Goal: Task Accomplishment & Management: Use online tool/utility

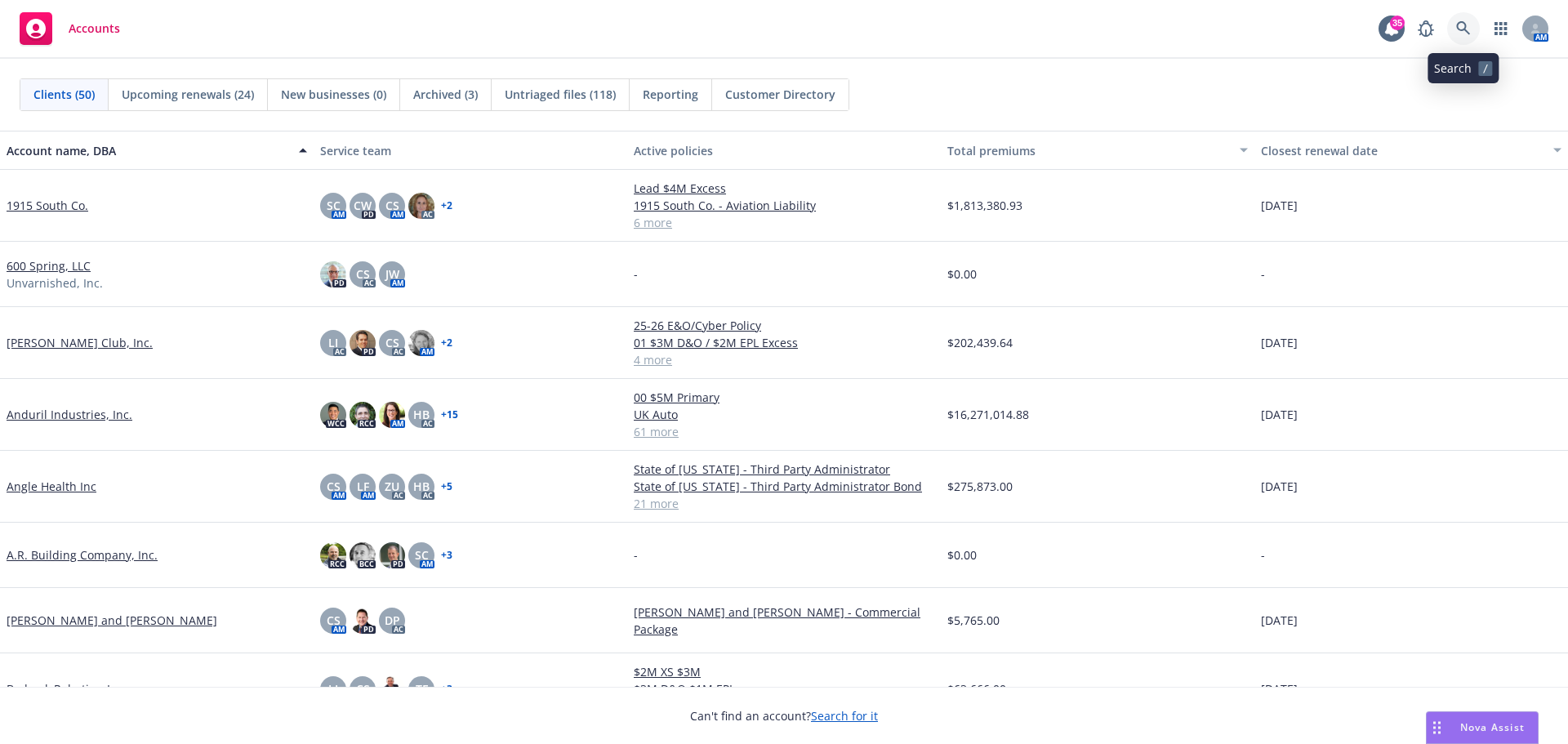
click at [1461, 35] on icon at bounding box center [1464, 29] width 15 height 15
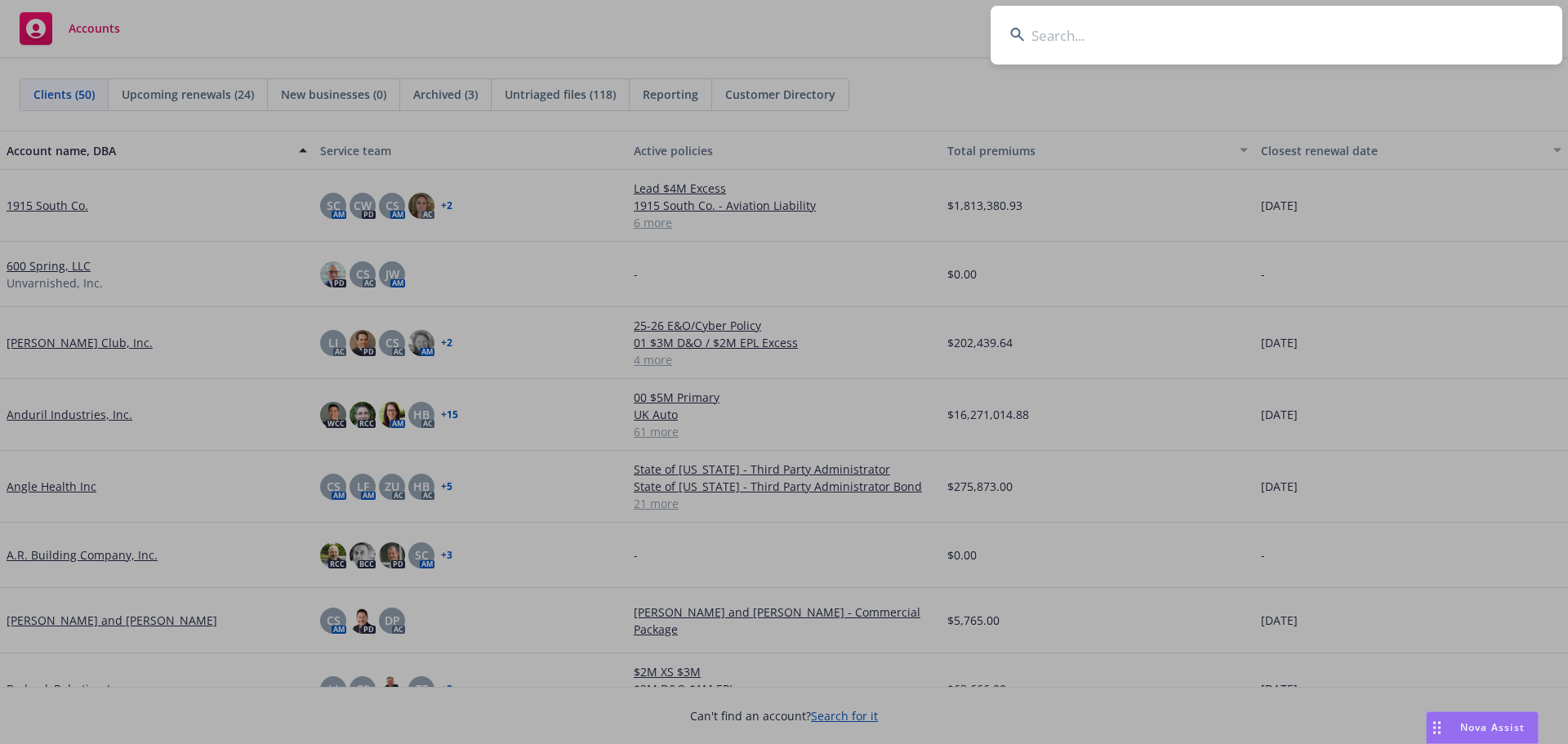
click at [1410, 29] on input at bounding box center [1276, 35] width 572 height 59
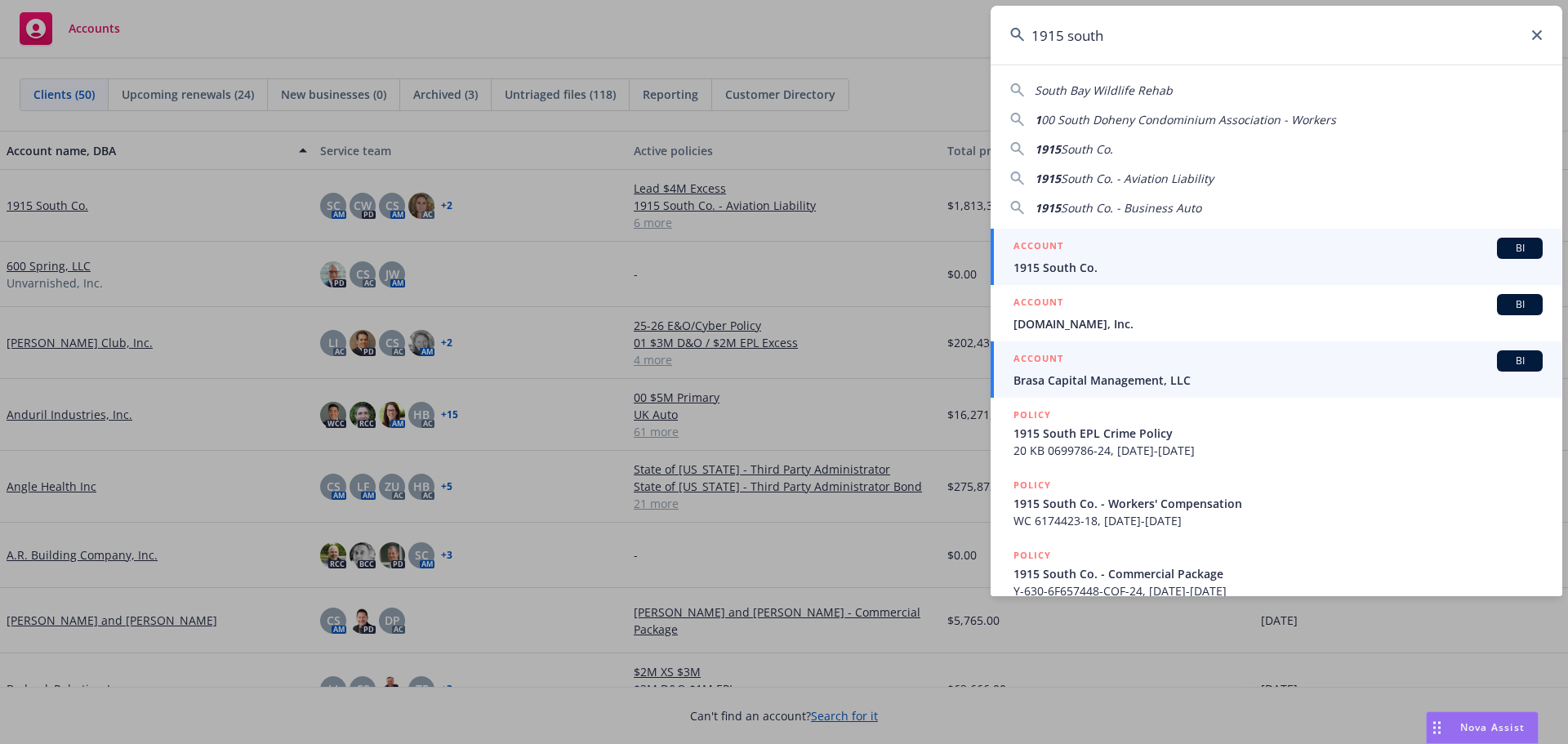
type input "1915 south"
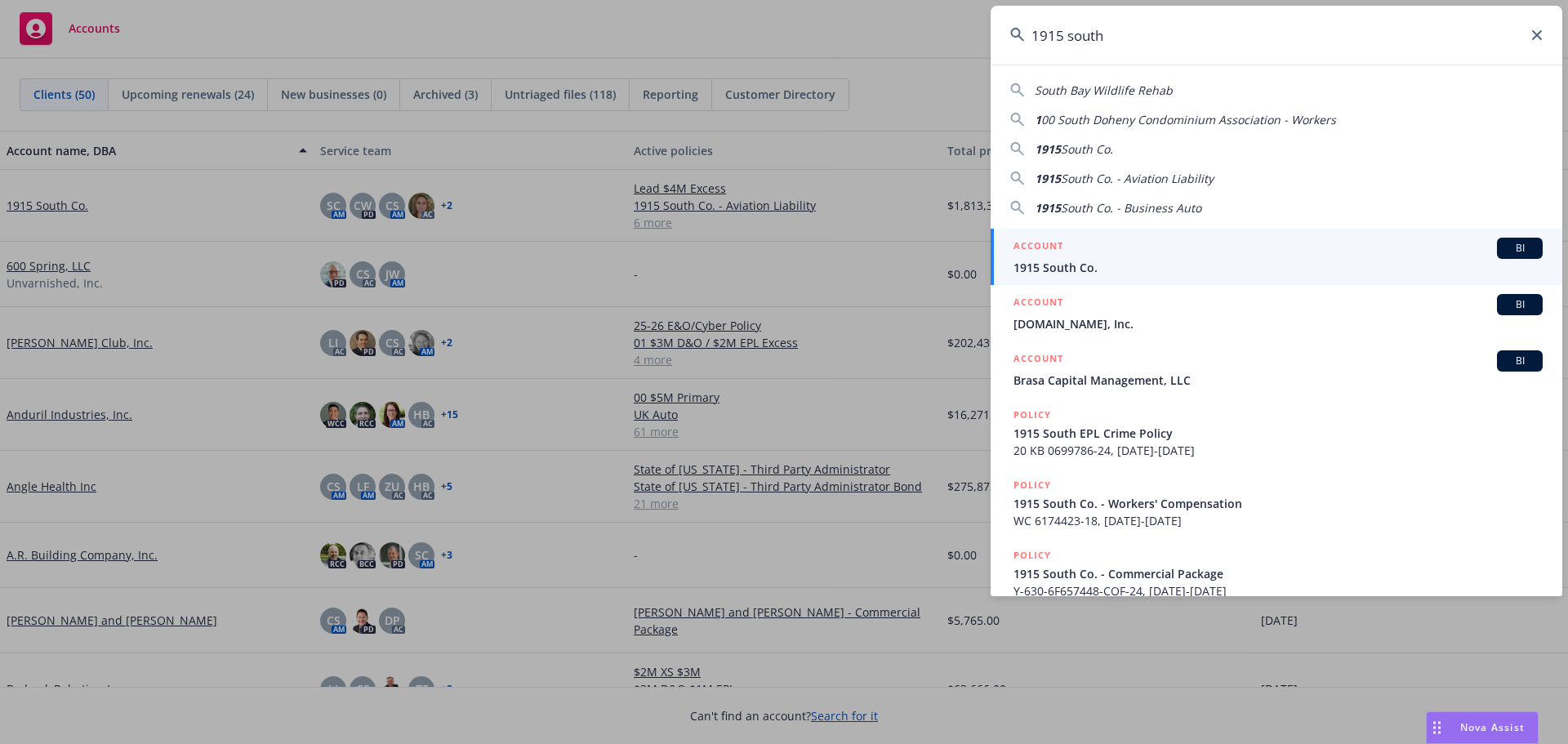
click at [1075, 253] on div "ACCOUNT BI" at bounding box center [1278, 248] width 529 height 21
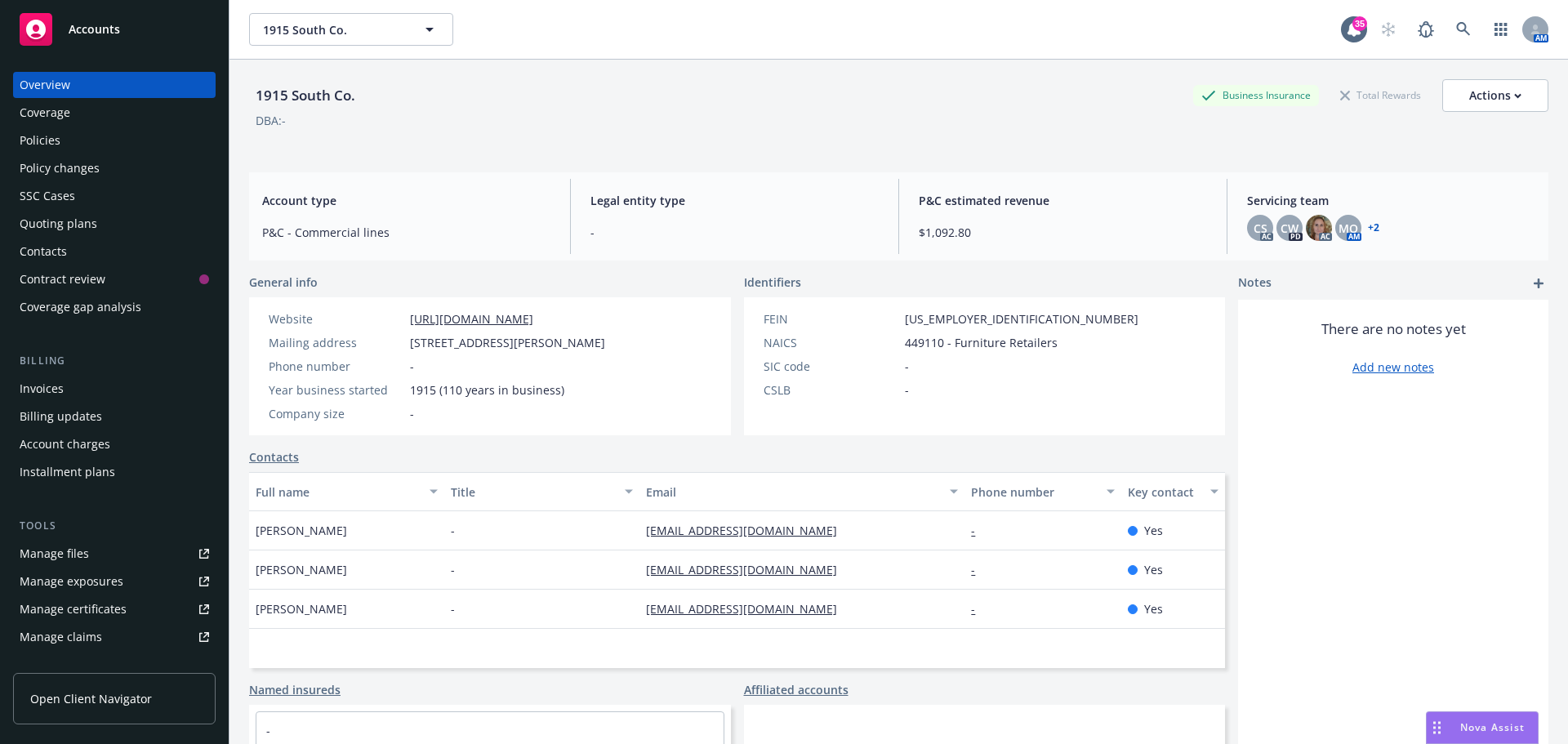
click at [49, 152] on div "Policies" at bounding box center [40, 140] width 41 height 26
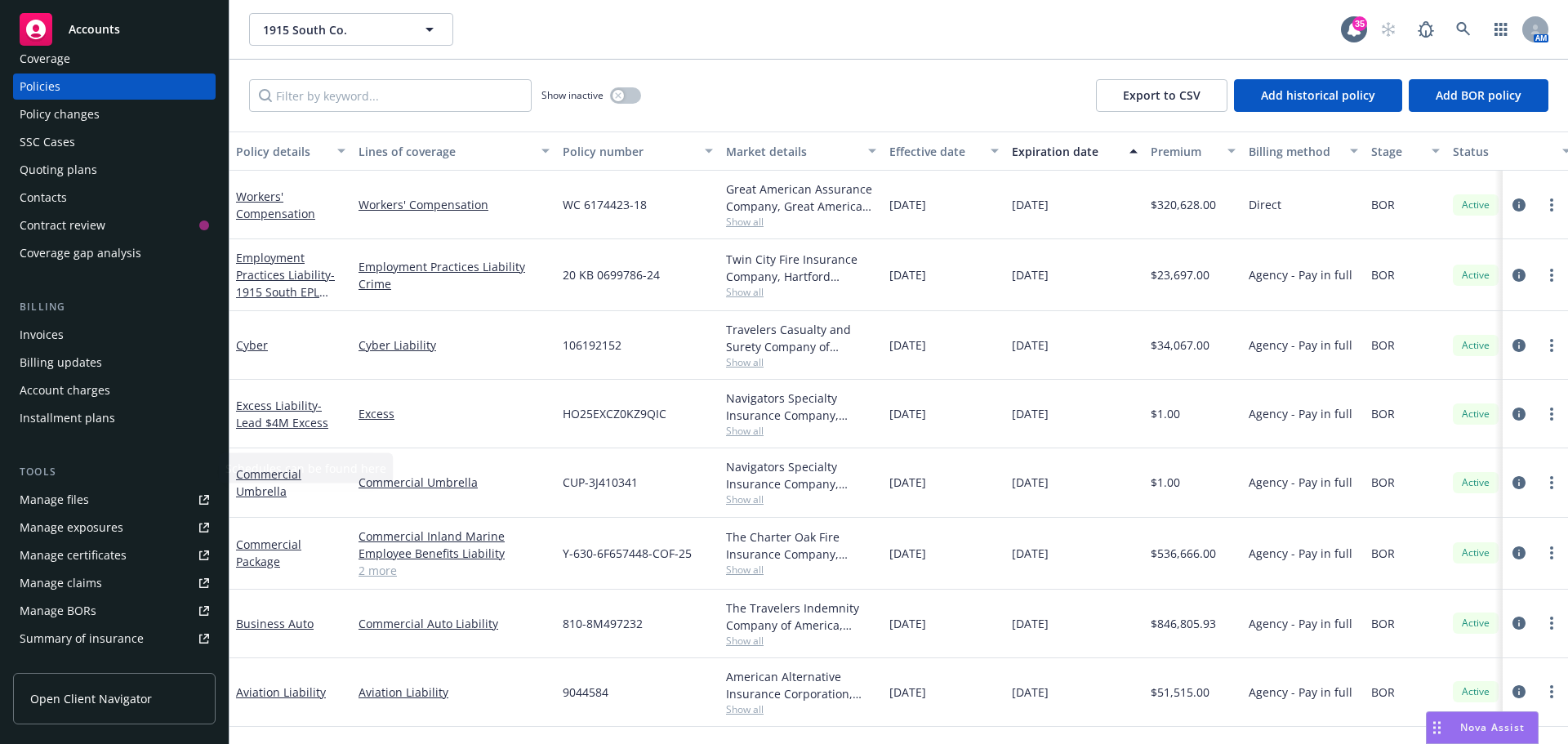
scroll to position [164, 0]
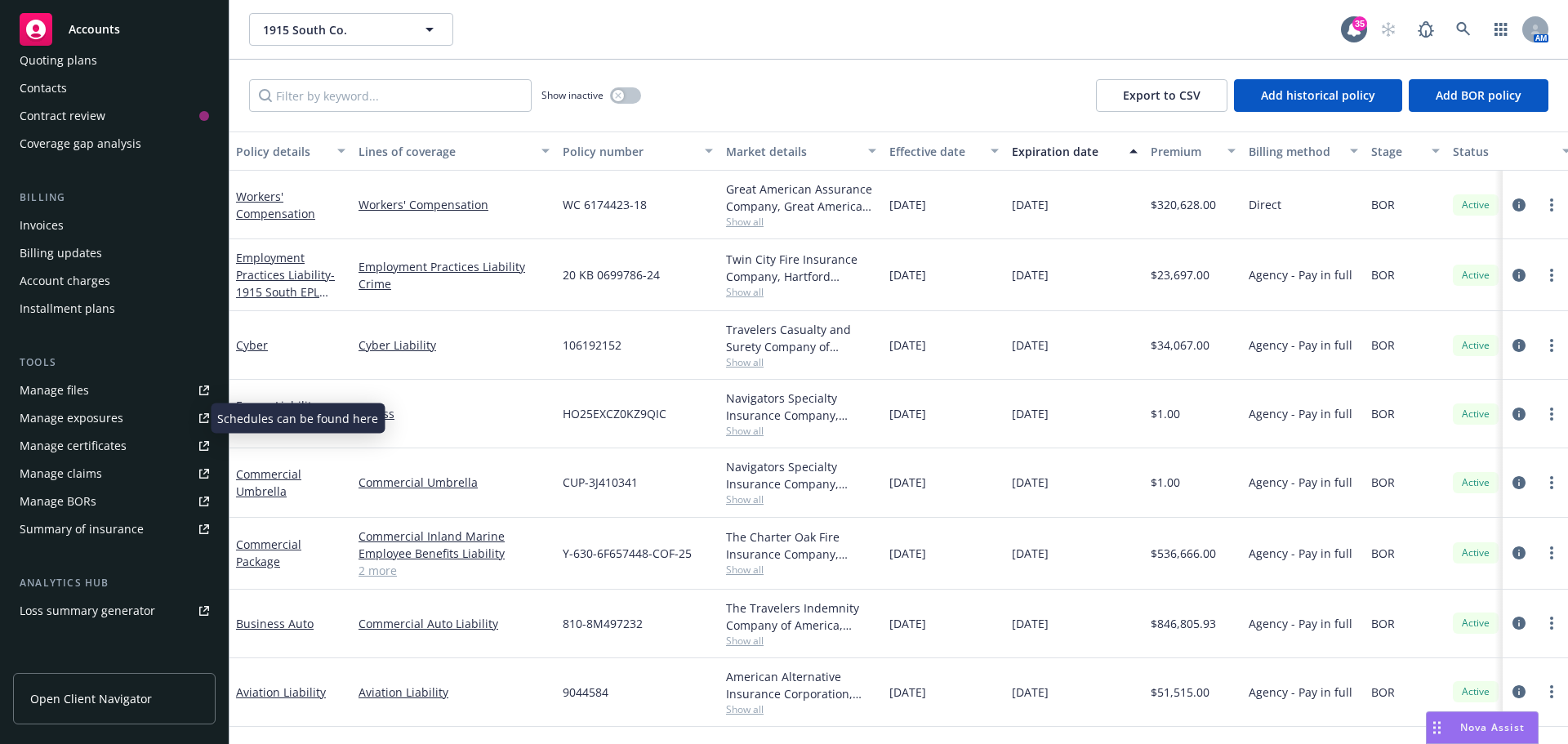
click at [79, 414] on div "Manage exposures" at bounding box center [71, 418] width 103 height 26
click at [79, 388] on div "Manage files" at bounding box center [54, 390] width 69 height 26
click at [106, 384] on link "Manage files" at bounding box center [114, 390] width 202 height 26
click at [1477, 30] on link at bounding box center [1463, 29] width 32 height 32
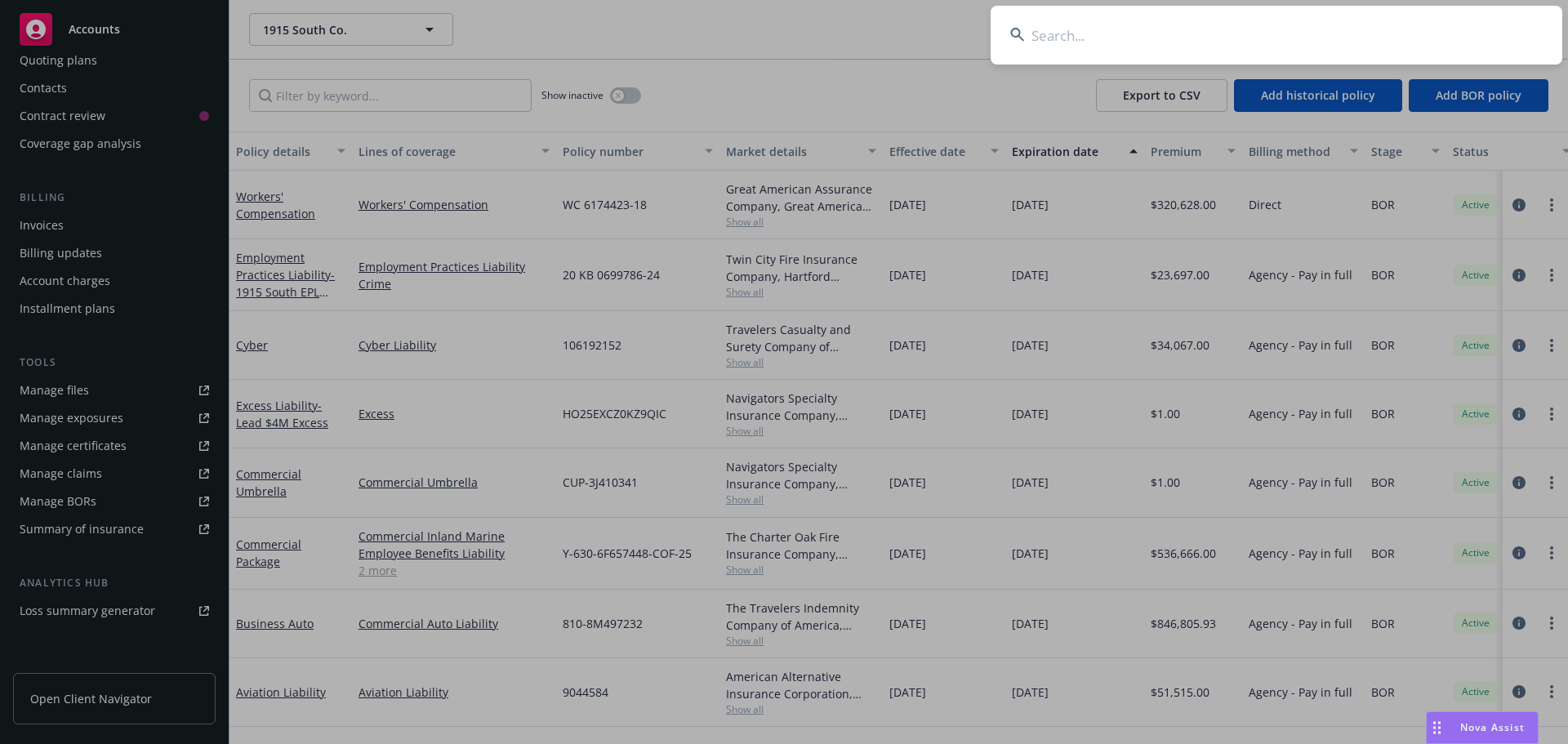
click at [1430, 29] on input at bounding box center [1276, 35] width 572 height 59
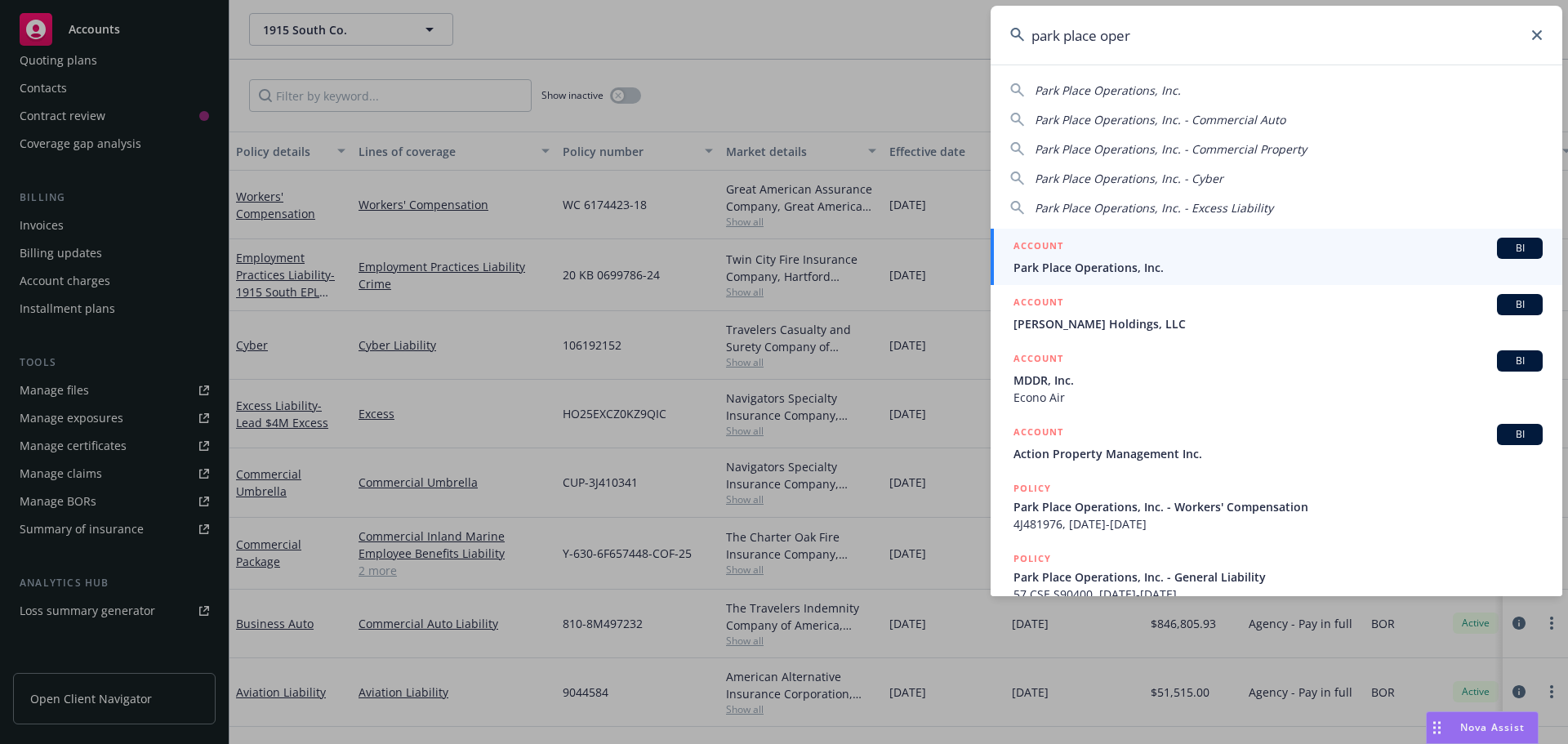
type input "park place oper"
click at [1086, 277] on link "ACCOUNT BI Park Place Operations, Inc." at bounding box center [1276, 256] width 572 height 56
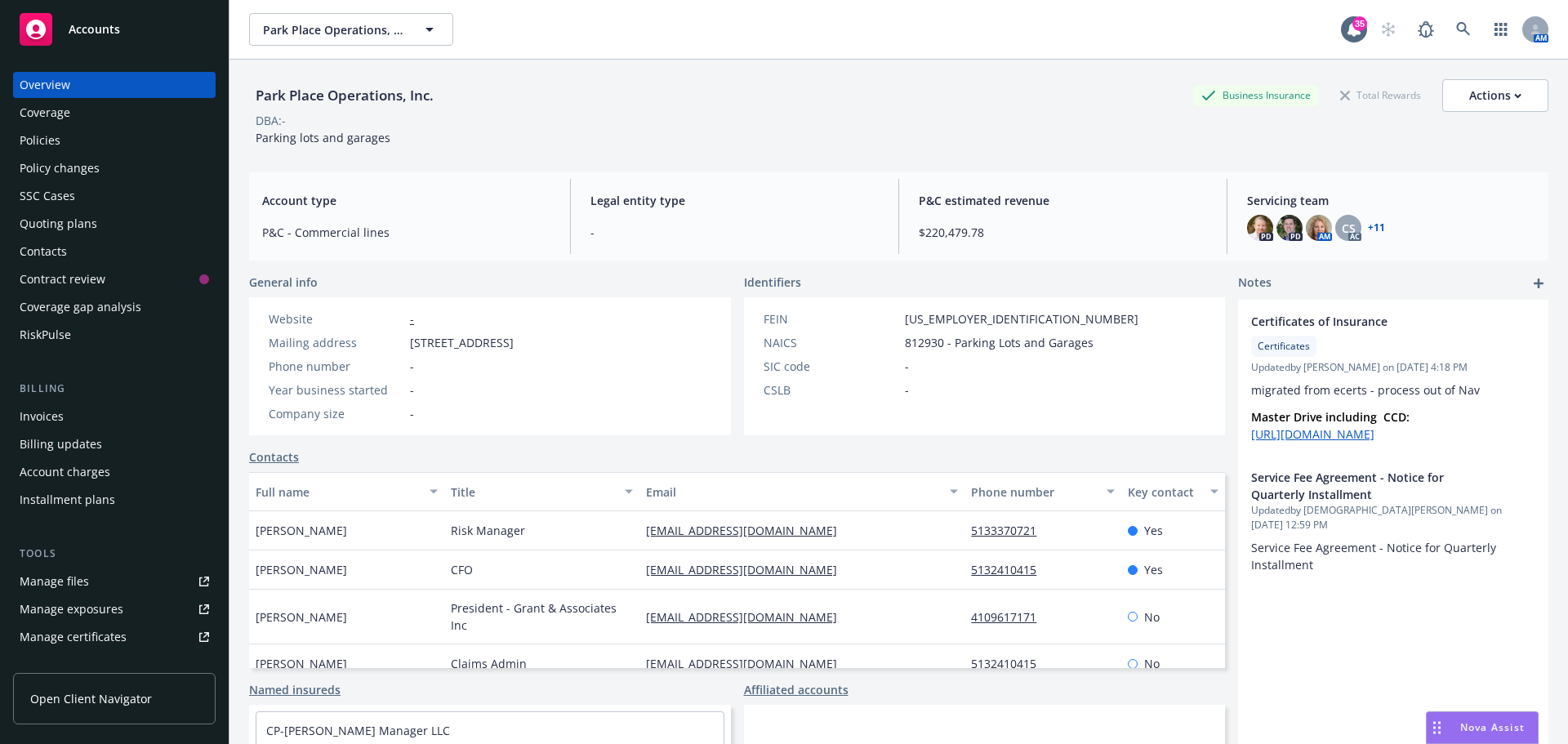
click at [115, 628] on div "Manage certificates" at bounding box center [73, 637] width 107 height 26
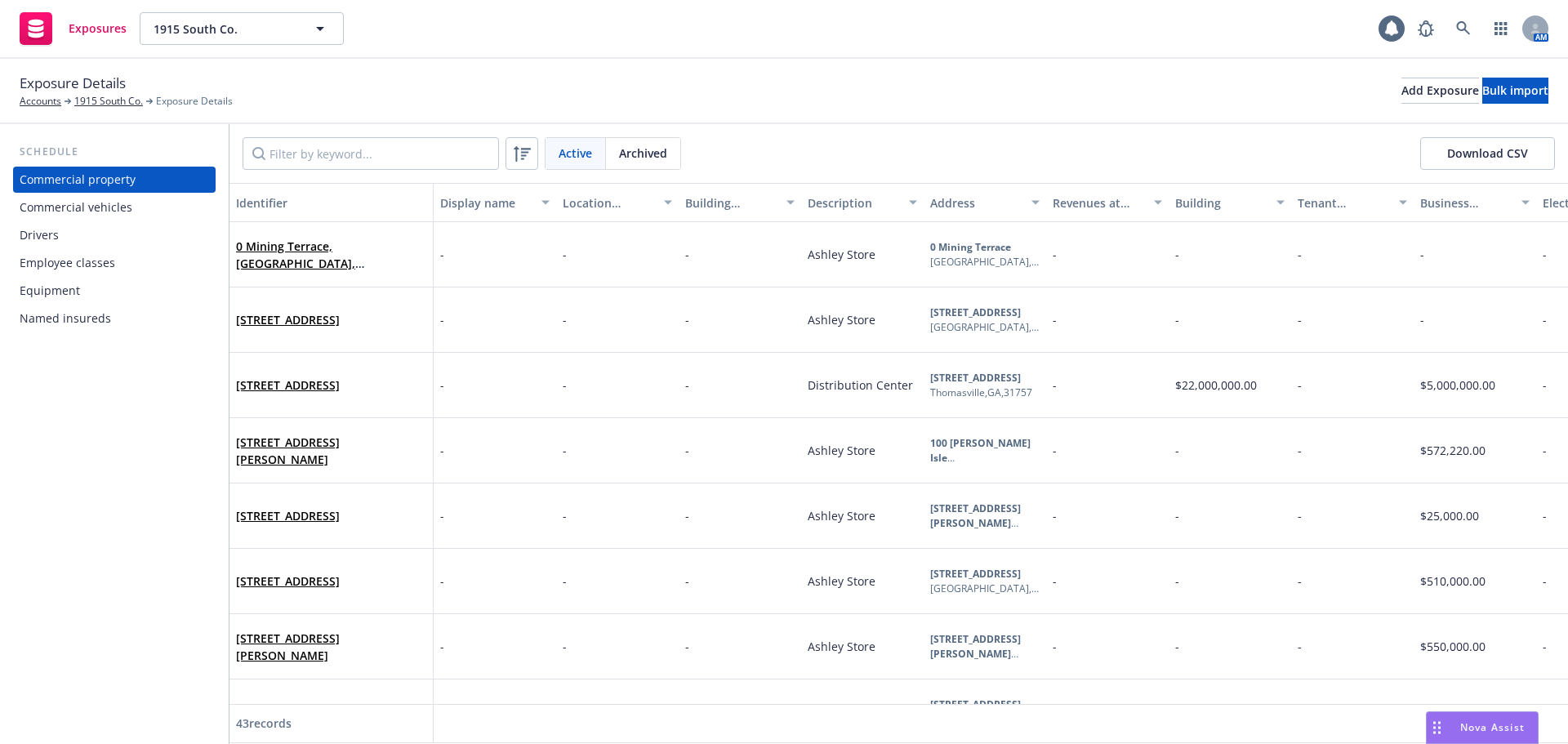
click at [74, 207] on div "Commercial vehicles" at bounding box center [76, 207] width 113 height 26
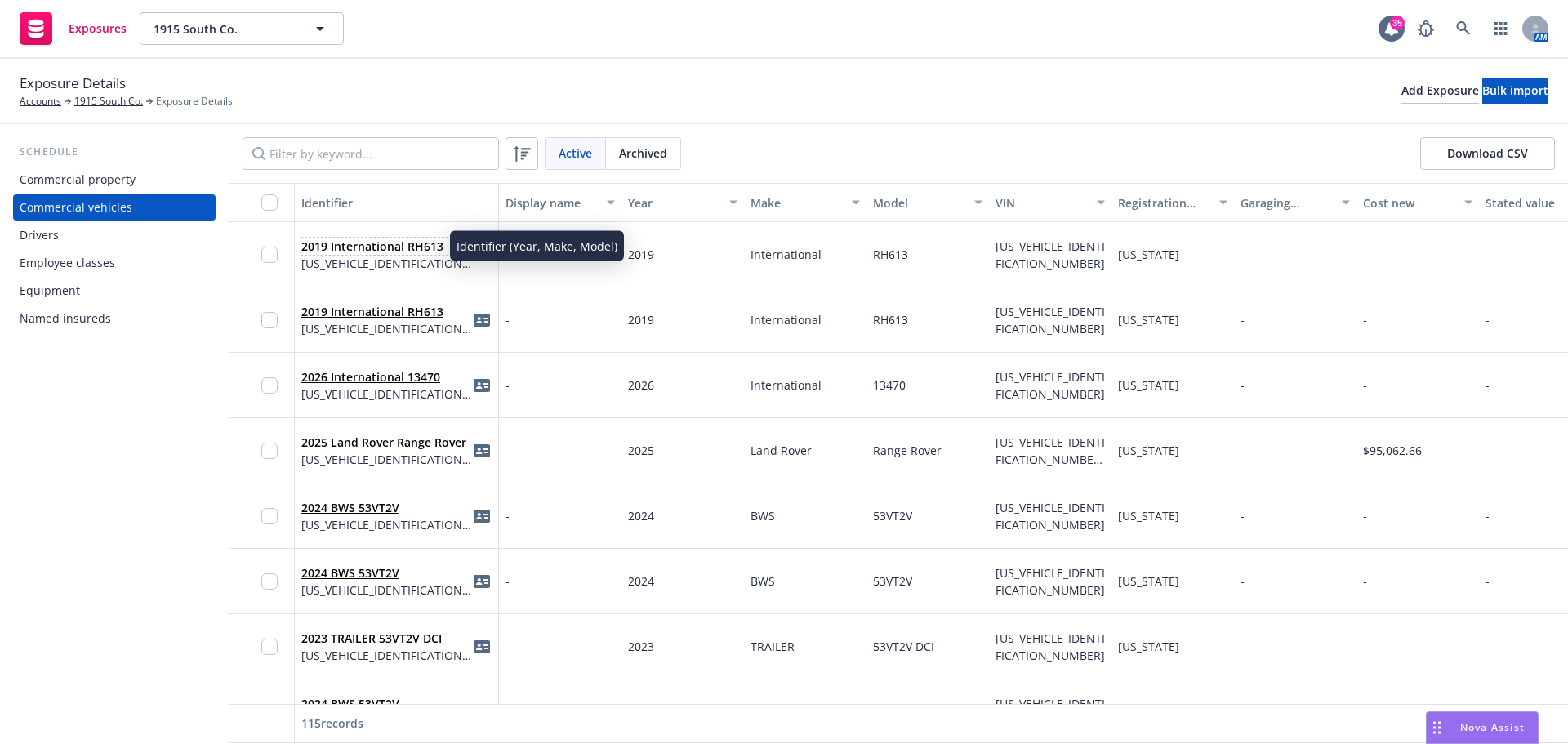
click at [401, 241] on link "2019 International RH613" at bounding box center [372, 246] width 142 height 16
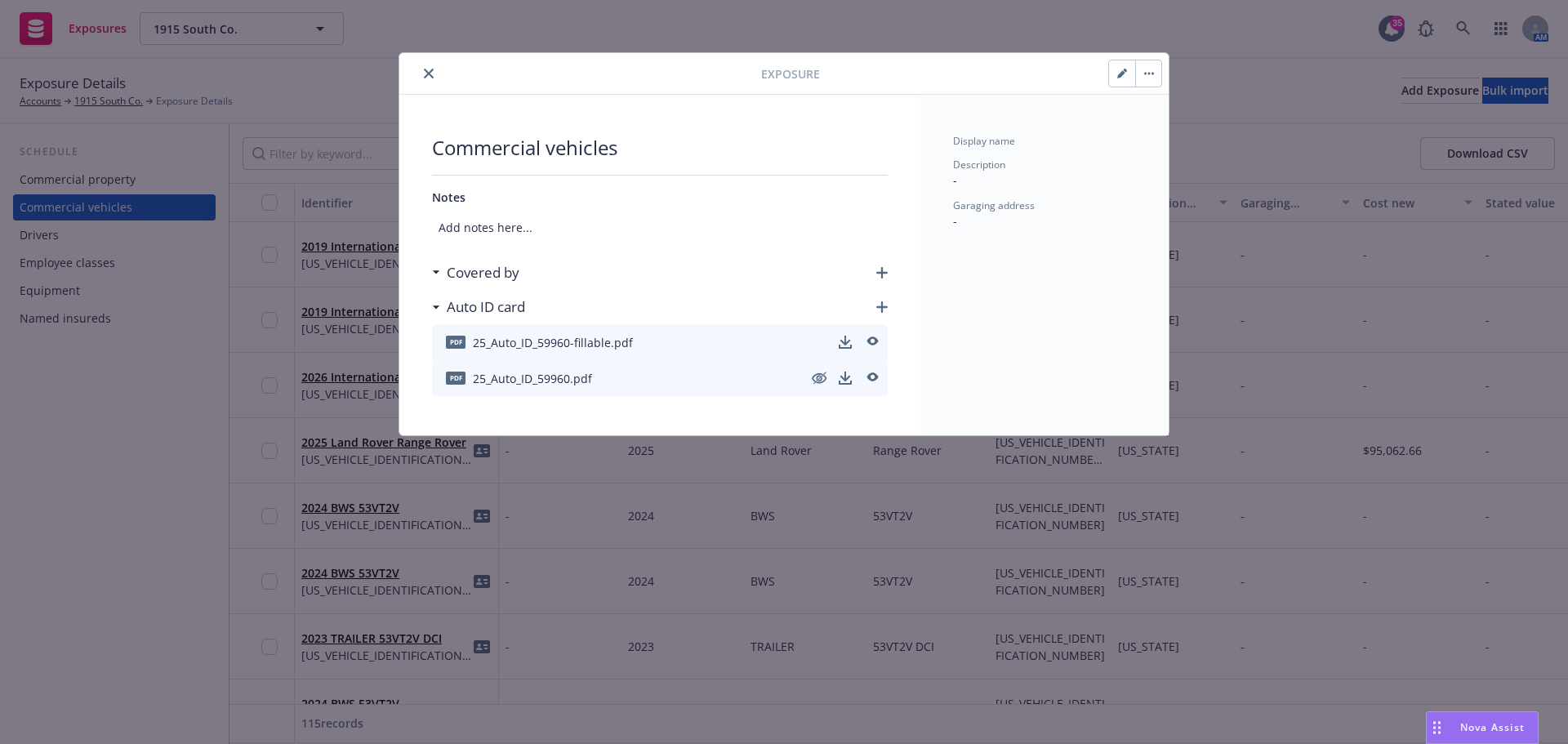
click at [1117, 75] on icon "button" at bounding box center [1122, 73] width 10 height 10
select select "GA"
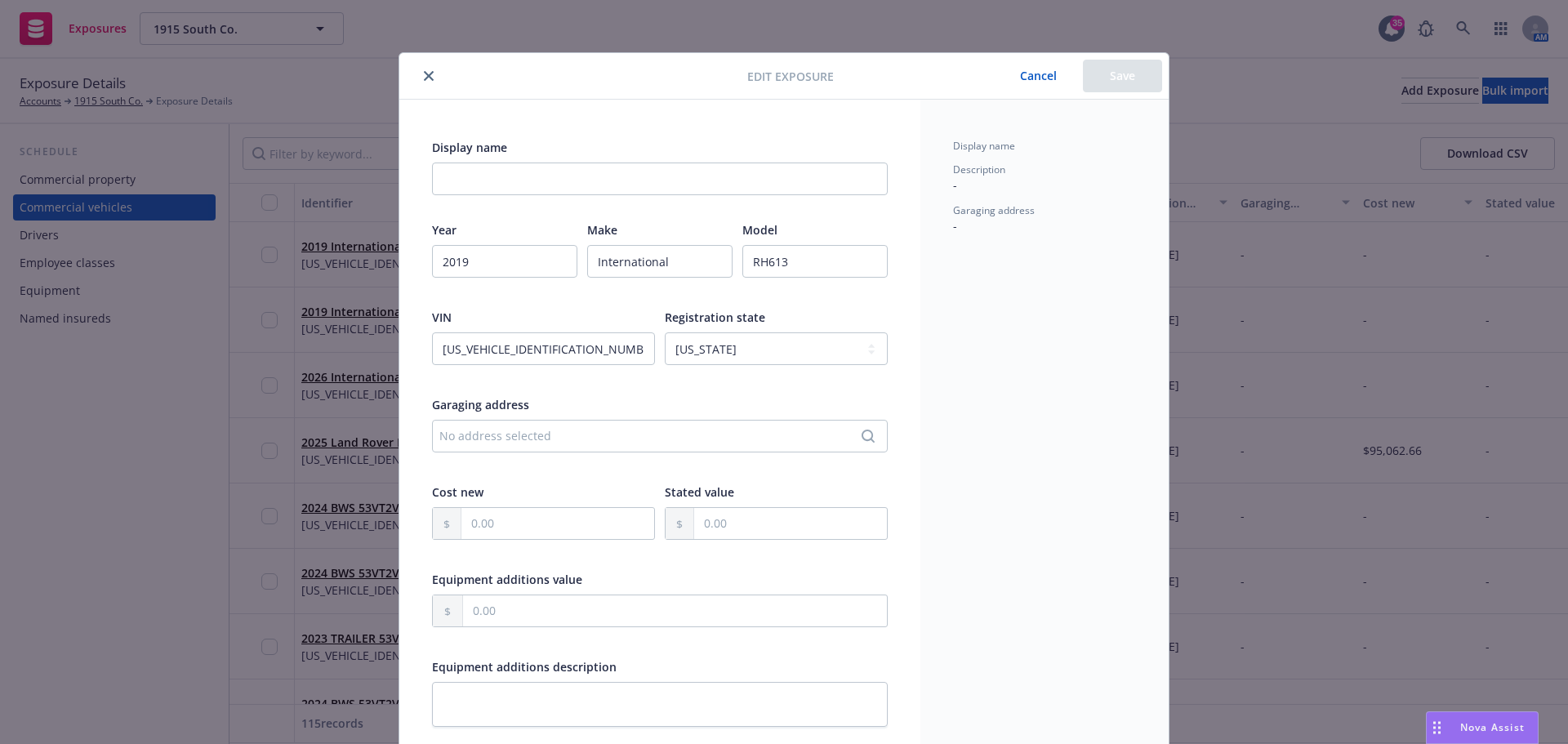
click at [1018, 79] on button "Cancel" at bounding box center [1039, 76] width 89 height 32
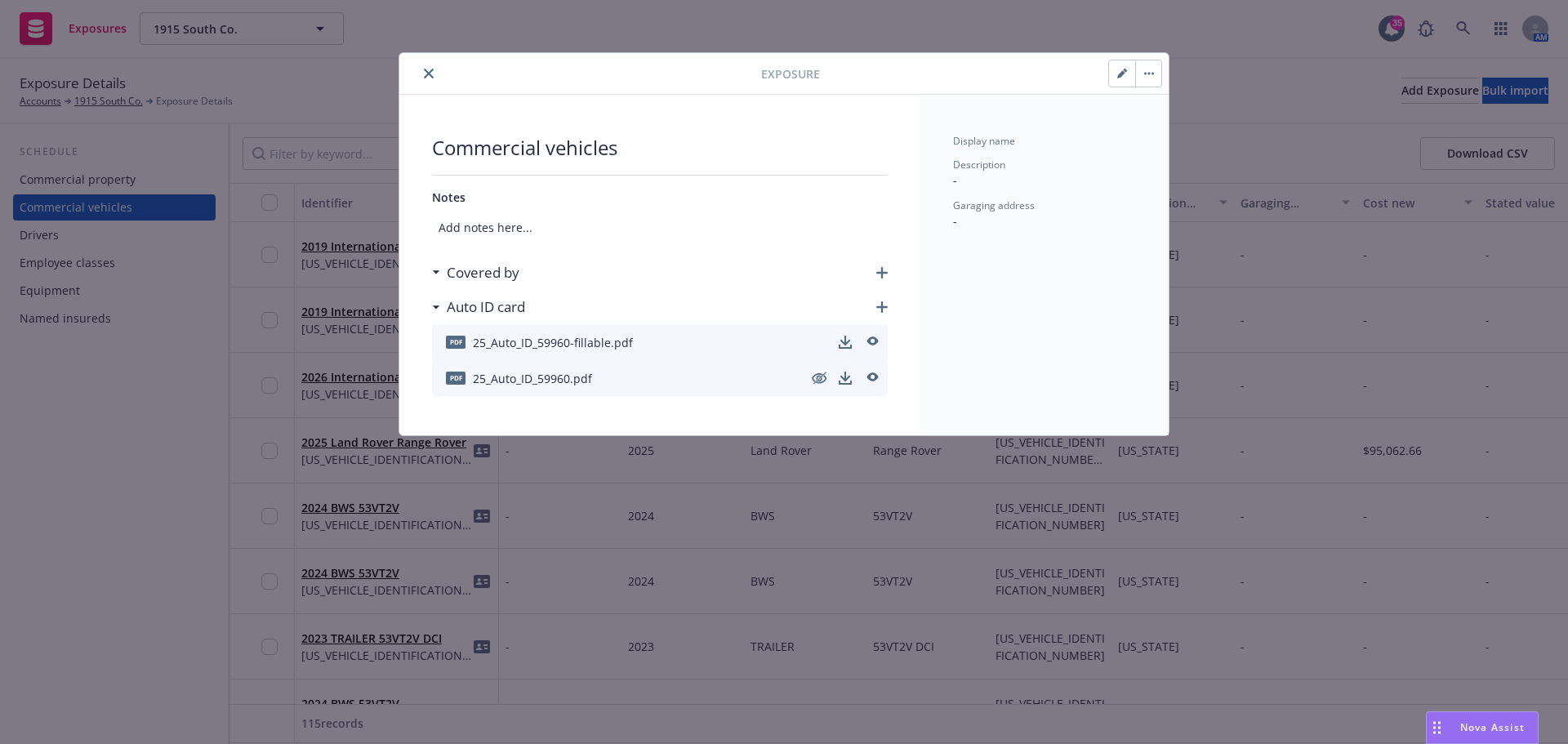
click at [424, 72] on icon "close" at bounding box center [429, 73] width 10 height 10
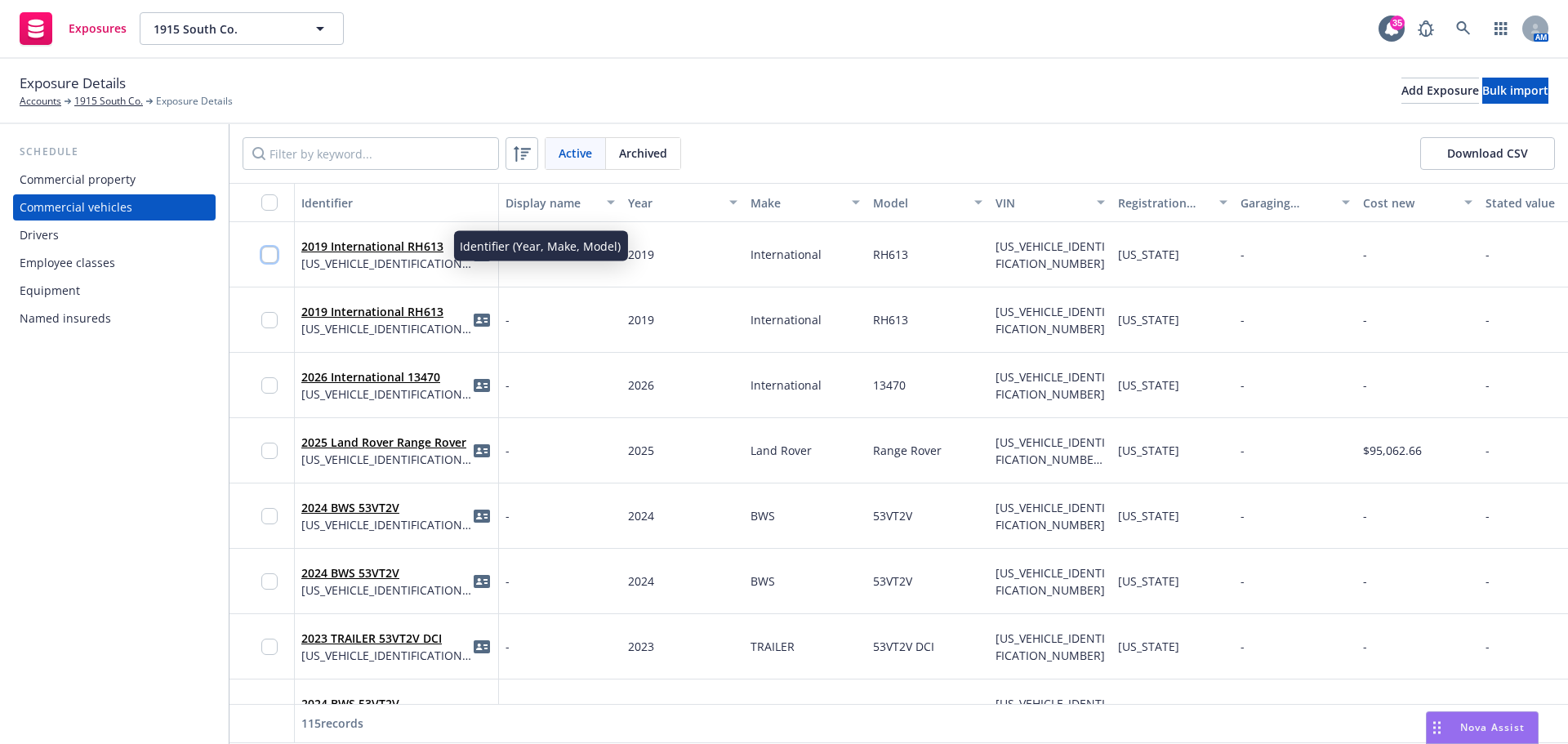
click at [270, 254] on input "checkbox" at bounding box center [270, 255] width 17 height 17
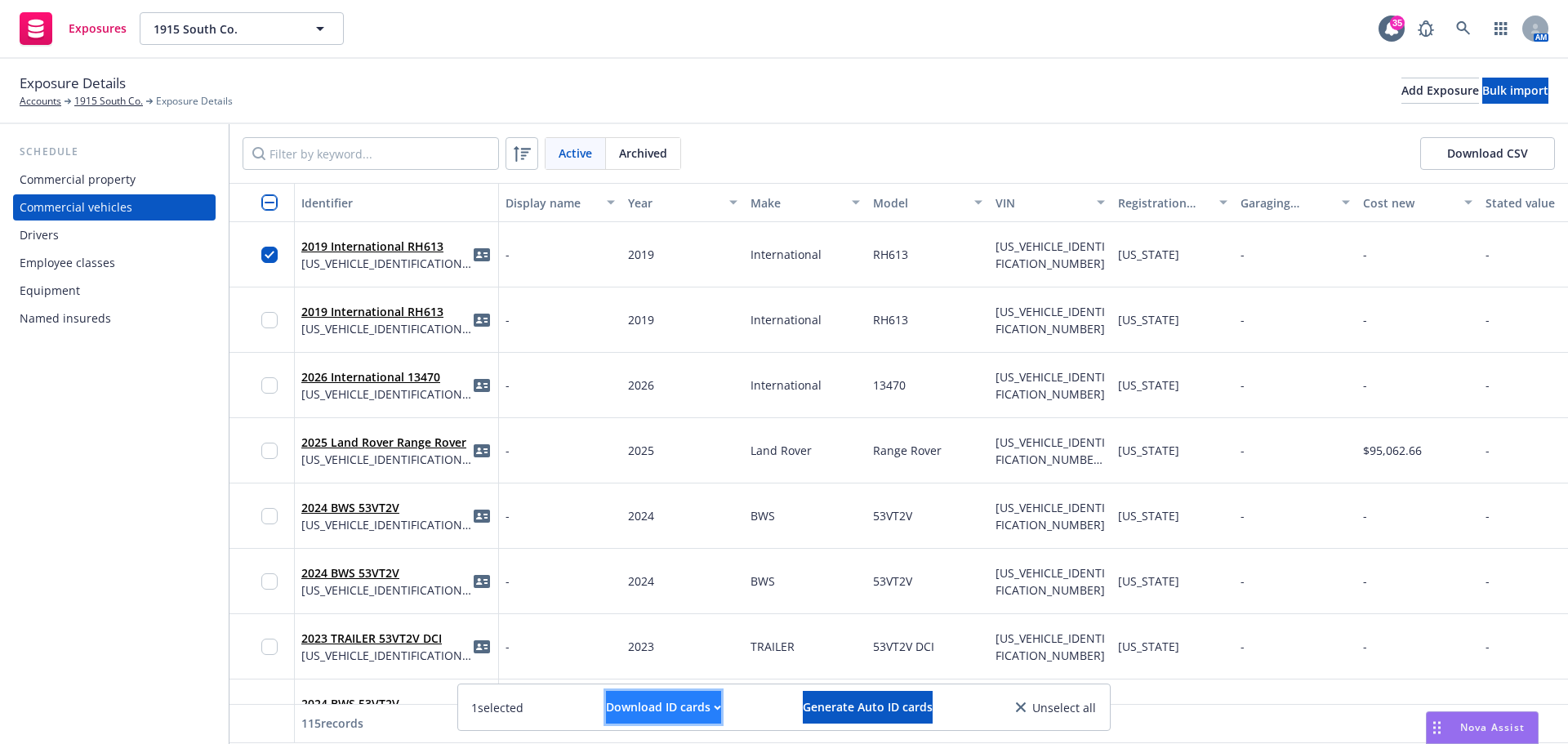
click at [655, 710] on div "Download ID cards" at bounding box center [663, 708] width 115 height 31
click at [648, 665] on link "Download uneditable ID cards" at bounding box center [631, 666] width 218 height 32
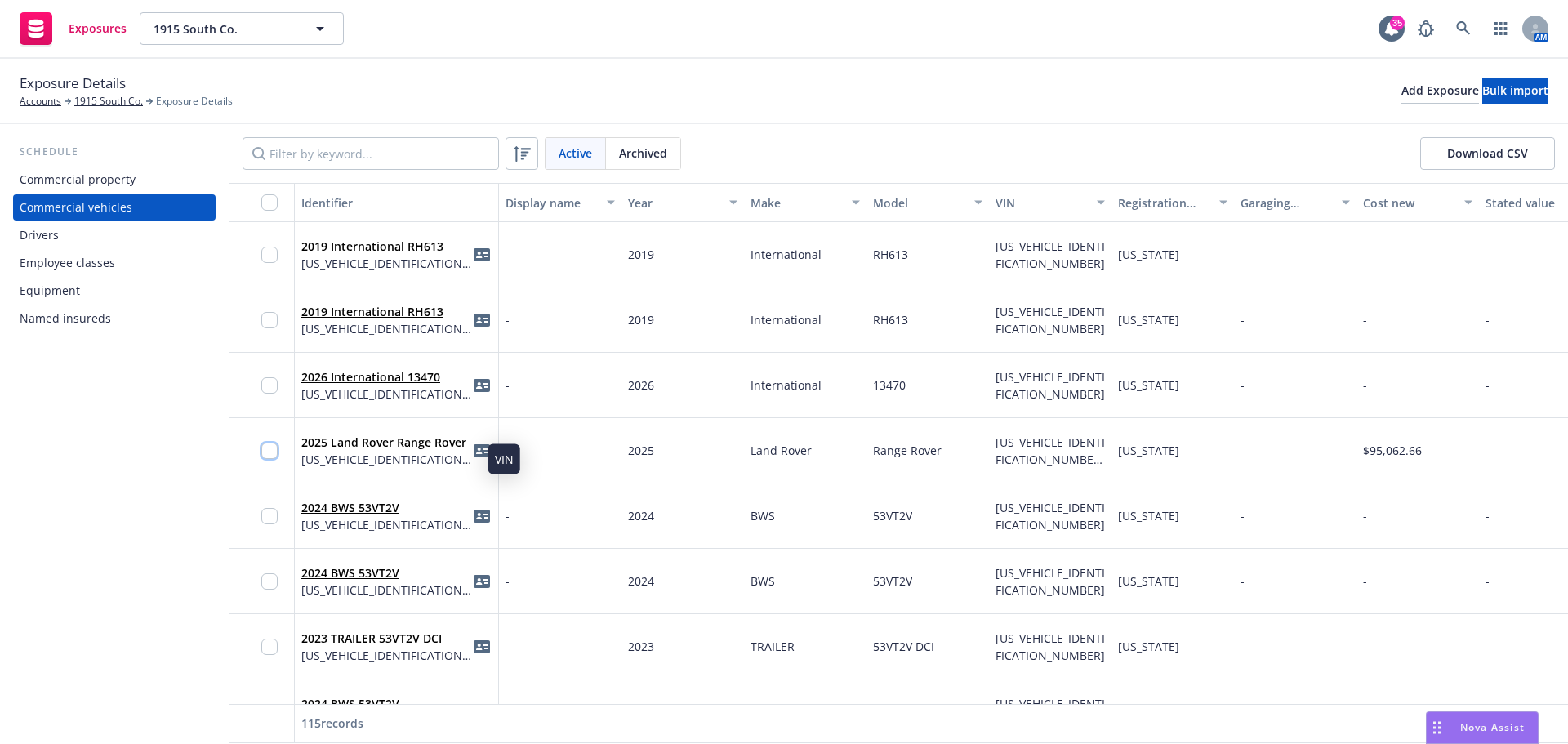
click at [273, 453] on input "checkbox" at bounding box center [270, 451] width 17 height 17
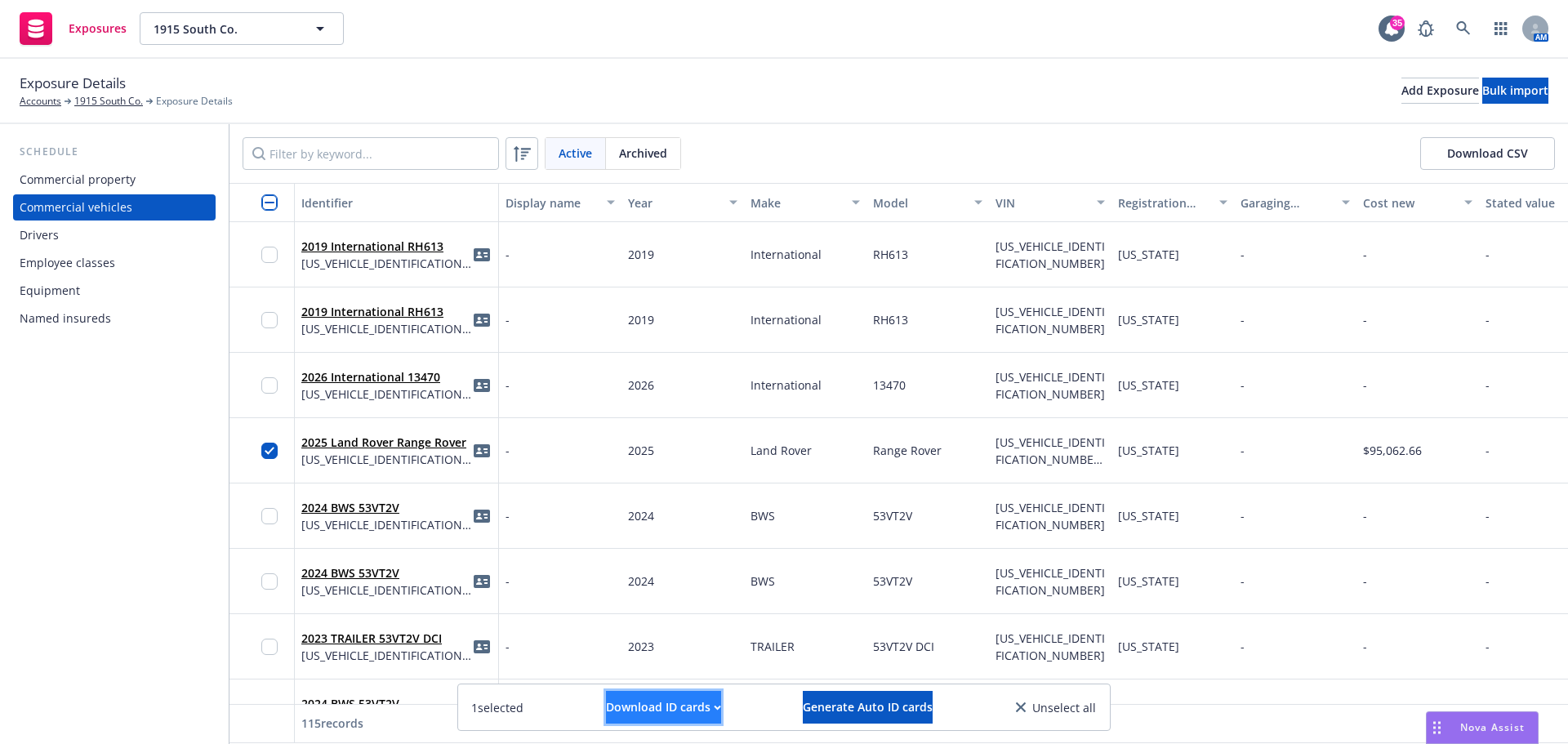
click at [648, 694] on div "Download ID cards" at bounding box center [663, 708] width 115 height 31
click at [628, 673] on link "Download uneditable ID cards" at bounding box center [631, 666] width 218 height 32
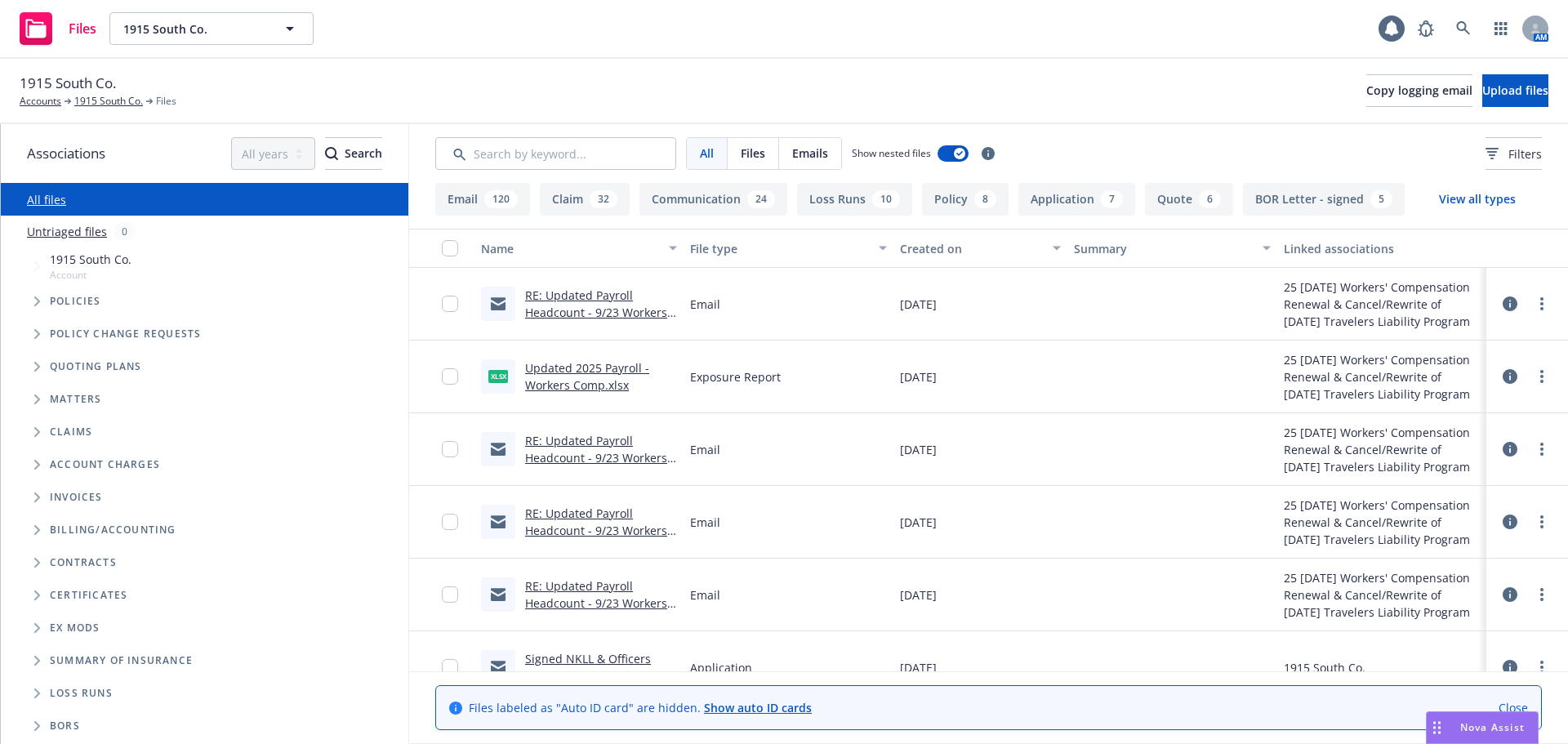
click at [36, 296] on span "Tree Example" at bounding box center [37, 301] width 26 height 26
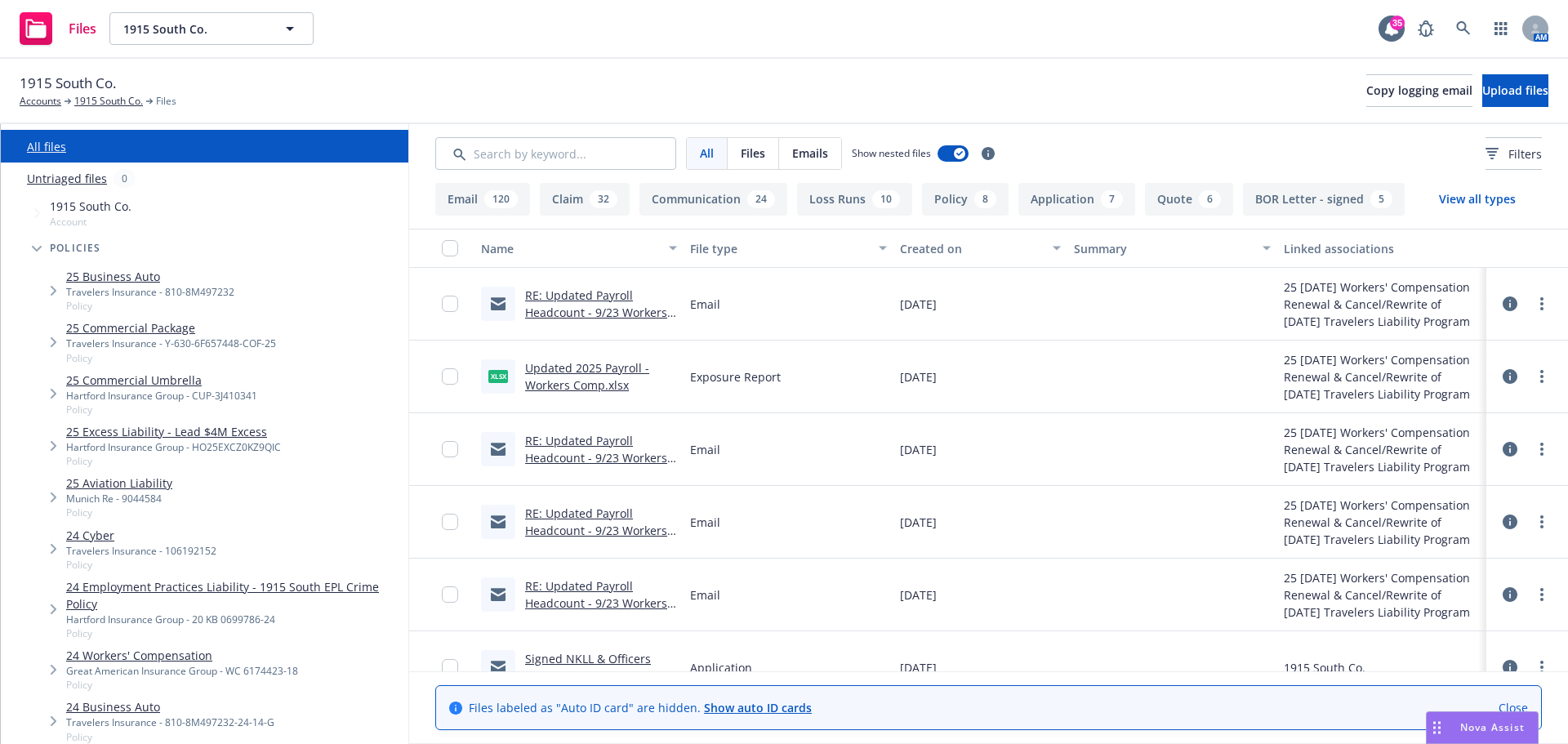
scroll to position [81, 0]
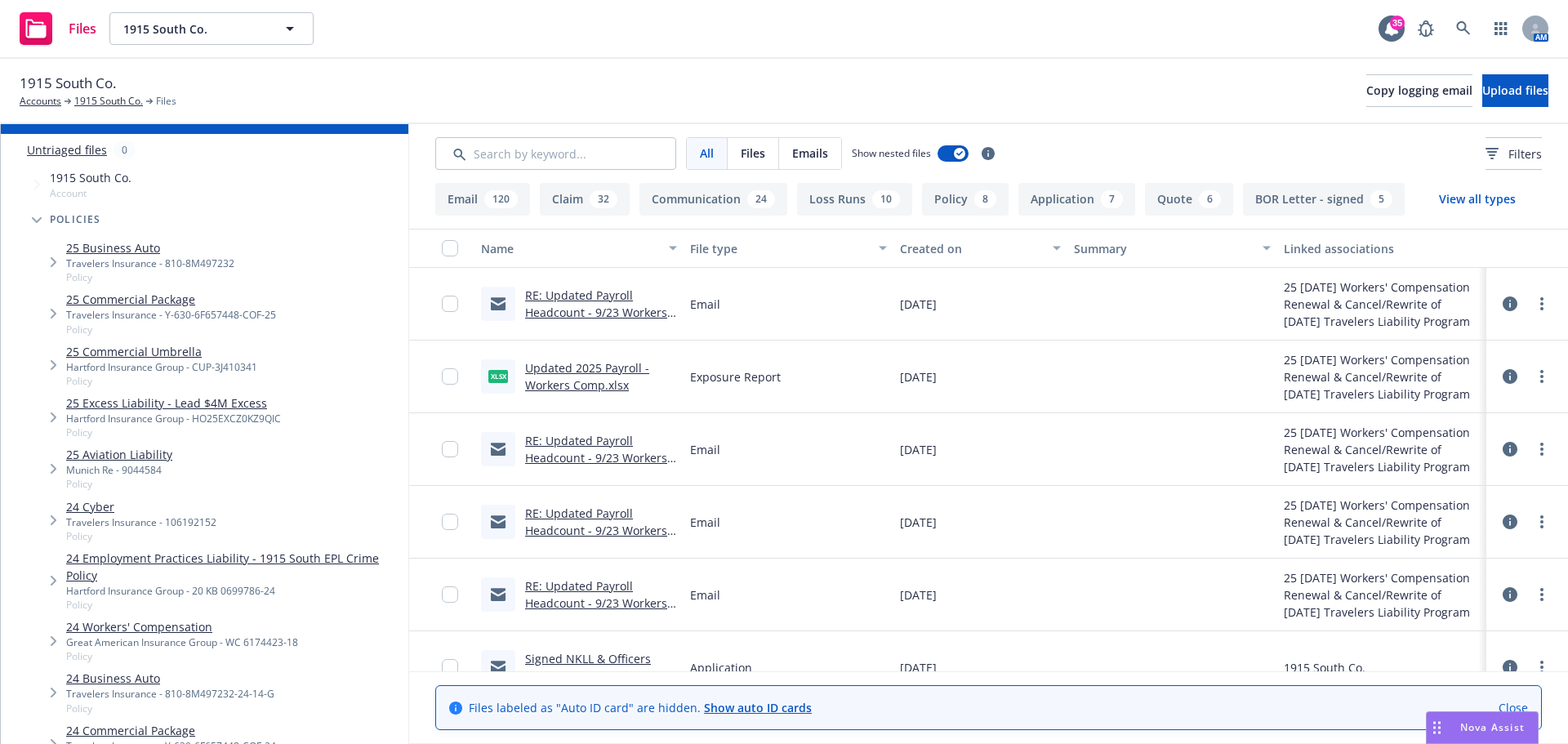
click at [127, 242] on link "25 Business Auto" at bounding box center [151, 248] width 168 height 18
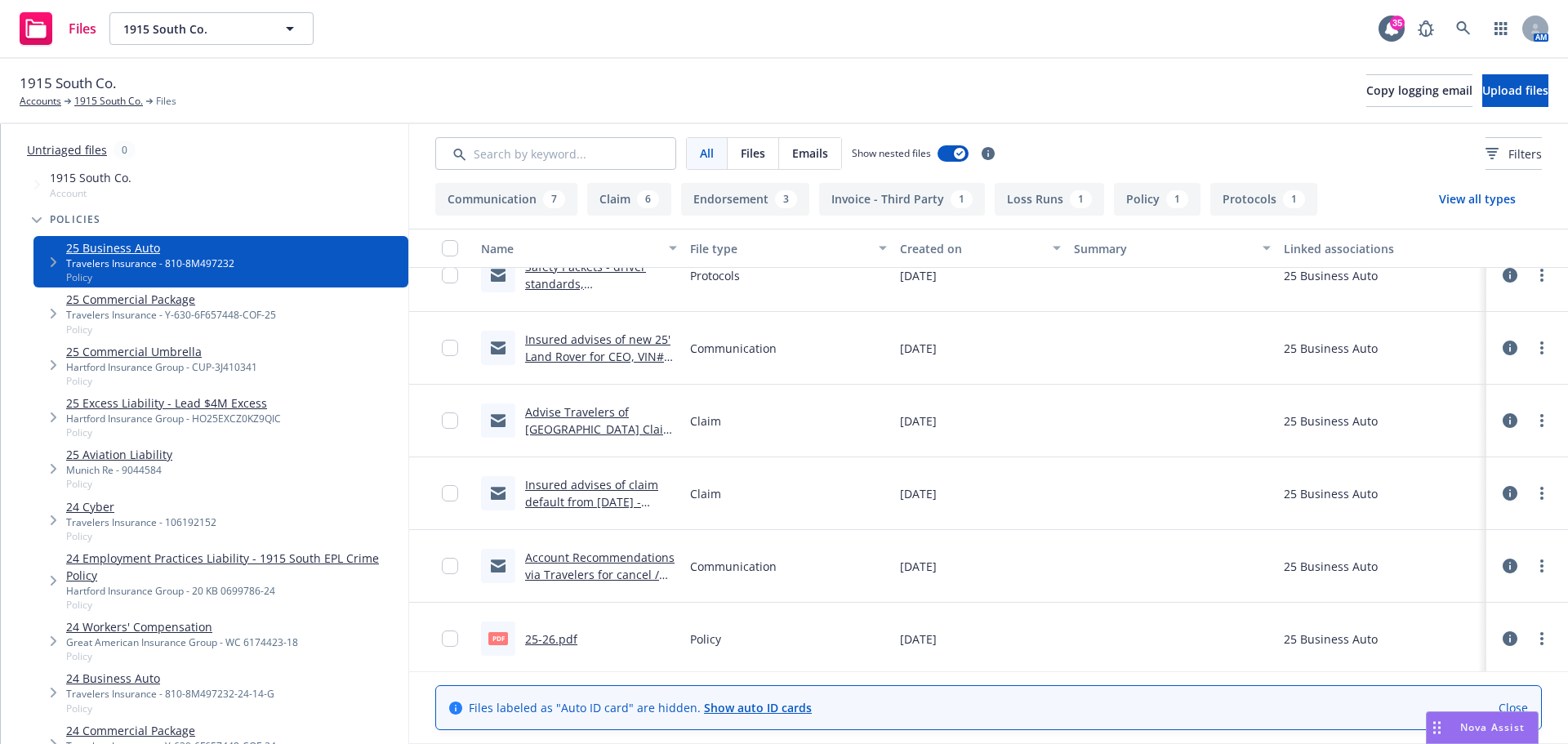
scroll to position [1040, 0]
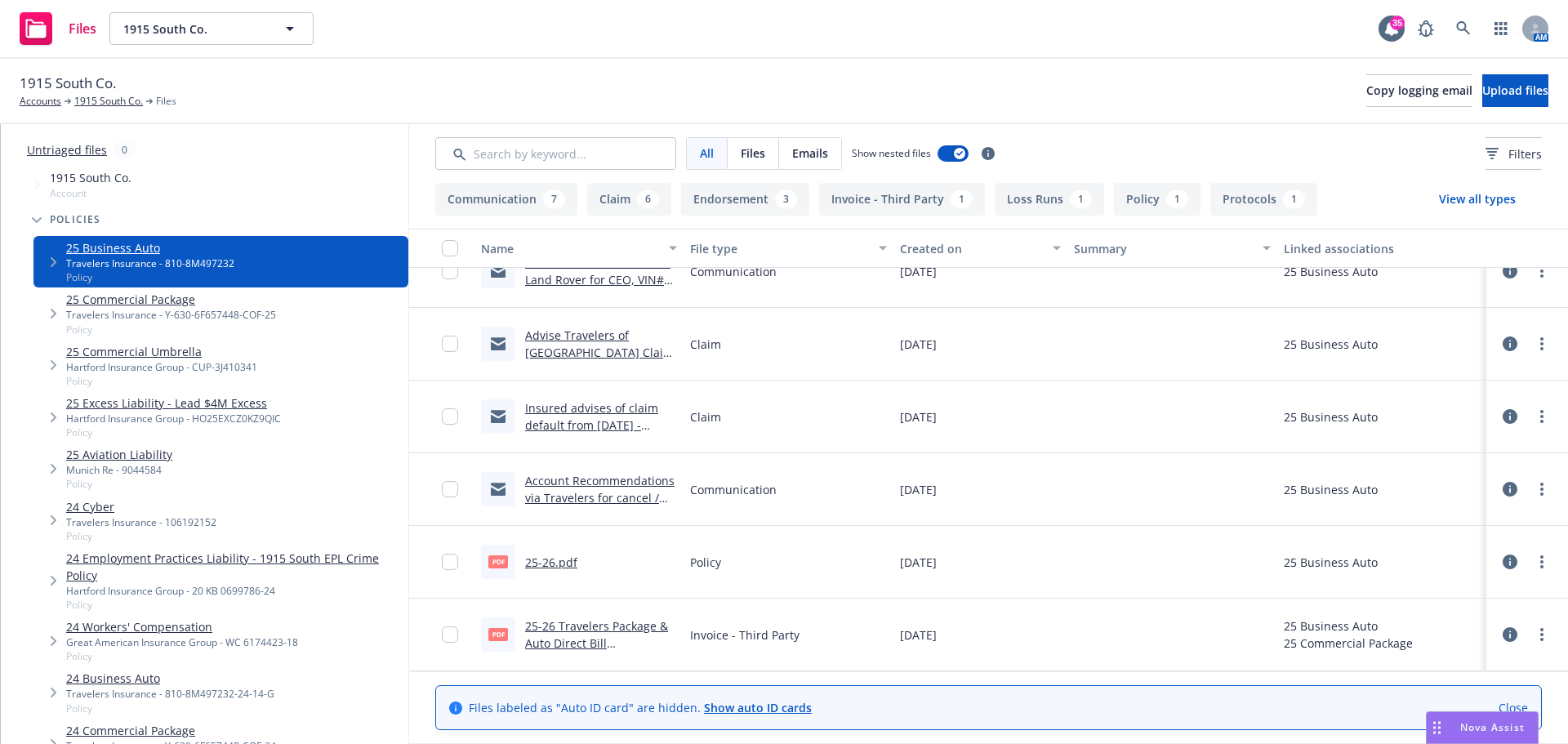
click at [555, 560] on link "25-26.pdf" at bounding box center [551, 562] width 53 height 16
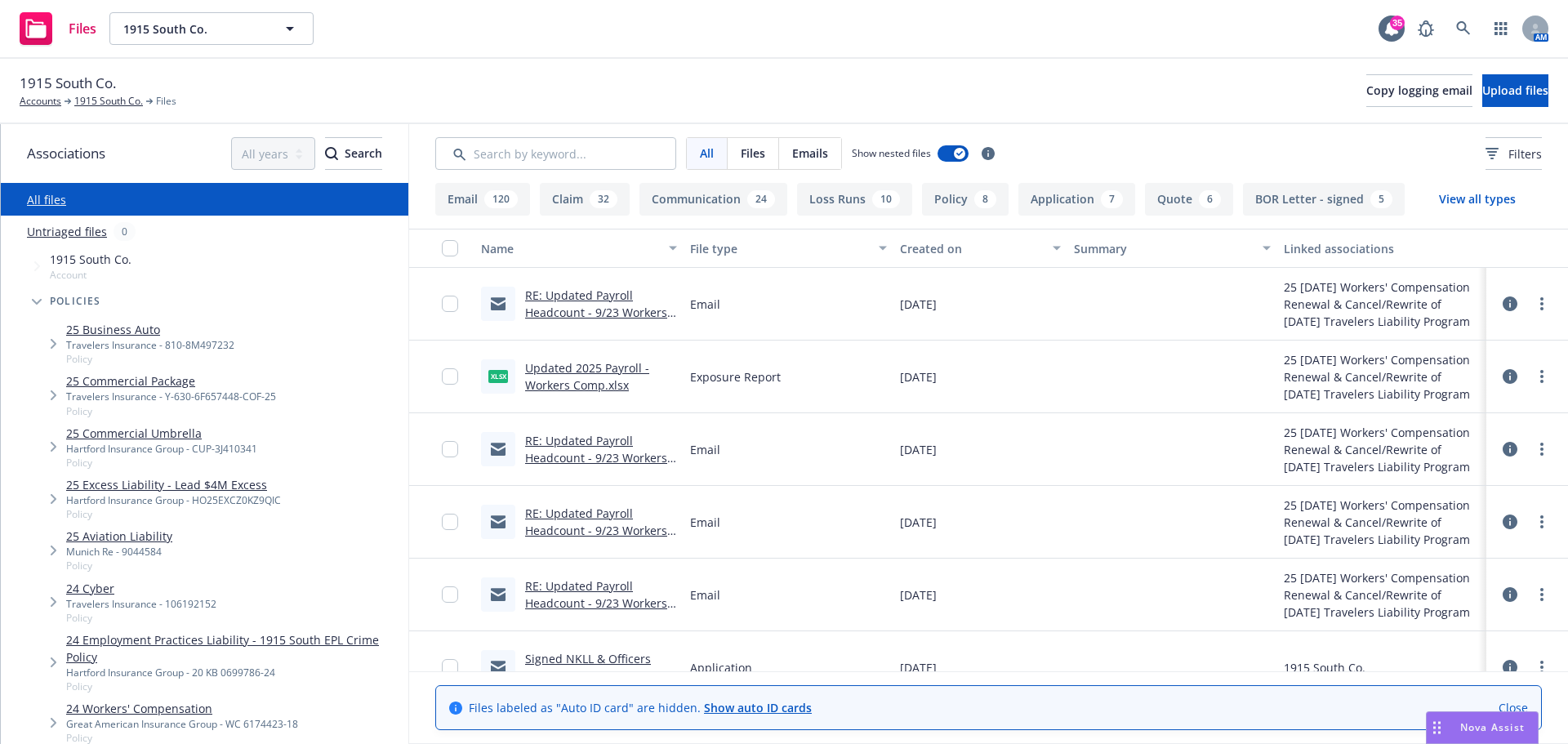
click at [139, 327] on link "25 Business Auto" at bounding box center [151, 329] width 168 height 18
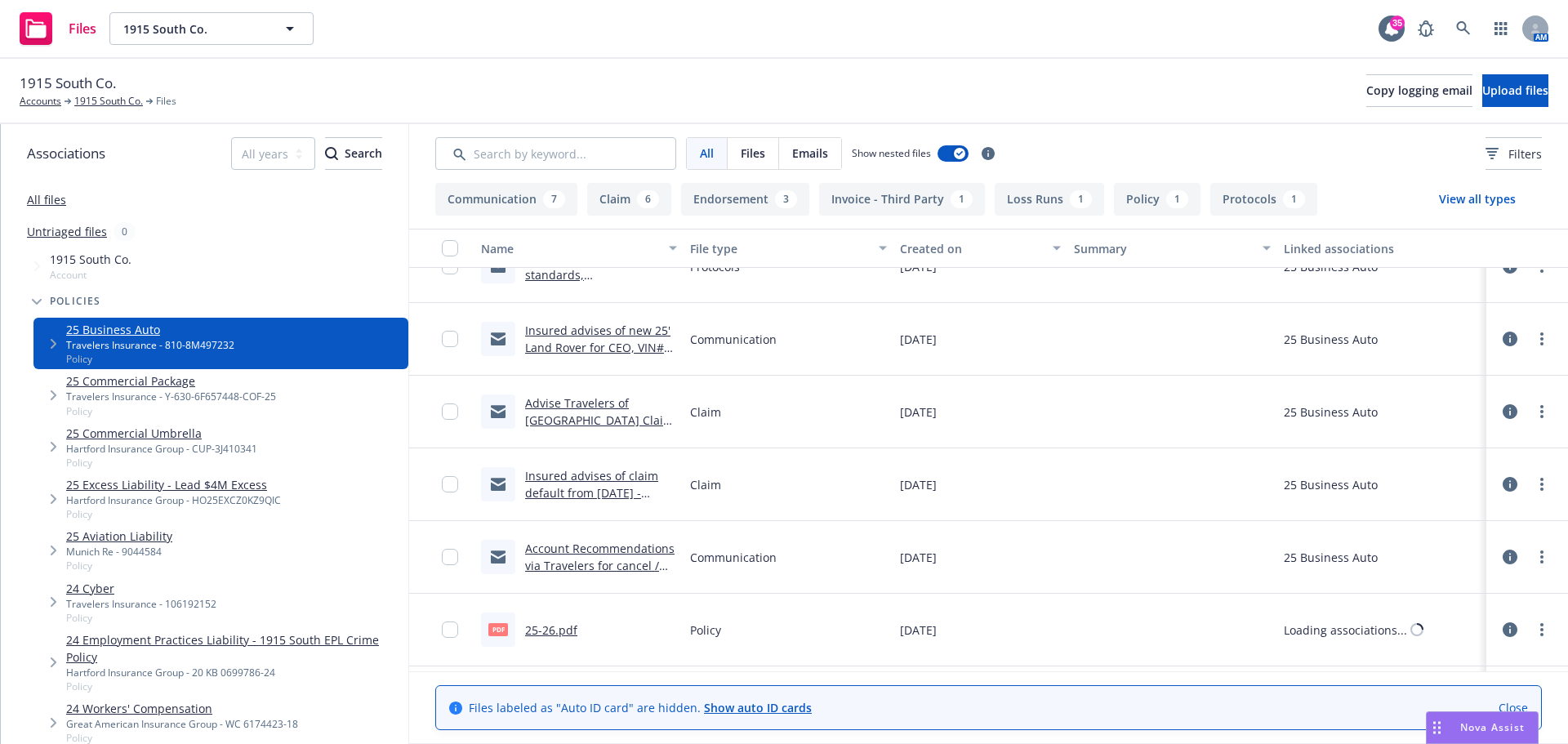
scroll to position [1040, 0]
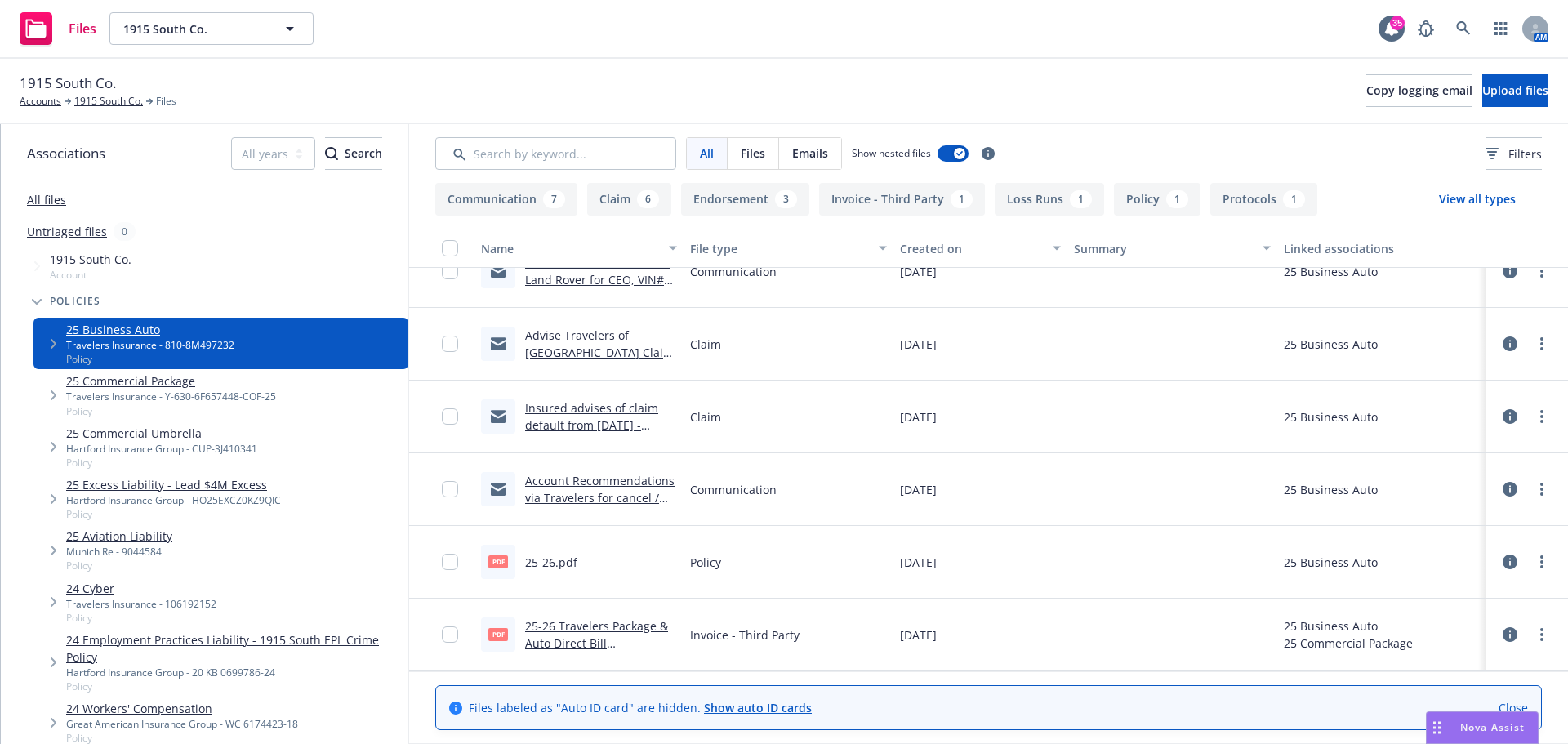
click at [558, 572] on div "pdf 25-26.pdf" at bounding box center [529, 561] width 96 height 34
click at [557, 558] on link "25-26.pdf" at bounding box center [551, 562] width 53 height 16
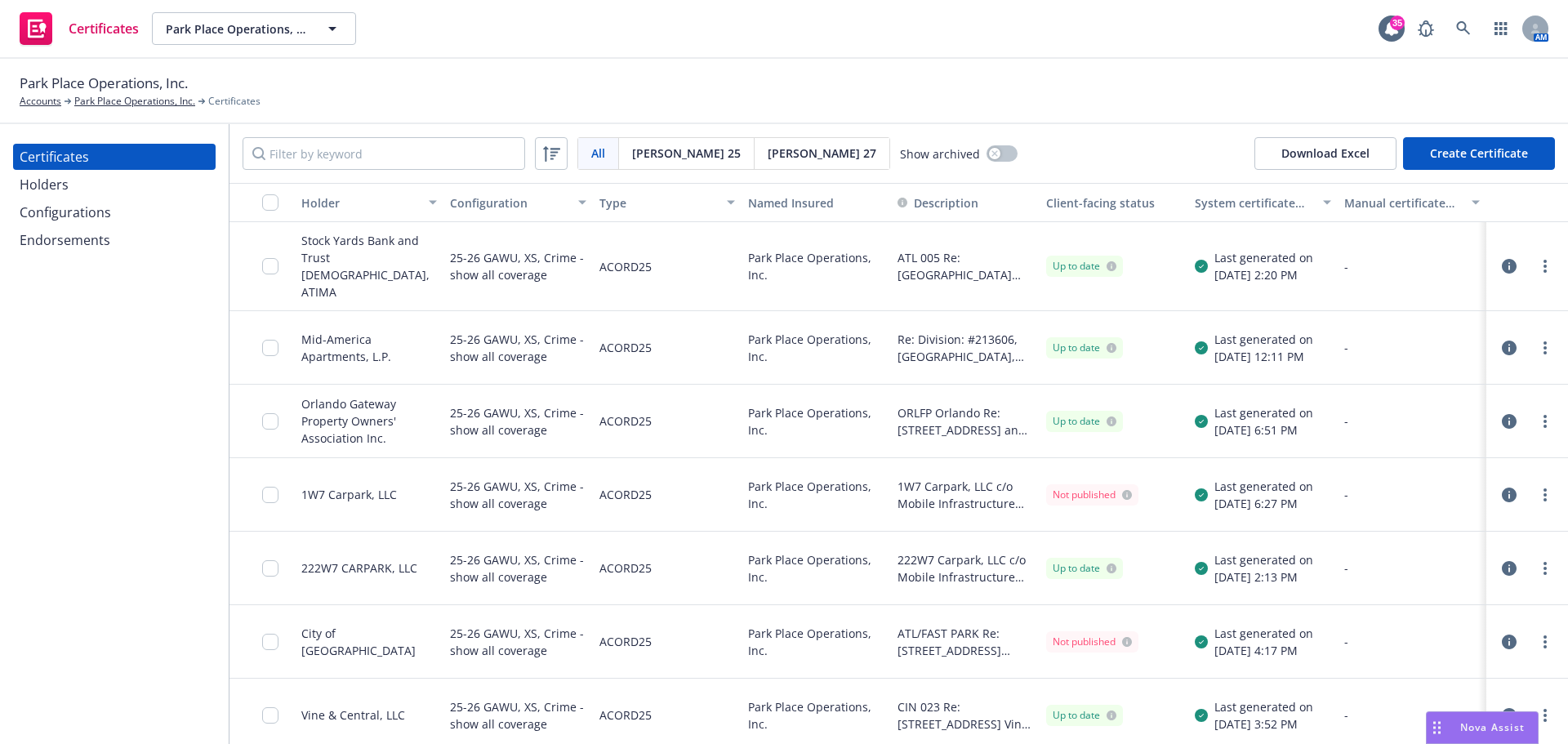
click at [88, 190] on div "Holders" at bounding box center [114, 185] width 189 height 26
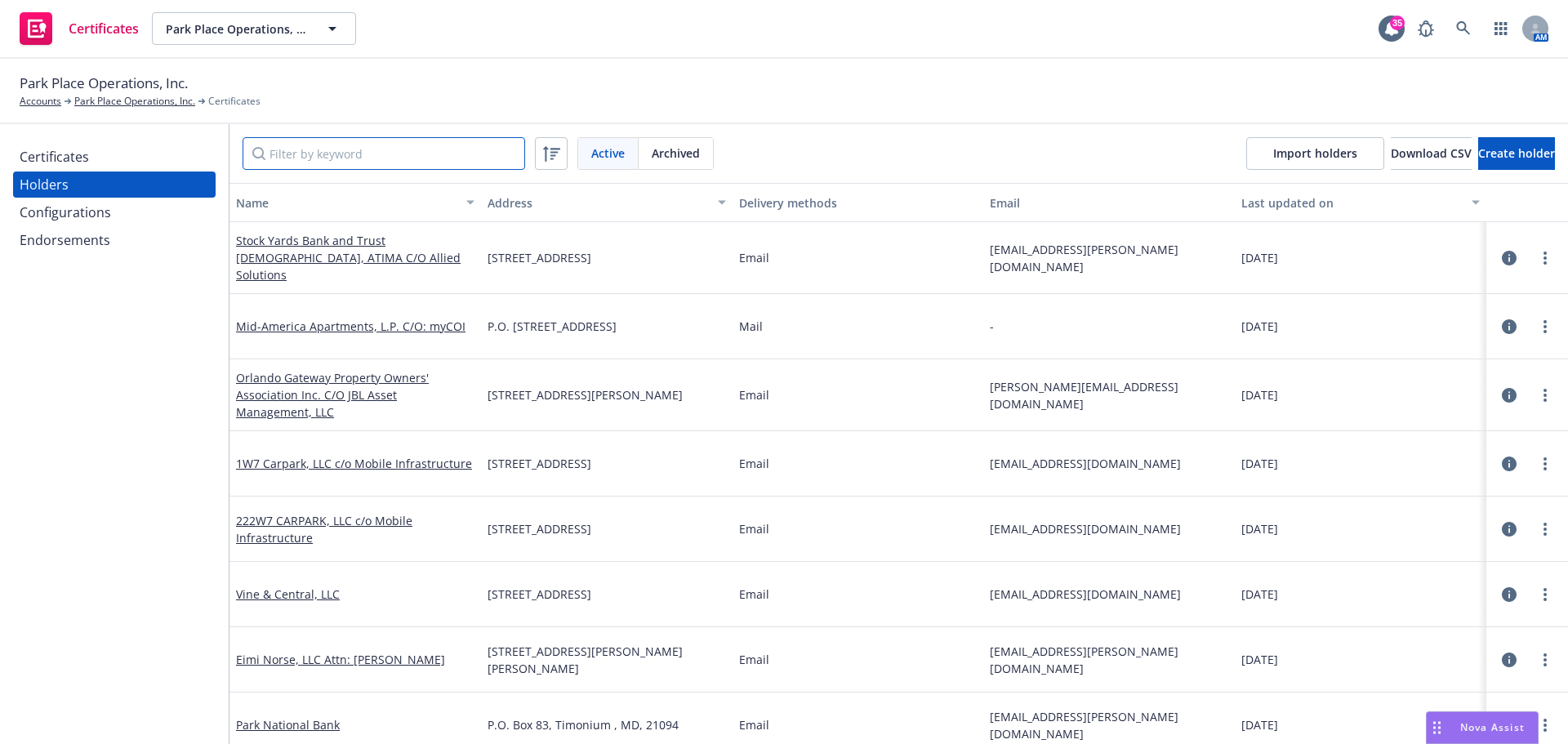
drag, startPoint x: 327, startPoint y: 166, endPoint x: 346, endPoint y: 168, distance: 19.1
click at [328, 166] on input "Filter by keyword" at bounding box center [383, 152] width 283 height 32
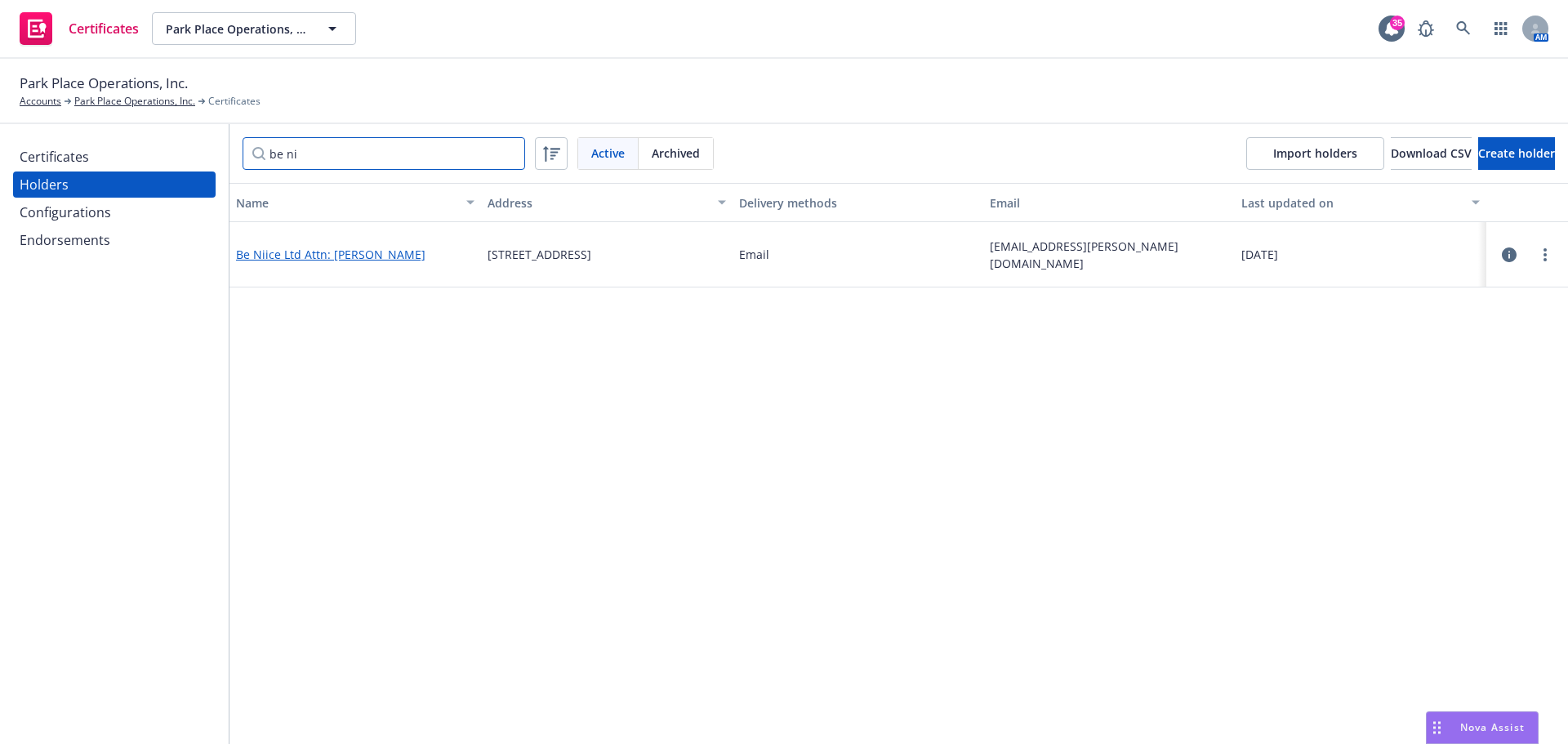
type input "be ni"
click at [358, 255] on link "Be Niice Ltd Attn: Clive Wilson" at bounding box center [330, 254] width 189 height 16
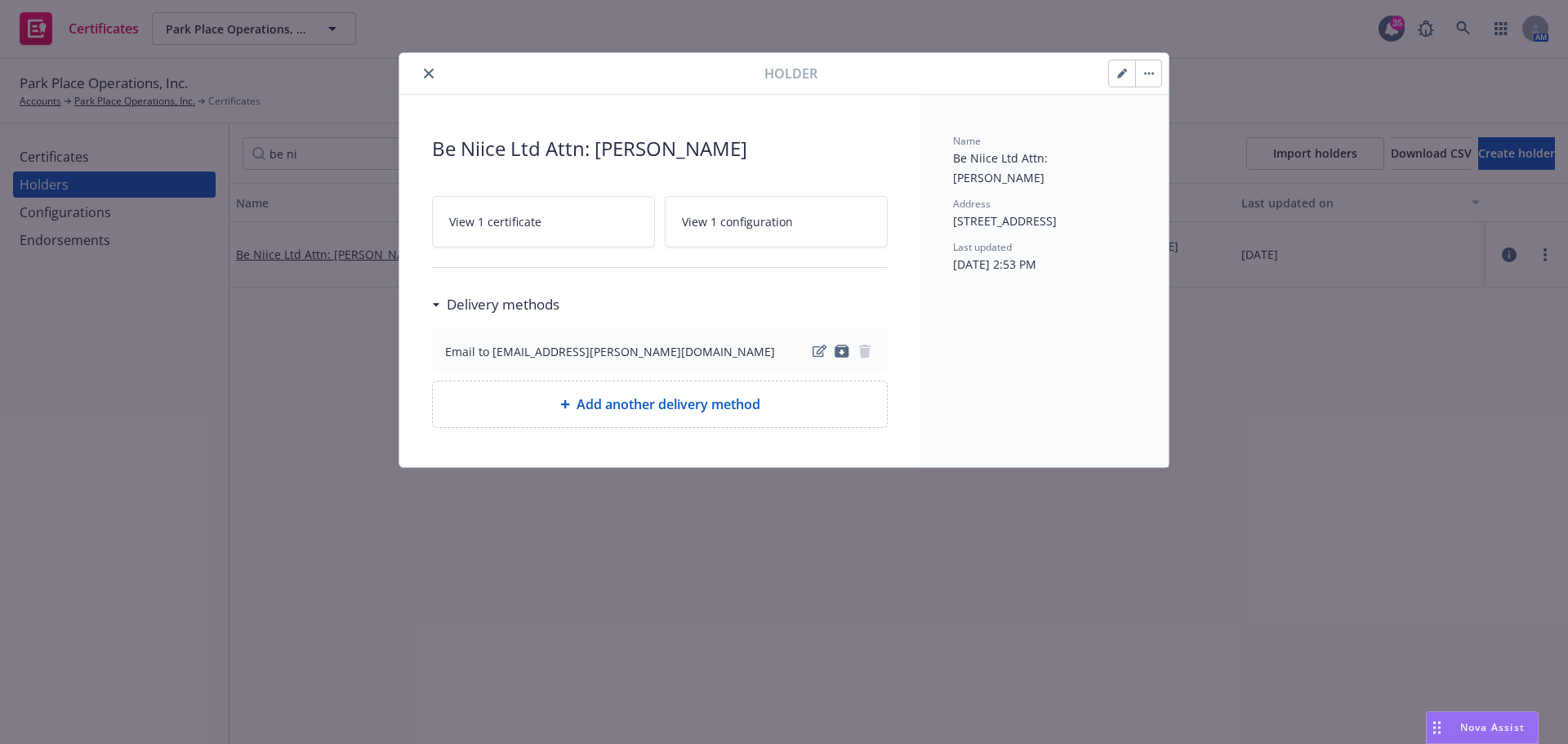
click at [1114, 76] on button "button" at bounding box center [1122, 73] width 26 height 26
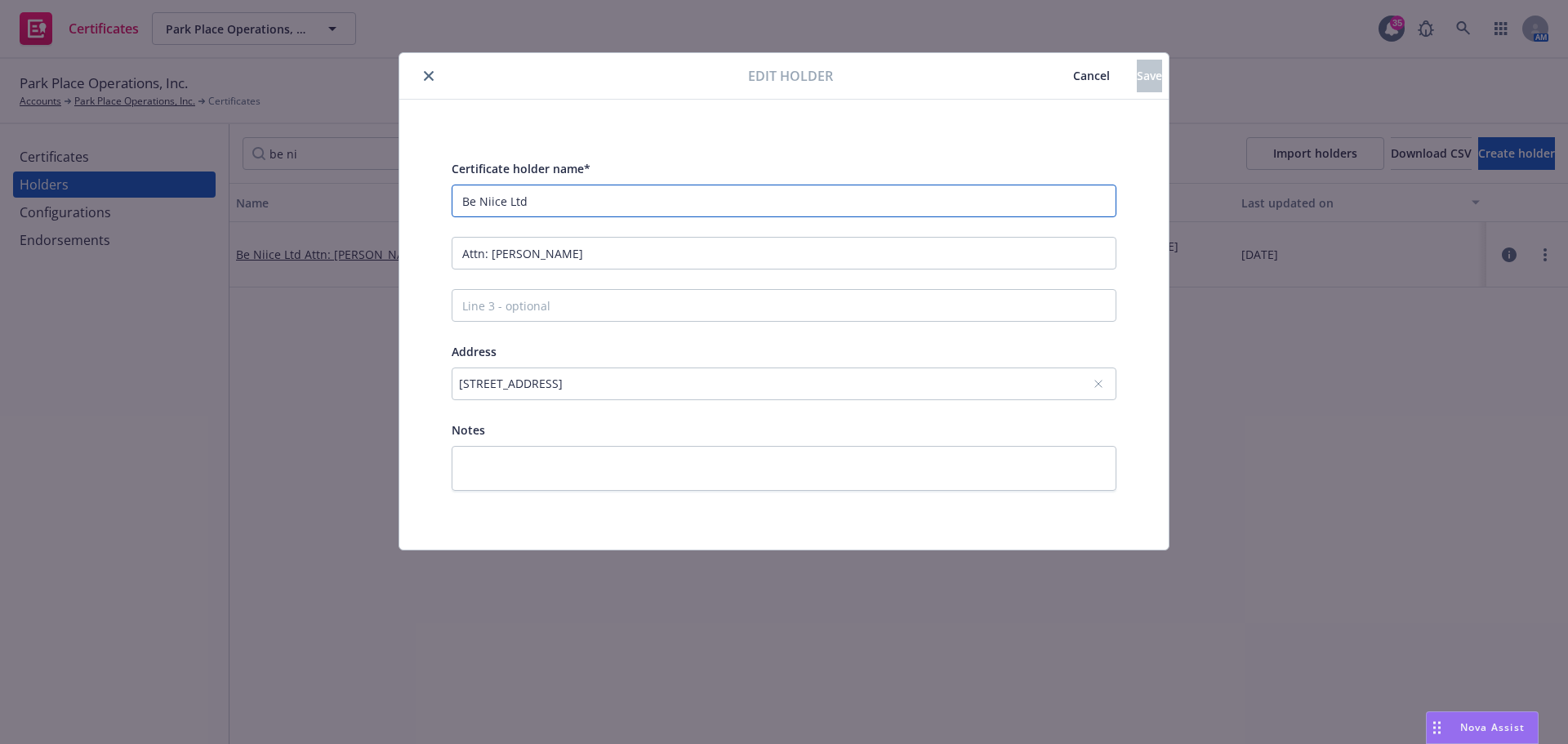
drag, startPoint x: 565, startPoint y: 204, endPoint x: 444, endPoint y: 209, distance: 121.1
click at [414, 208] on div "Certificate holder name* Be Niice Ltd Attn: Clive Wilson Address 424 East 5th S…" at bounding box center [784, 324] width 769 height 450
type input "Walnut & Wilson, LLC"
drag, startPoint x: 646, startPoint y: 263, endPoint x: 358, endPoint y: 275, distance: 288.2
click at [359, 275] on div "Edit holder Cancel Save Certificate holder name* Walnut & Wilson, LLC Attn: Cli…" at bounding box center [784, 372] width 1568 height 744
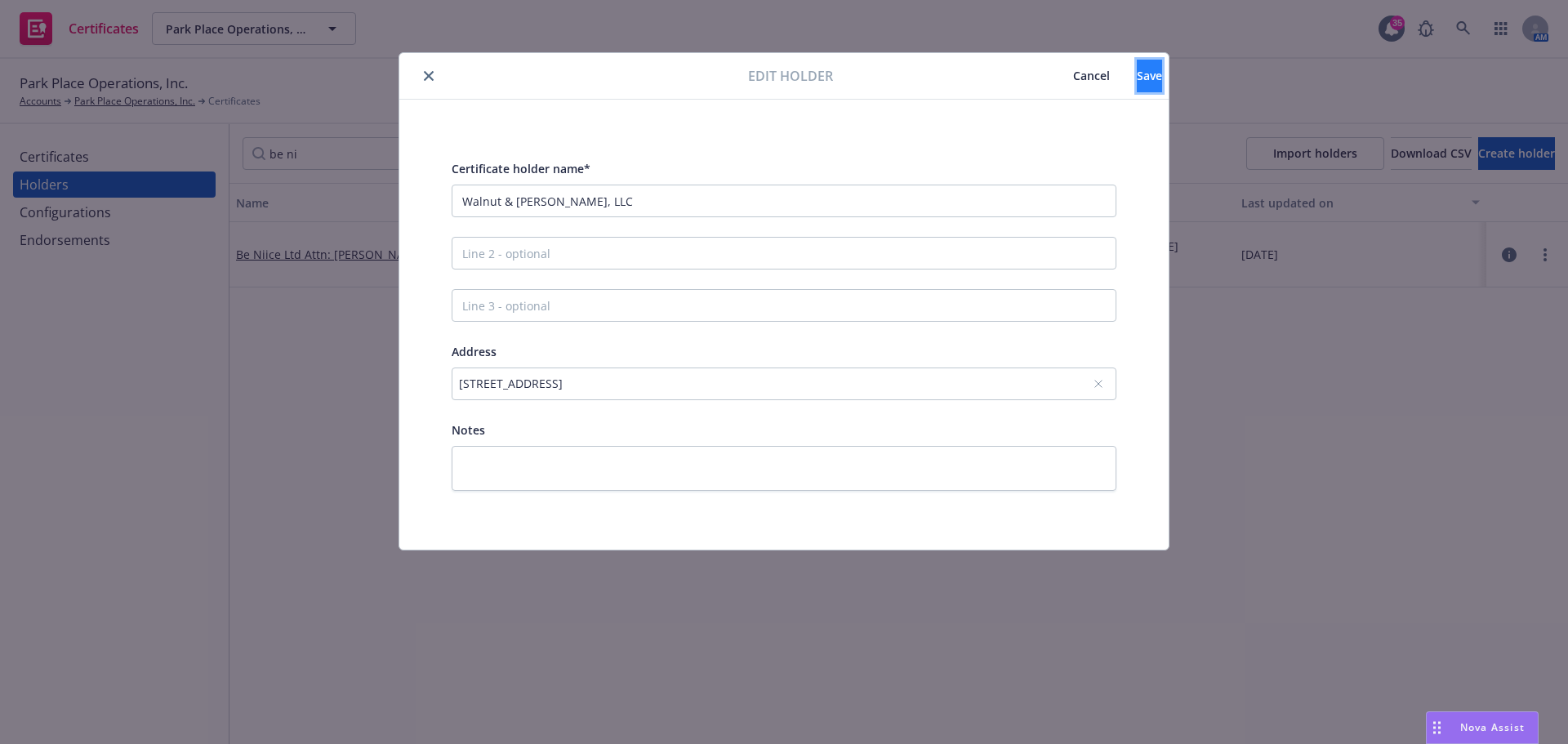
click at [1136, 84] on button "Save" at bounding box center [1149, 76] width 25 height 32
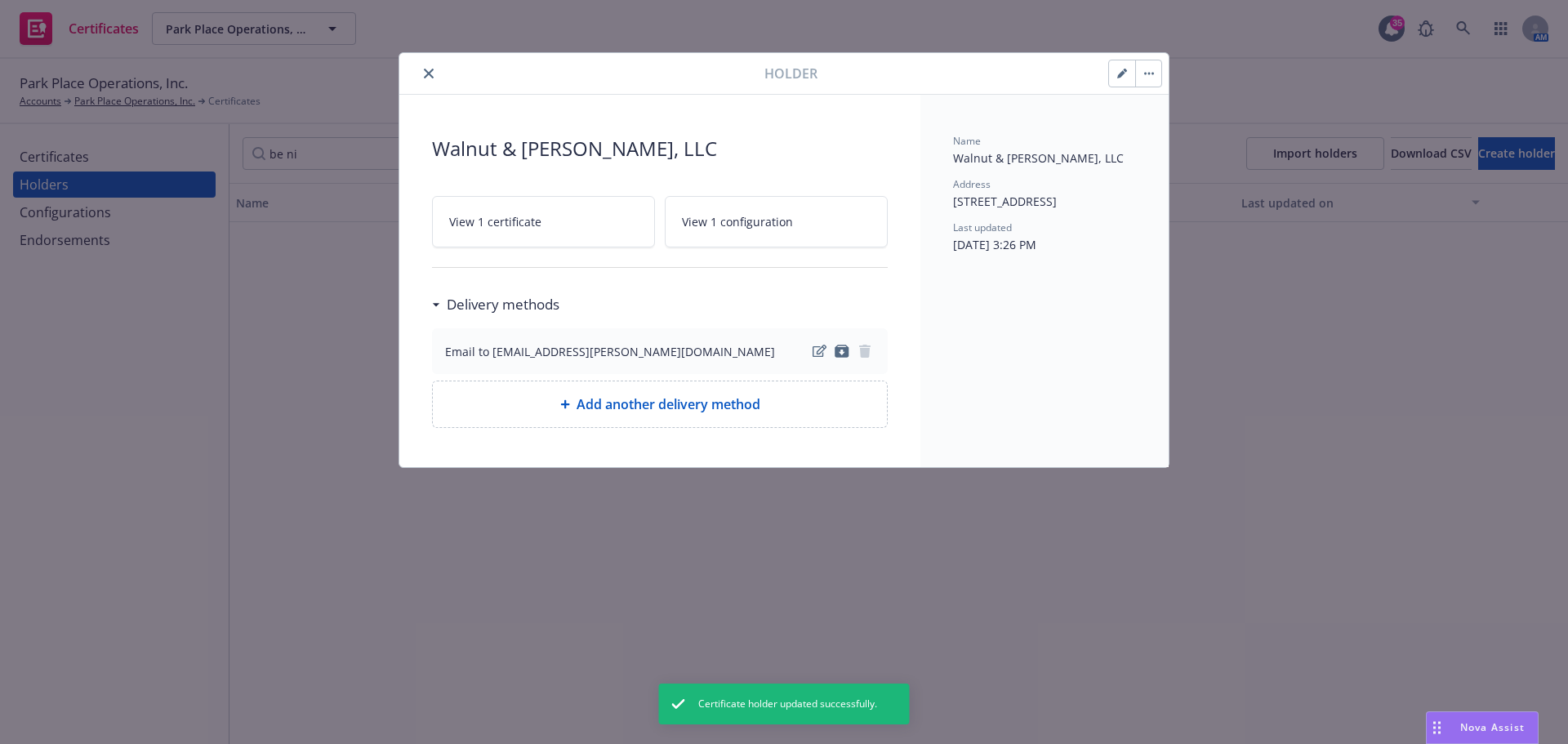
click at [427, 75] on icon "close" at bounding box center [429, 73] width 10 height 10
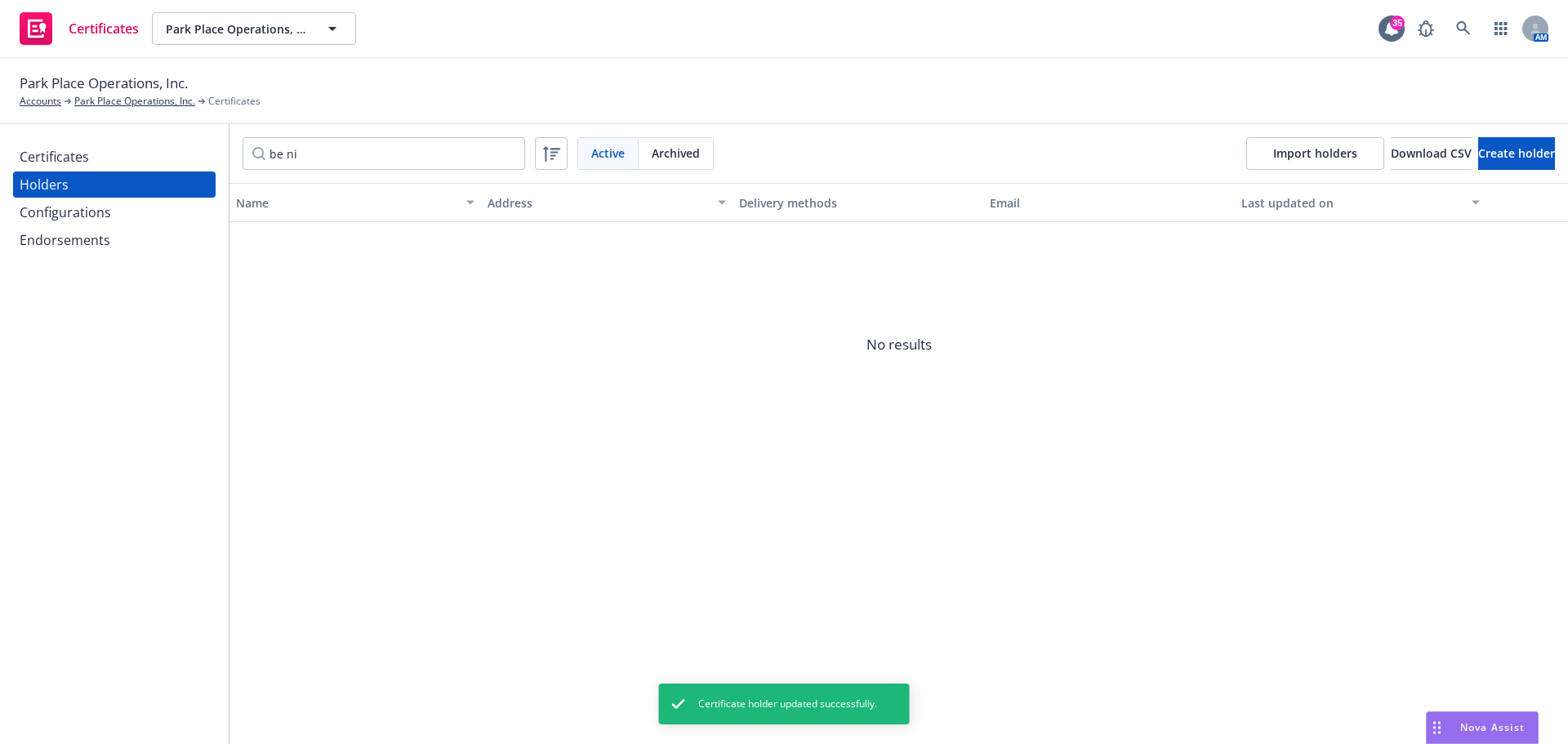
click at [67, 163] on div "Certificates" at bounding box center [54, 157] width 69 height 26
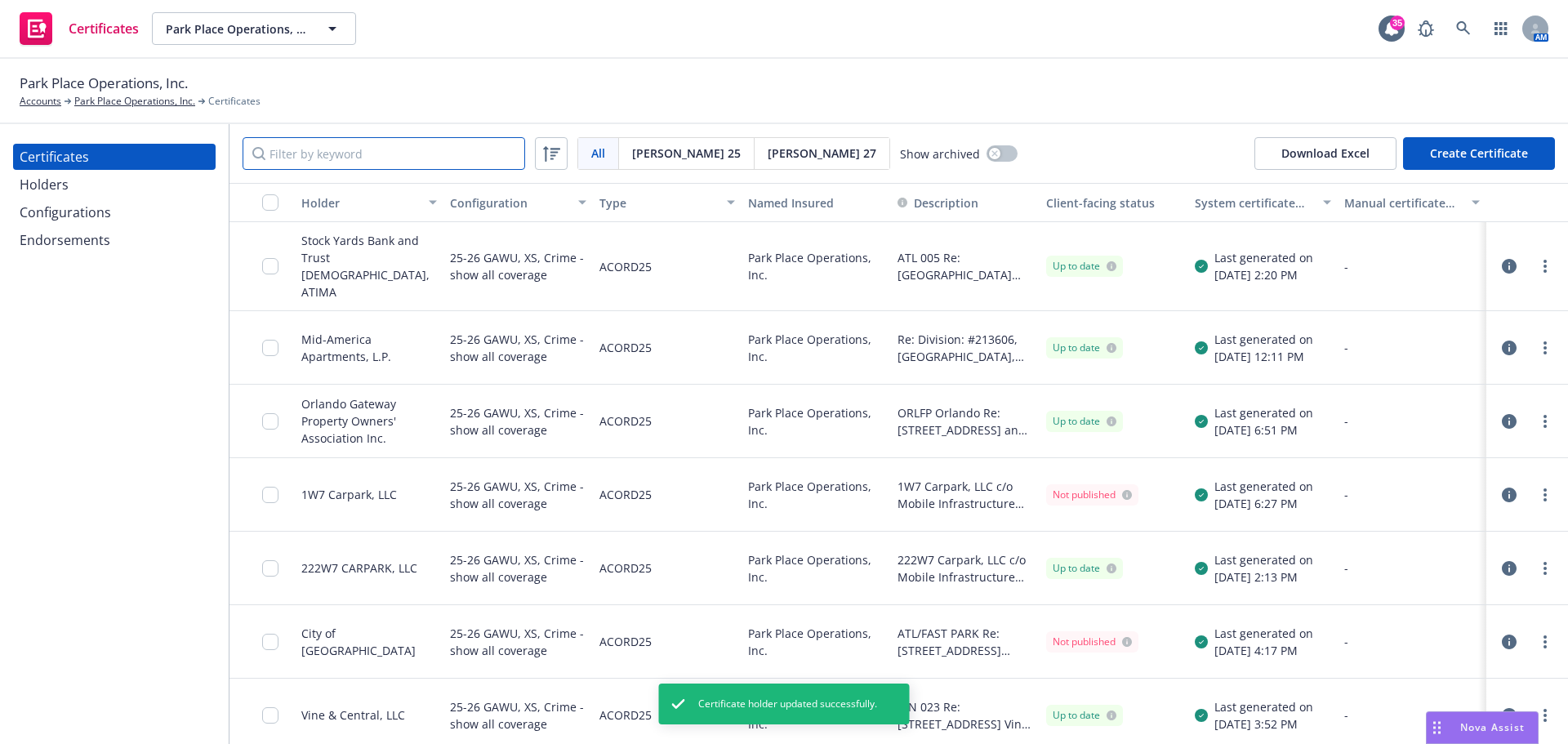
click at [341, 160] on input "Filter by keyword" at bounding box center [383, 152] width 283 height 32
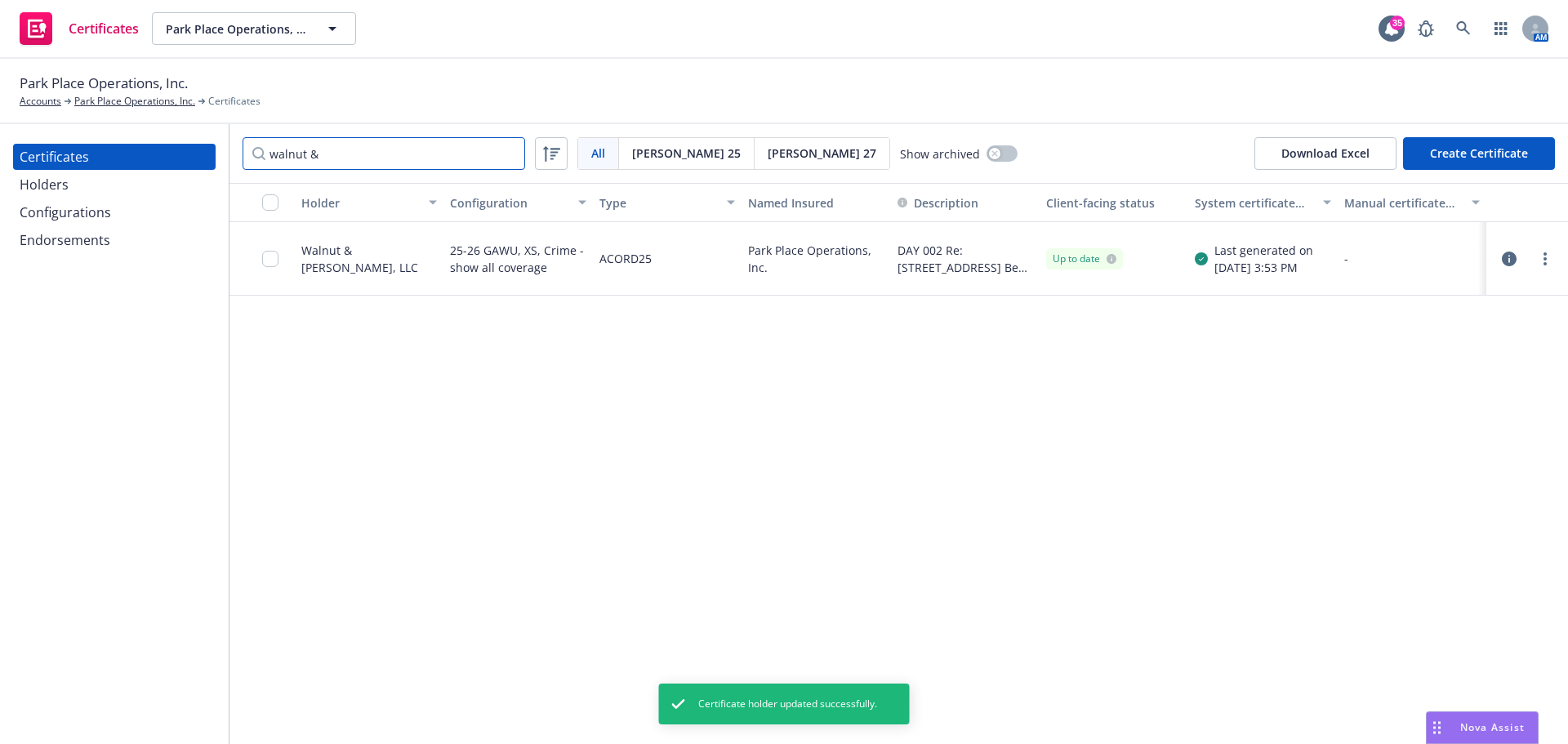
type input "walnut &"
click at [273, 258] on input "checkbox" at bounding box center [271, 259] width 17 height 17
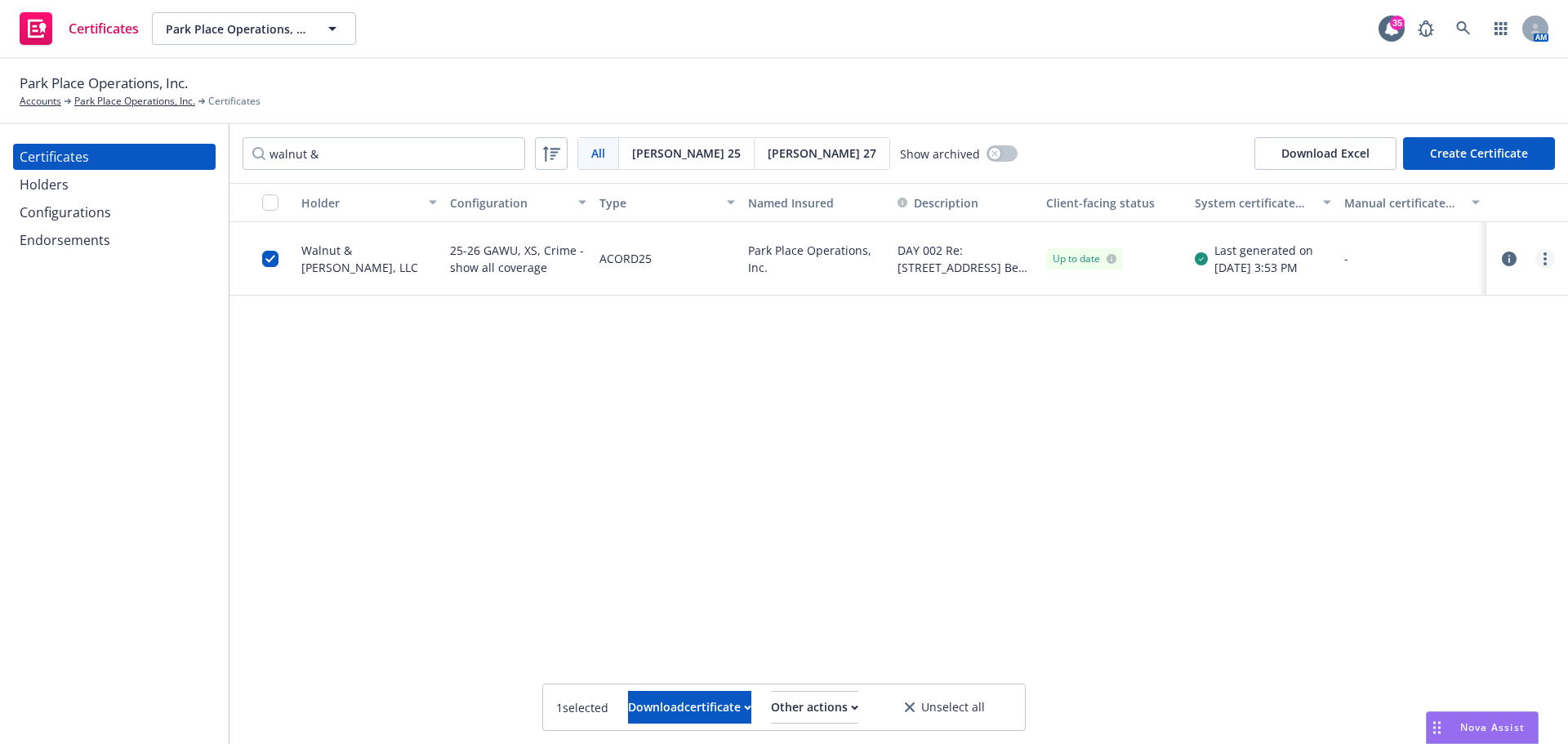
click at [1548, 262] on link "more" at bounding box center [1544, 259] width 19 height 19
click at [1339, 360] on link "Regenerate" at bounding box center [1423, 357] width 261 height 32
click at [841, 706] on div "Other actions" at bounding box center [814, 708] width 88 height 31
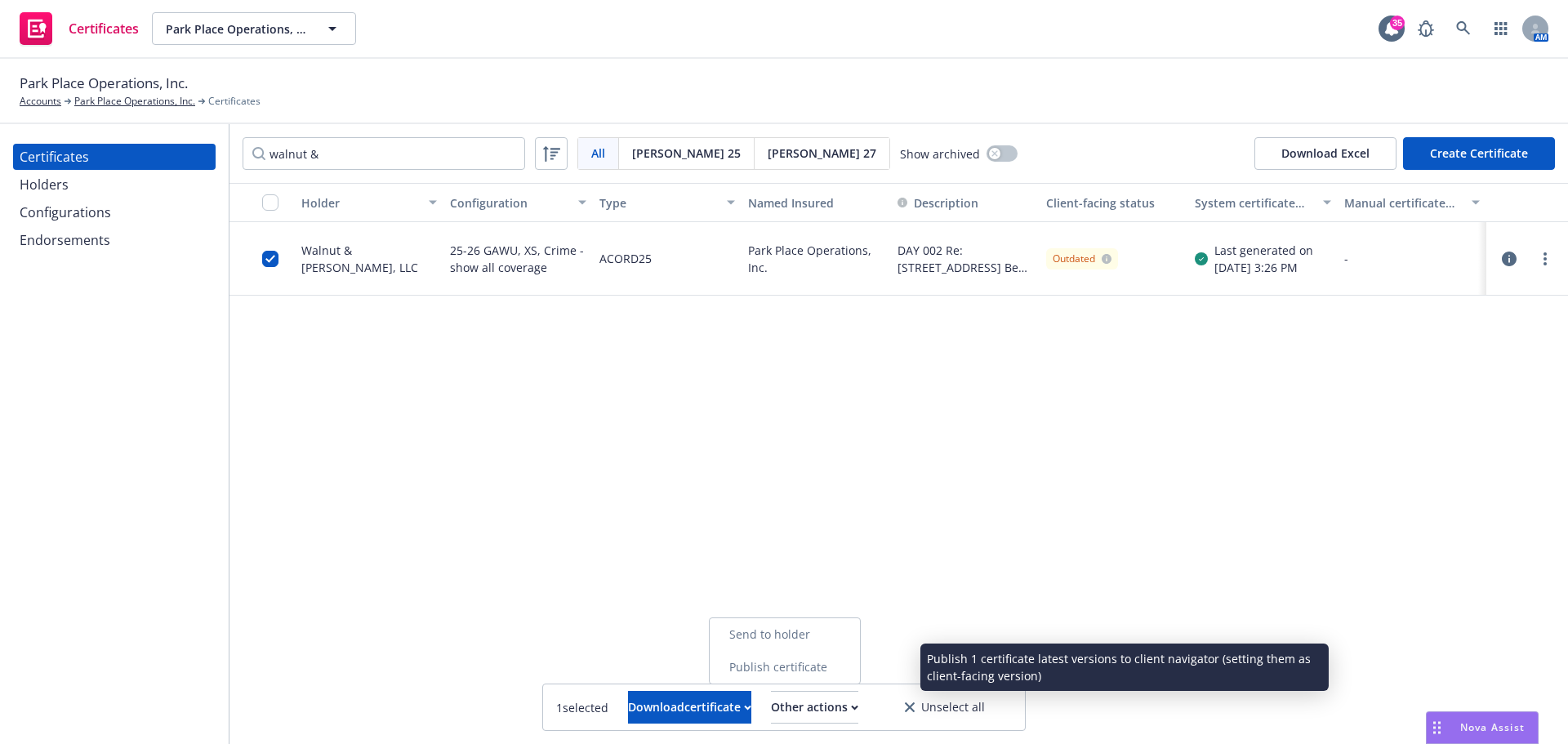
click at [815, 674] on link "Publish certificate" at bounding box center [784, 666] width 151 height 32
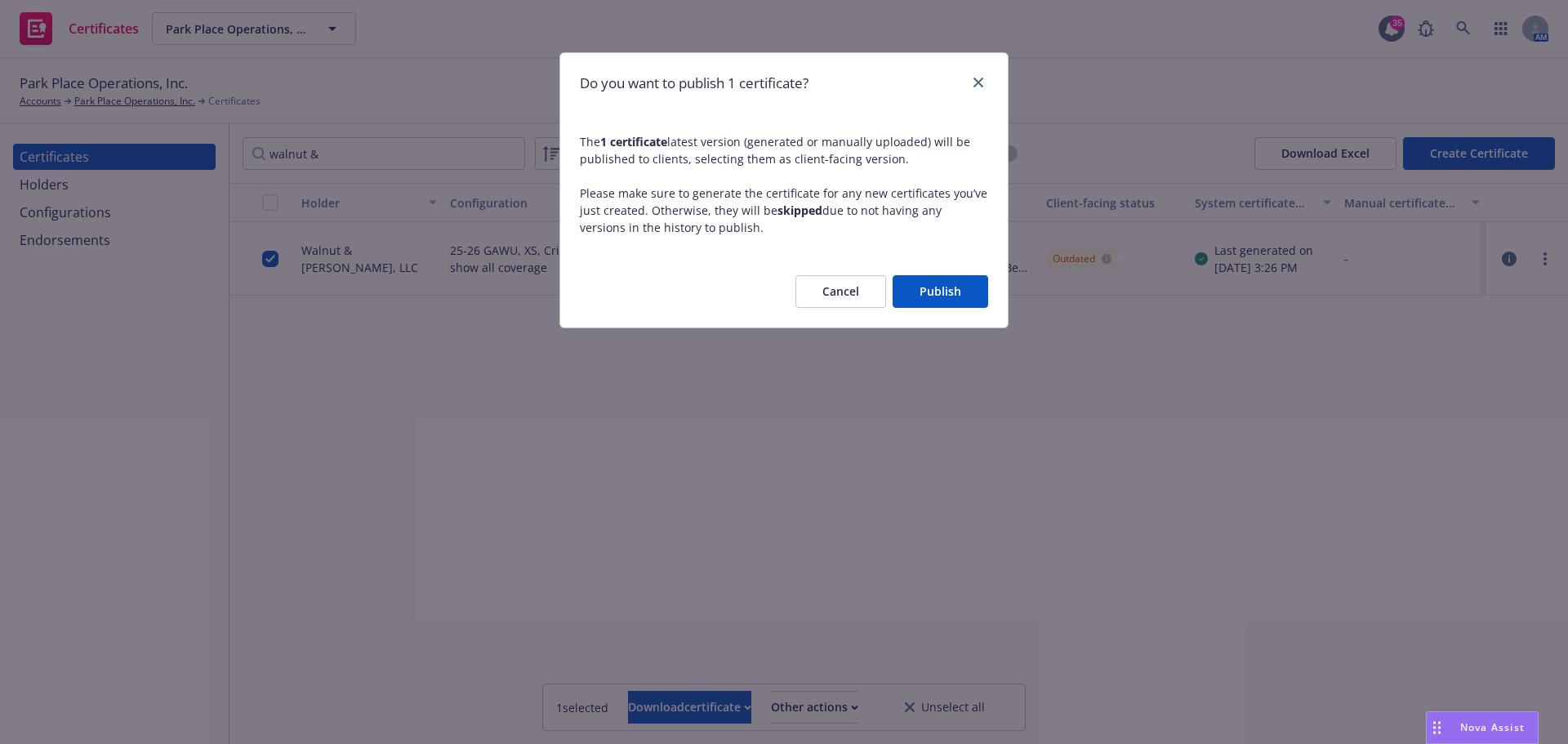
click at [938, 285] on button "Publish" at bounding box center [940, 291] width 95 height 32
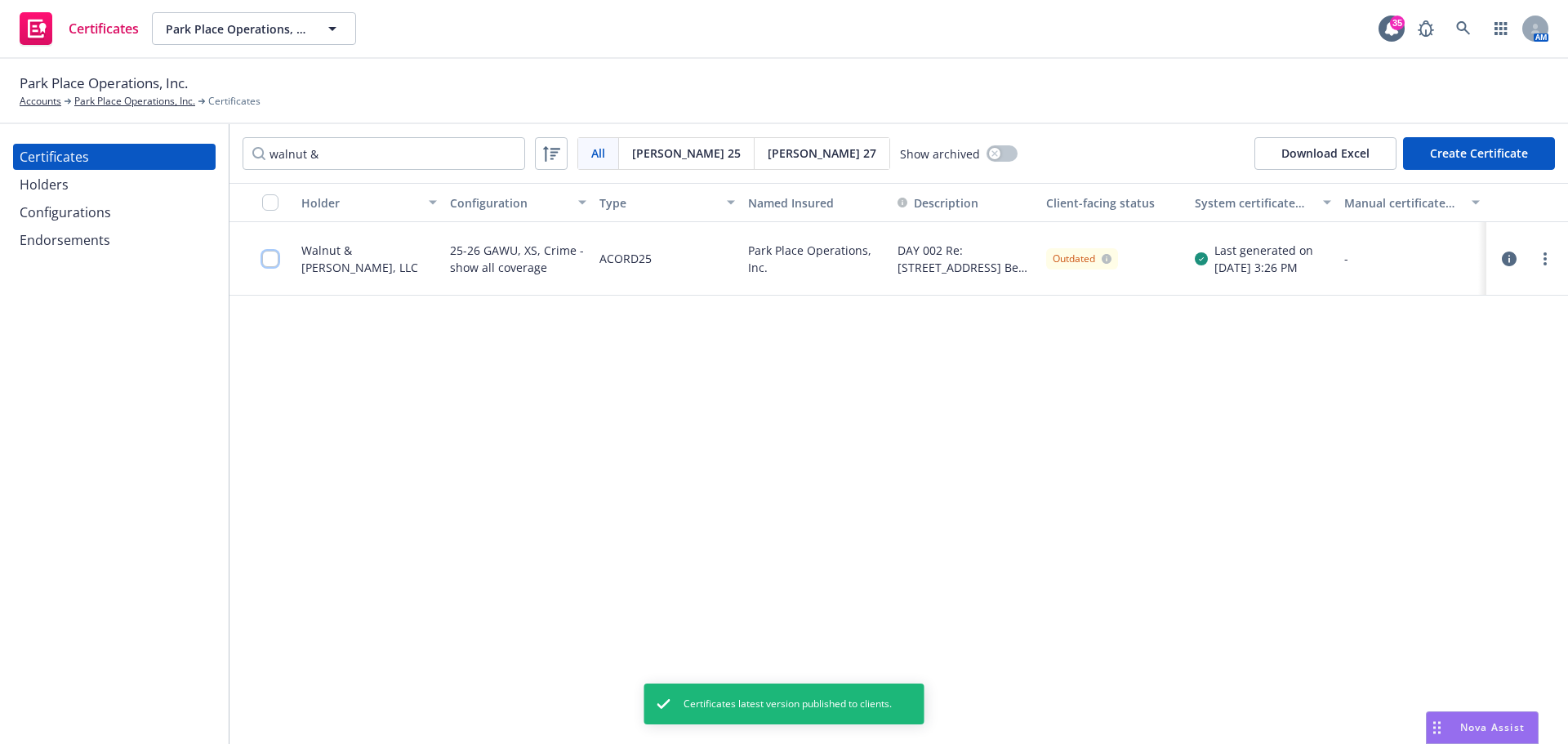
click at [271, 263] on input "checkbox" at bounding box center [271, 259] width 17 height 17
click at [628, 700] on div "Download certificate" at bounding box center [689, 708] width 123 height 31
click at [615, 668] on link "Download uneditable file" at bounding box center [605, 666] width 189 height 32
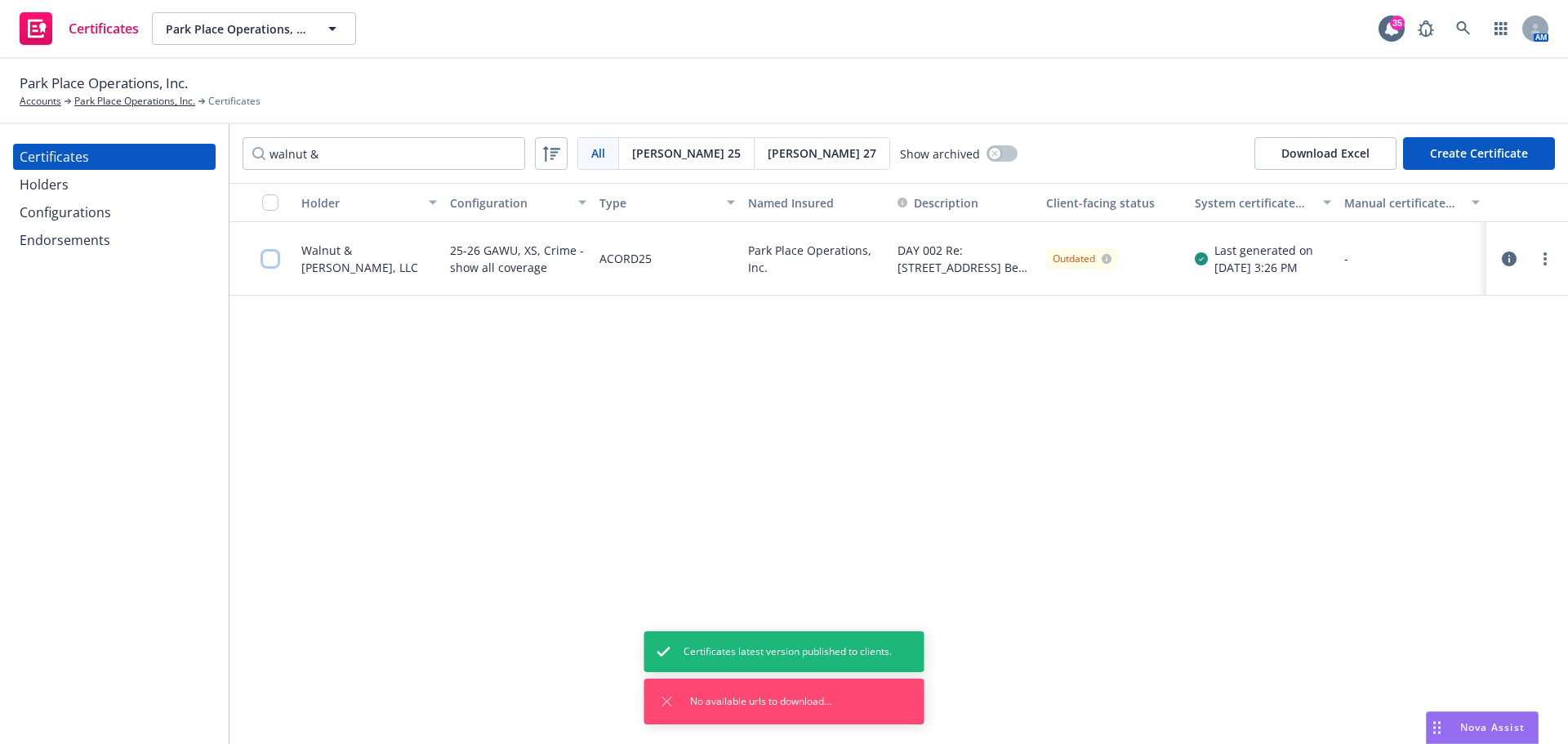
click at [273, 266] on input "checkbox" at bounding box center [271, 259] width 17 height 17
click at [1545, 266] on link "more" at bounding box center [1544, 259] width 19 height 19
click at [904, 354] on div "Holder Configuration Type Named Insured Description Client-facing status System…" at bounding box center [898, 463] width 1338 height 561
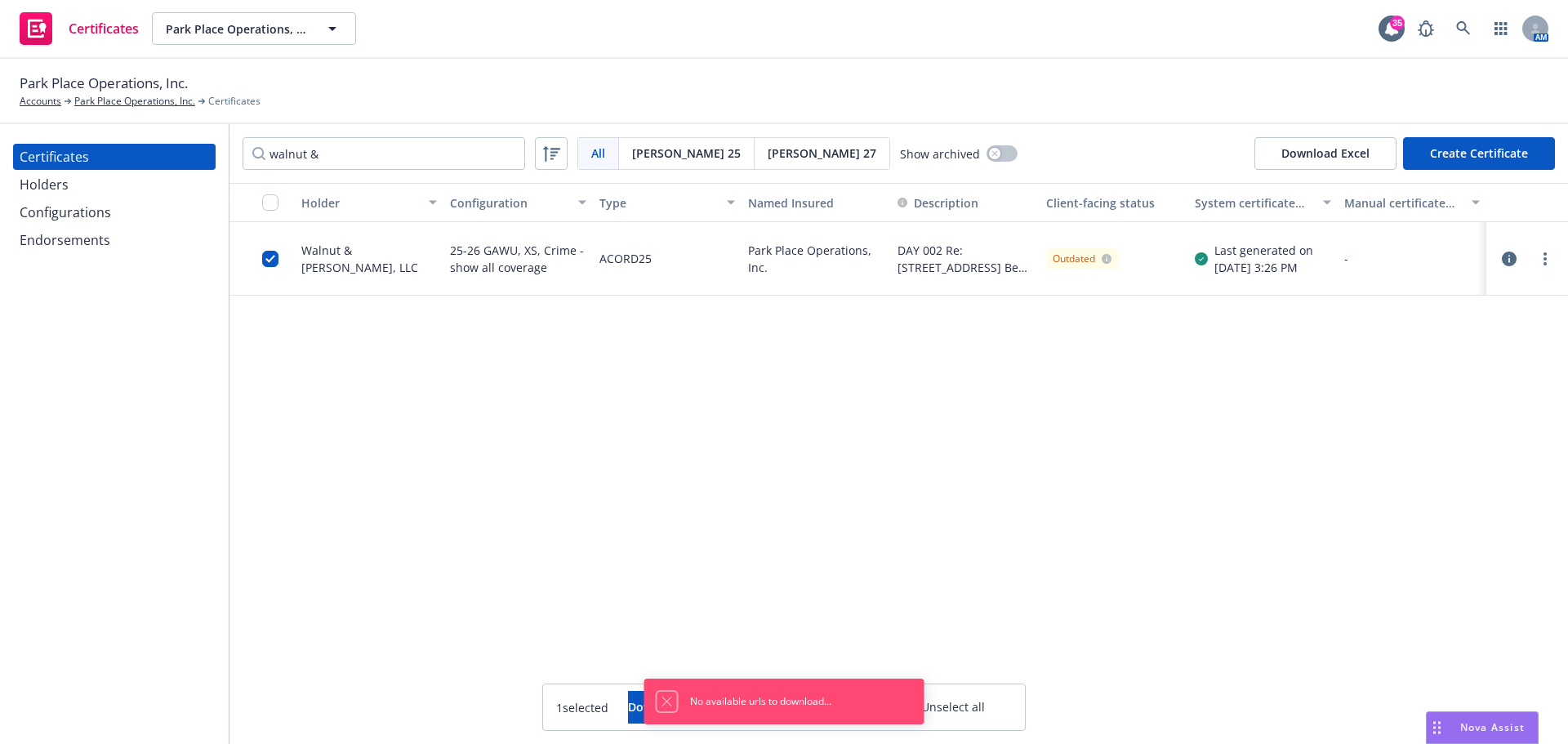
click at [657, 697] on button "Dismiss notification" at bounding box center [666, 701] width 19 height 19
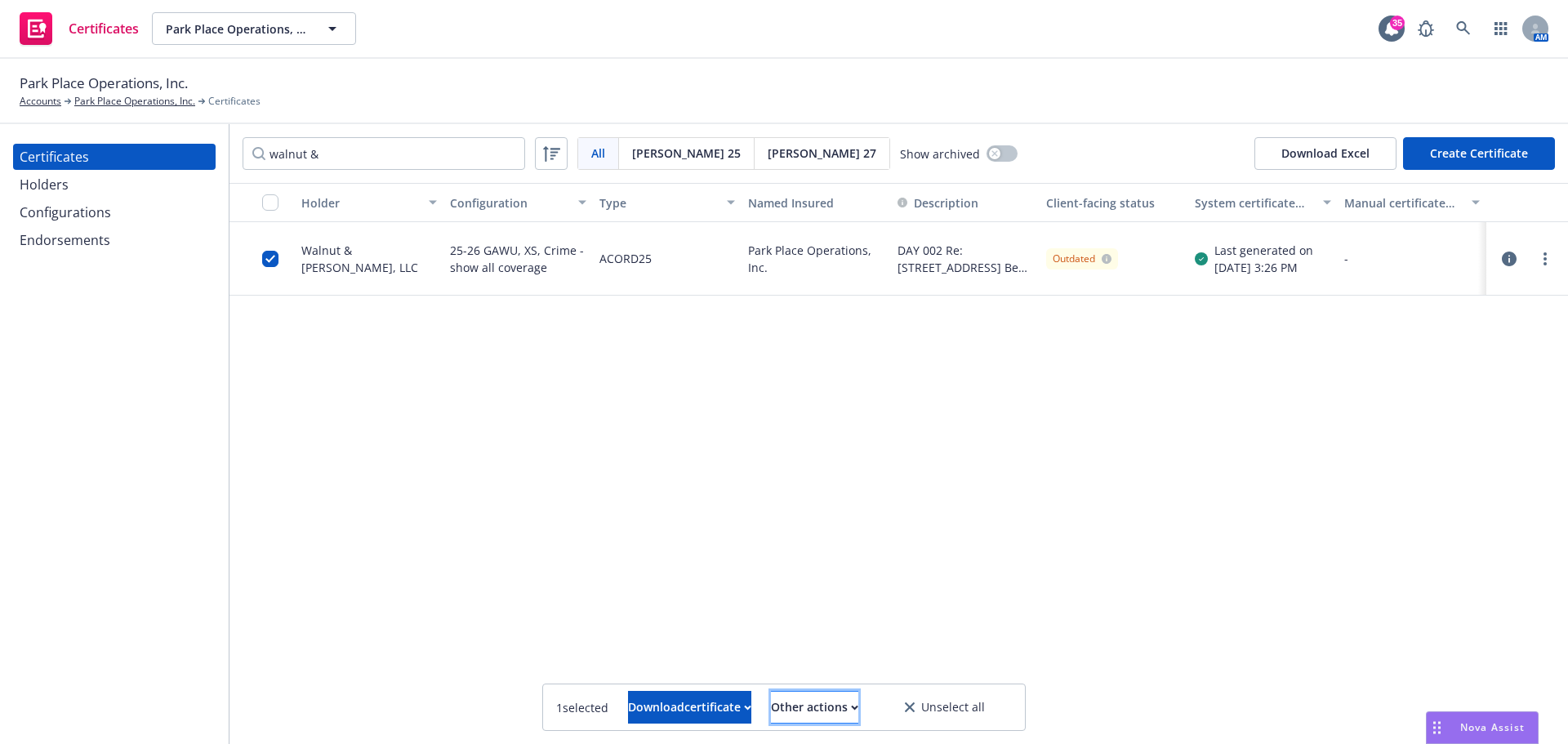
click at [826, 695] on div "Other actions" at bounding box center [814, 708] width 88 height 31
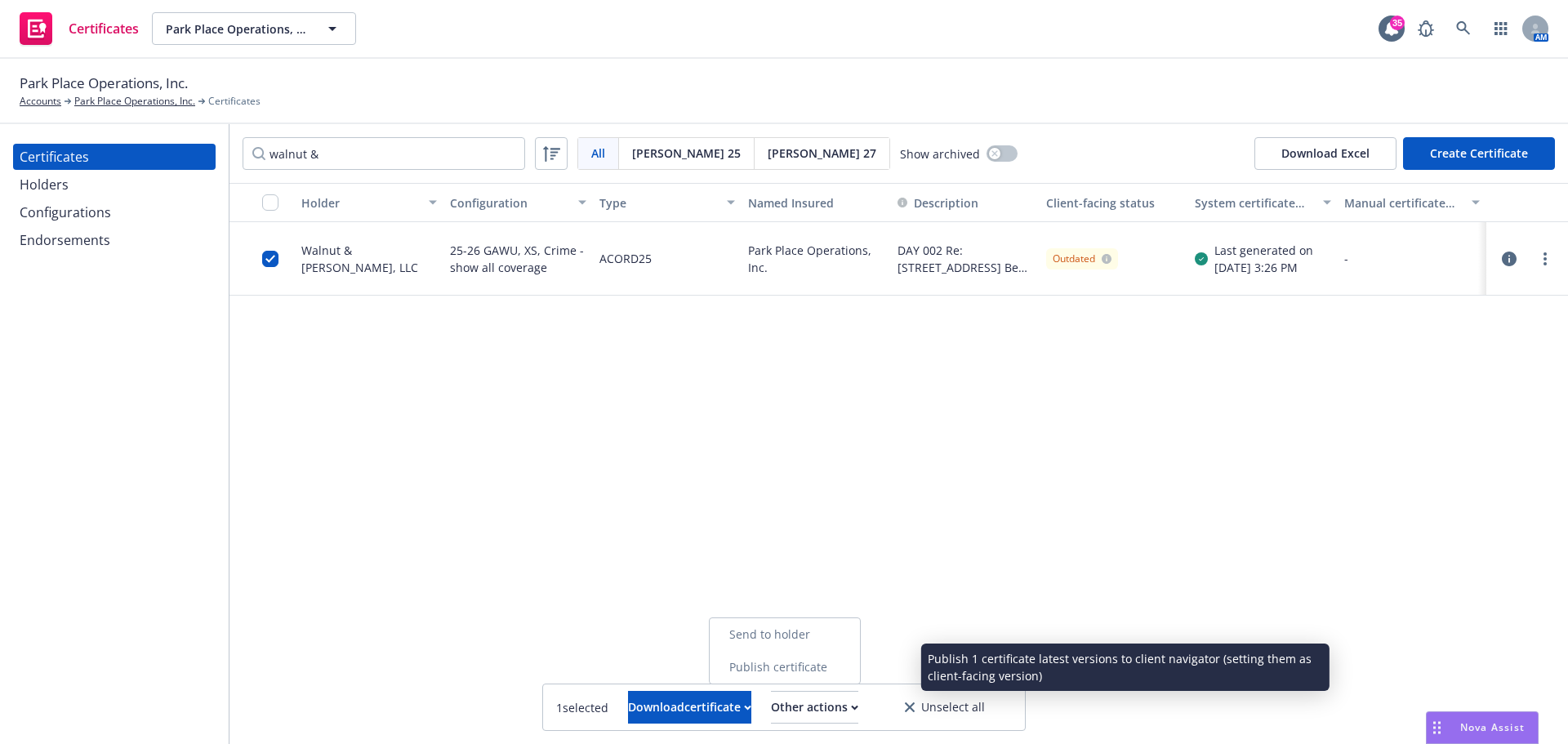
click at [848, 665] on link "Publish certificate" at bounding box center [784, 666] width 151 height 32
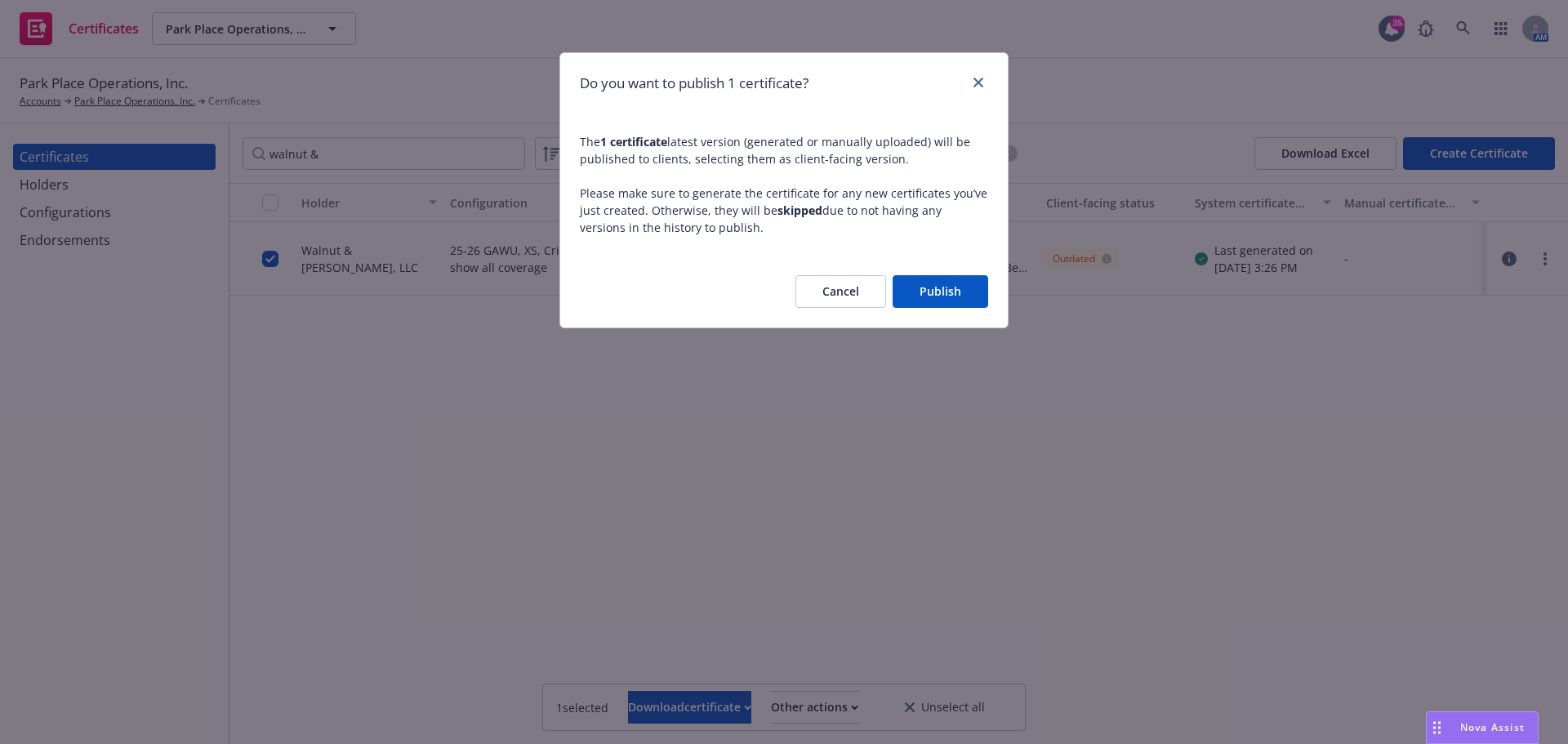
click at [933, 290] on button "Publish" at bounding box center [940, 291] width 95 height 32
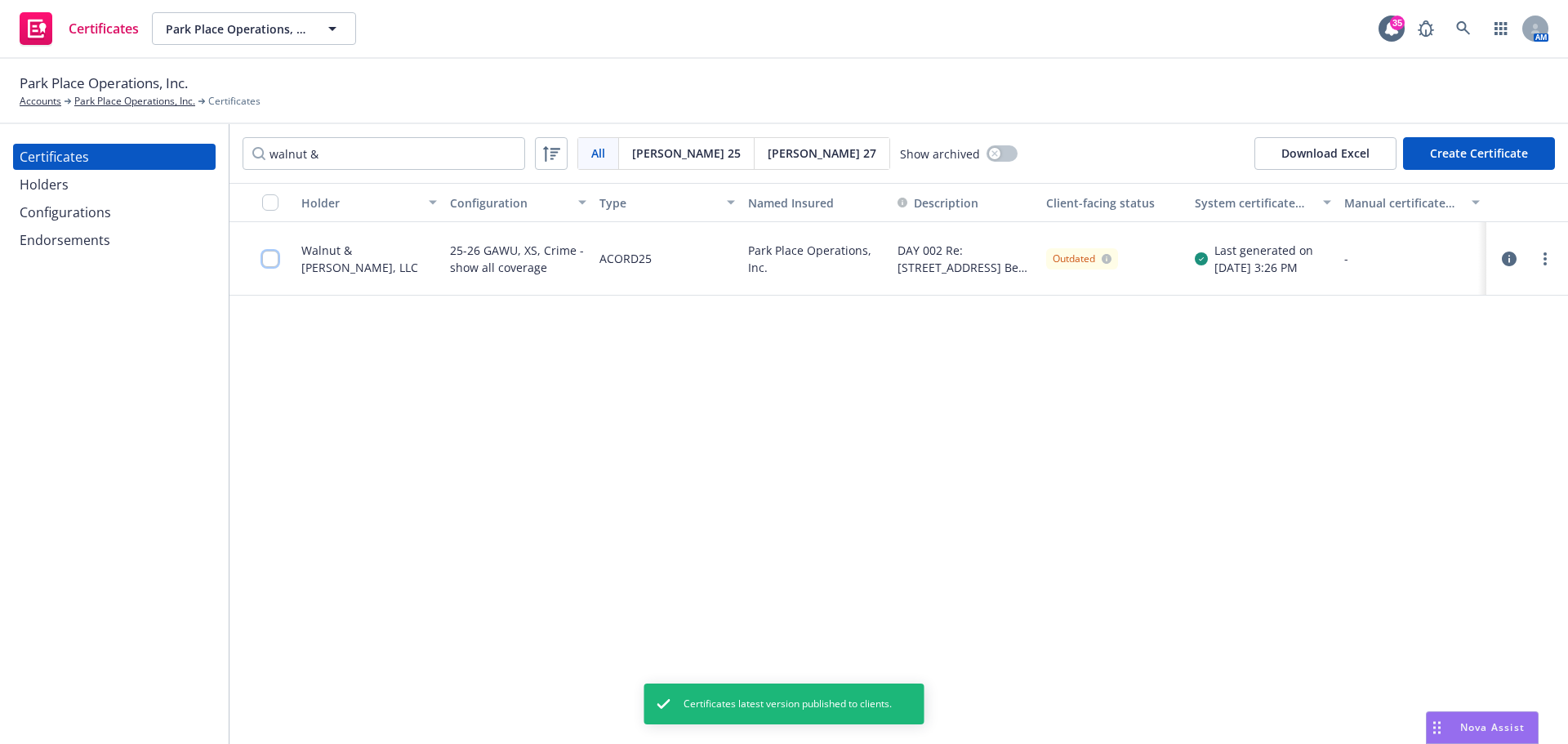
click at [265, 261] on input "checkbox" at bounding box center [271, 259] width 17 height 17
click at [1507, 257] on icon "button" at bounding box center [1509, 259] width 15 height 15
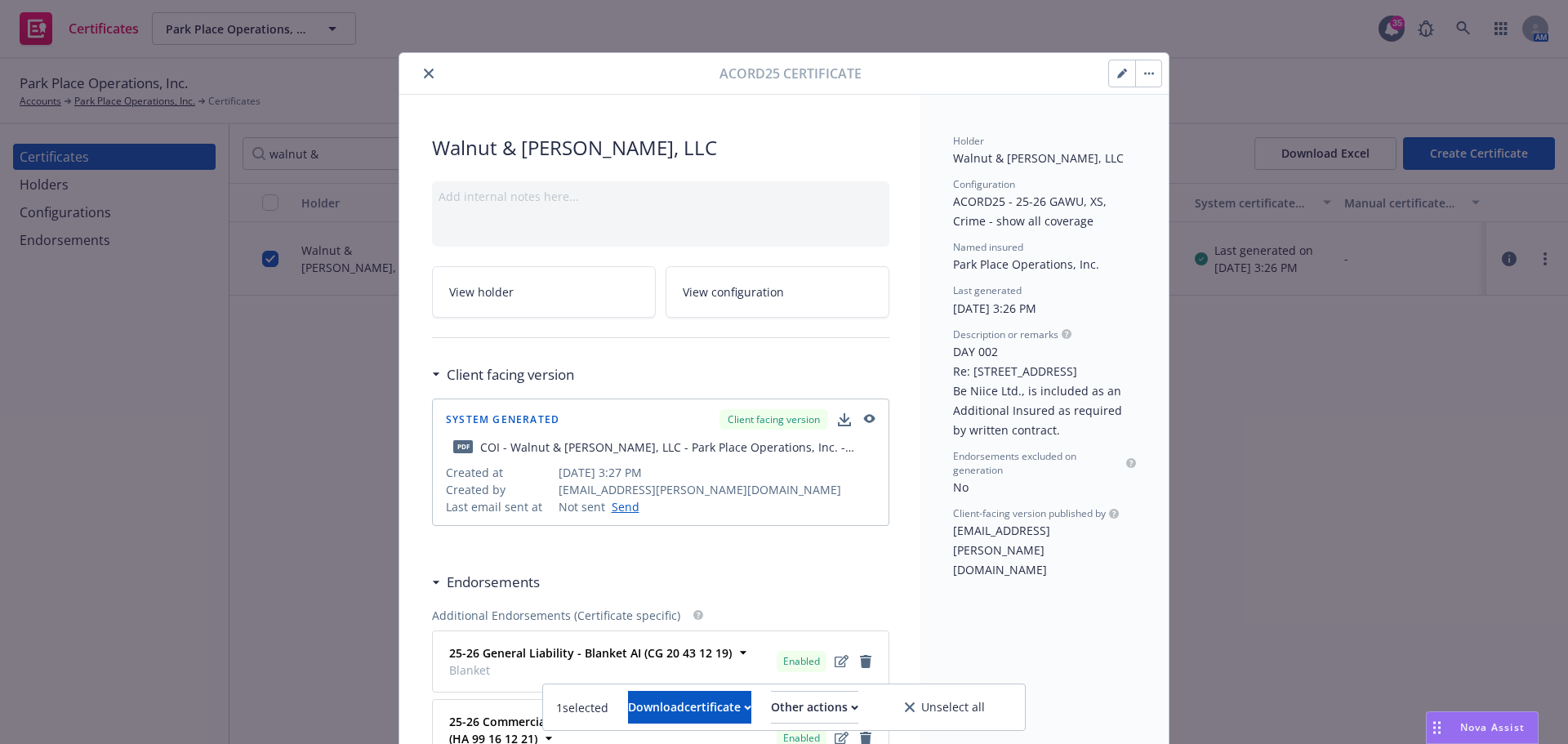
click at [1144, 74] on icon "button" at bounding box center [1145, 74] width 3 height 3
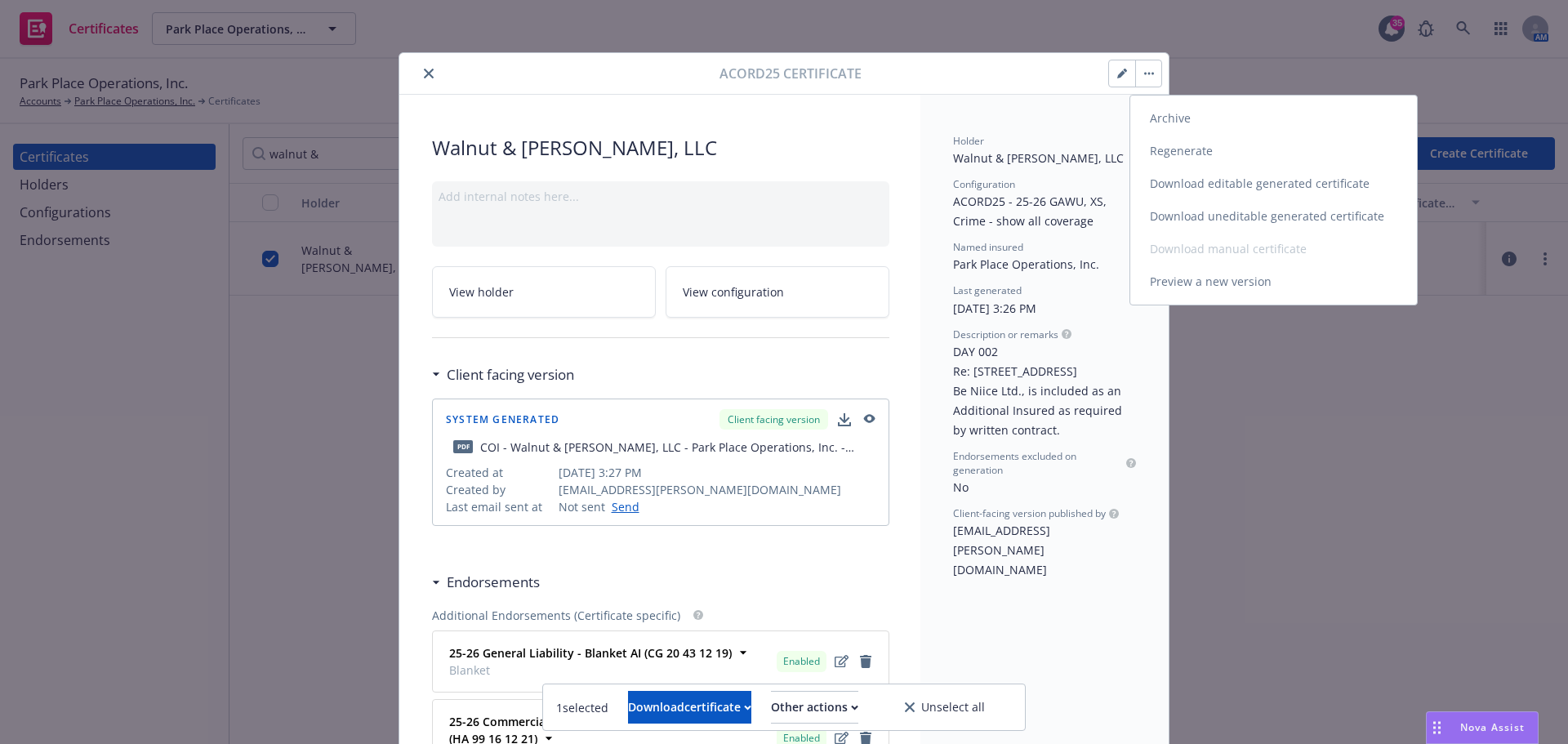
click at [1176, 153] on link "Regenerate" at bounding box center [1273, 151] width 286 height 32
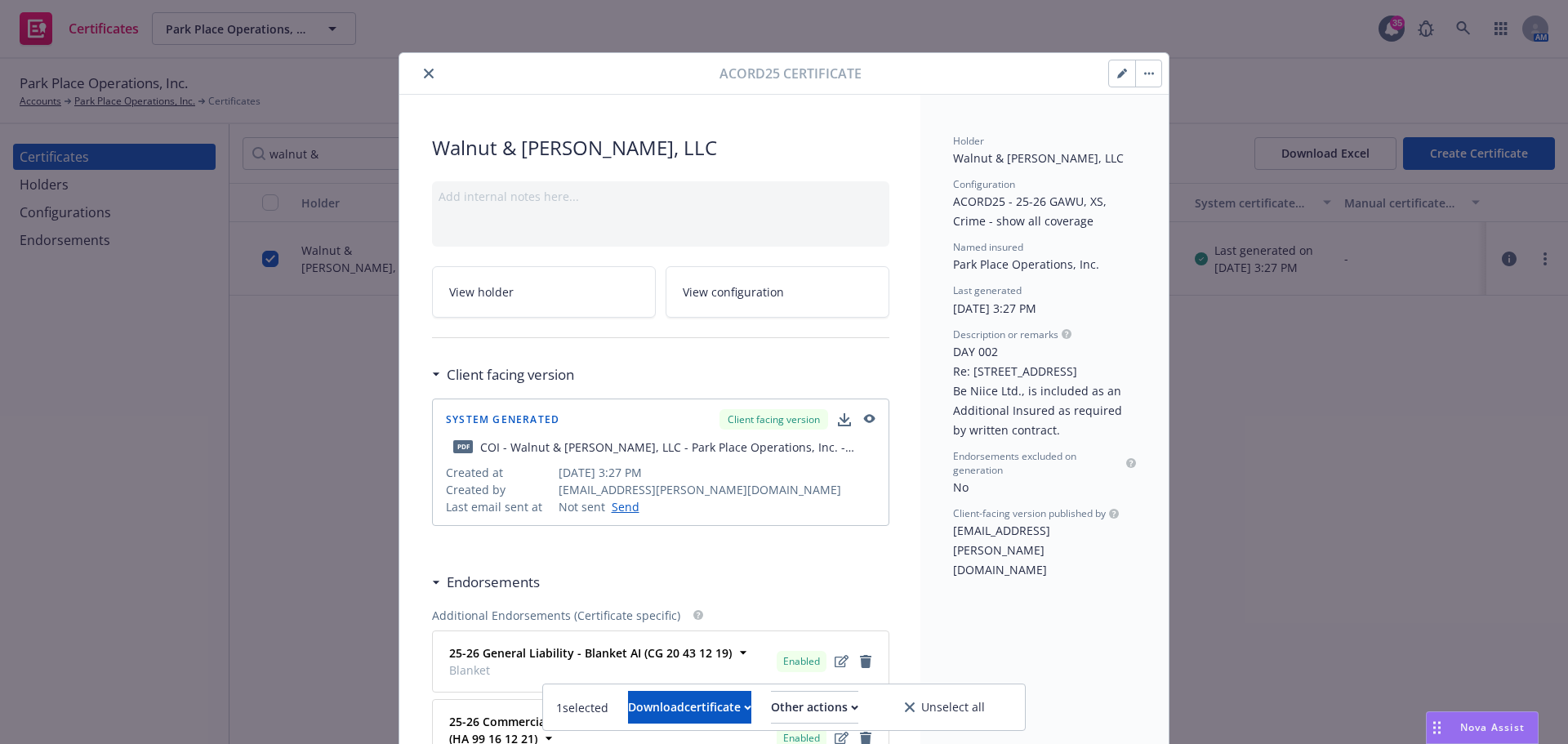
click at [419, 74] on button "close" at bounding box center [428, 73] width 19 height 19
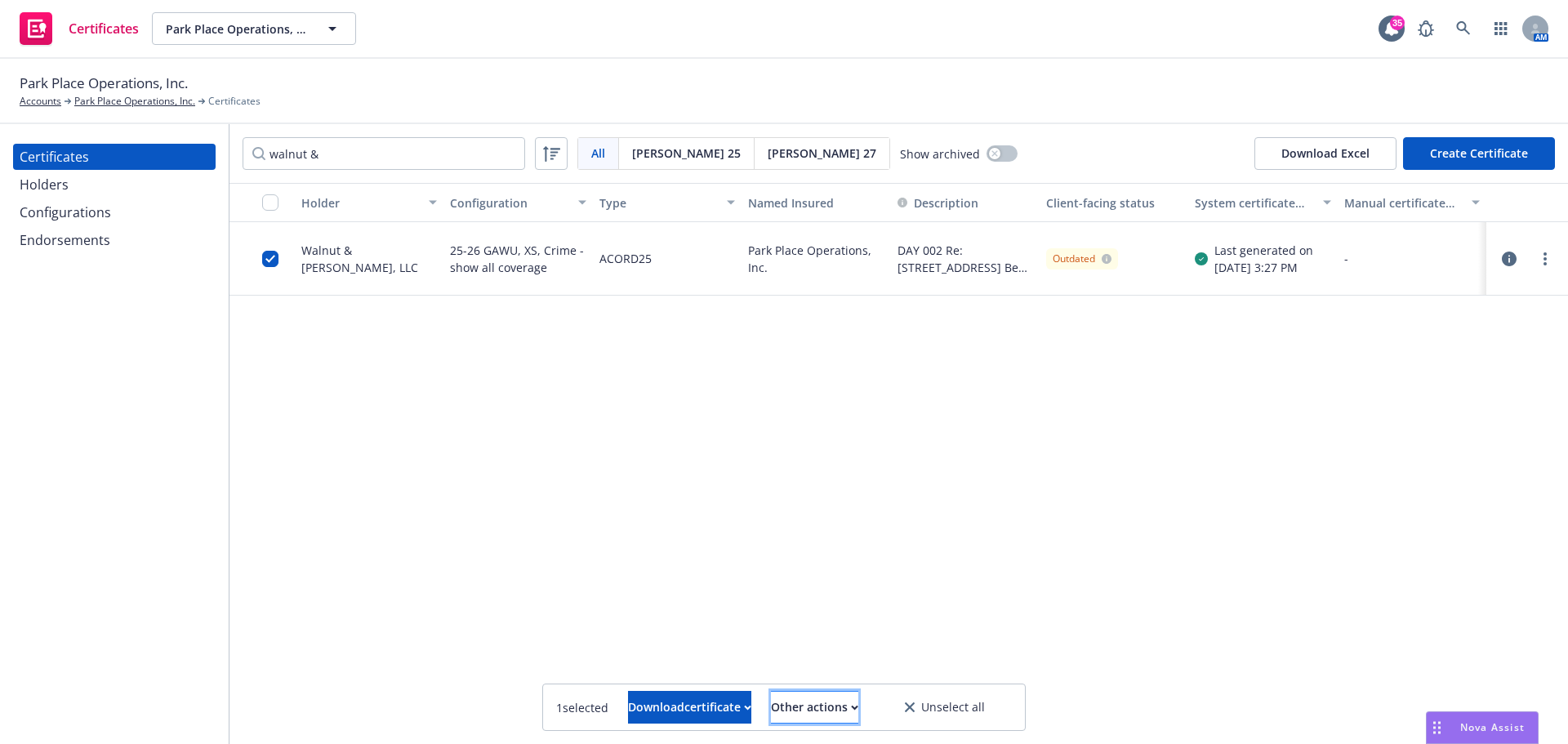
click at [841, 698] on div "Other actions" at bounding box center [814, 708] width 88 height 31
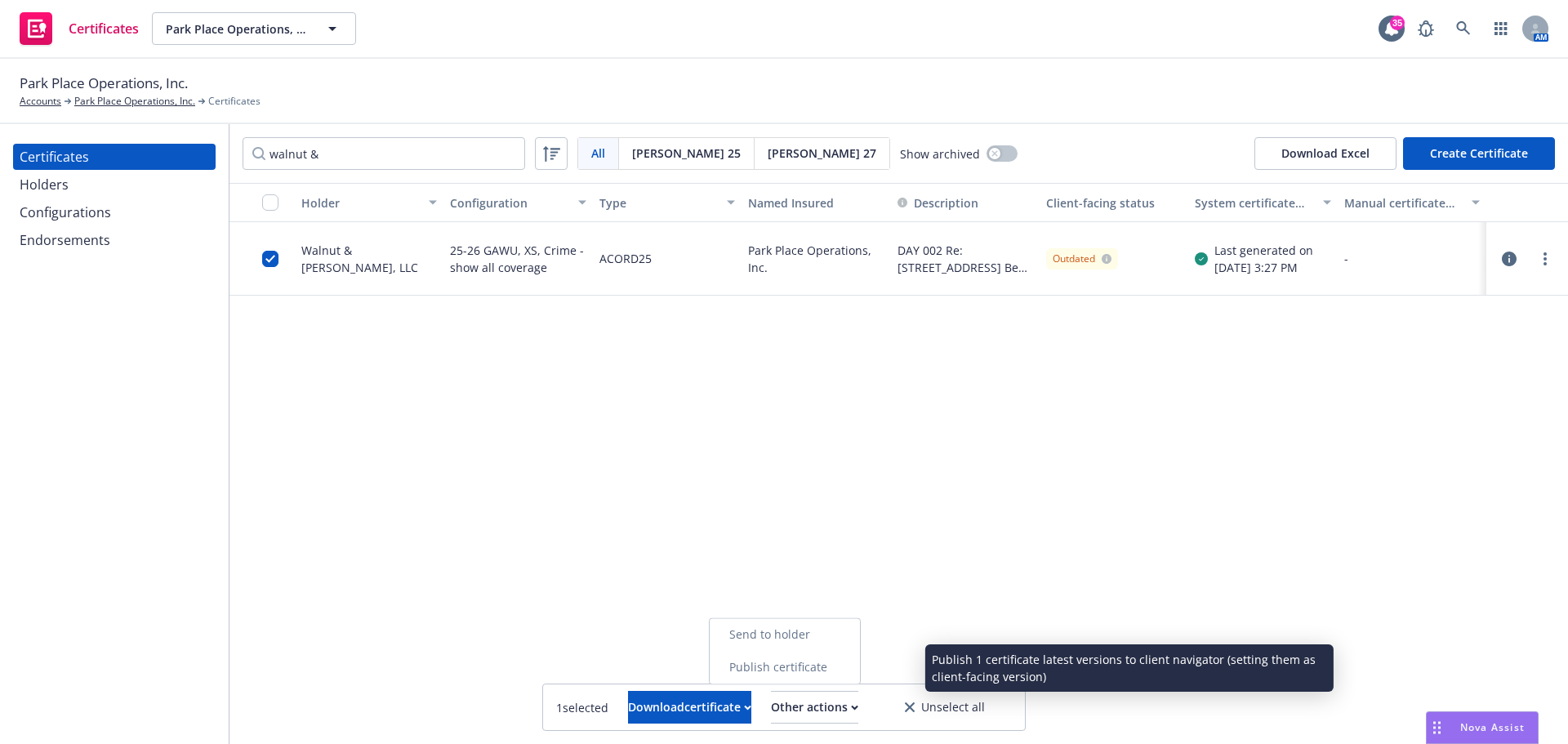
click at [856, 664] on link "Publish certificate" at bounding box center [784, 666] width 151 height 32
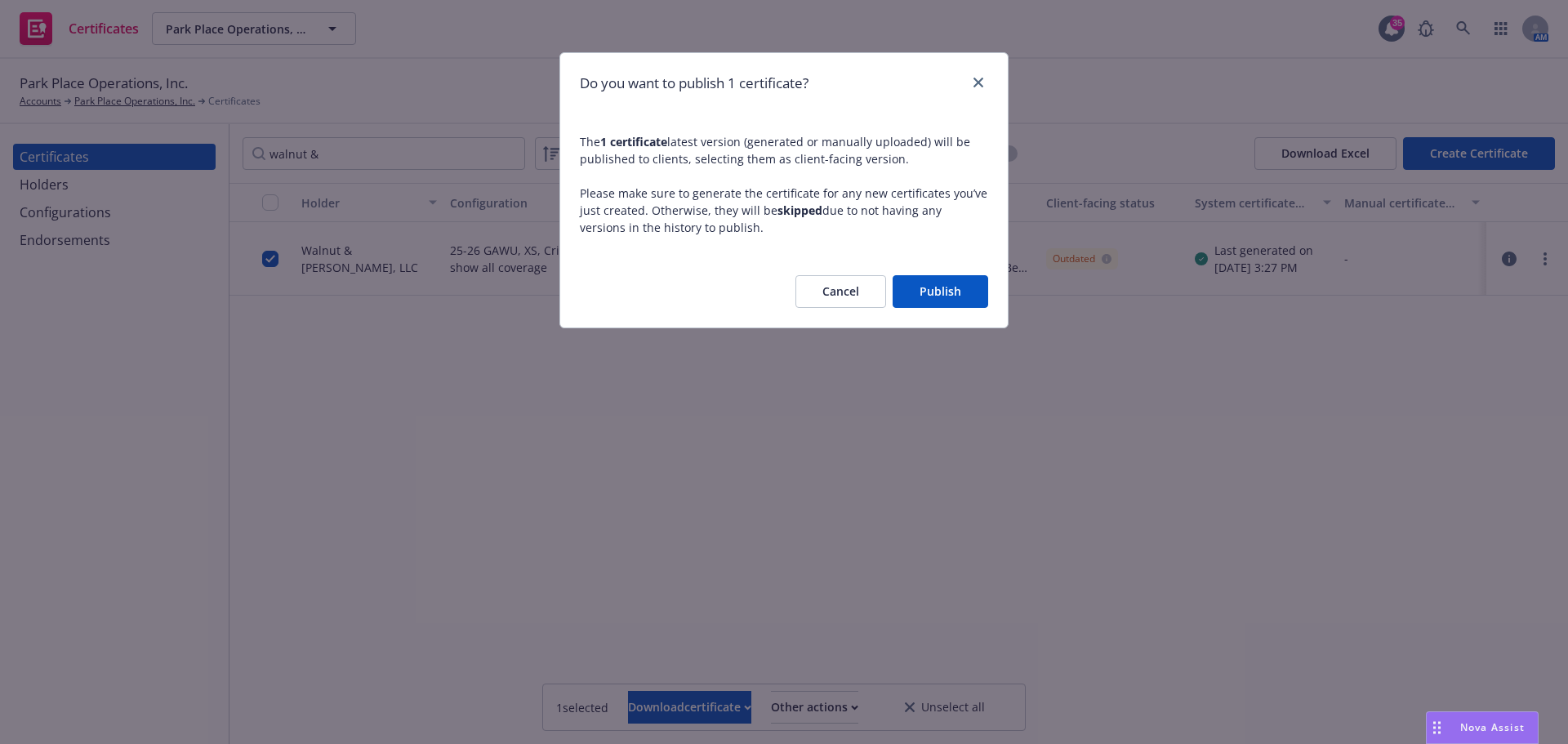
click at [955, 258] on div "Cancel Publish" at bounding box center [784, 292] width 447 height 72
click at [951, 276] on button "Publish" at bounding box center [940, 291] width 95 height 32
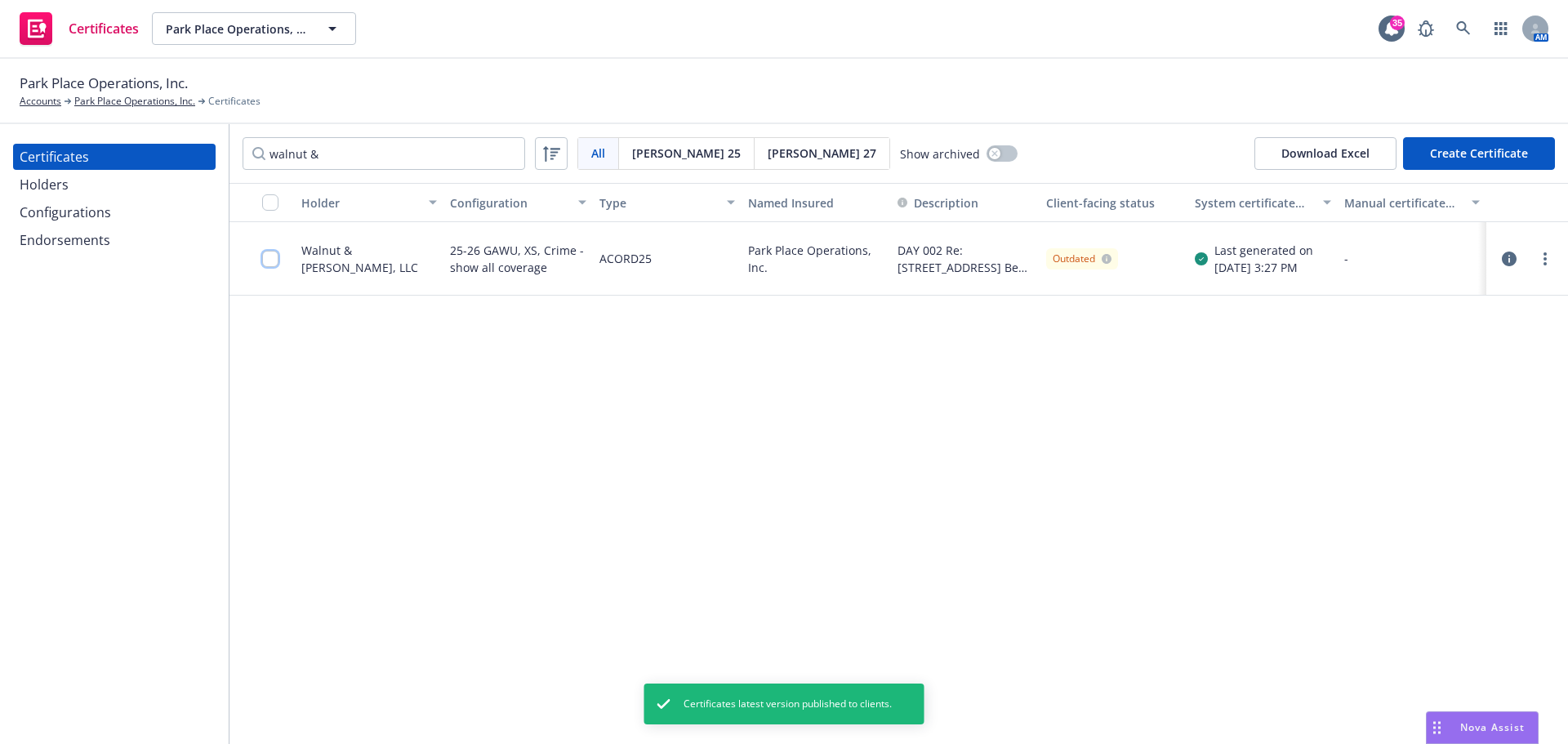
click at [271, 256] on input "checkbox" at bounding box center [271, 259] width 17 height 17
click at [628, 712] on div "Download certificate" at bounding box center [689, 708] width 123 height 31
click at [614, 676] on link "Download uneditable file" at bounding box center [605, 666] width 189 height 32
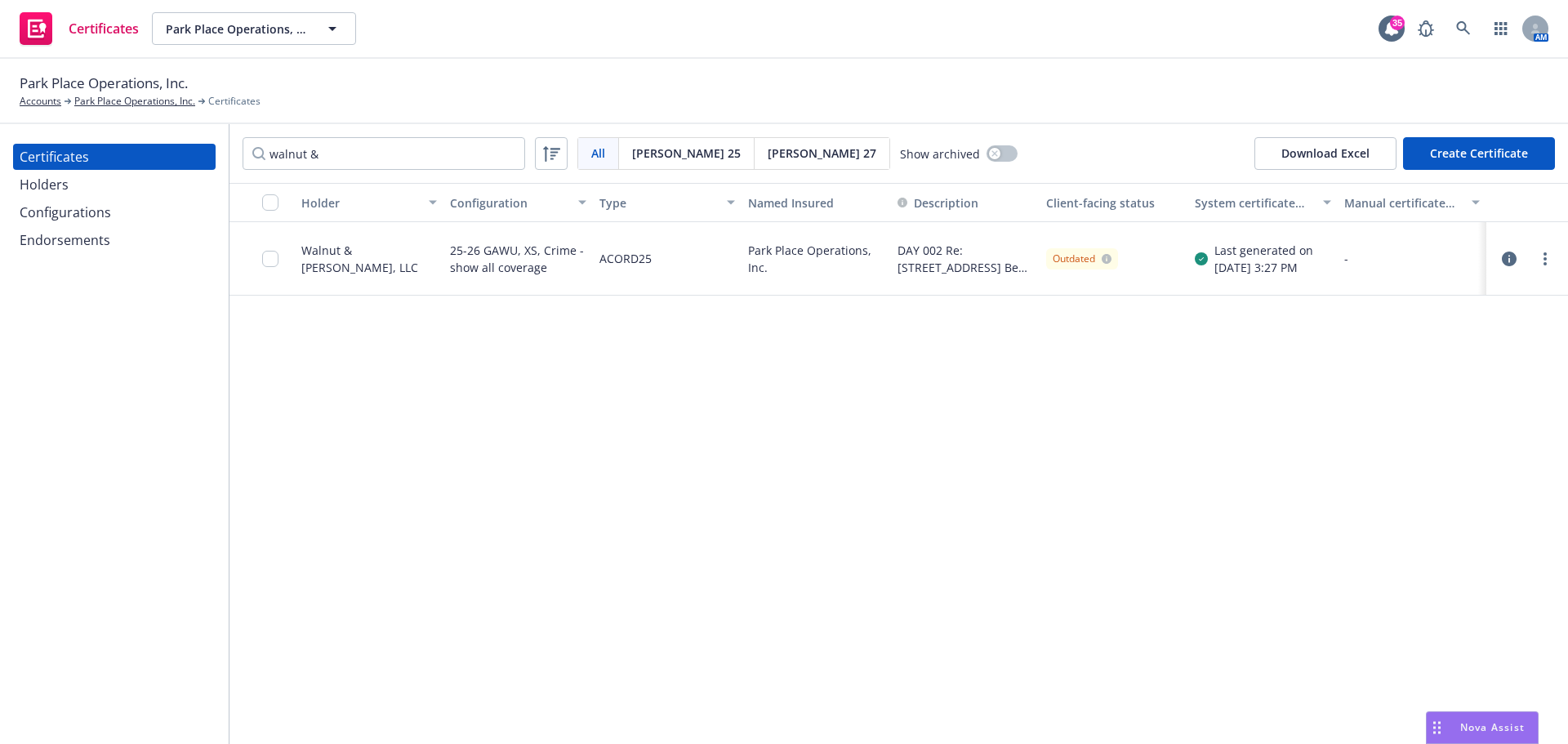
click at [1100, 119] on div "Park Place Operations, Inc. Accounts Park Place Operations, Inc. Certificates" at bounding box center [784, 91] width 1568 height 66
click at [127, 98] on link "Park Place Operations, Inc." at bounding box center [134, 102] width 121 height 15
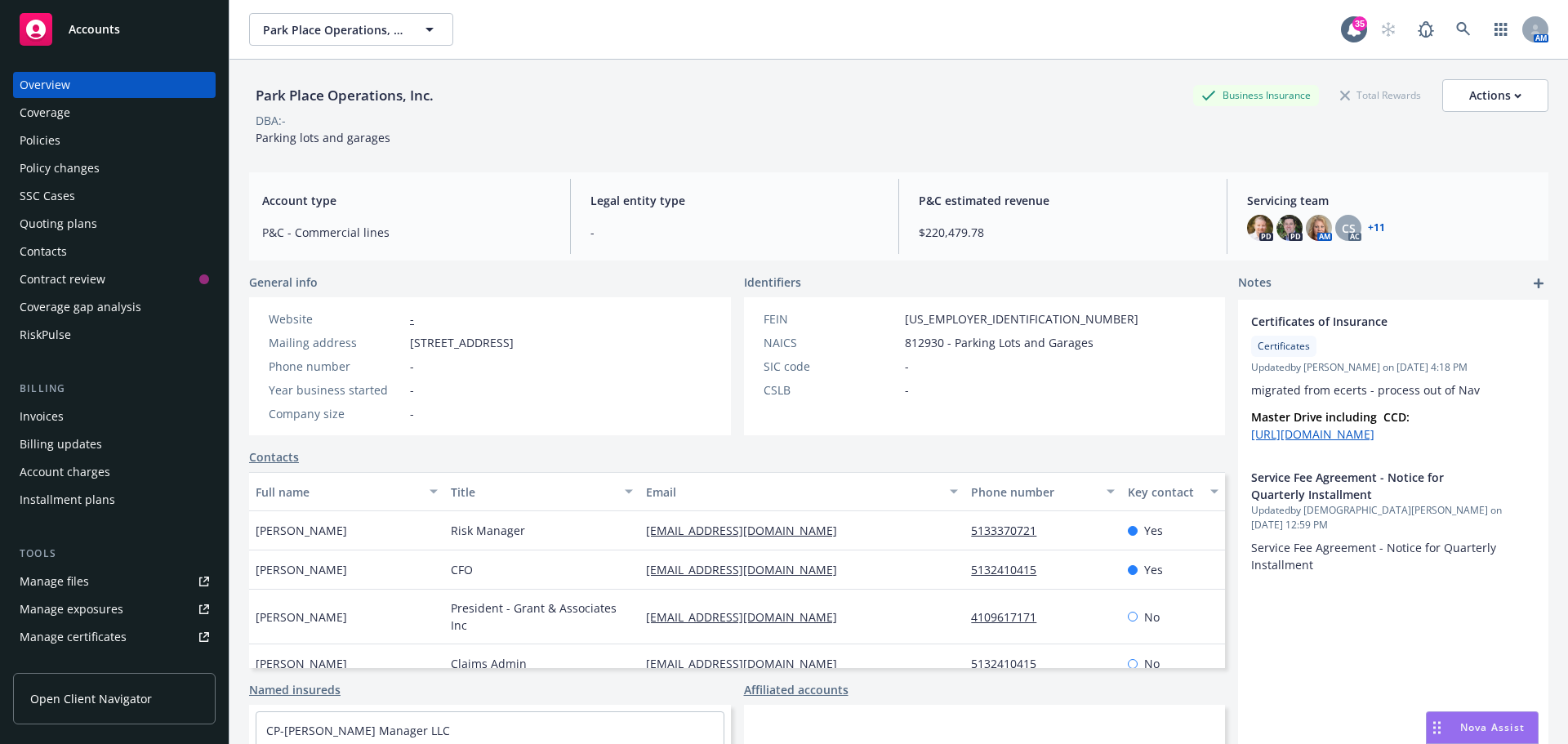
click at [88, 578] on link "Manage files" at bounding box center [114, 581] width 202 height 26
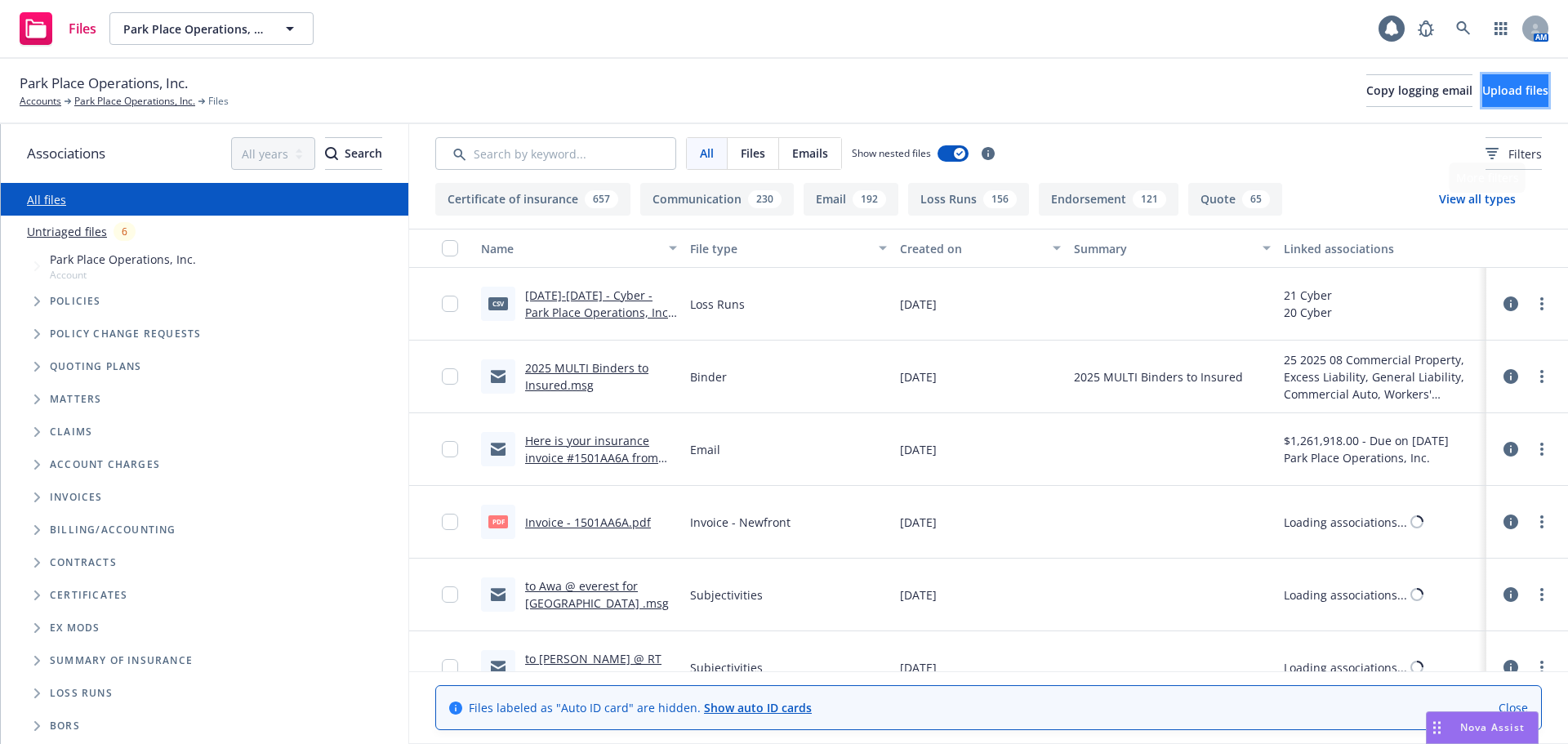
click at [1482, 92] on span "Upload files" at bounding box center [1515, 90] width 67 height 16
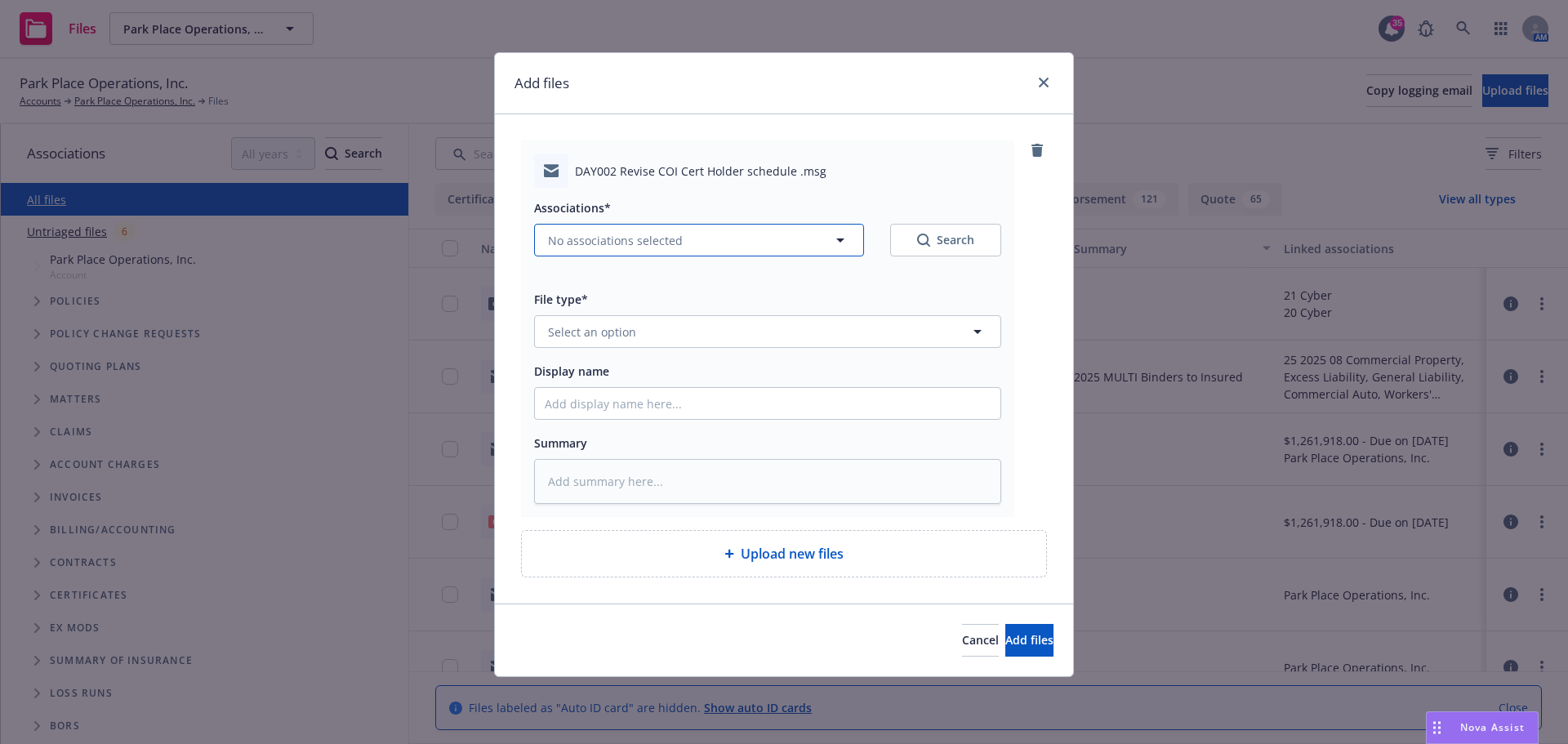
click at [627, 226] on button "No associations selected" at bounding box center [699, 239] width 330 height 32
type textarea "x"
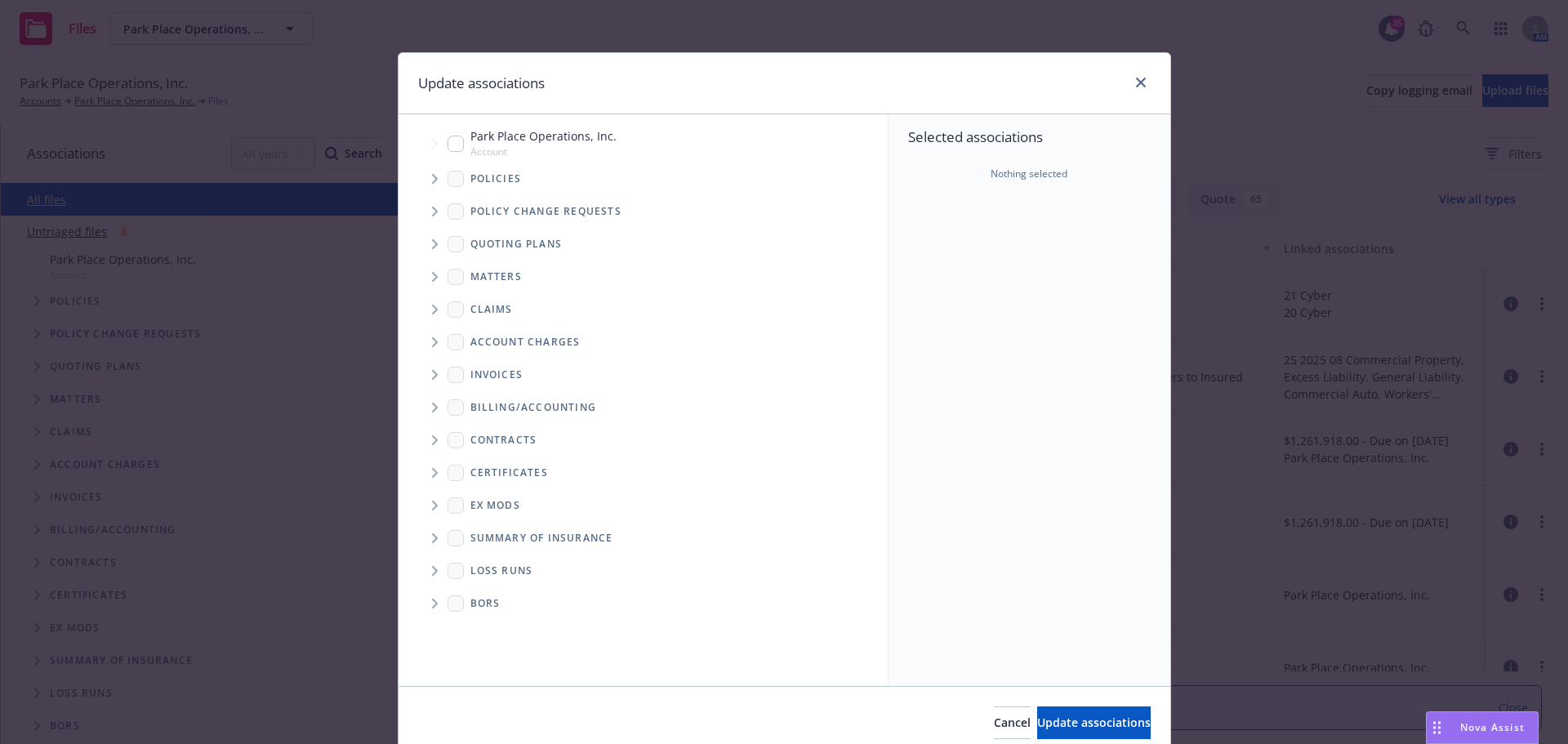
click at [447, 140] on input "Tree Example" at bounding box center [456, 144] width 17 height 17
checkbox input "true"
click at [1063, 722] on span "Update associations" at bounding box center [1093, 722] width 114 height 16
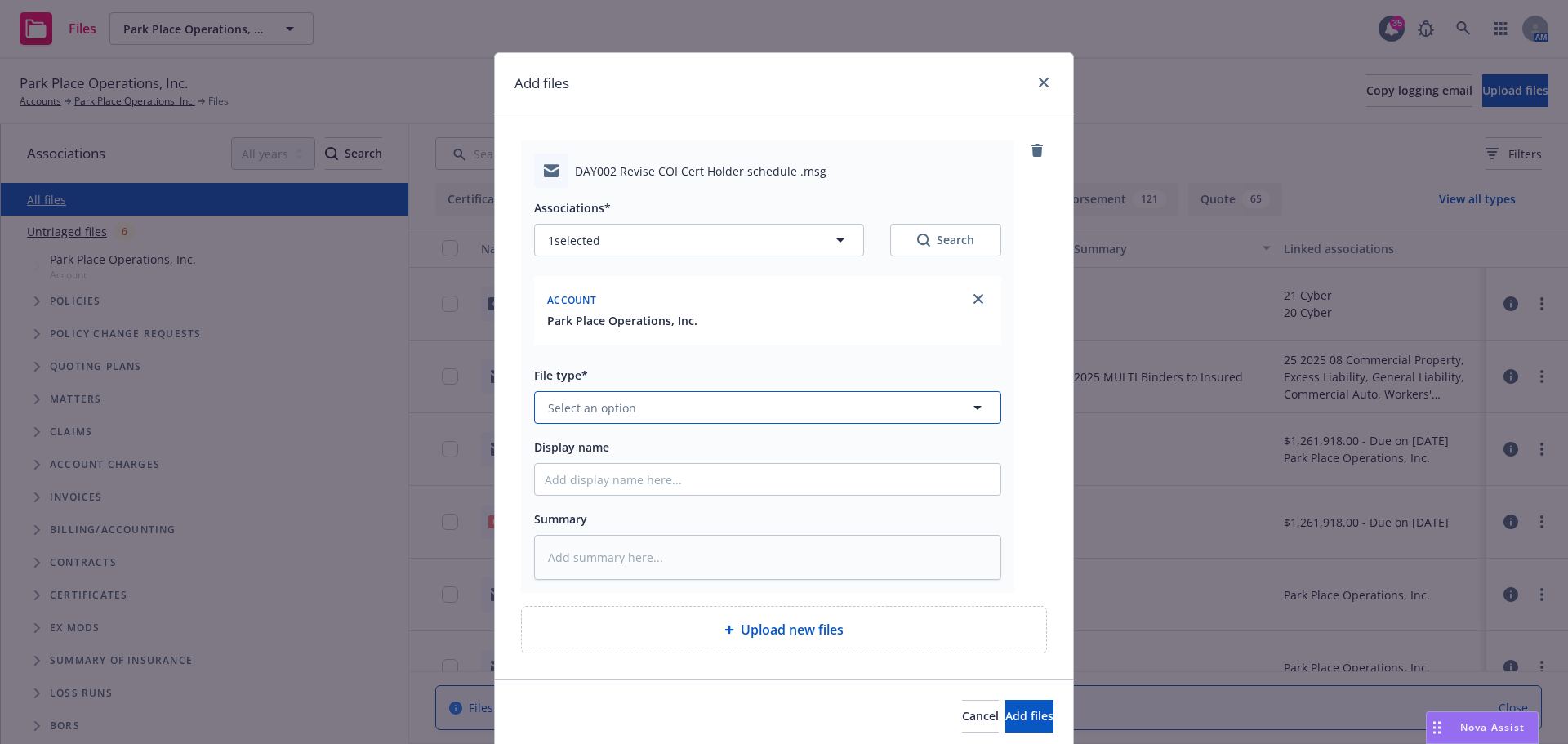
click at [647, 409] on button "Select an option" at bounding box center [768, 407] width 468 height 32
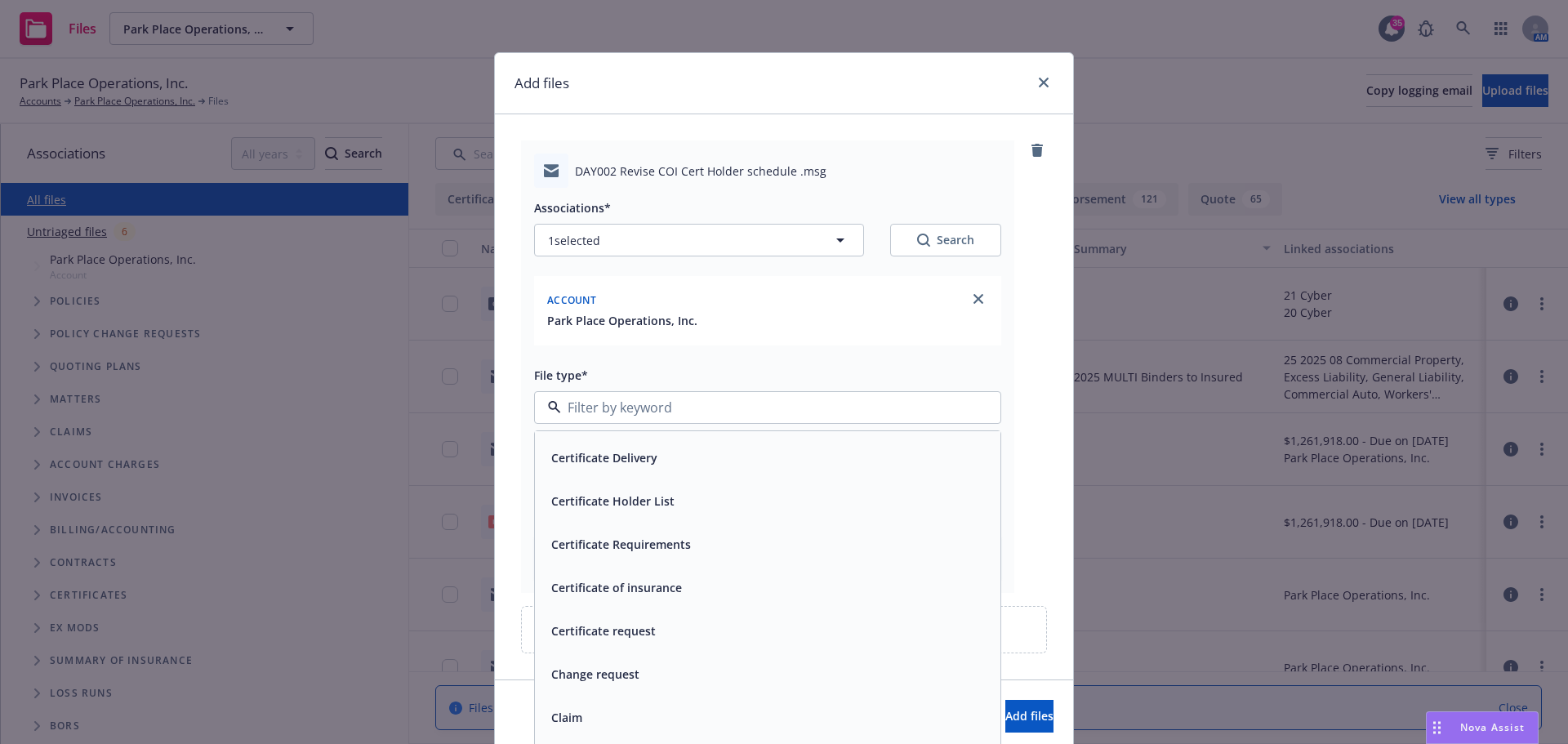
scroll to position [1552, 0]
click at [631, 580] on span "Certificate of insurance" at bounding box center [616, 589] width 130 height 18
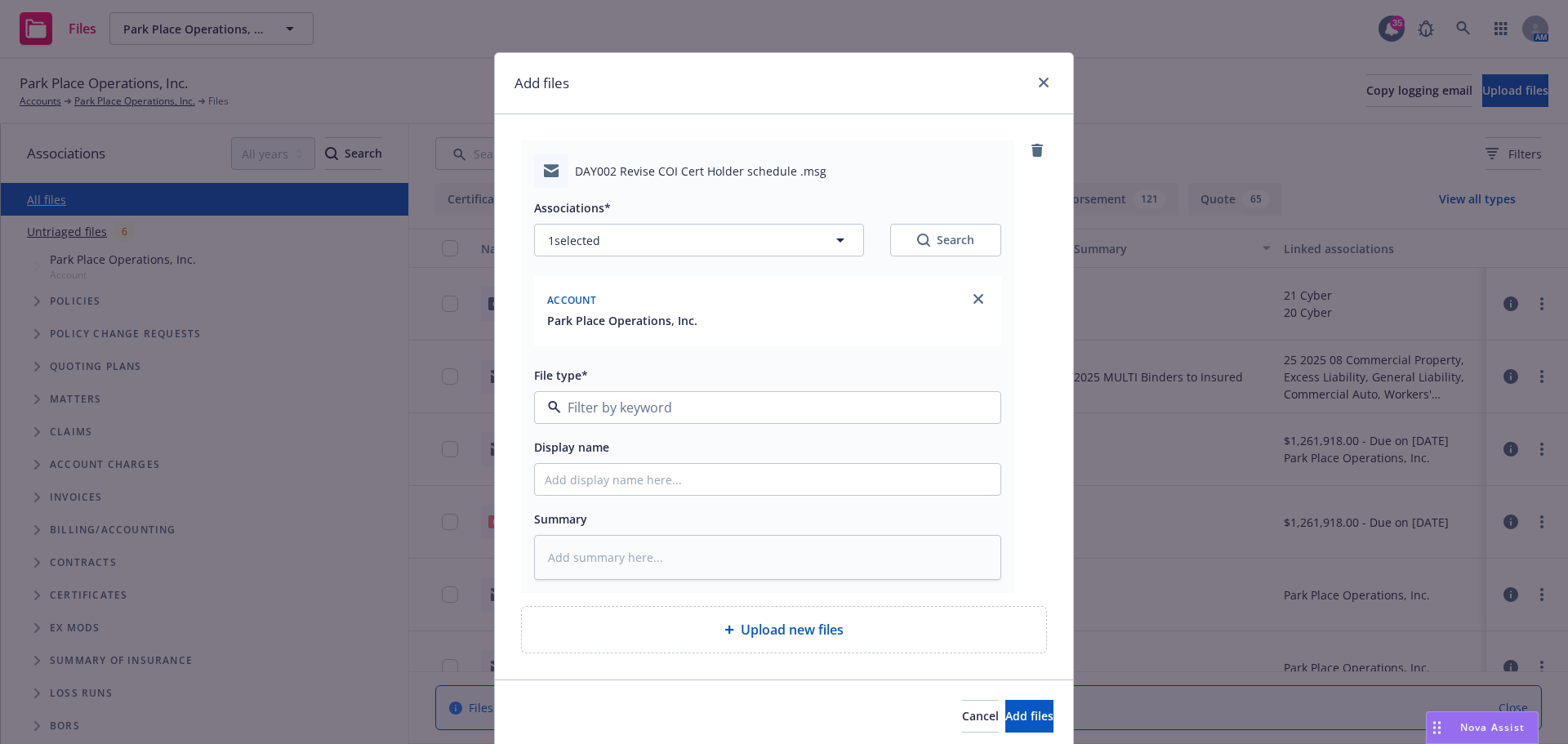
type textarea "x"
click at [584, 409] on span "Certificate of insurance" at bounding box center [736, 408] width 378 height 18
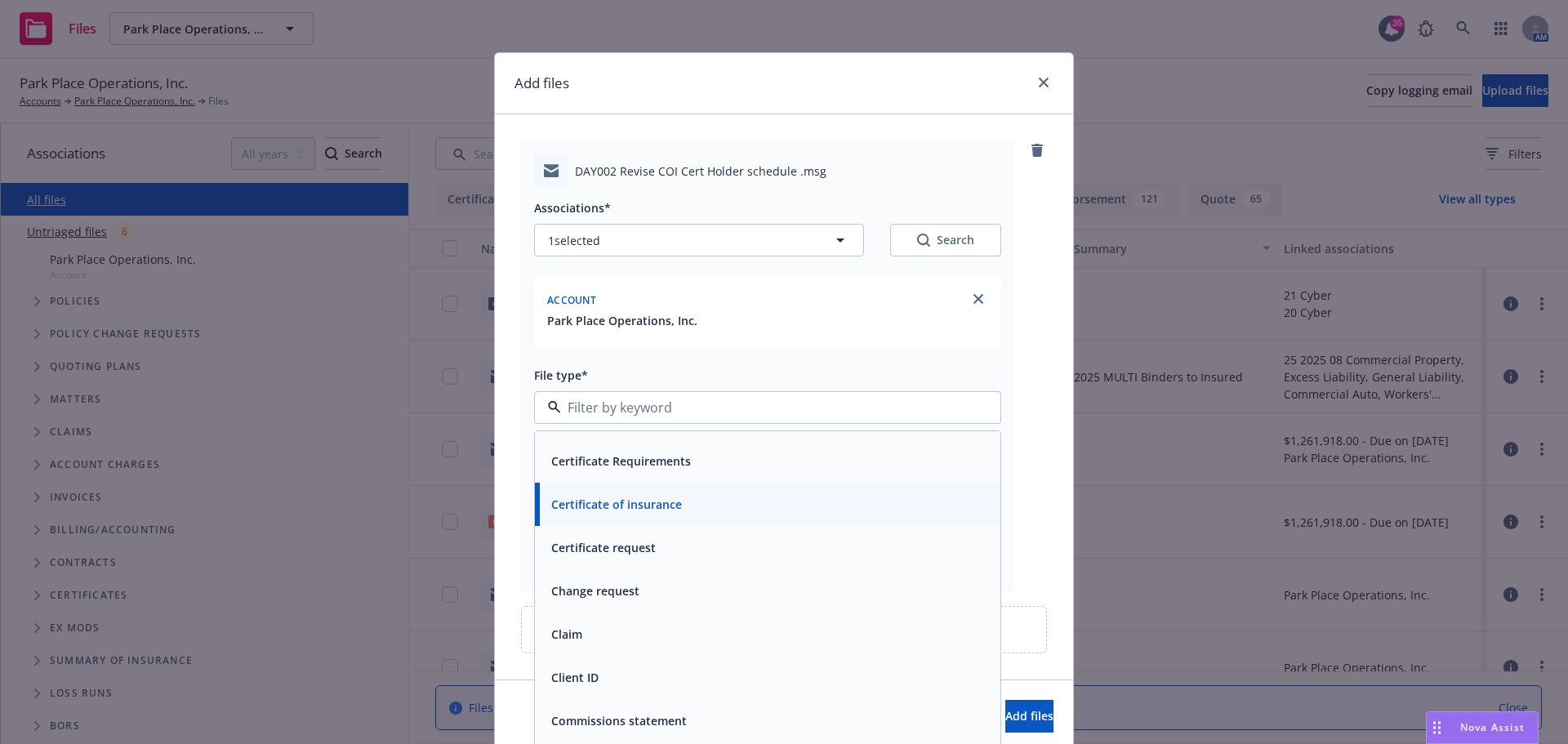
scroll to position [1634, 0]
click at [601, 551] on span "Certificate request" at bounding box center [603, 551] width 104 height 18
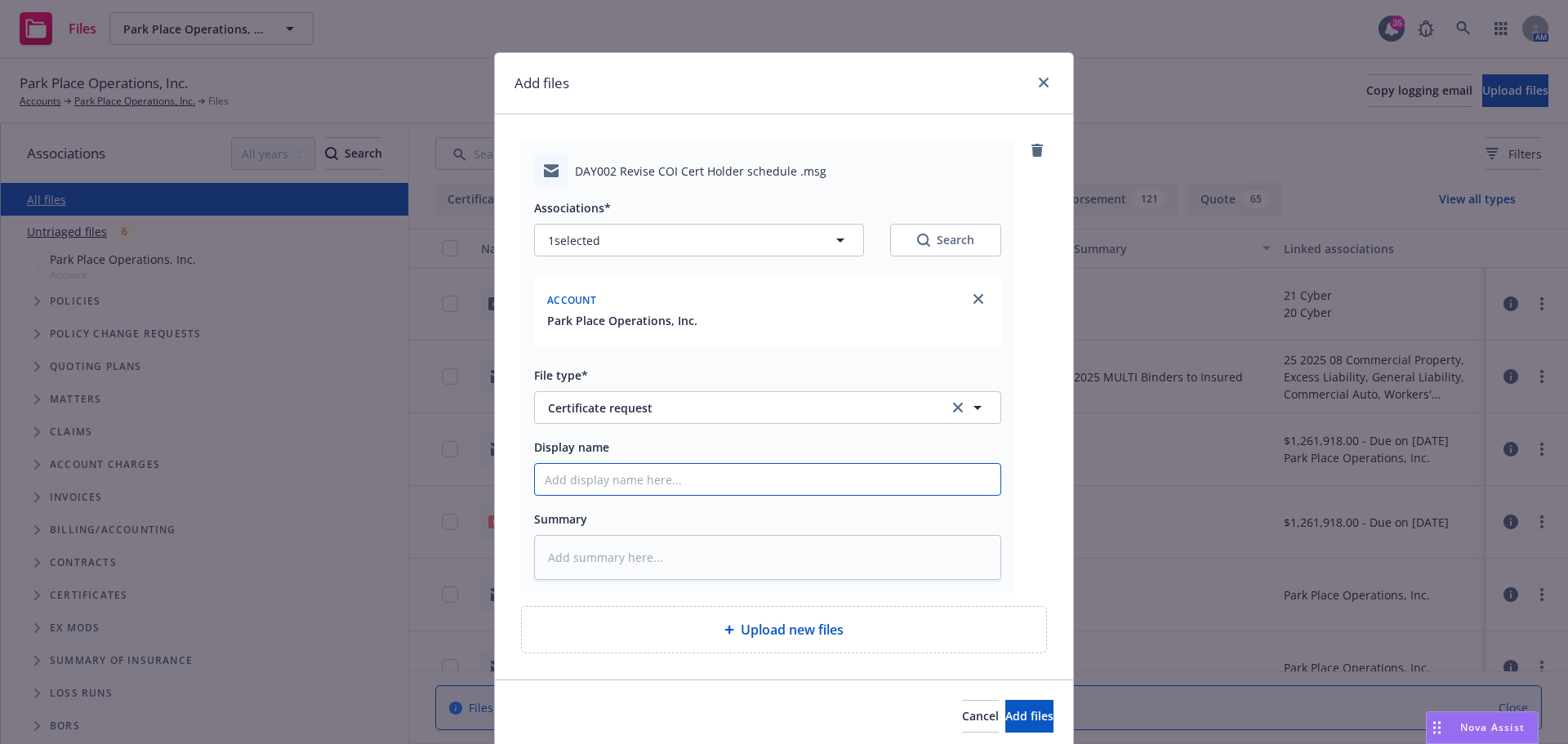
click at [597, 482] on input "Display name" at bounding box center [768, 480] width 466 height 31
type textarea "x"
type input "R"
type textarea "x"
type input "Rq"
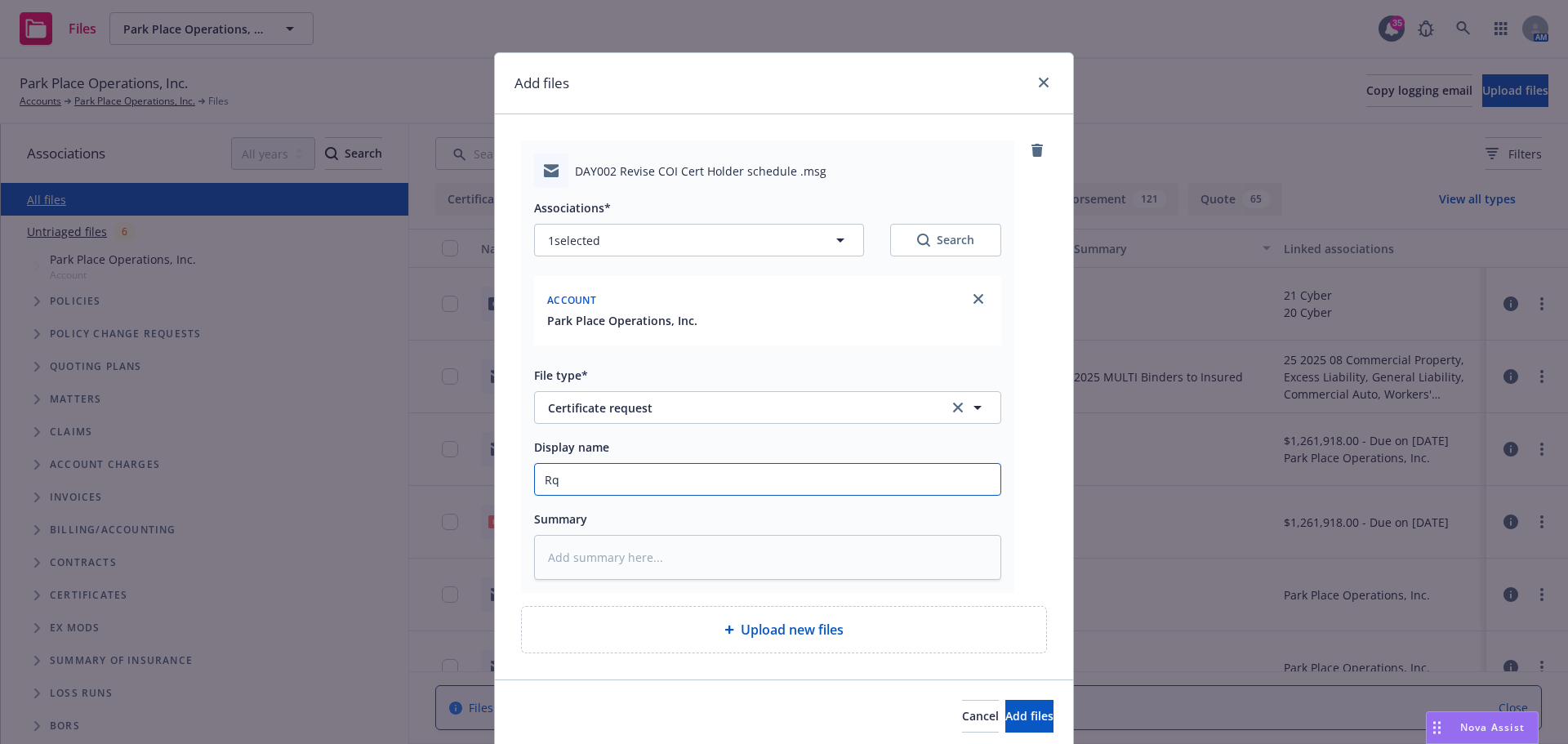
type textarea "x"
type input "Rqs"
type textarea "x"
type input "Rqst"
type textarea "x"
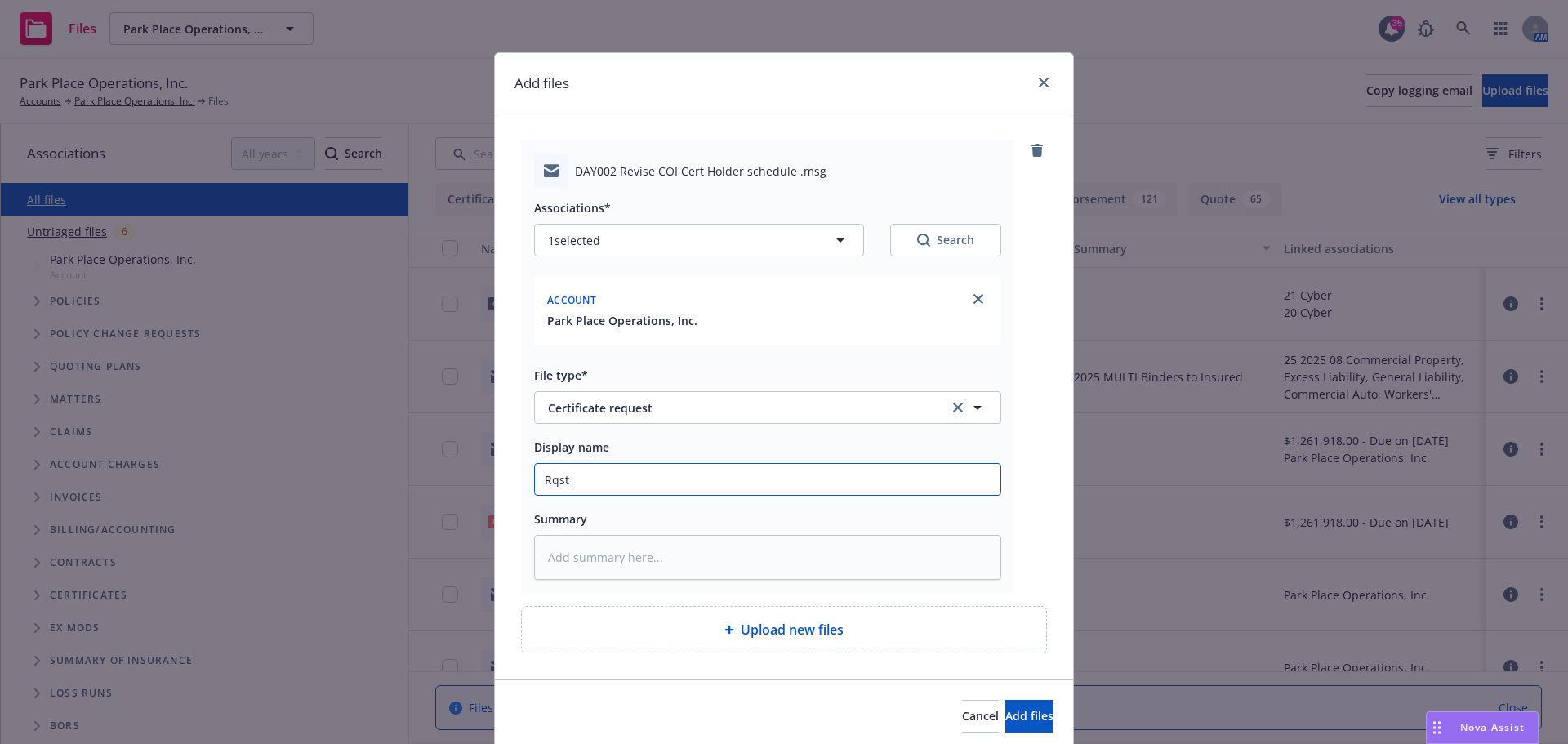
type input "Rqst"
type textarea "x"
type input "Rqst t"
type textarea "x"
type input "Rqst to"
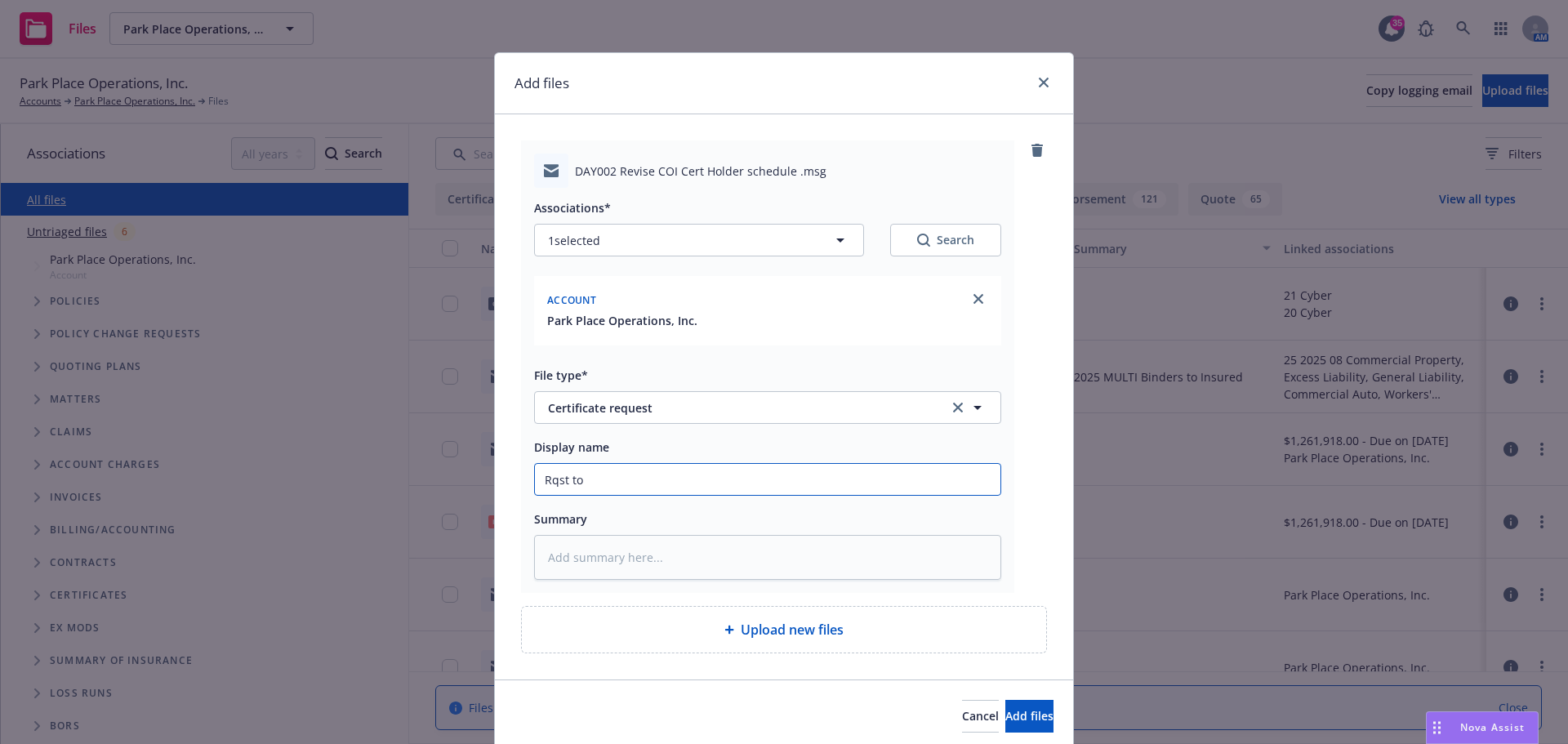
type textarea "x"
type input "Rqst to"
type textarea "x"
type input "Rqst to c"
type textarea "x"
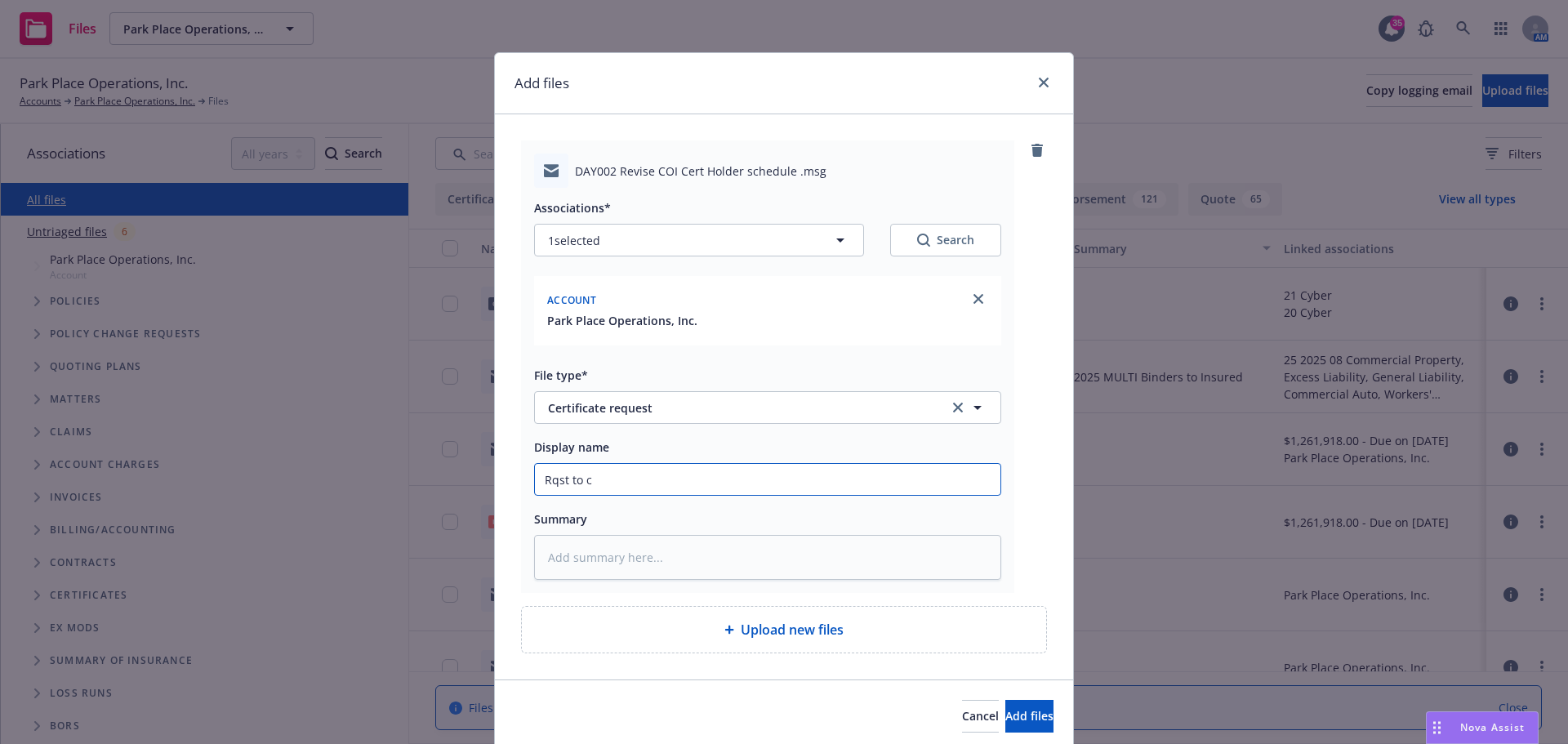
type input "Rqst to ch"
type textarea "x"
type input "Rqst to cha"
type textarea "x"
type input "Rqst to chan"
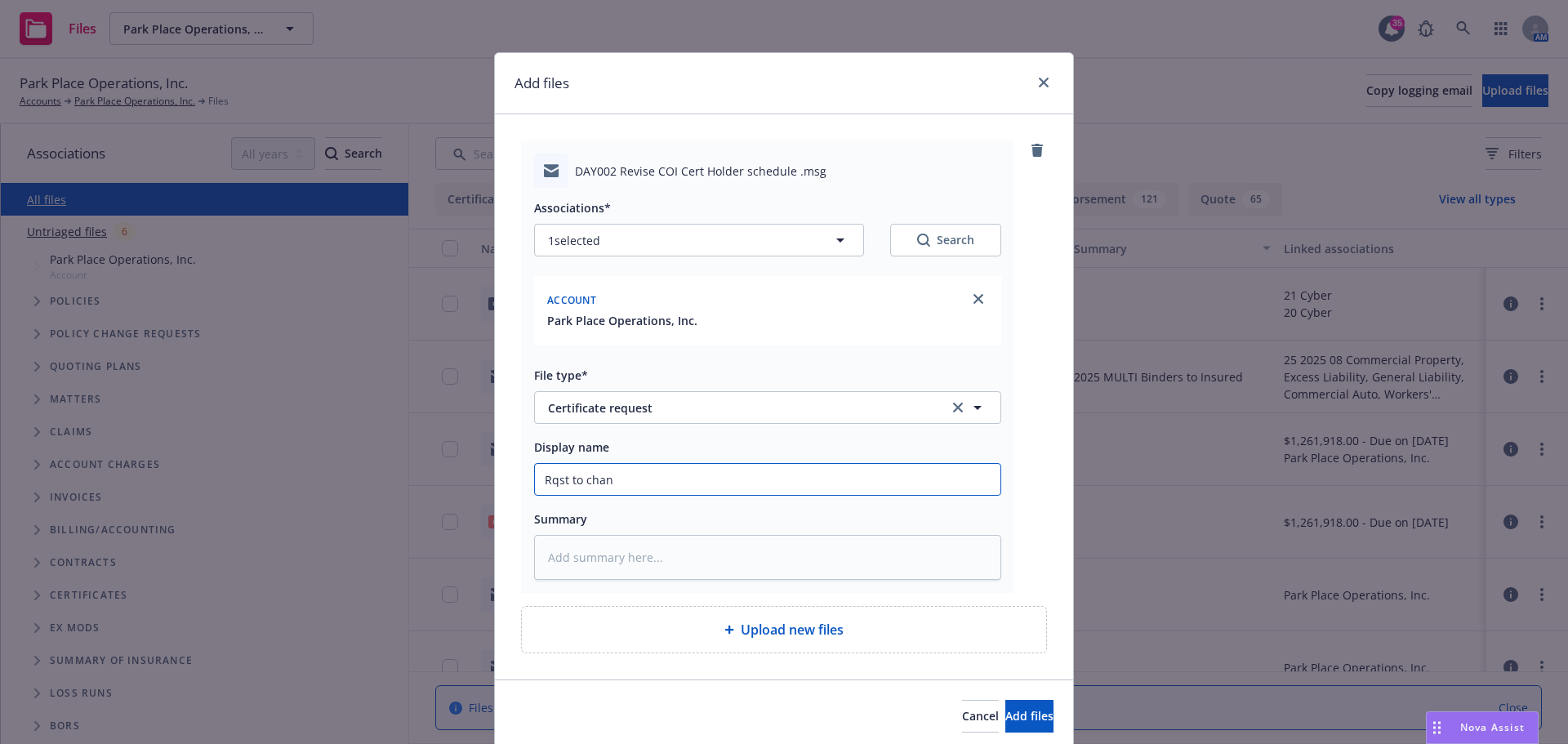
type textarea "x"
type input "Rqst to chang"
type textarea "x"
type input "Rqst to change"
type textarea "x"
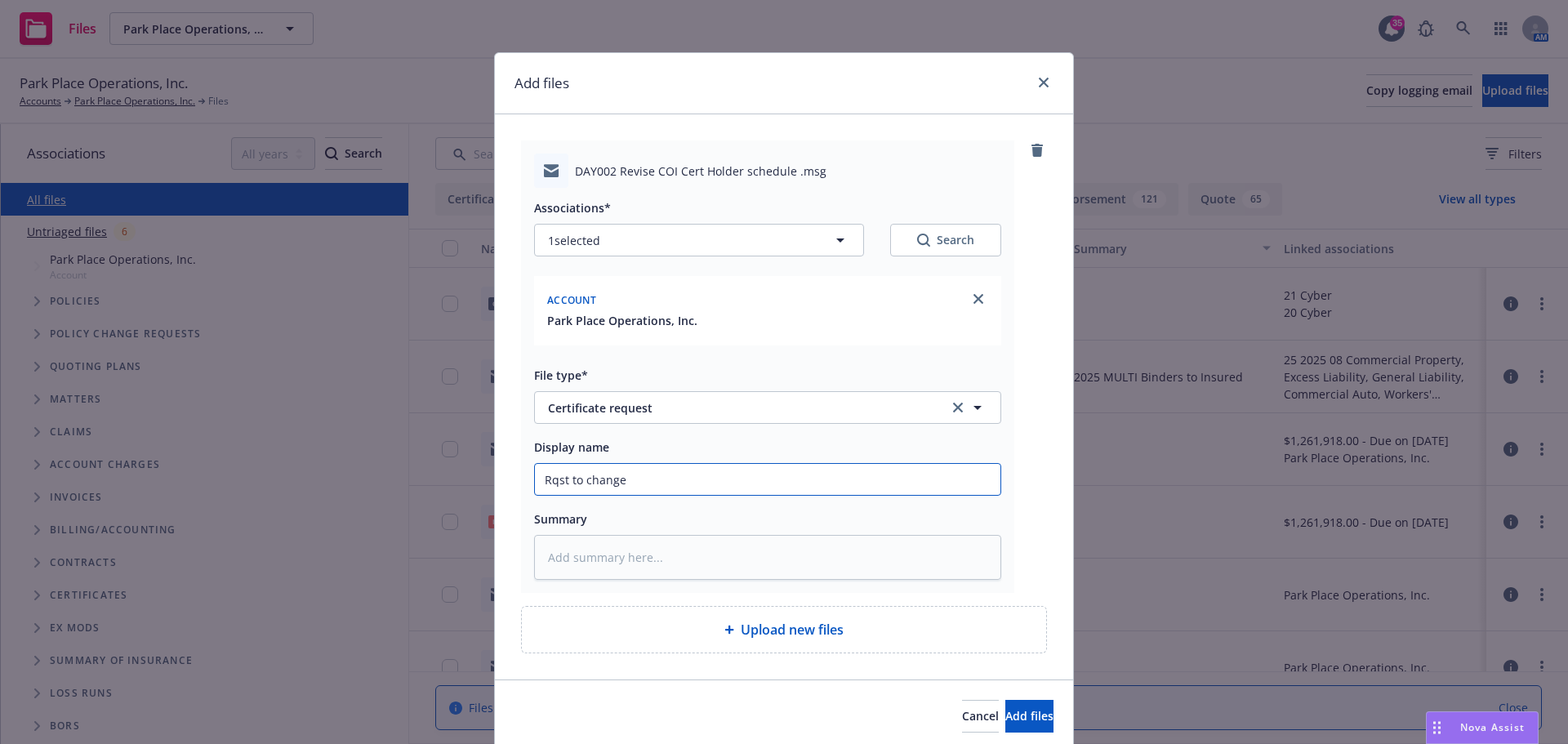
type input "Rqst to change"
type textarea "x"
type input "Rqst to change l"
type textarea "x"
type input "Rqst to change lan"
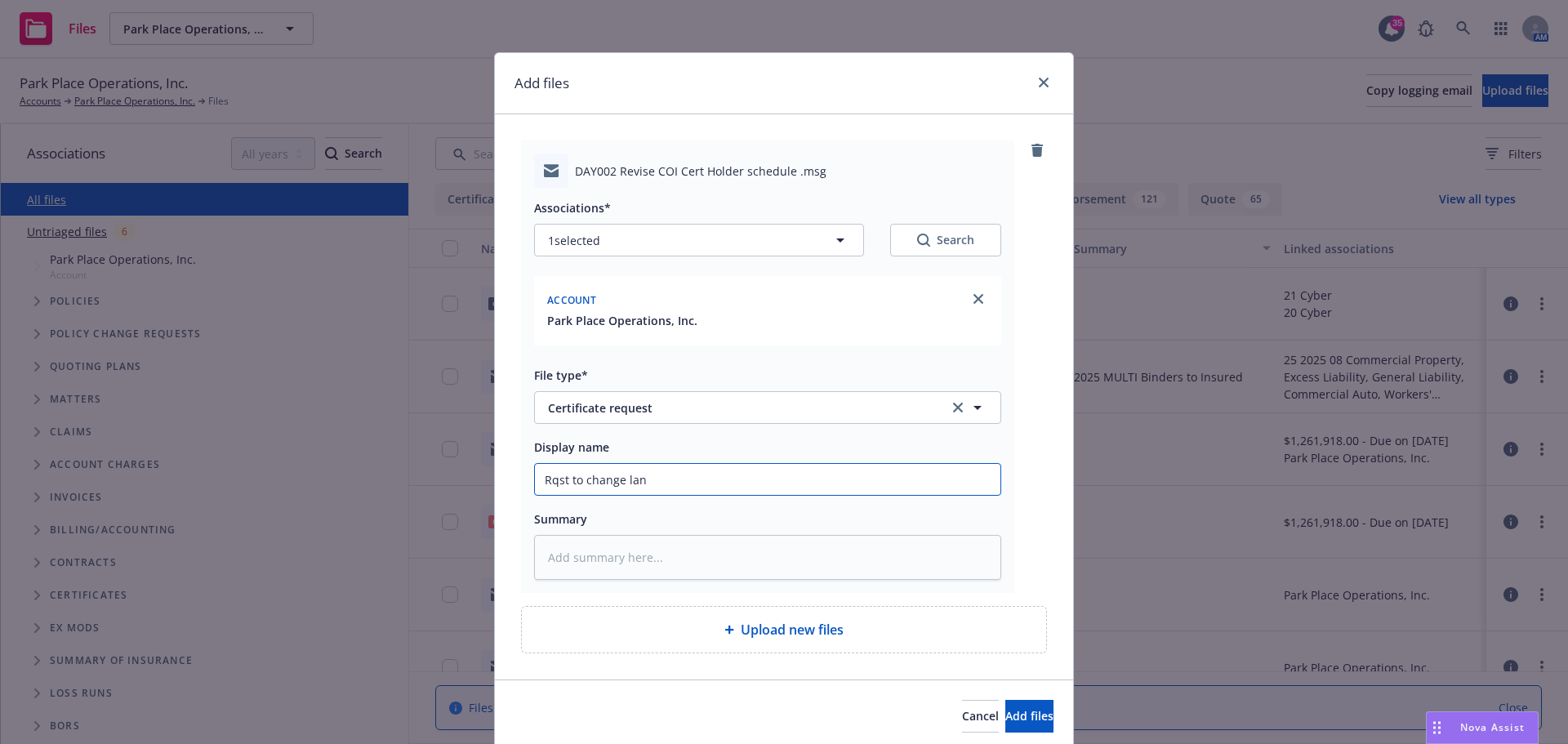
type textarea "x"
type input "Rqst to change land"
type textarea "x"
type input "Rqst to change landl"
type textarea "x"
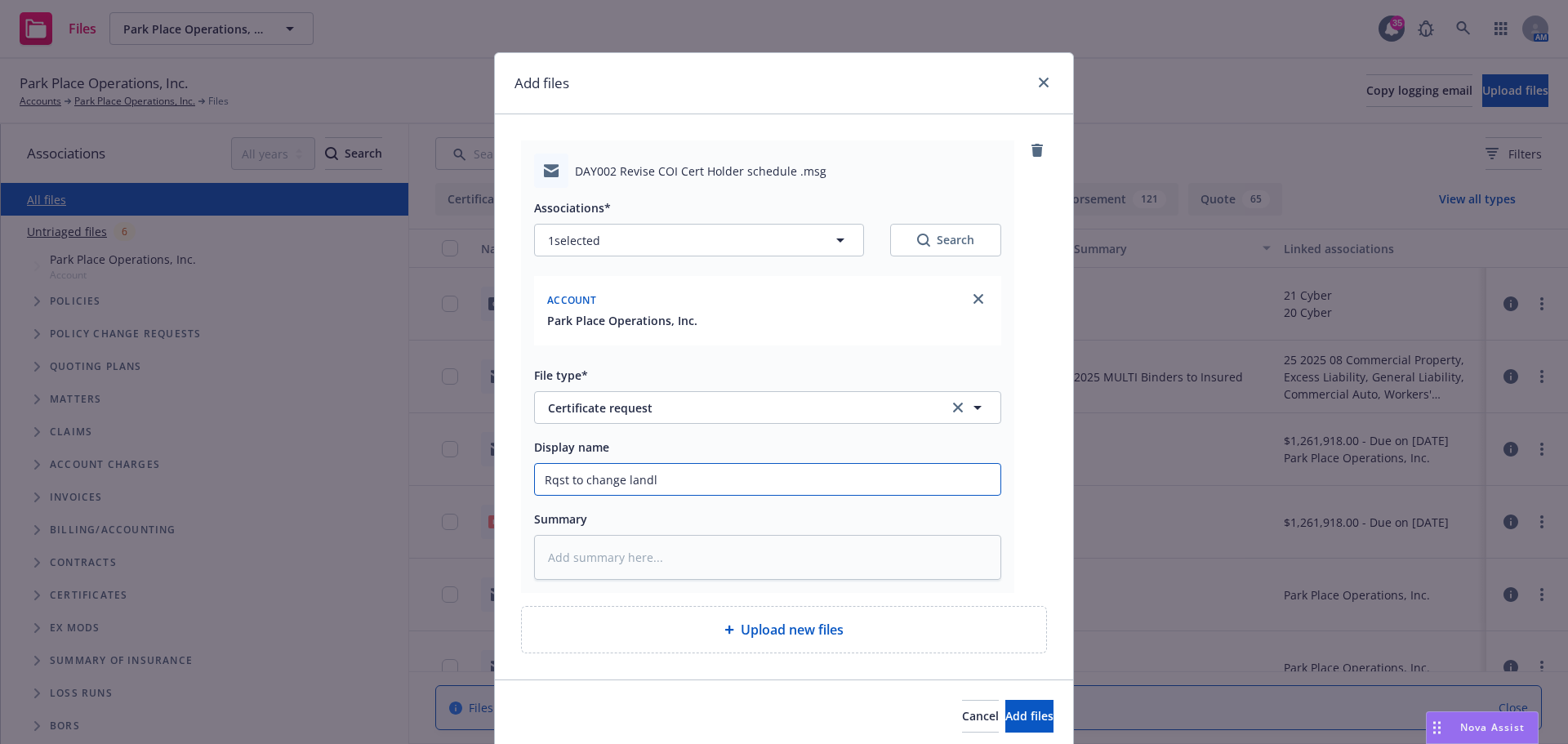
type input "Rqst to change landlo"
type textarea "x"
type input "Rqst to change landlor"
type textarea "x"
type input "Rqst to change landlord"
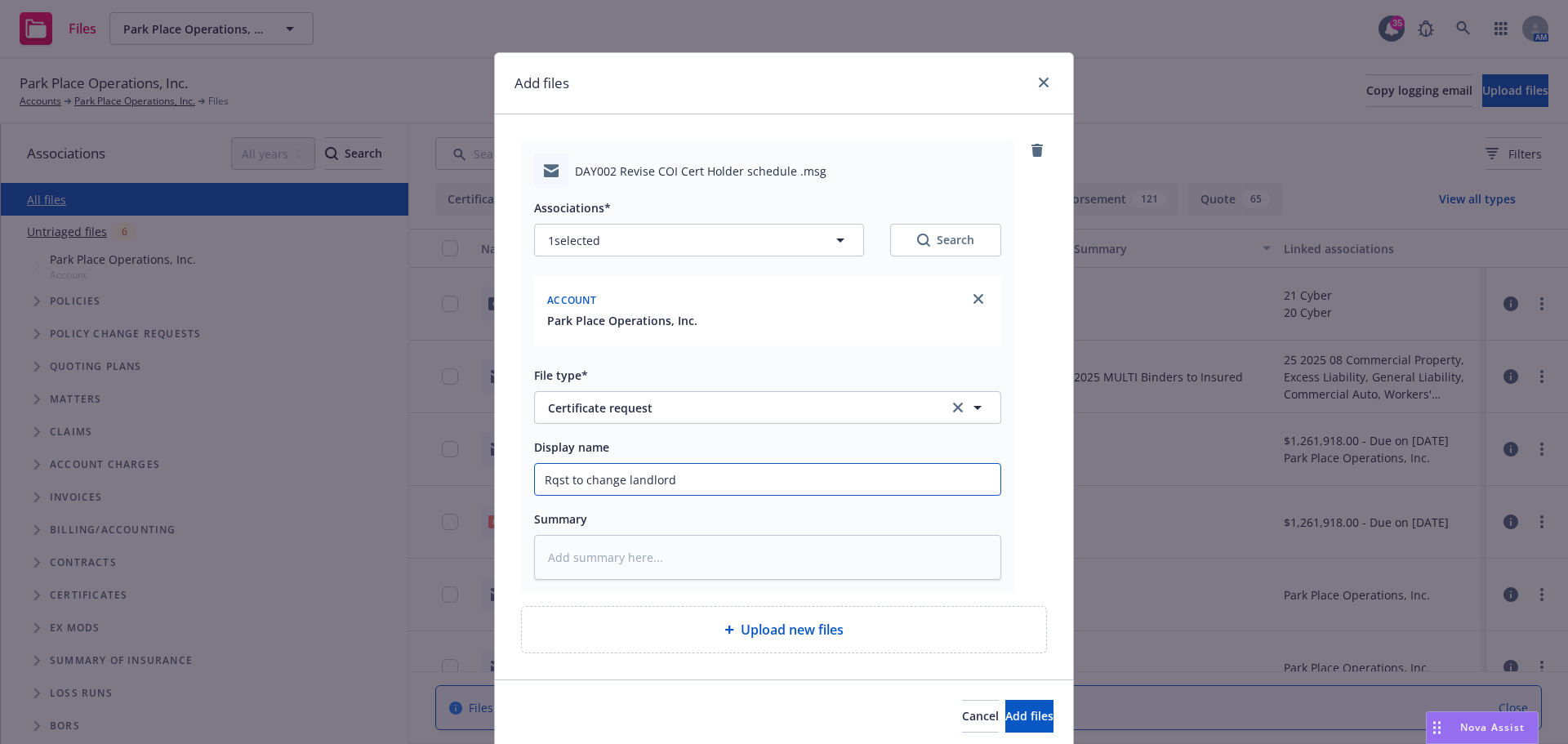
type textarea "x"
type input "Rqst to change landlord"
type textarea "x"
type input "Rqst to change landlord f"
type textarea "x"
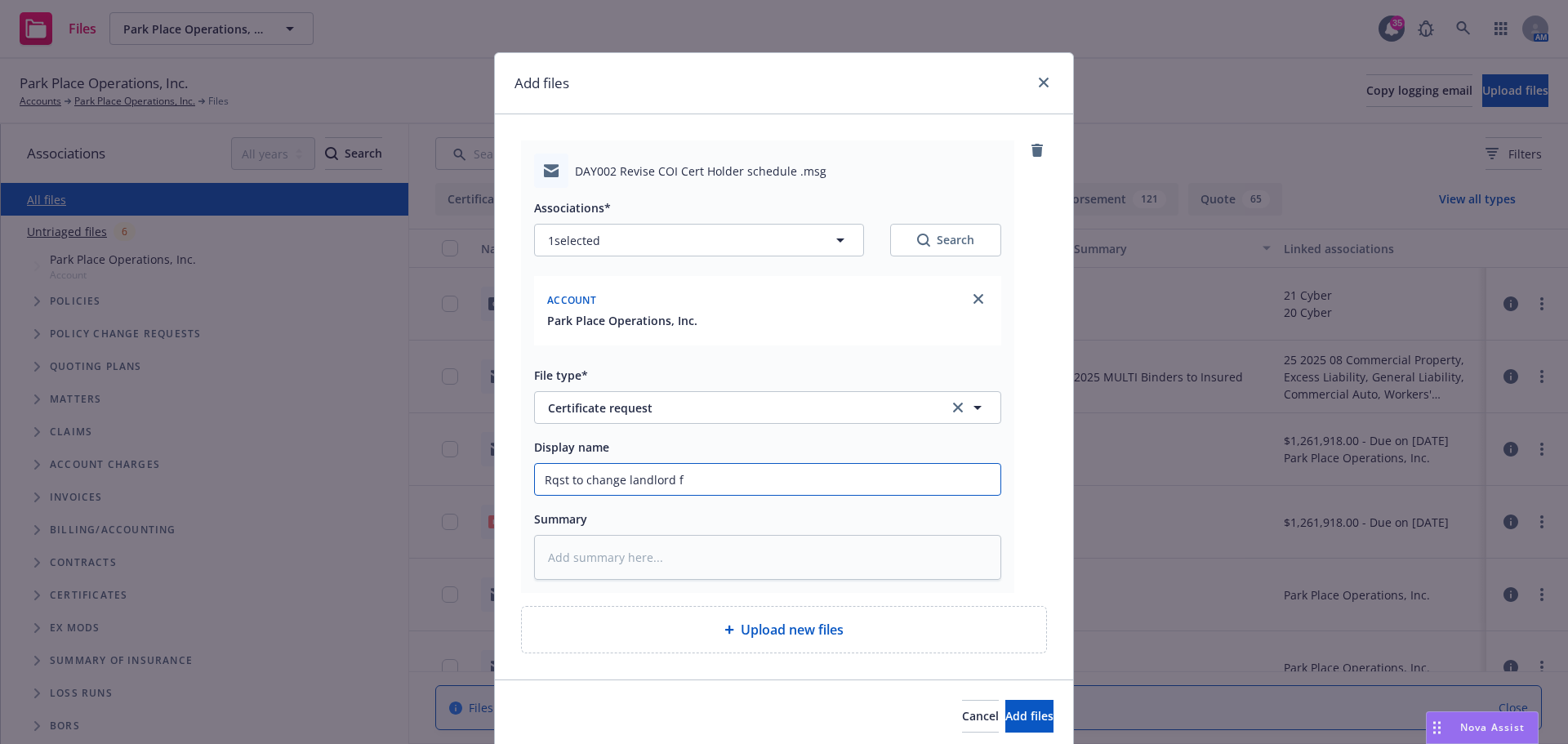
type input "Rqst to change landlord fo"
type textarea "x"
type input "Rqst to change landlord for"
type textarea "x"
type input "Rqst to change landlord for"
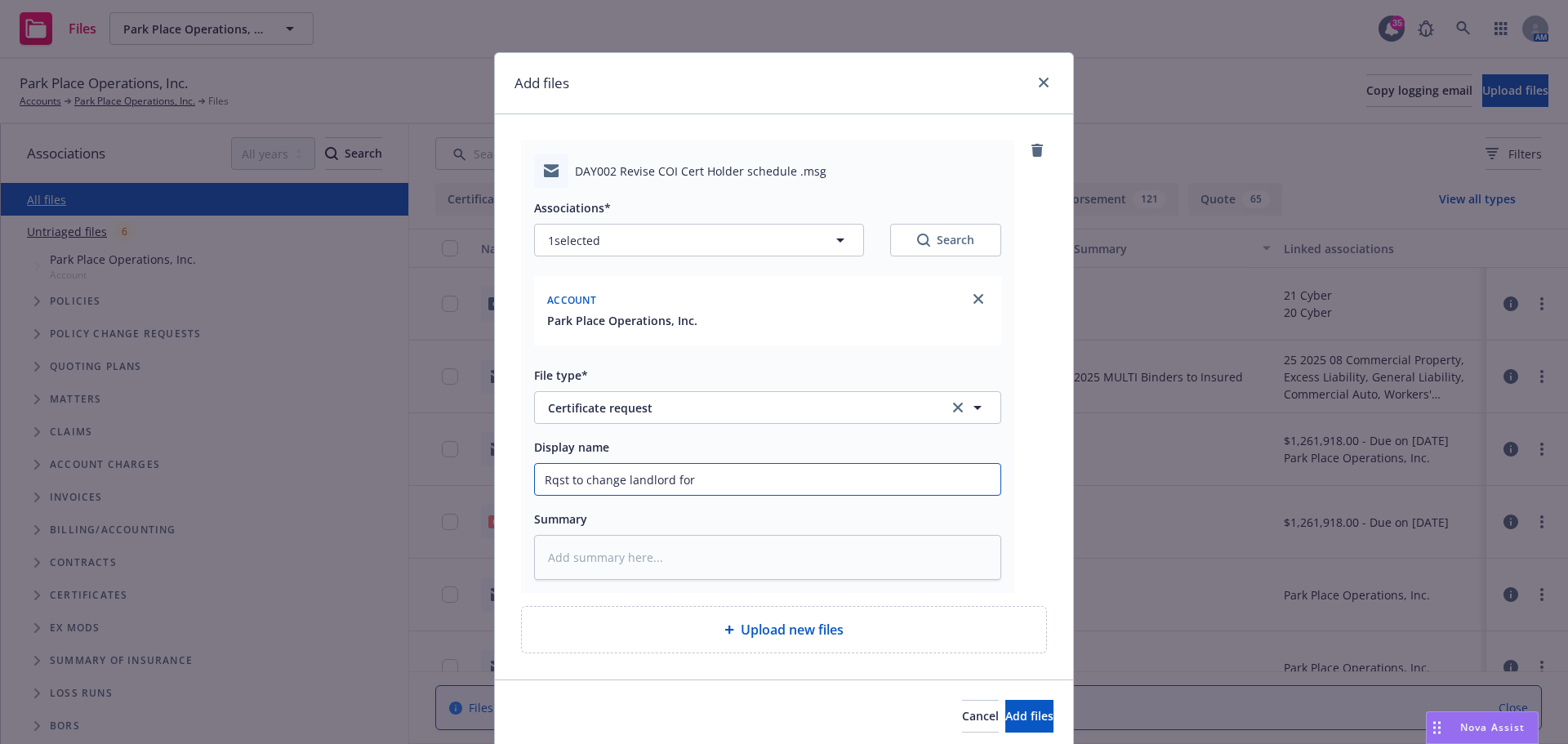
click at [711, 481] on input "Rqst to change landlord for" at bounding box center [768, 480] width 466 height 31
type textarea "x"
type input "Rqst to change landlord for 4"
type textarea "x"
type input "Rqst to change landlord for 42"
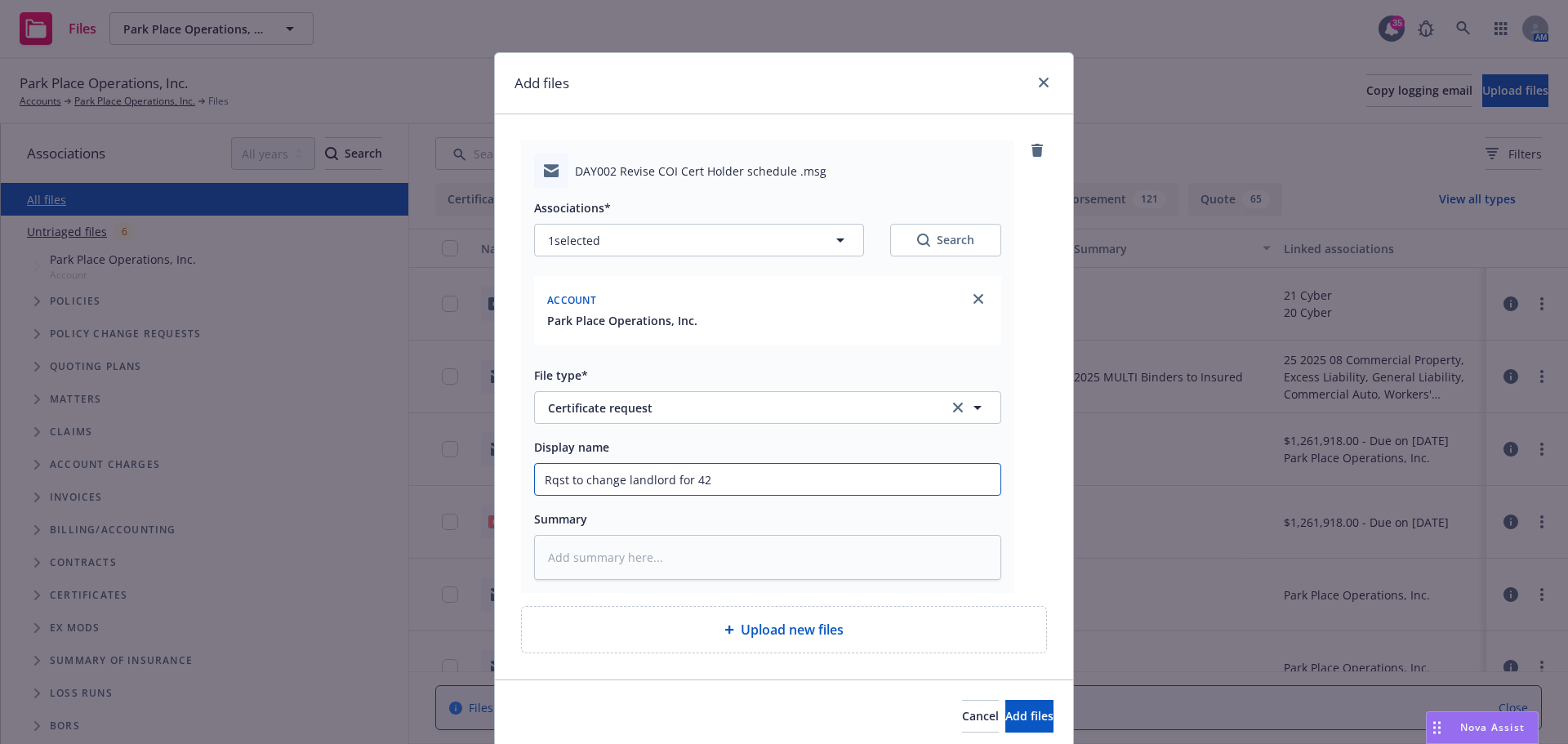
type textarea "x"
type input "Rqst to change landlord for 424"
type textarea "x"
type input "Rqst to change landlord for 424"
type textarea "x"
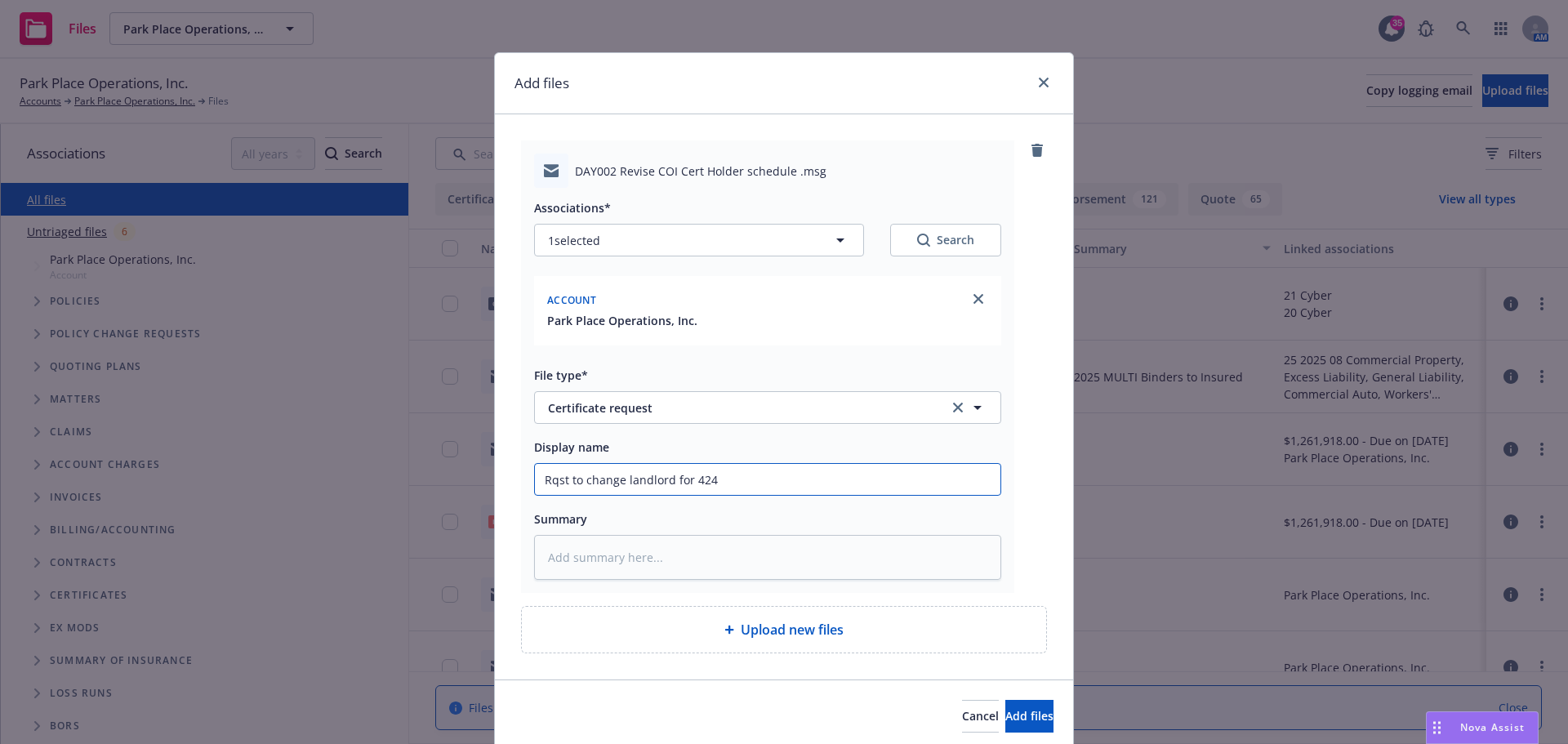
type input "Rqst to change landlord for 424 E"
type textarea "x"
type input "Rqst to change landlord for 424 E."
type textarea "x"
type input "Rqst to change landlord for 424 E."
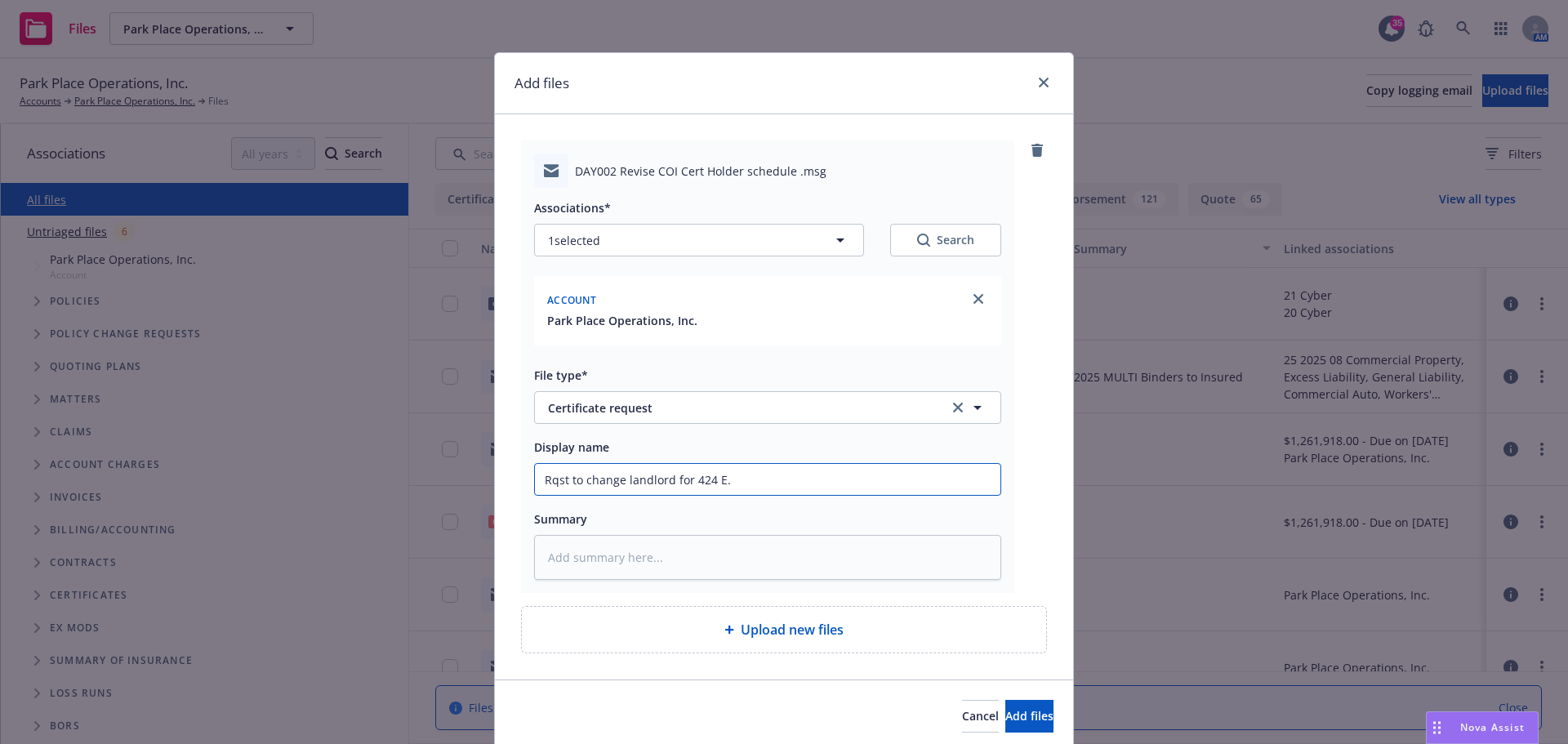
type textarea "x"
type input "Rqst to change landlord for 424 E. 5"
type textarea "x"
type input "Rqst to change landlord for 424 E. 5t"
type textarea "x"
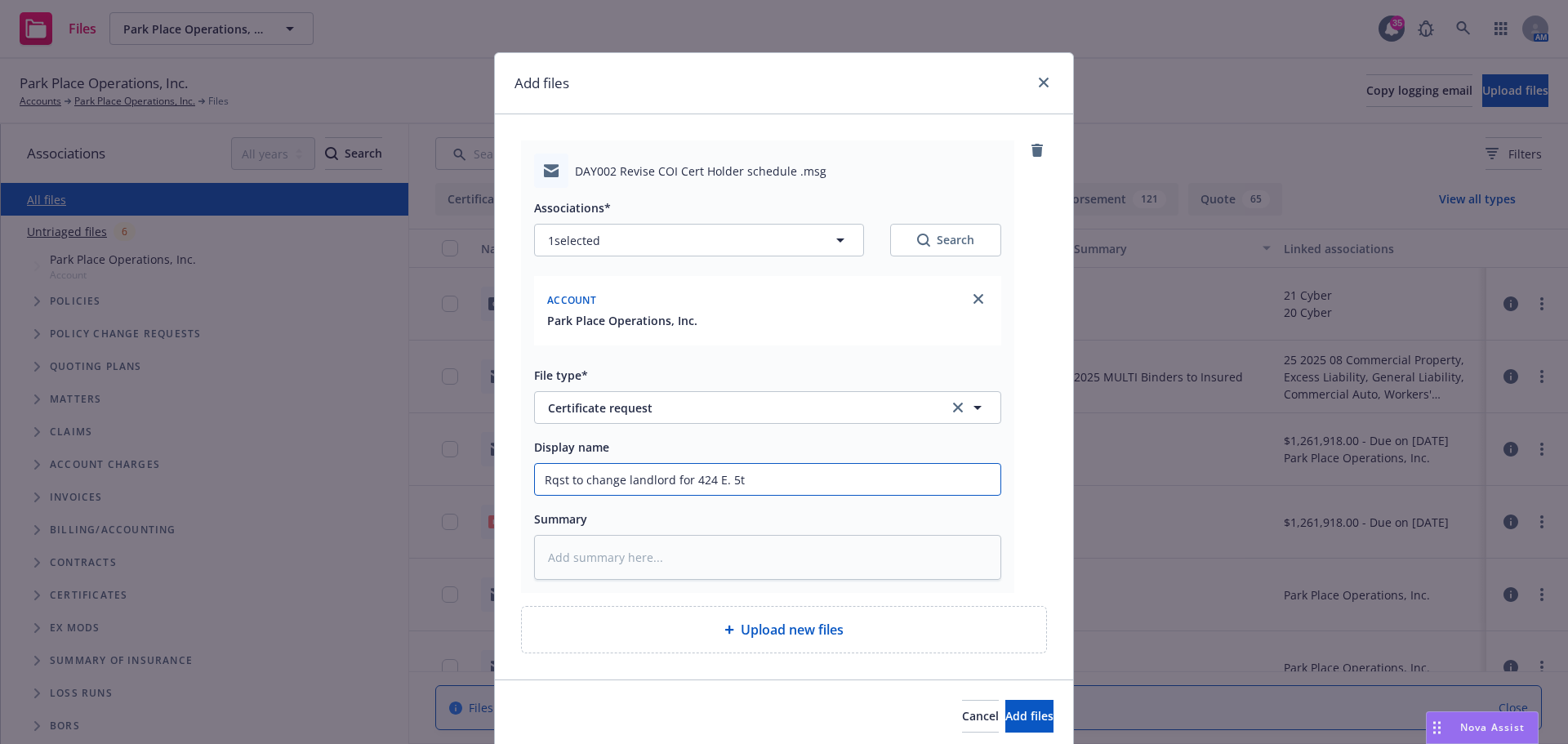
type input "Rqst to change landlord for 424 E. 5th"
type textarea "x"
type input "Rqst to change landlord for 424 E. 5th"
type textarea "x"
type input "Rqst to change landlord for 424 E. 5th S"
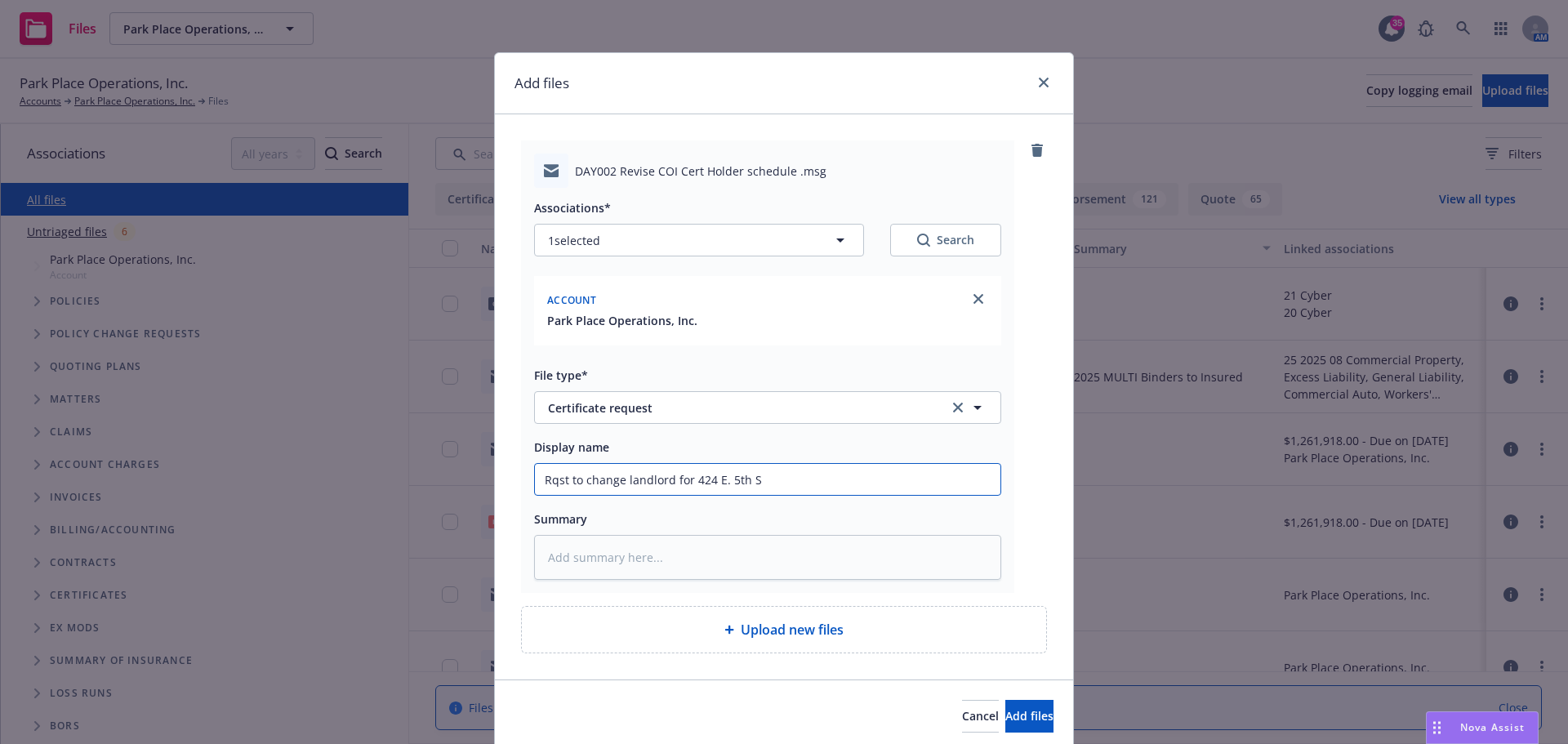
type textarea "x"
type input "Rqst to change landlord for 424 E. 5th St"
type textarea "x"
type input "Rqst to change landlord for 424 E. 5th Str"
type textarea "x"
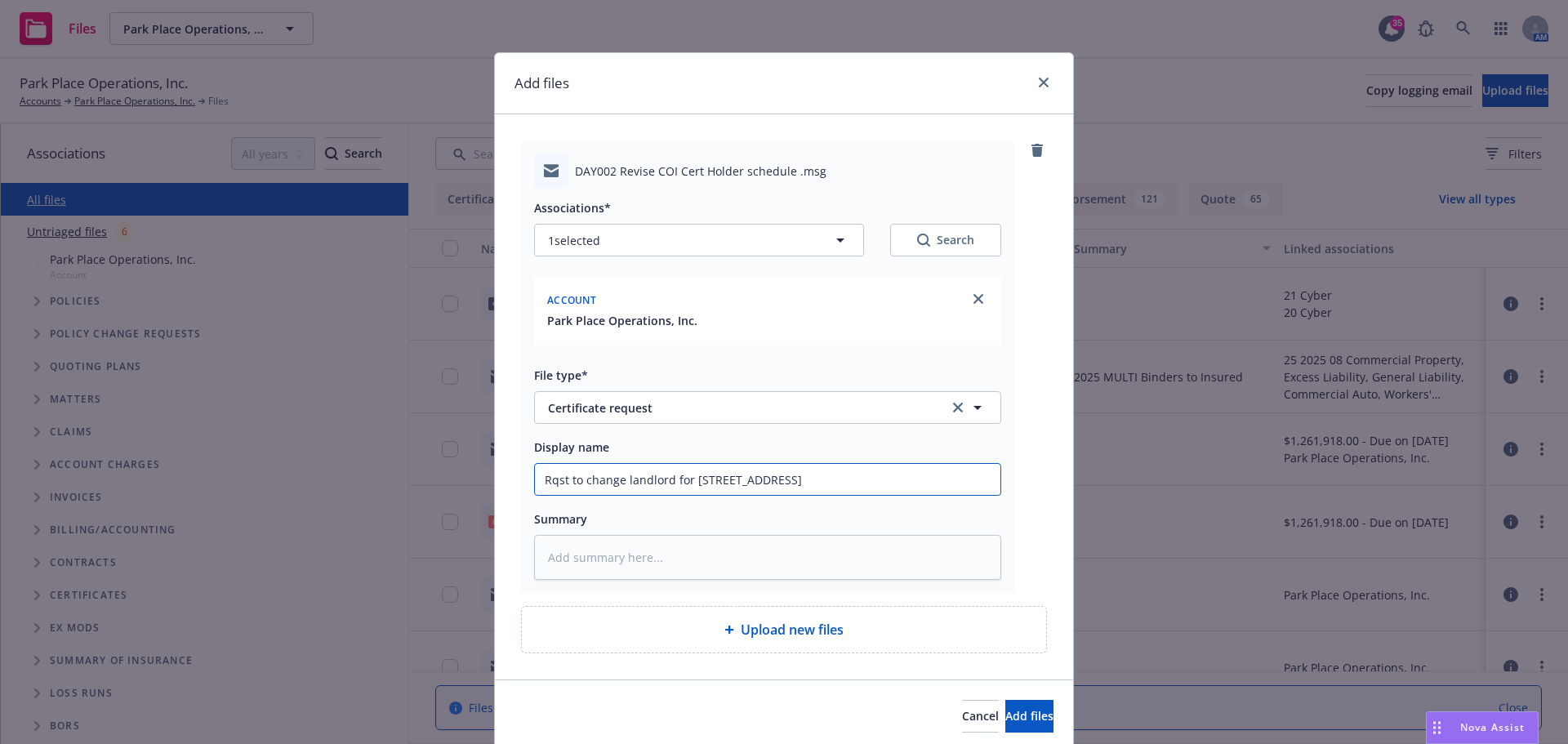
type input "Rqst to change landlord for 424 E. 5th Stre"
type textarea "x"
type input "Rqst to change landlord for 424 E. 5th Stree"
type textarea "x"
type input "Rqst to change landlord for 424 E. 5th Street"
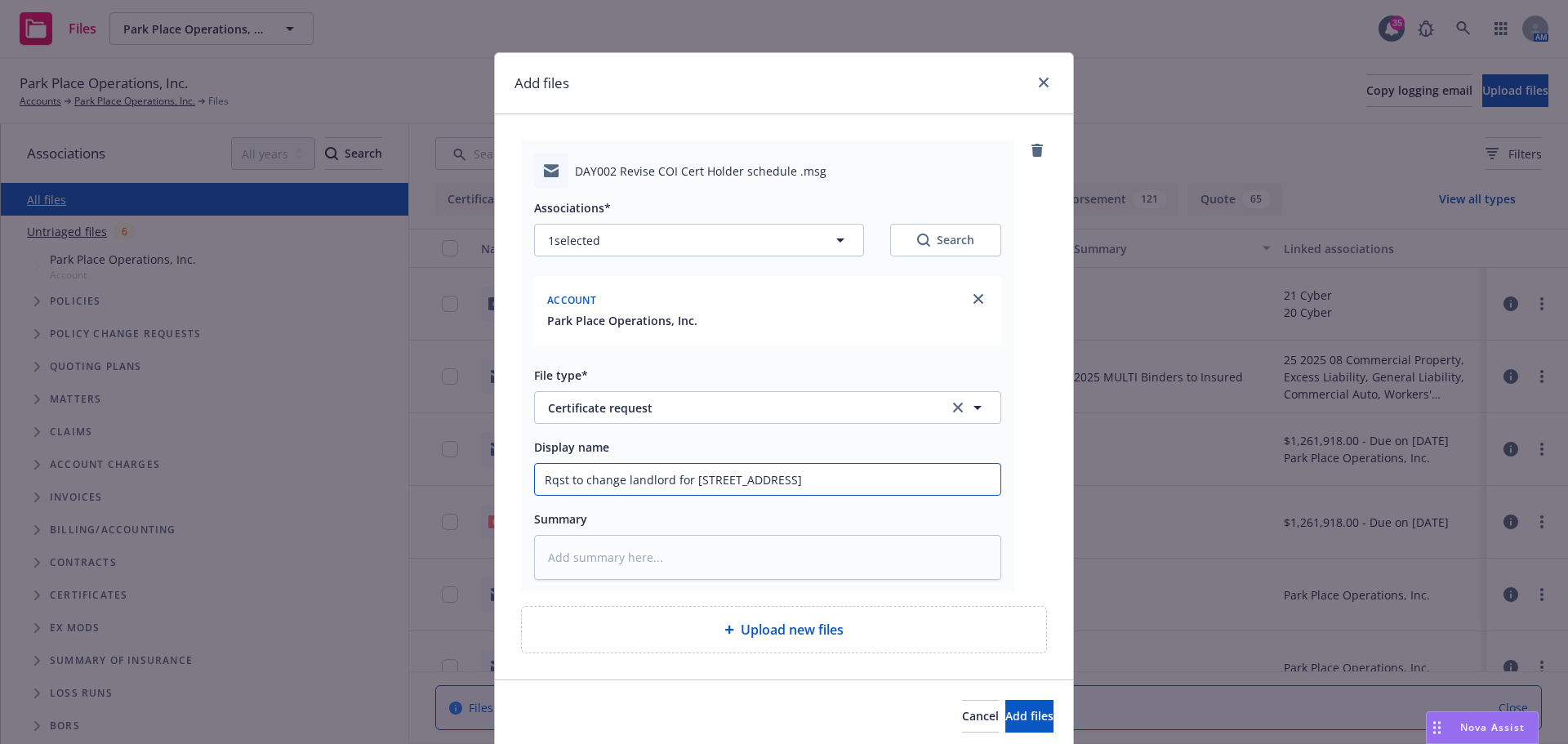
type textarea "x"
type input "Rqst to change landlord for 424 E. 5th Street"
type textarea "x"
type input "Rqst to change landlord for 424 E. 5th Street ("
type textarea "x"
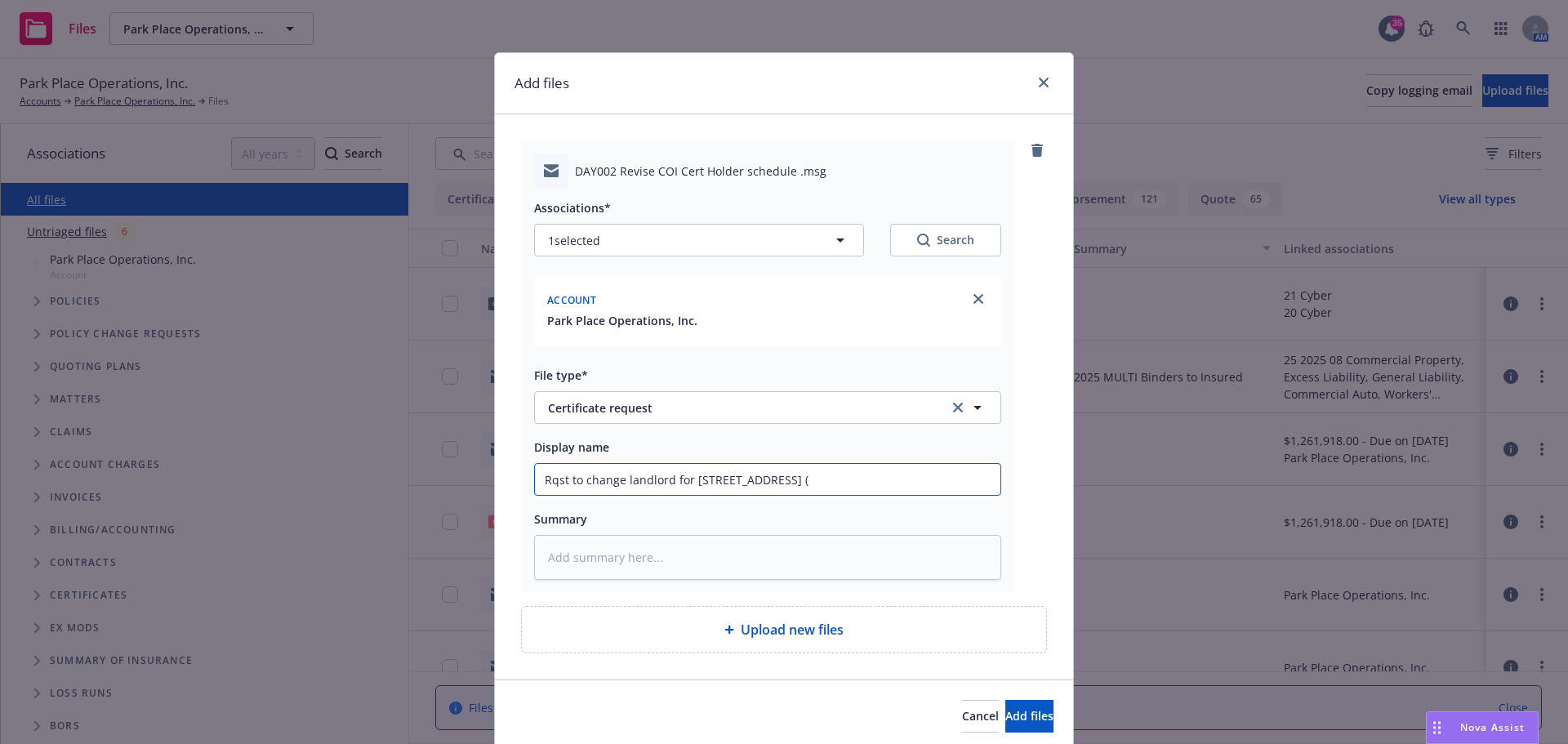
type input "Rqst to change landlord for 424 E. 5th Street (D"
type textarea "x"
type input "Rqst to change landlord for 424 E. 5th Street (Da"
type textarea "x"
type input "Rqst to change landlord for 424 E. 5th Street (Day"
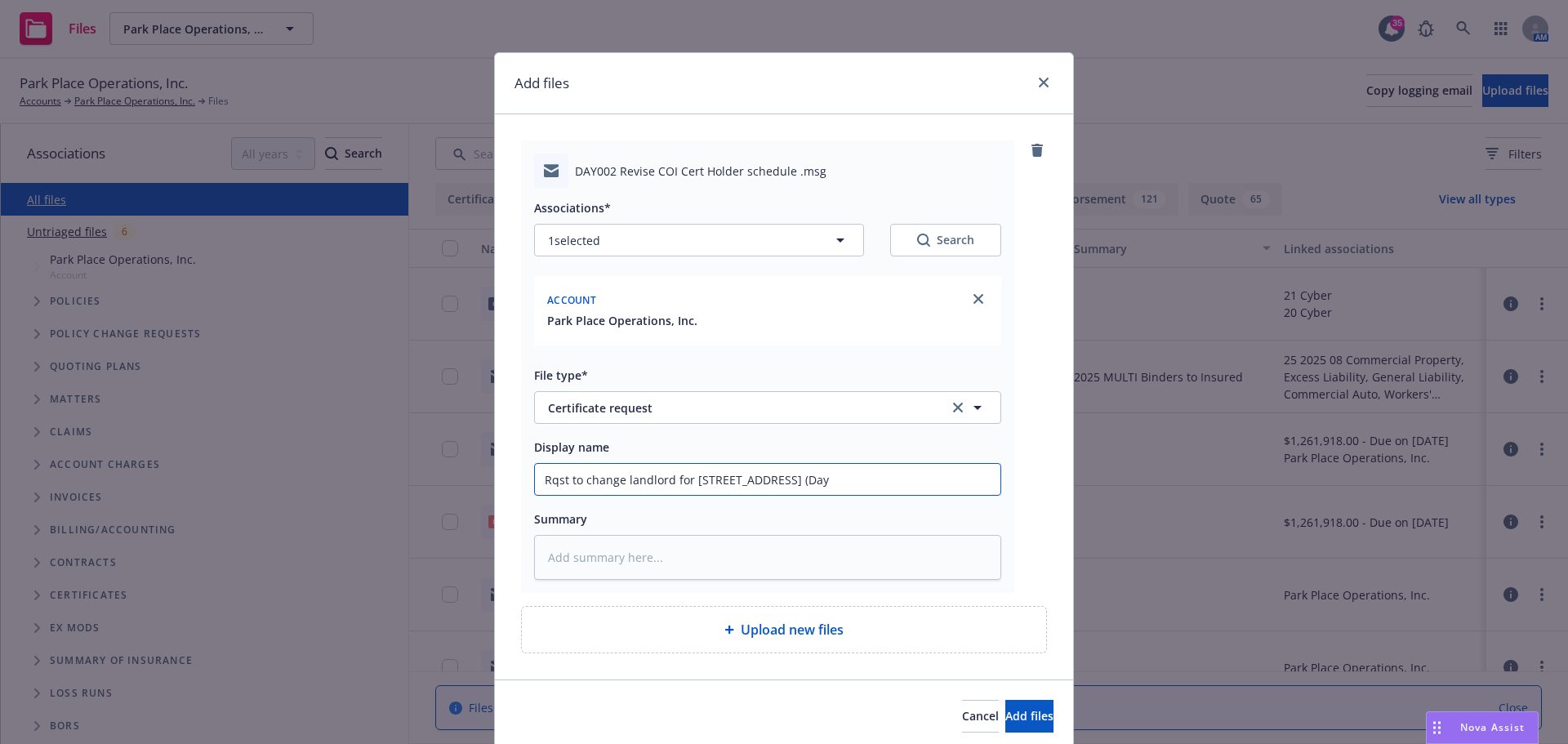
type textarea "x"
type input "Rqst to change landlord for 424 E. 5th Street (Dayt"
type textarea "x"
type input "Rqst to change landlord for 424 E. 5th Street (Dayto"
type textarea "x"
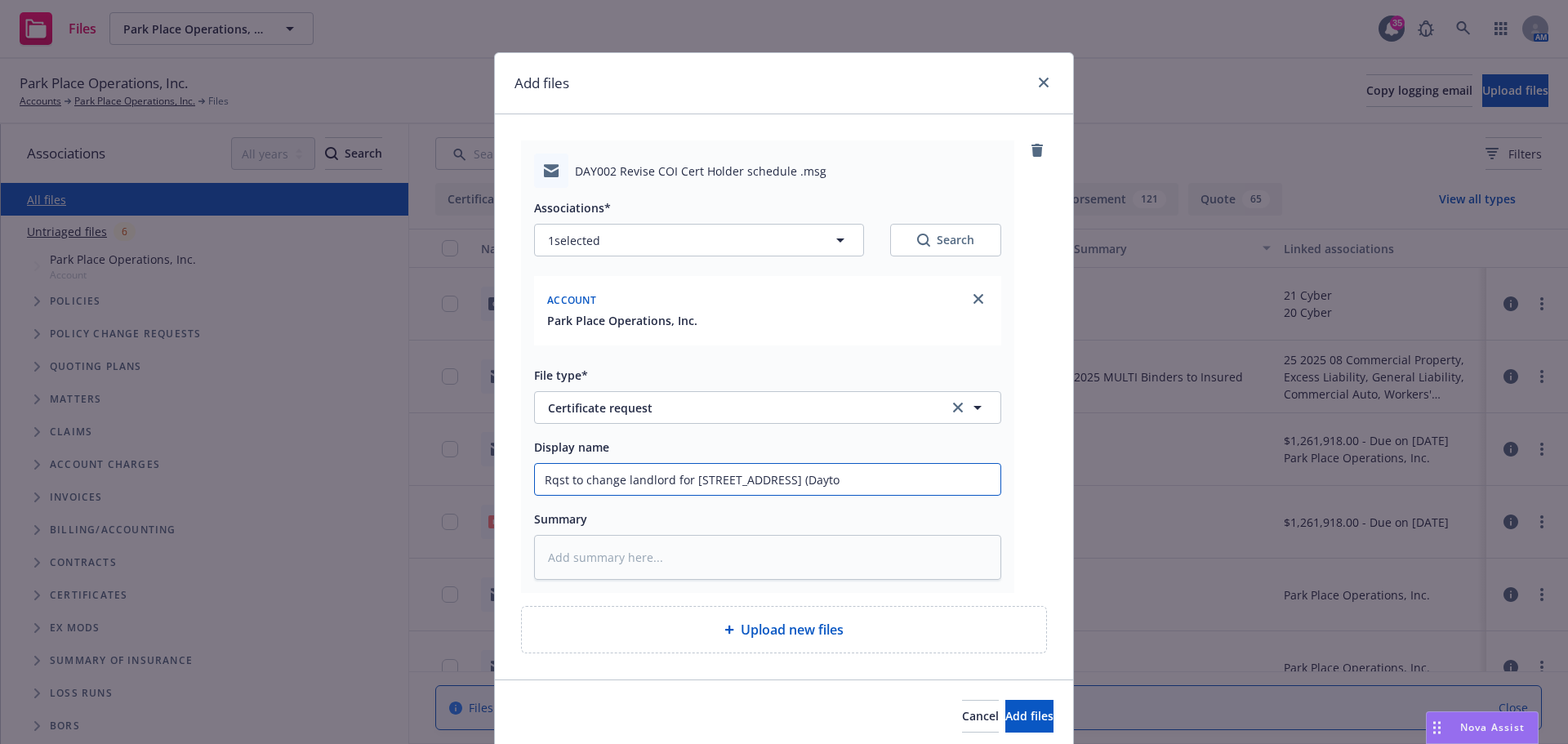
type input "Rqst to change landlord for 424 E. 5th Street (Dayton"
type textarea "x"
type input "Rqst to change landlord for 424 E. 5th Street (Dayton,"
type textarea "x"
type input "Rqst to change landlord for 424 E. 5th Street (Dayton,"
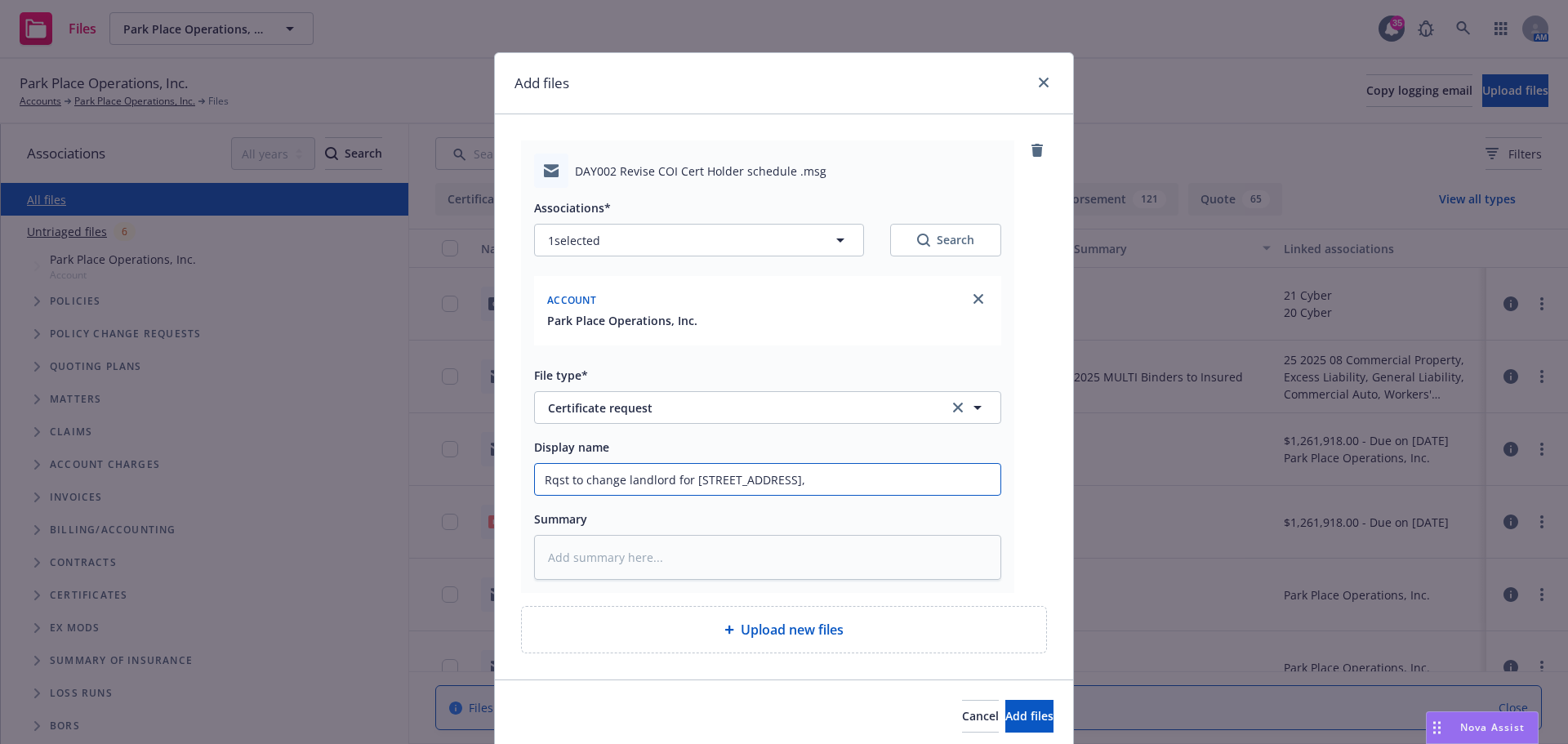
type textarea "x"
type input "Rqst to change landlord for 424 E. 5th Street (Dayton, O"
type textarea "x"
type input "Rqst to change landlord for 424 E. 5th Street (Dayton, OH"
type textarea "x"
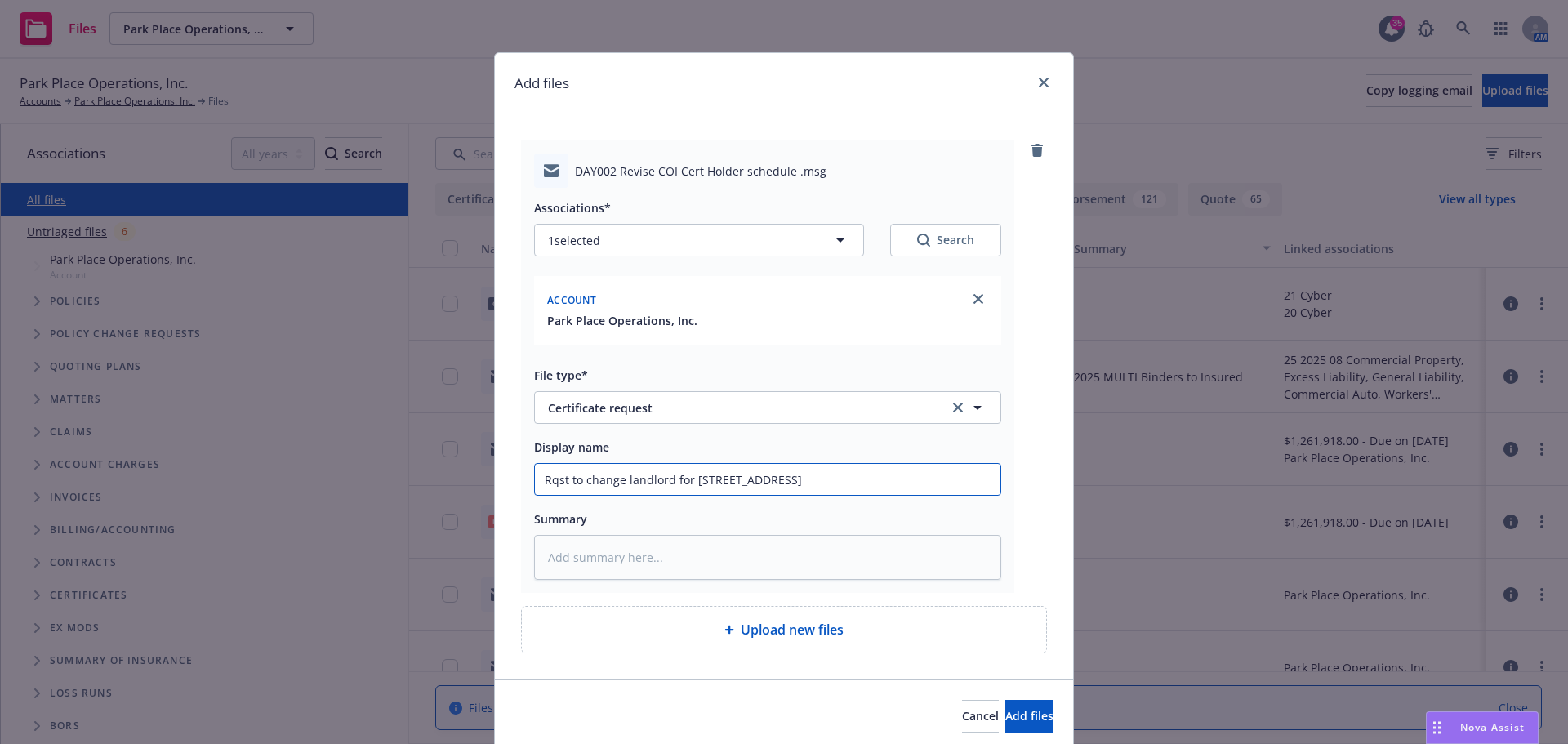
type input "Rqst to change landlord for 424 E. 5th Street (Dayton, OH)"
type textarea "x"
type input "Rqst to change landlord for 424 E. 5th Street (Dayton, OH)"
type textarea "x"
type input "Rqst to change landlord for 424 E. 5th Street (Dayton, OH) t"
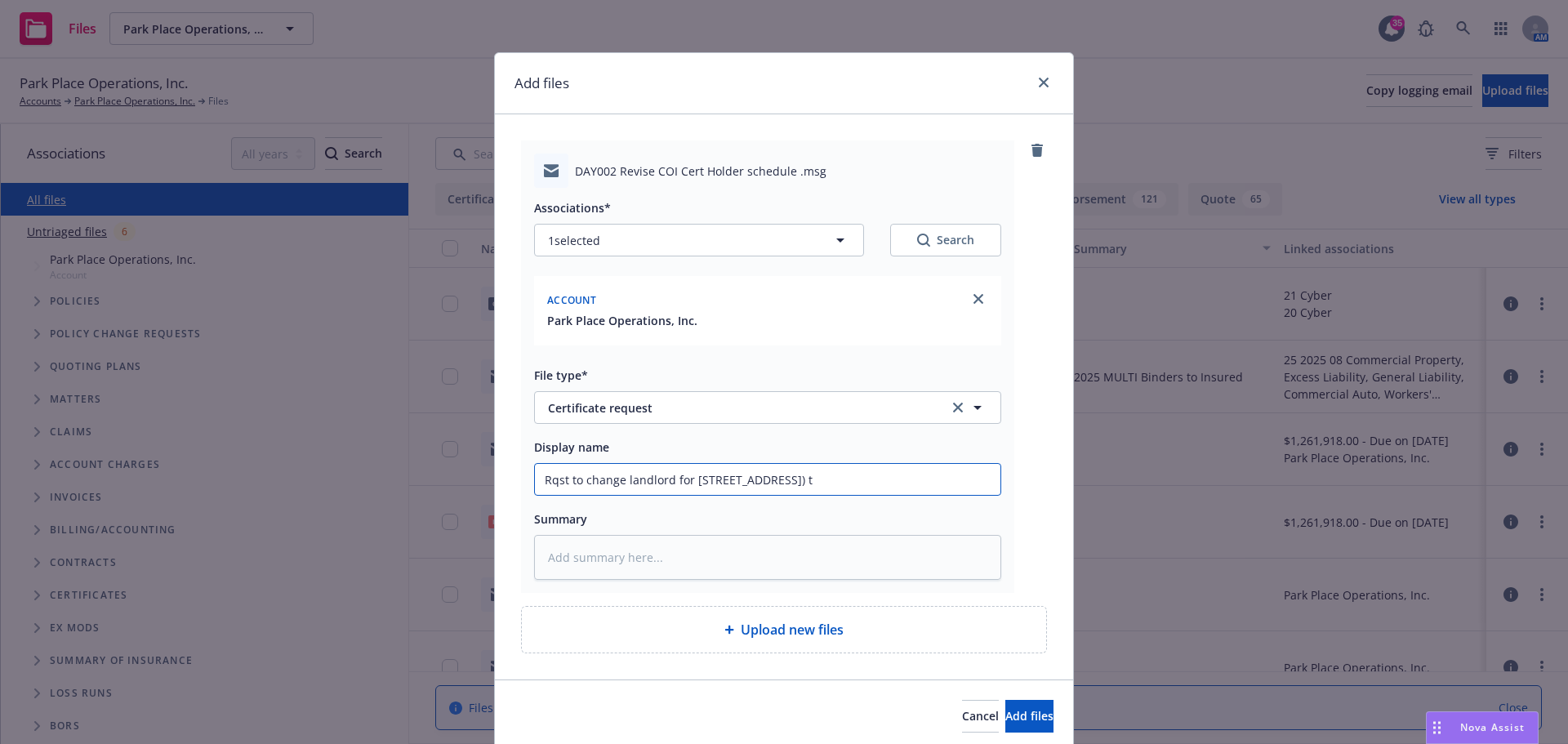
type textarea "x"
type input "Rqst to change landlord for 424 E. 5th Street (Dayton, OH) to"
type textarea "x"
type input "Rqst to change landlord for 424 E. 5th Street (Dayton, OH) to"
click at [896, 487] on input "Rqst to change landlord for 424 E. 5th Street (Dayton, OH) to" at bounding box center [768, 480] width 466 height 31
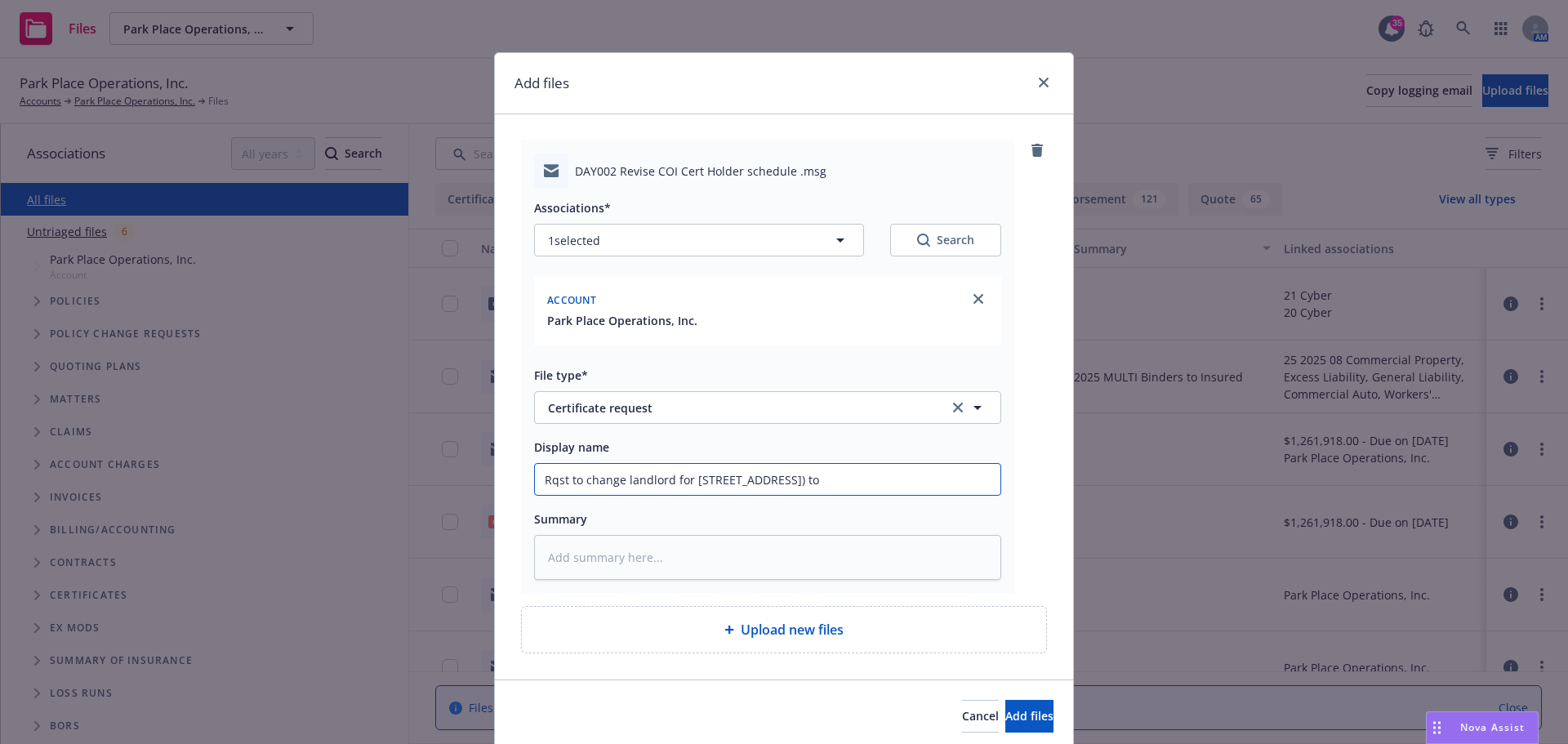
type textarea "x"
type input "Rqst to change landlord for 424 E. 5th Street (Dayton, OH) to"
type textarea "x"
type input "Rqst to change landlord for 424 E. 5th Street (Dayton, OH) t"
type textarea "x"
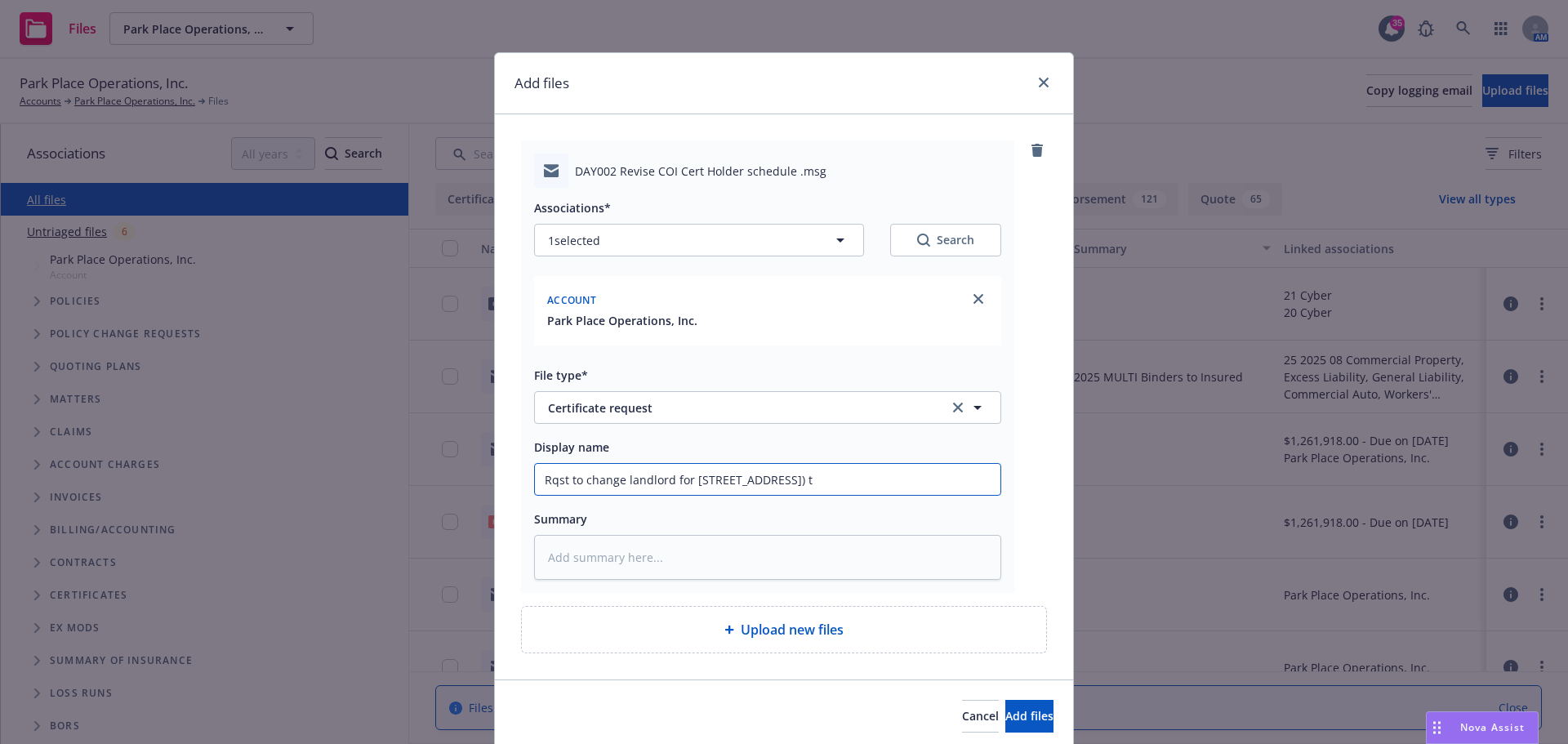
type input "Rqst to change landlord for 424 E. 5th Street (Dayton, OH)"
type textarea "x"
type input "Rqst to change landlord for 424 E. 5th Street (Dayton, OH) f"
type textarea "x"
type input "Rqst to change landlord for 424 E. 5th Street (Dayton, OH) fr"
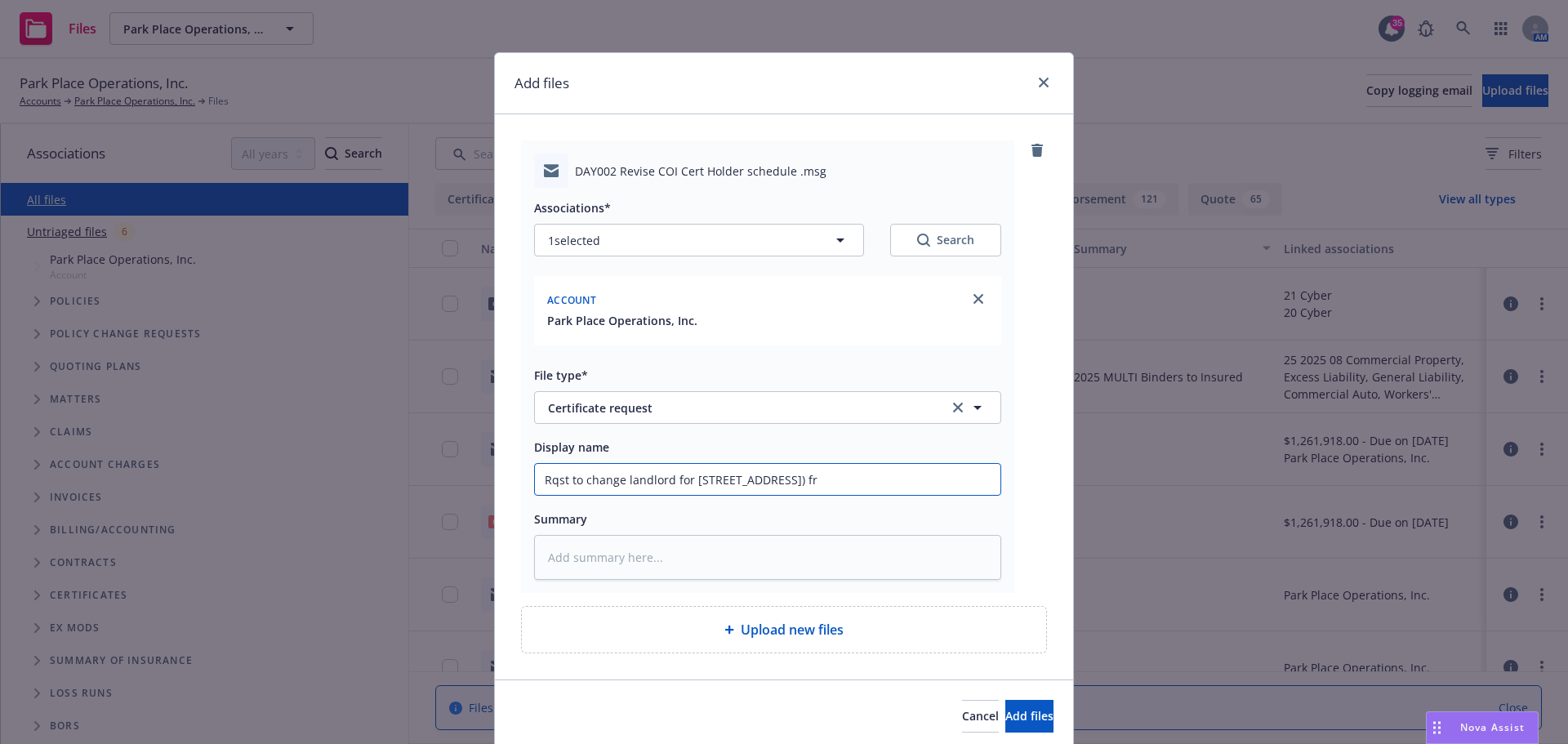
type textarea "x"
type input "Rqst to change landlord for 424 E. 5th Street (Dayton, OH) fro"
type textarea "x"
type input "Rqst to change landlord for 424 E. 5th Street (Dayton, OH) from"
type textarea "x"
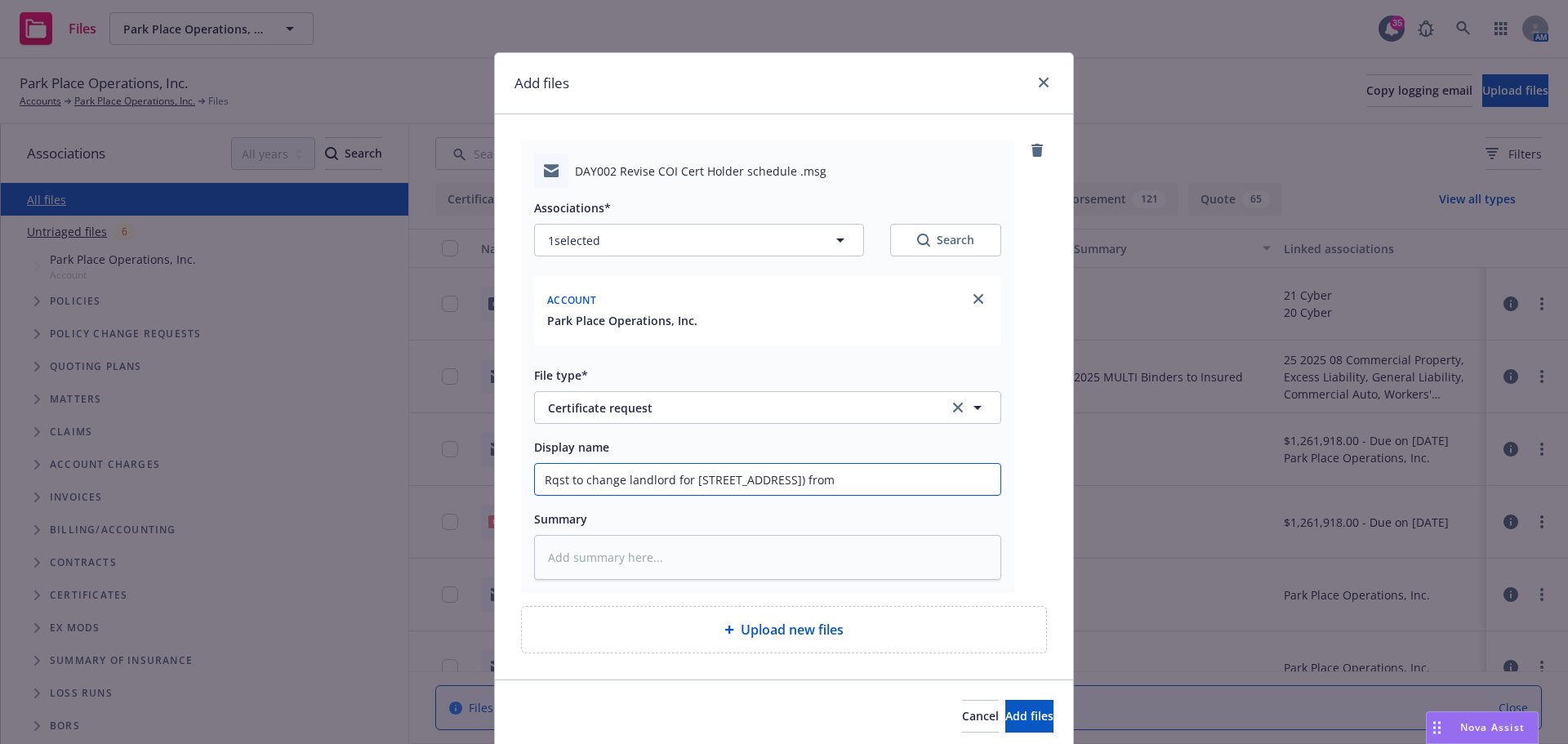
type input "Rqst to change landlord for 424 E. 5th Street (Dayton, OH) from"
type textarea "x"
type input "Rqst to change landlord for 424 E. 5th Street (Dayton, OH) from B"
type textarea "x"
type input "Rqst to change landlord for 424 E. 5th Street (Dayton, OH) from Be"
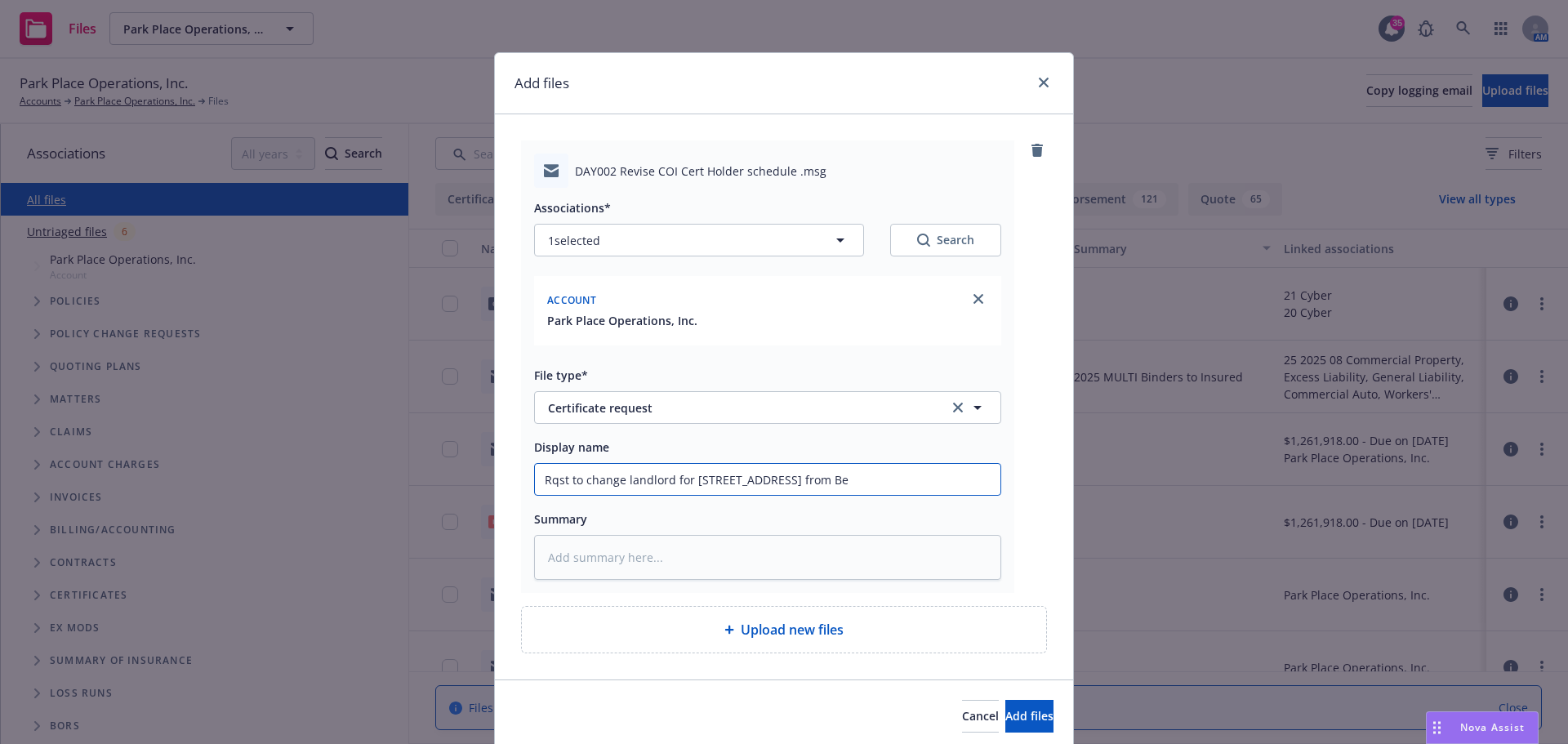
type textarea "x"
type input "Rqst to change landlord for 424 E. 5th Street (Dayton, OH) from Be"
type textarea "x"
type input "Rqst to change landlord for 424 E. 5th Street (Dayton, OH) from Be N"
type textarea "x"
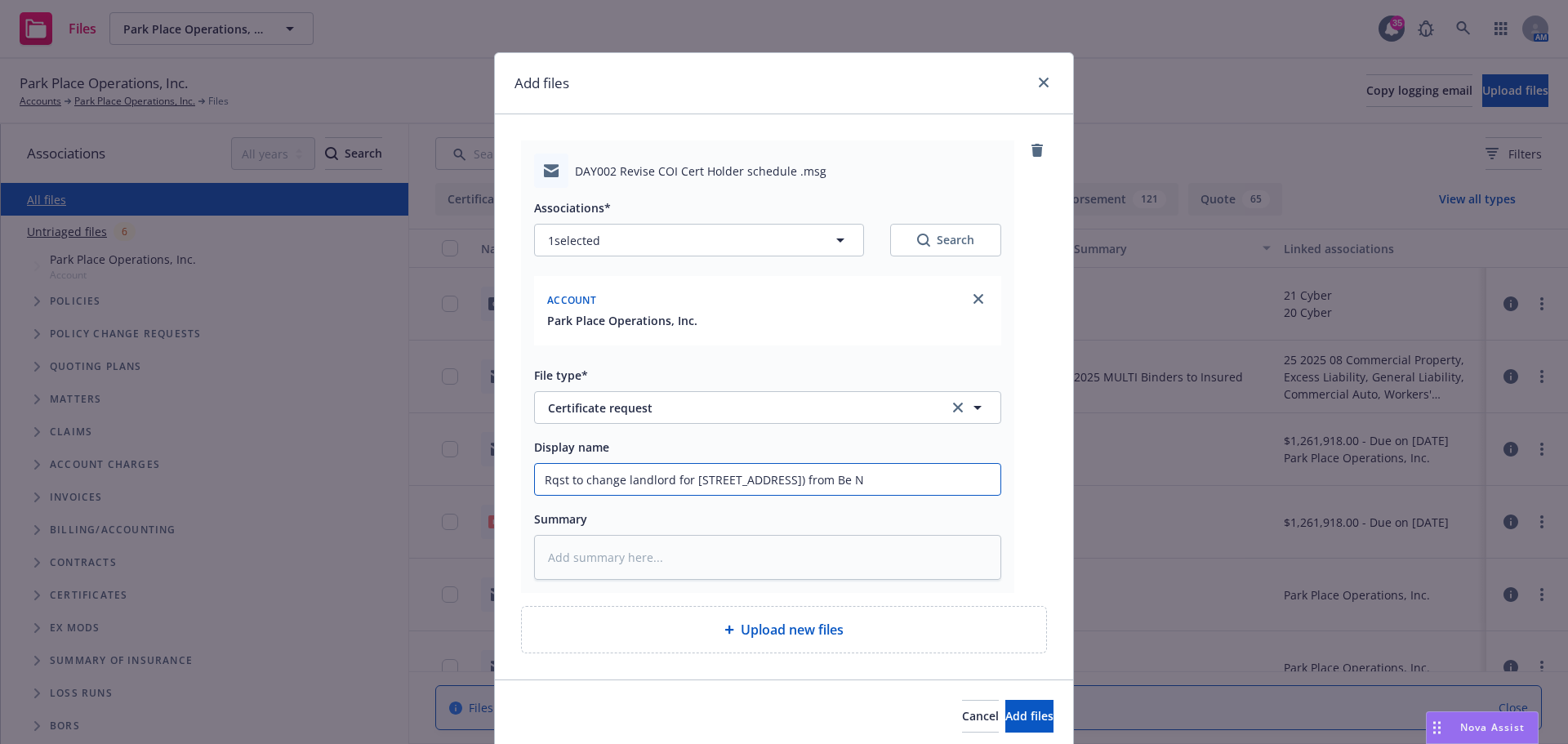
type input "Rqst to change landlord for 424 E. 5th Street (Dayton, OH) from Be Ni"
type textarea "x"
type input "Rqst to change landlord for 424 E. 5th Street (Dayton, OH) from Be Nii"
type textarea "x"
type input "Rqst to change landlord for 424 E. 5th Street (Dayton, OH) from Be Niii"
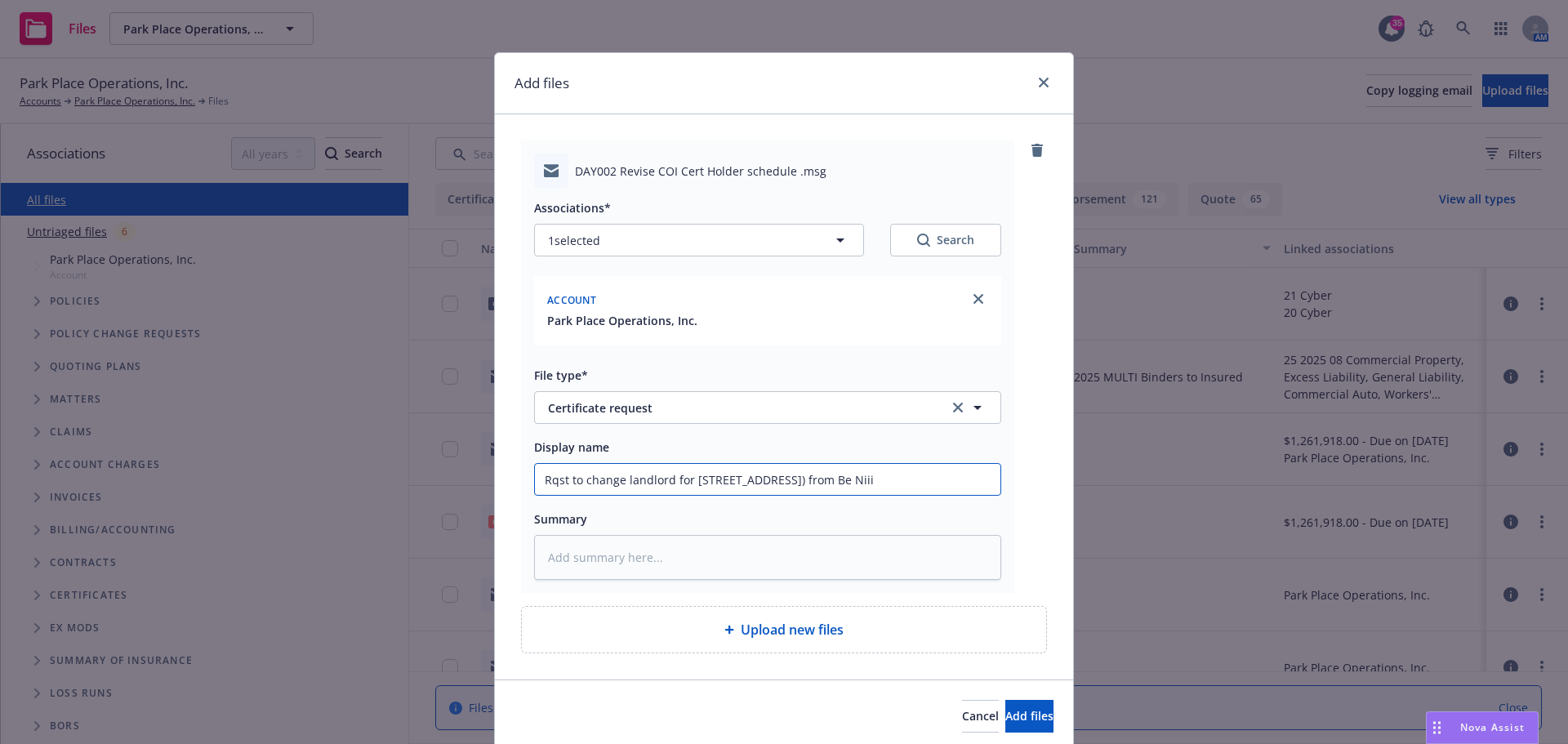
type textarea "x"
type input "Rqst to change landlord for 424 E. 5th Street (Dayton, OH) from Be Niiic"
type textarea "x"
type input "Rqst to change landlord for 424 E. 5th Street (Dayton, OH) from Be Niiice"
type textarea "x"
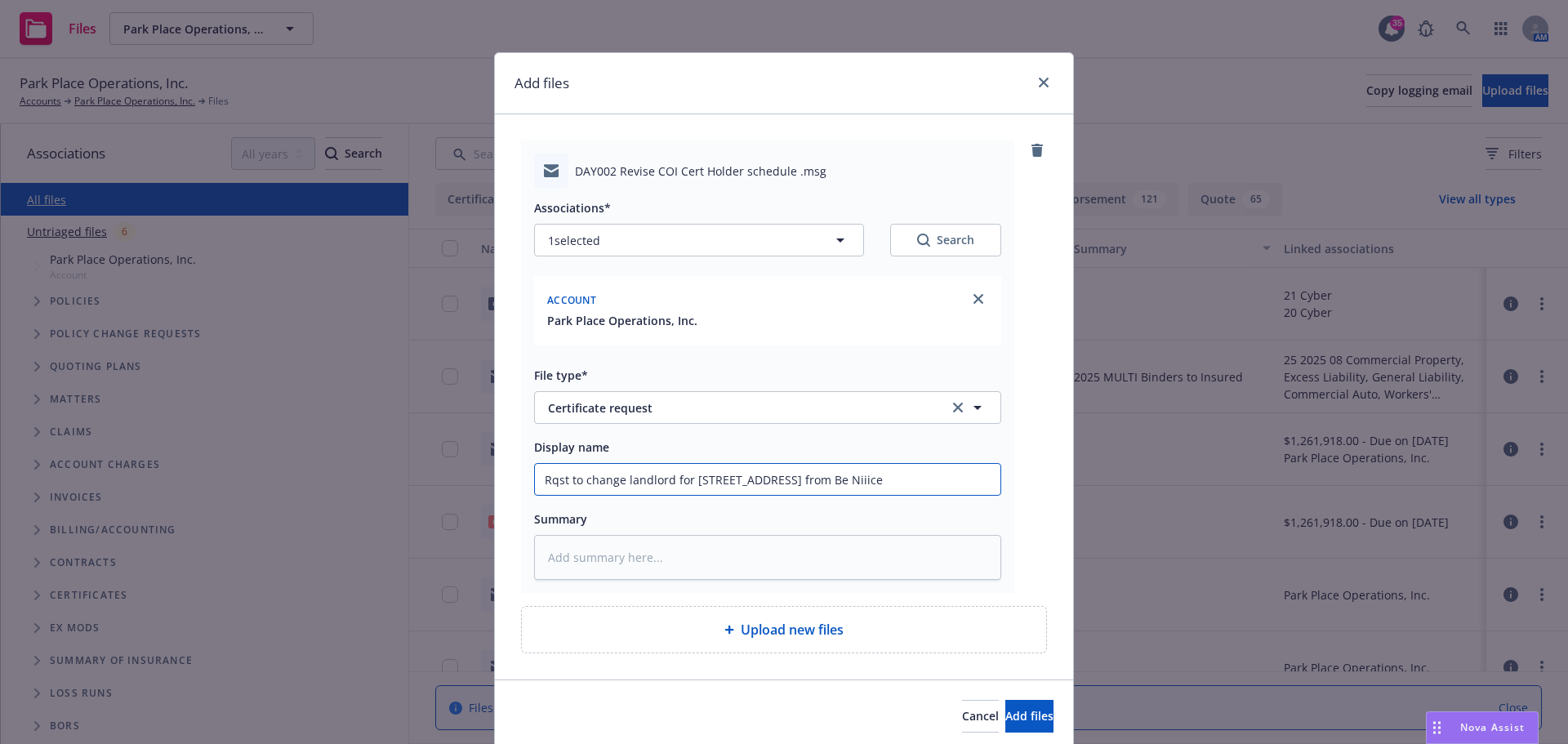
type input "Rqst to change landlord for 424 E. 5th Street (Dayton, OH) from Be Niiice,"
type textarea "x"
type input "Rqst to change landlord for 424 E. 5th Street (Dayton, OH) from Be Niiice,"
type textarea "x"
type input "Rqst to change landlord for 424 E. 5th Street (Dayton, OH) from Be Niiice, L"
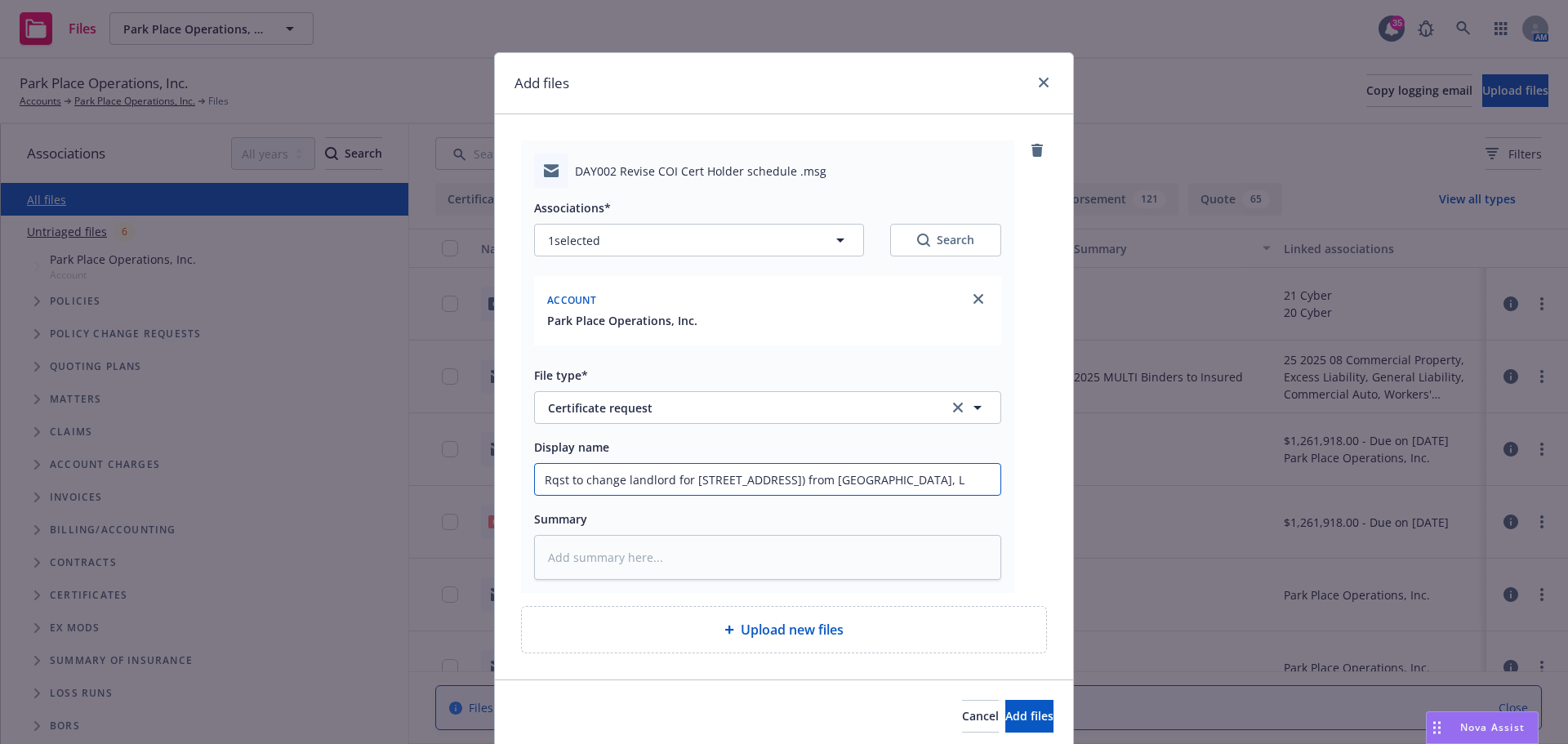
type textarea "x"
type input "Rqst to change landlord for 424 E. 5th Street (Dayton, OH) from Be Niiice, LD"
type textarea "x"
type input "Rqst to change landlord for 424 E. 5th Street (Dayton, OH) from Be Niiice, LDS"
type textarea "x"
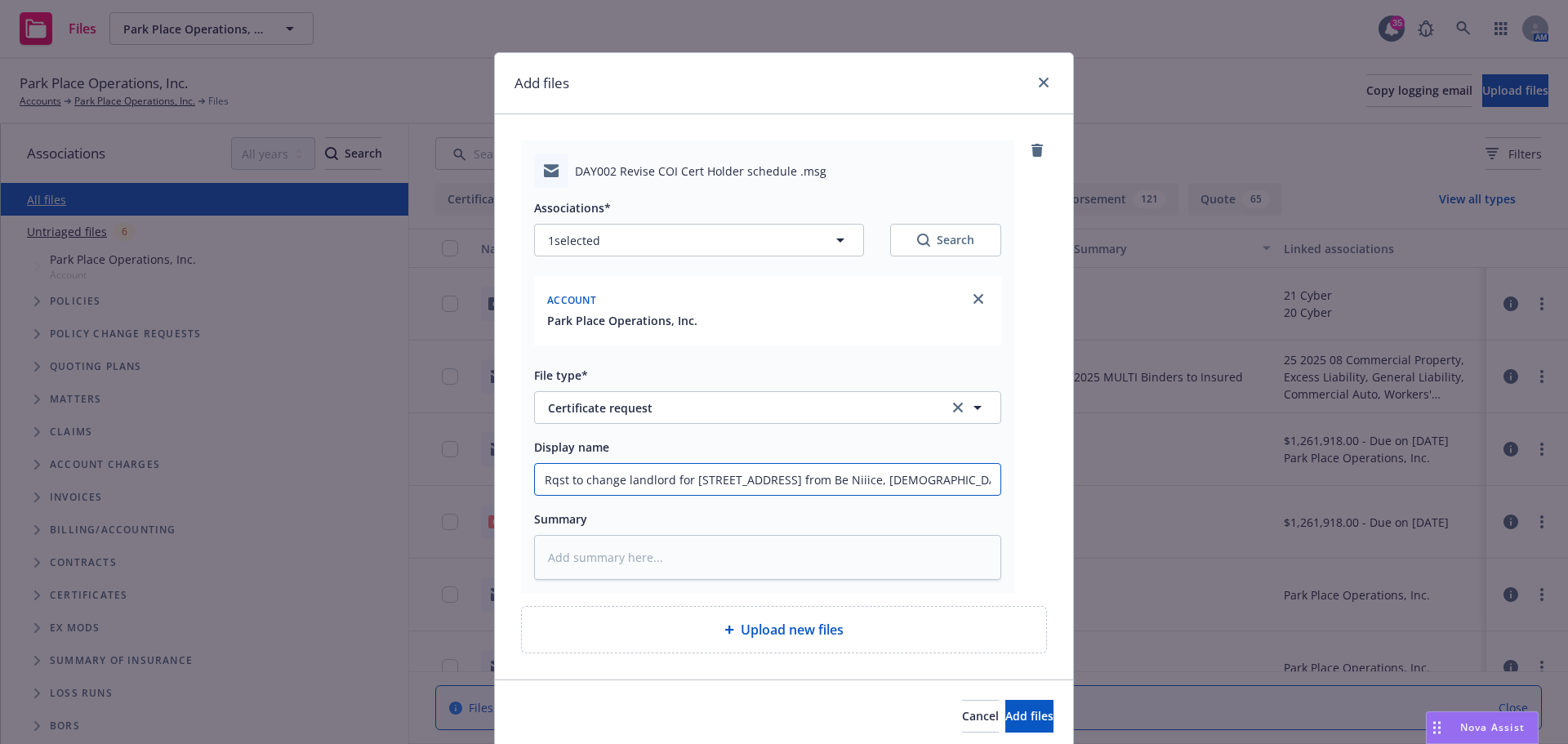
type input "Rqst to change landlord for 424 E. 5th Street (Dayton, OH) from Be Niiice, LD"
type textarea "x"
type input "Rqst to change landlord for 424 E. 5th Street (Dayton, OH) from Be Niiice, L"
type textarea "x"
type input "Rqst to change landlord for 424 E. 5th Street (Dayton, OH) from Be Niiice, Lt"
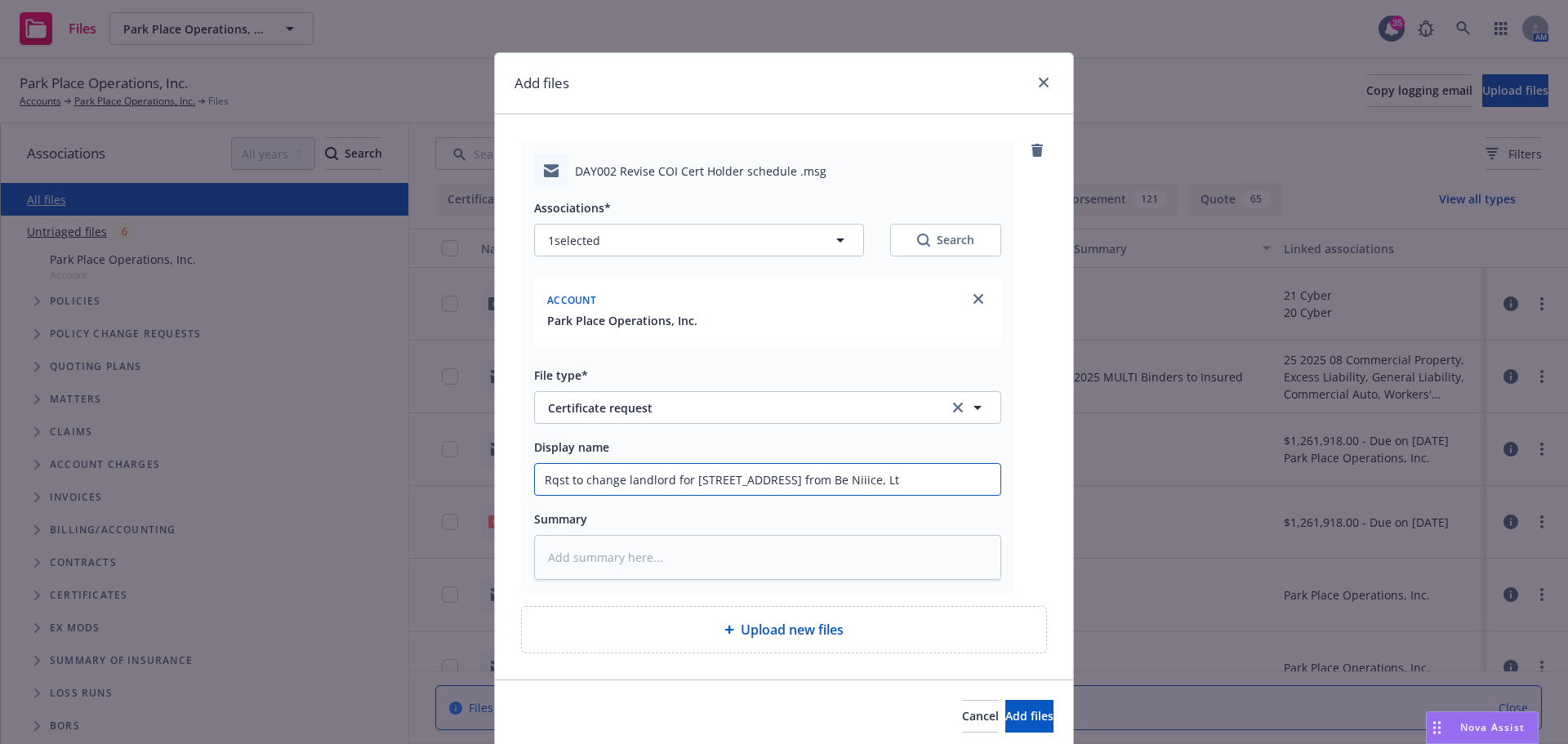
type textarea "x"
type input "Rqst to change landlord for 424 E. 5th Street (Dayton, OH) from Be Niiice, Ltd"
type textarea "x"
type input "Rqst to change landlord for 424 E. 5th Street (Dayton, OH) from Be Niiice, Ltd t"
type textarea "x"
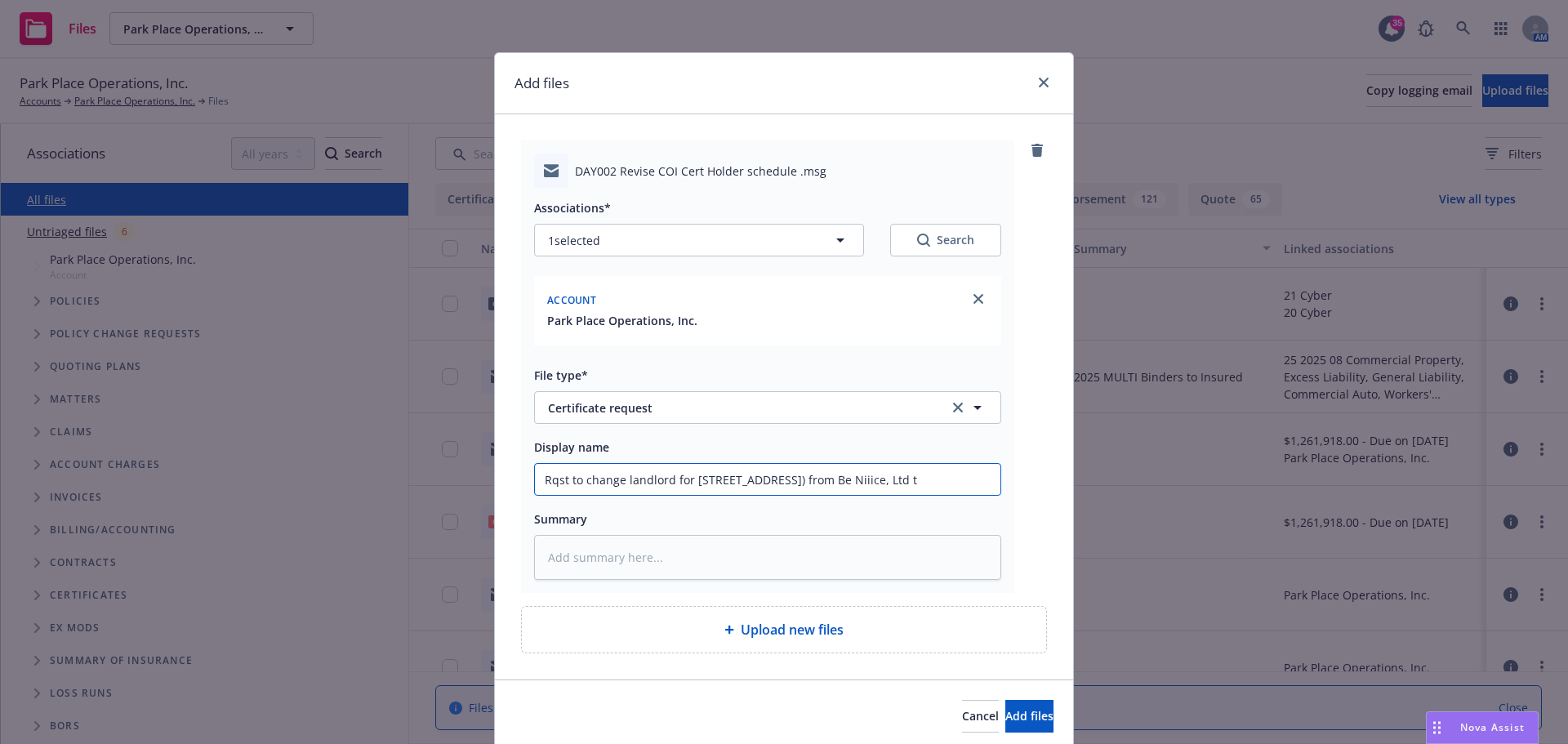
type input "Rqst to change landlord for 424 E. 5th Street (Dayton, OH) from Be Niiice, Ltd …"
type textarea "x"
type input "Rqst to change landlord for 424 E. 5th Street (Dayton, OH) from Be Niiice, Ltd …"
type textarea "x"
type input "Rqst to change landlord for 424 E. 5th Street (Dayton, OH) from Be Niiice, Ltd …"
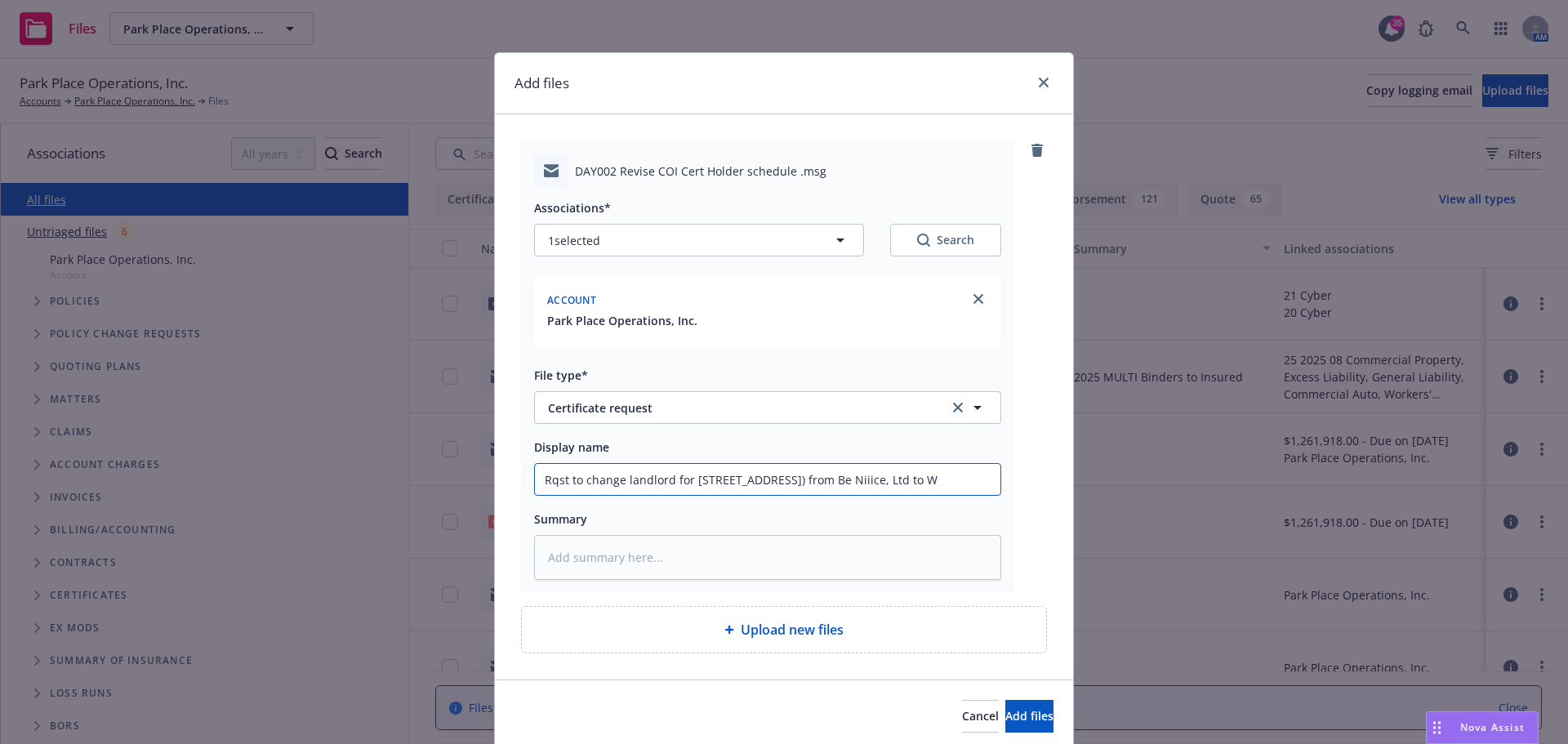
type textarea "x"
type input "Rqst to change landlord for 424 E. 5th Street (Dayton, OH) from Be Niiice, Ltd …"
type textarea "x"
type input "Rqst to change landlord for 424 E. 5th Street (Dayton, OH) from Be Niiice, Ltd …"
type textarea "x"
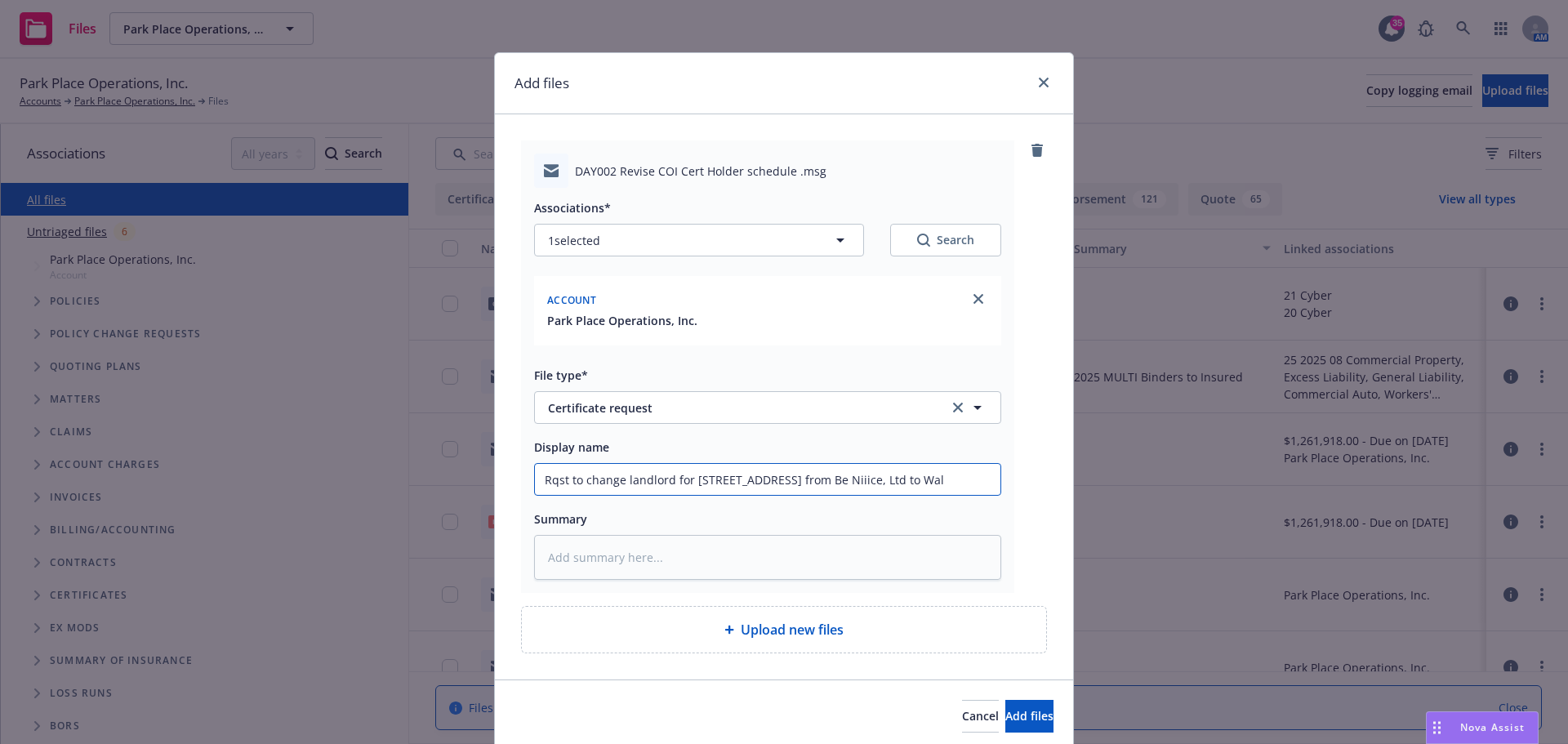
type input "Rqst to change landlord for 424 E. 5th Street (Dayton, OH) from Be Niiice, Ltd …"
type textarea "x"
type input "Rqst to change landlord for 424 E. 5th Street (Dayton, OH) from Be Niiice, Ltd …"
type textarea "x"
type input "Rqst to change landlord for 424 E. 5th Street (Dayton, OH) from Be Niiice, Ltd …"
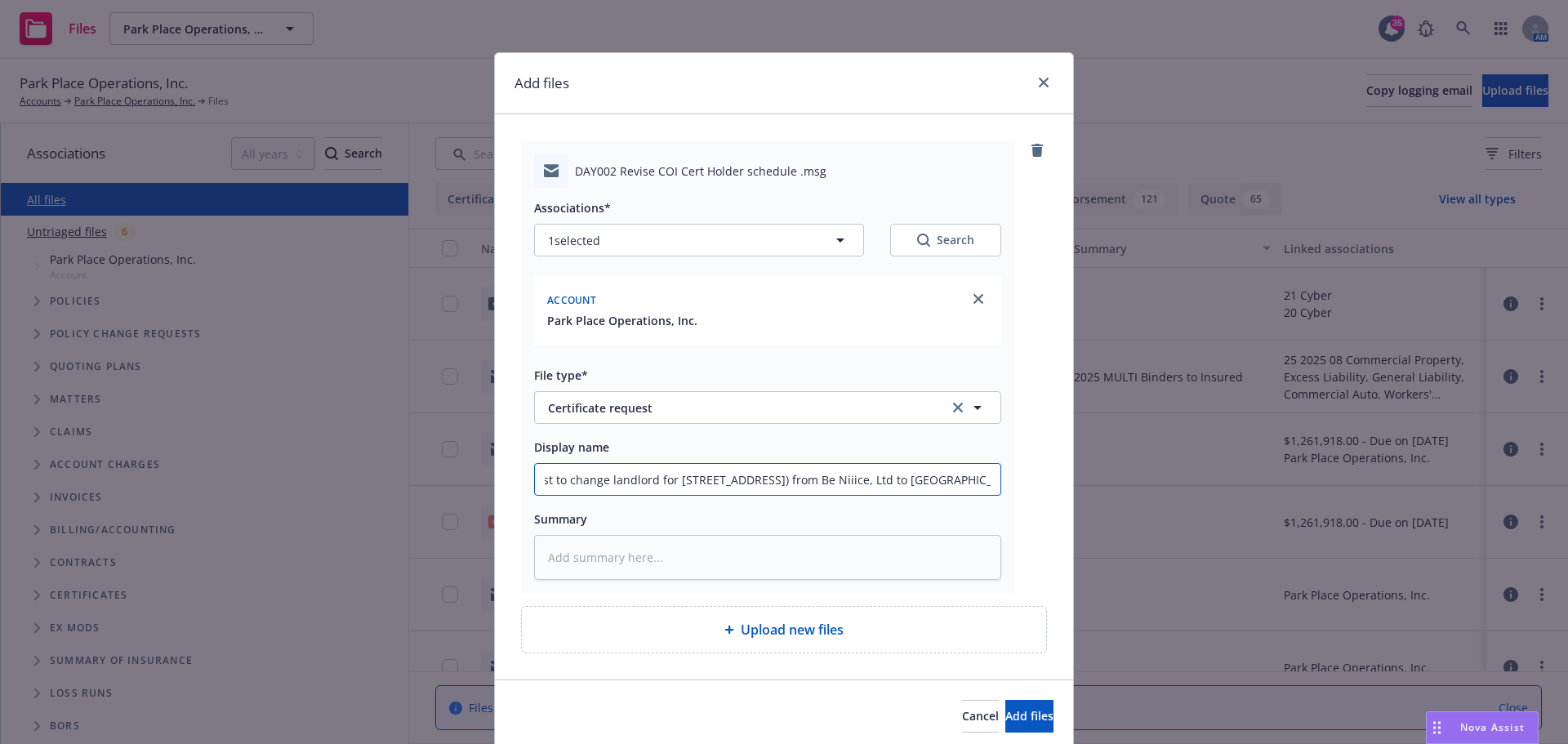
type textarea "x"
type input "Rqst to change landlord for 424 E. 5th Street (Dayton, OH) from Be Niiice, Ltd …"
type textarea "x"
type input "Rqst to change landlord for 424 E. 5th Street (Dayton, OH) from Be Niiice, Ltd …"
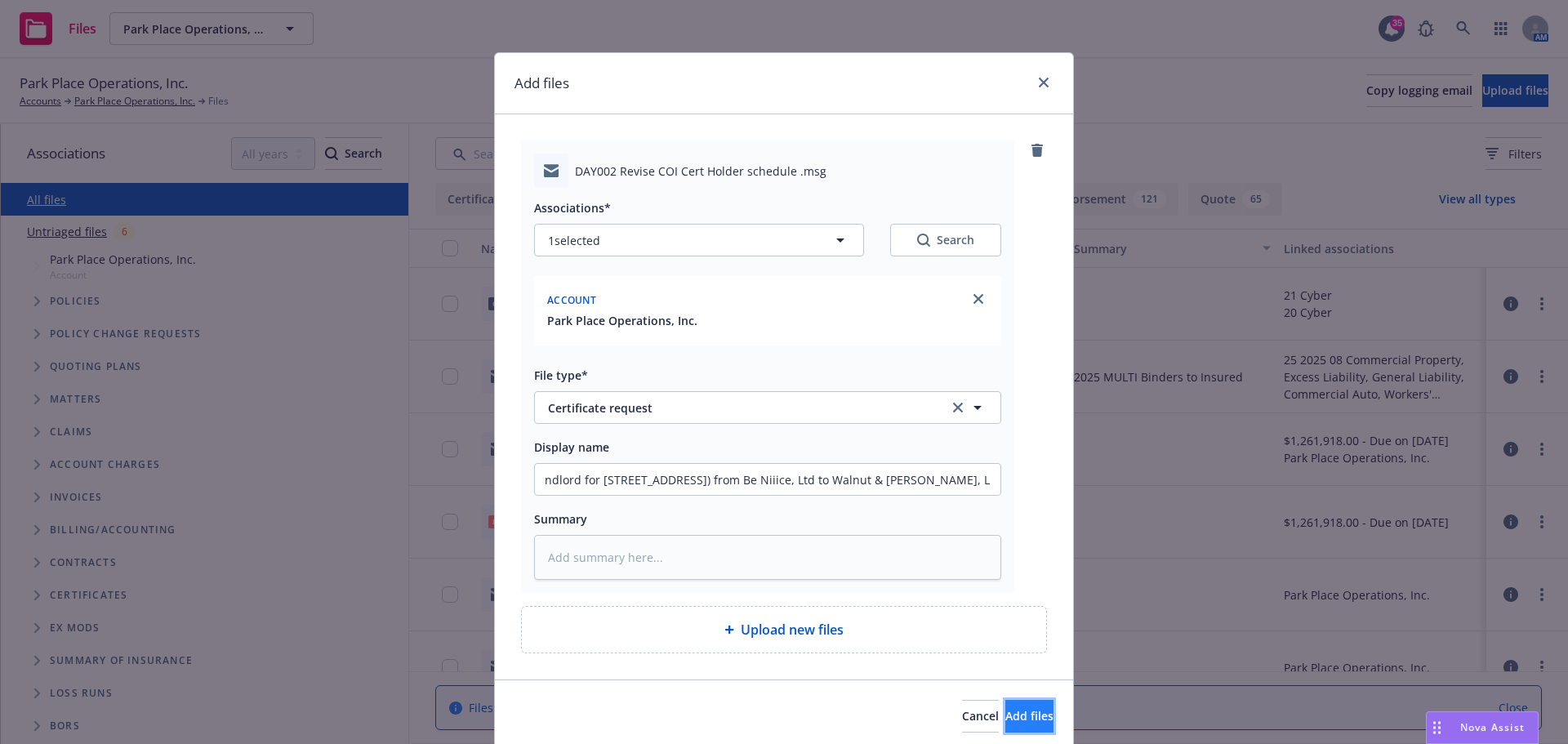
click at [1005, 718] on span "Add files" at bounding box center [1029, 715] width 48 height 16
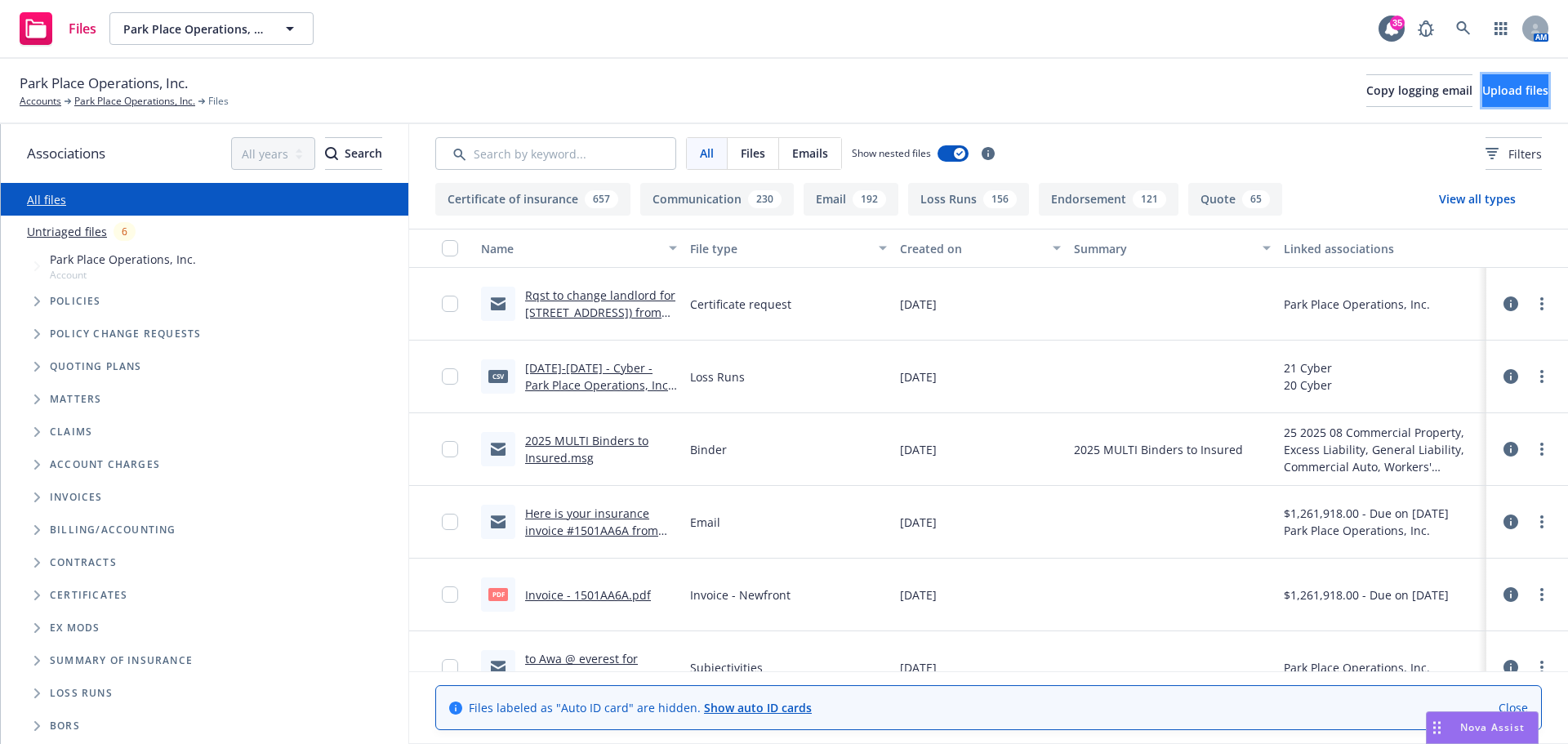
click at [1512, 90] on span "Upload files" at bounding box center [1515, 90] width 67 height 16
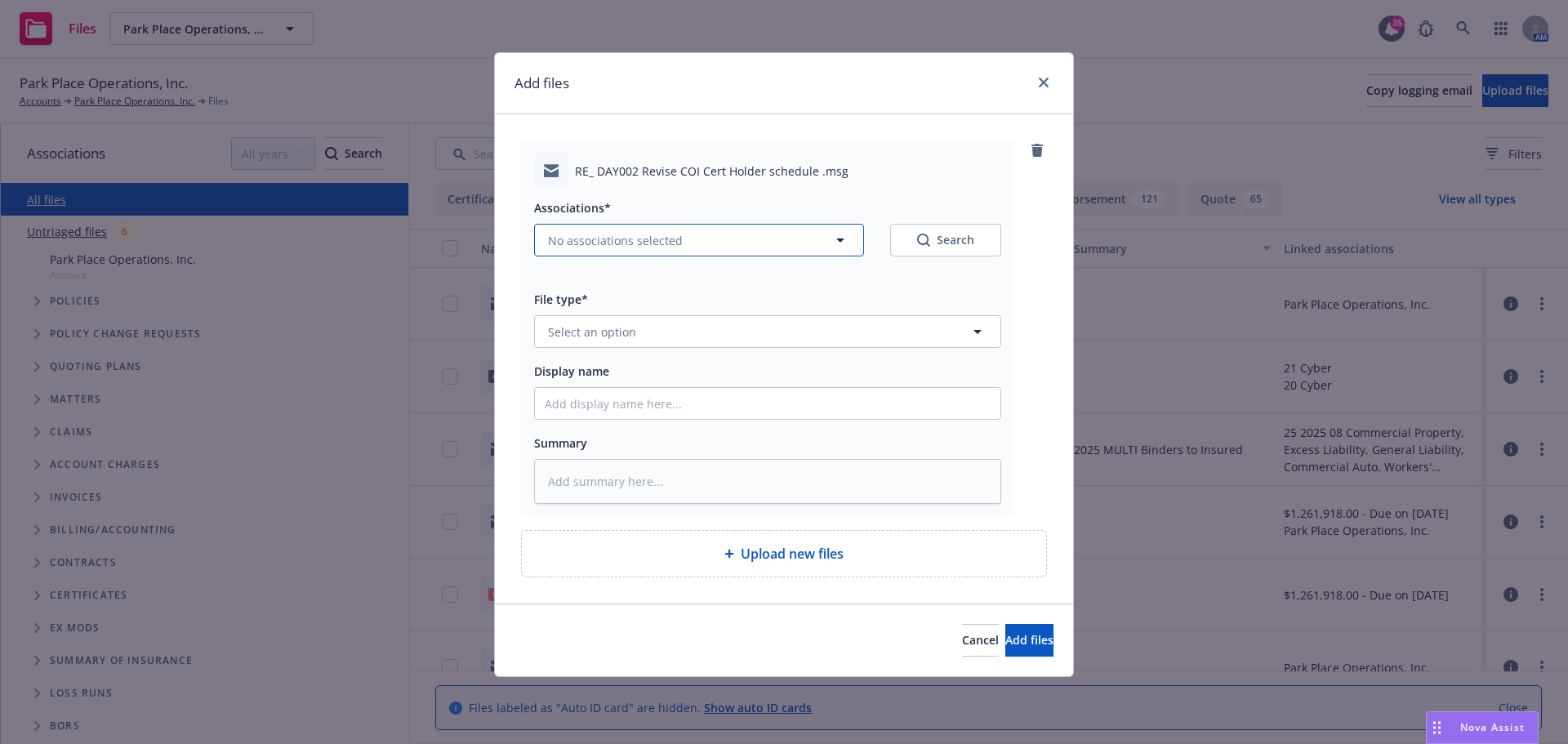
click at [651, 235] on span "No associations selected" at bounding box center [615, 240] width 135 height 18
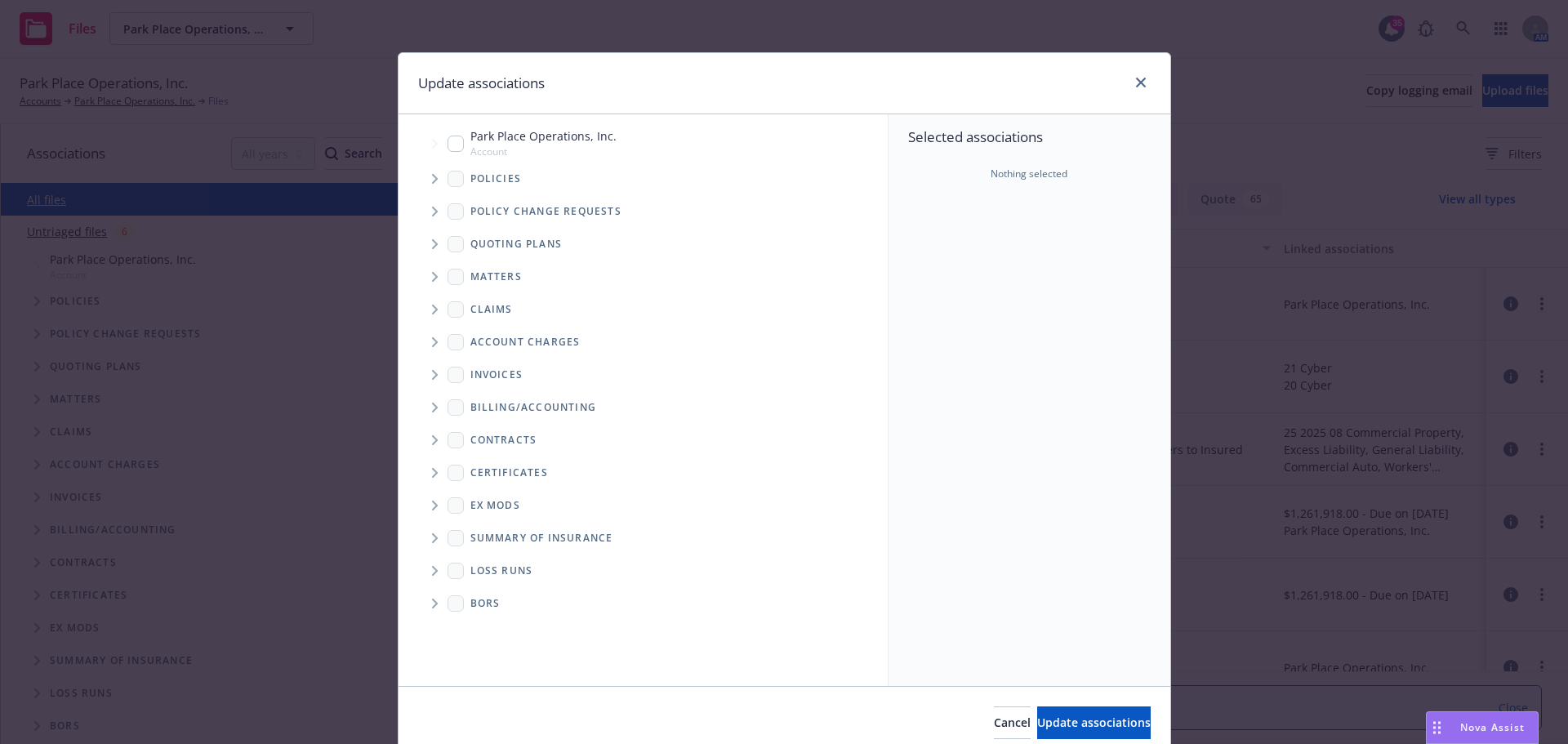
click at [450, 144] on input "Tree Example" at bounding box center [456, 144] width 17 height 17
drag, startPoint x: 1074, startPoint y: 723, endPoint x: 824, endPoint y: 593, distance: 281.8
click at [1071, 719] on span "Update associations" at bounding box center [1093, 722] width 114 height 16
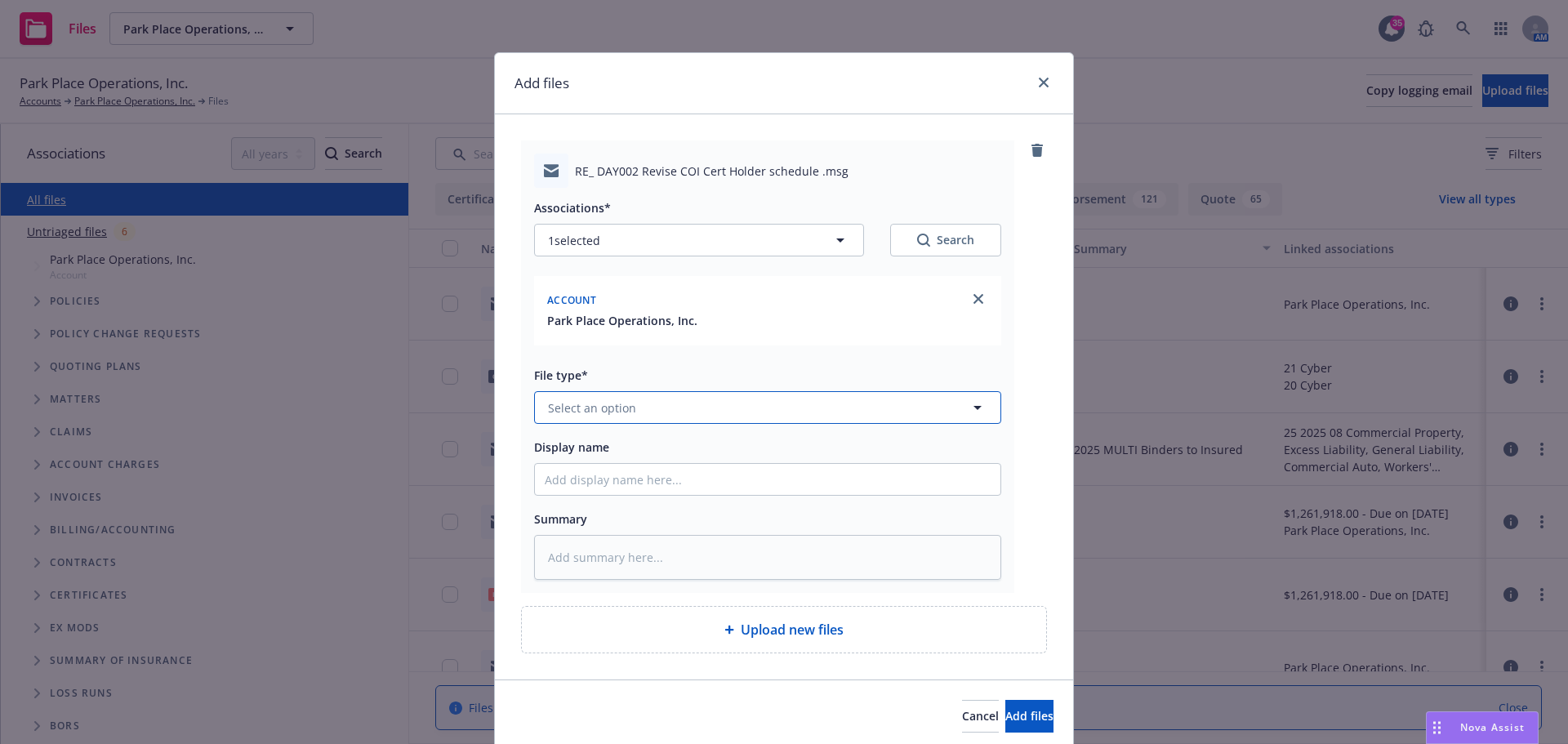
click at [664, 408] on button "Select an option" at bounding box center [768, 407] width 468 height 32
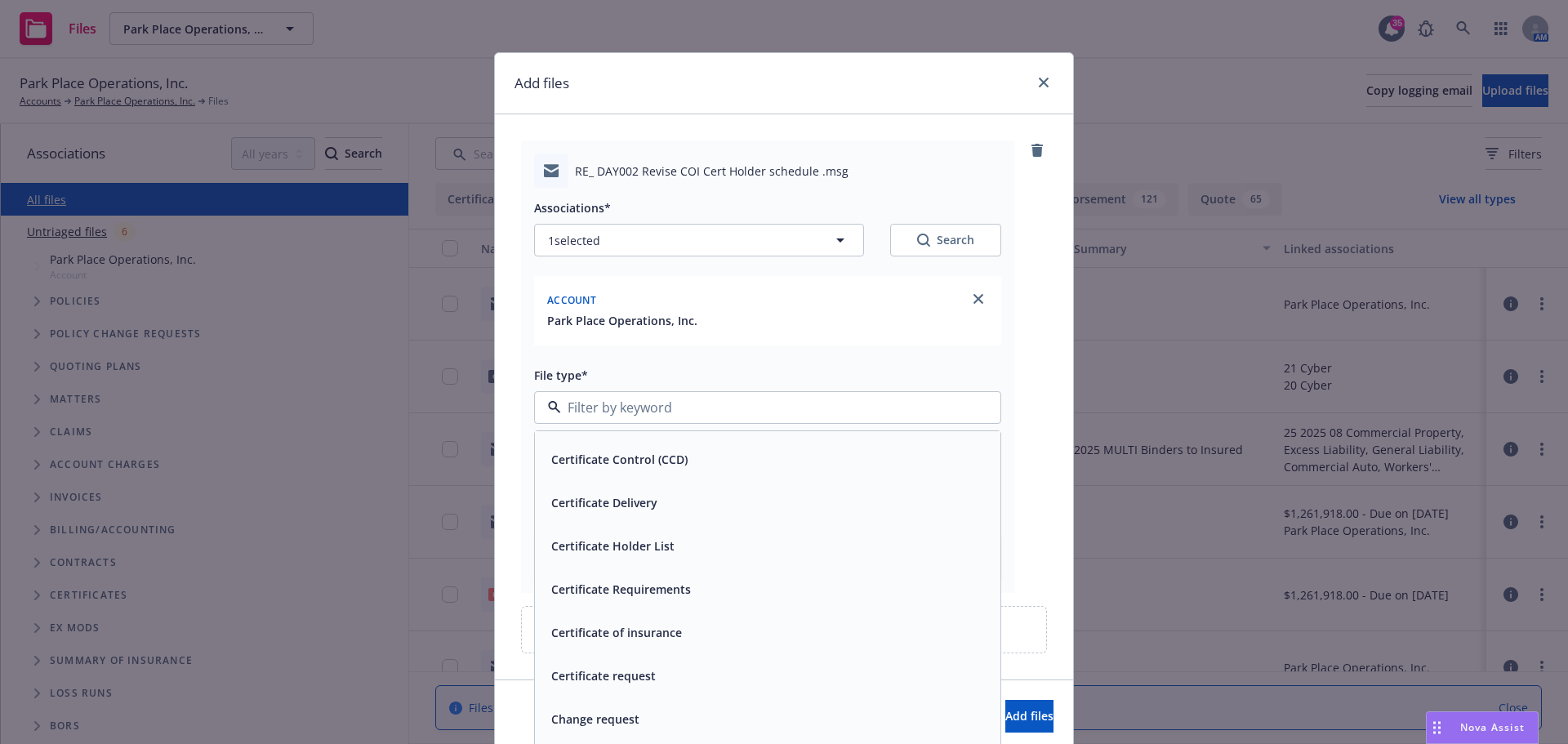
scroll to position [1634, 0]
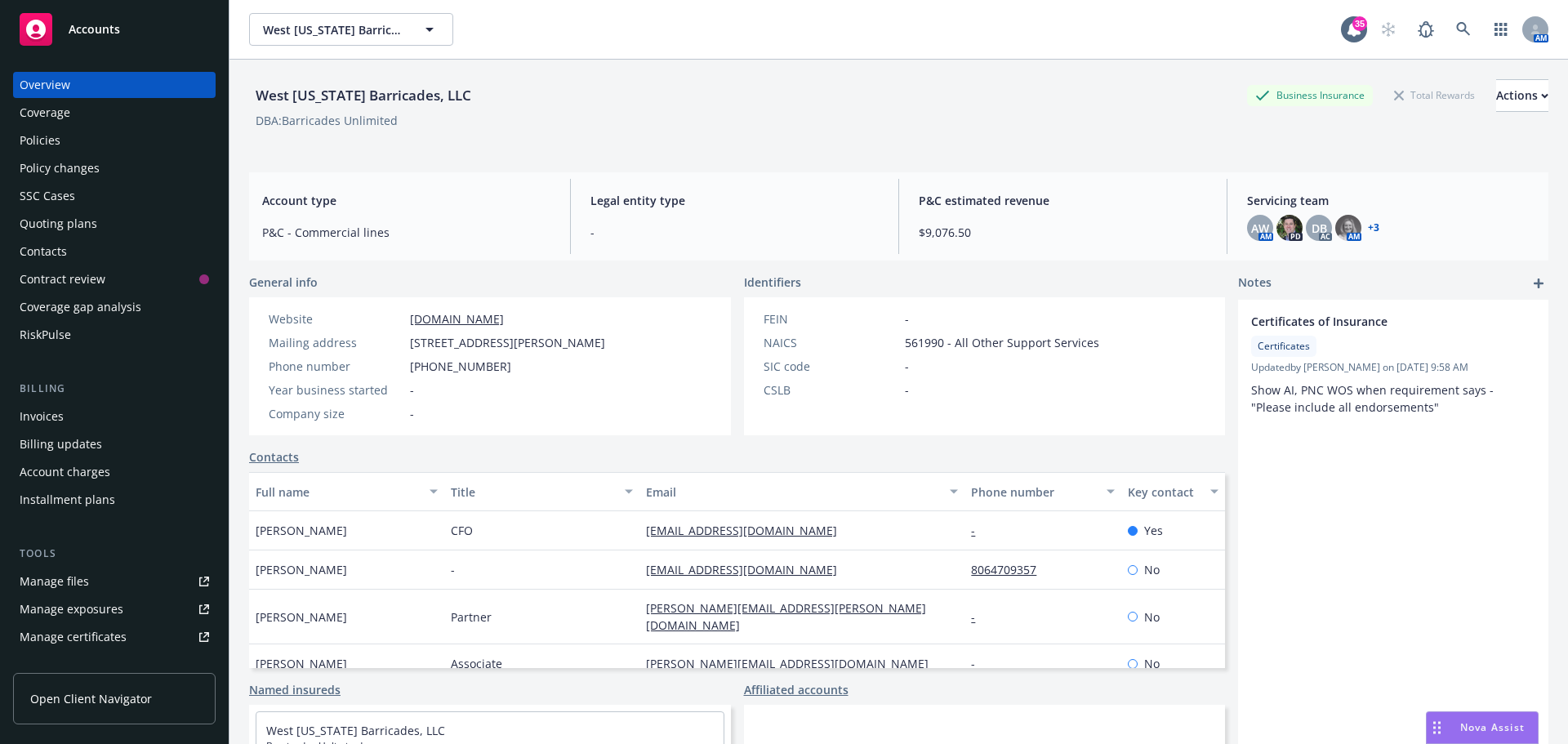
click at [109, 142] on div "Policies" at bounding box center [114, 140] width 189 height 26
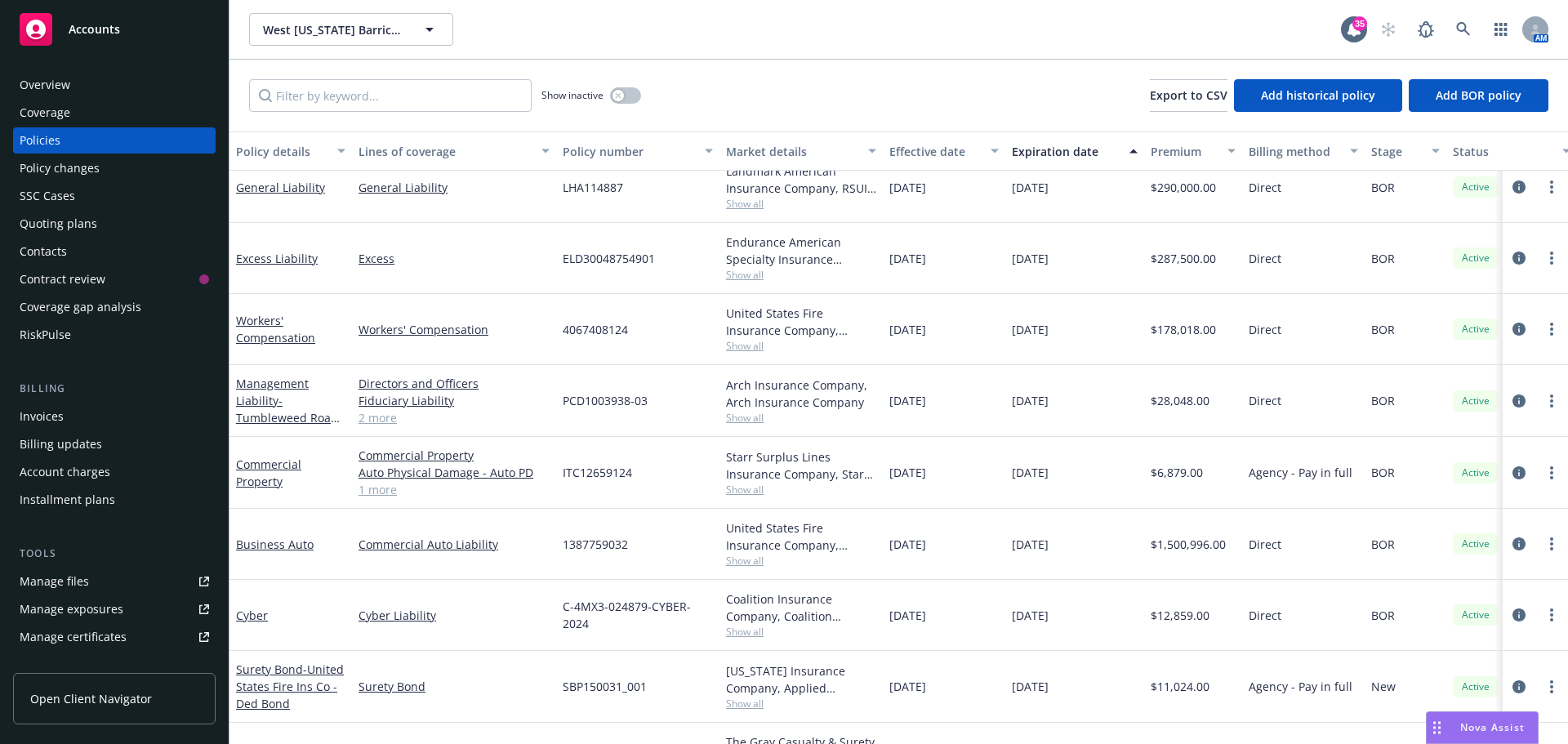
scroll to position [164, 0]
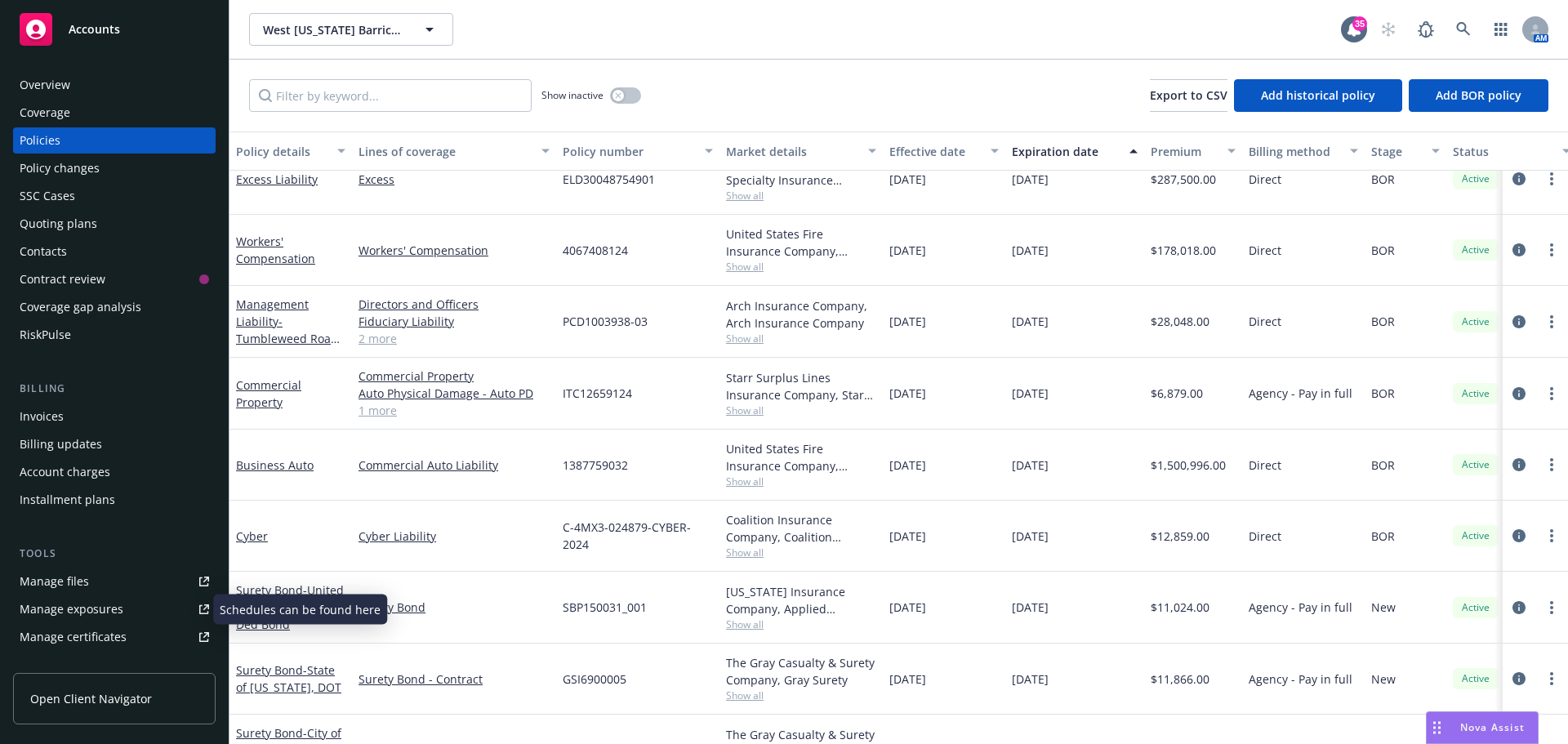
click at [125, 612] on link "Manage exposures" at bounding box center [114, 609] width 202 height 26
drag, startPoint x: 380, startPoint y: 340, endPoint x: 398, endPoint y: 328, distance: 21.6
click at [380, 340] on link "2 more" at bounding box center [454, 338] width 191 height 18
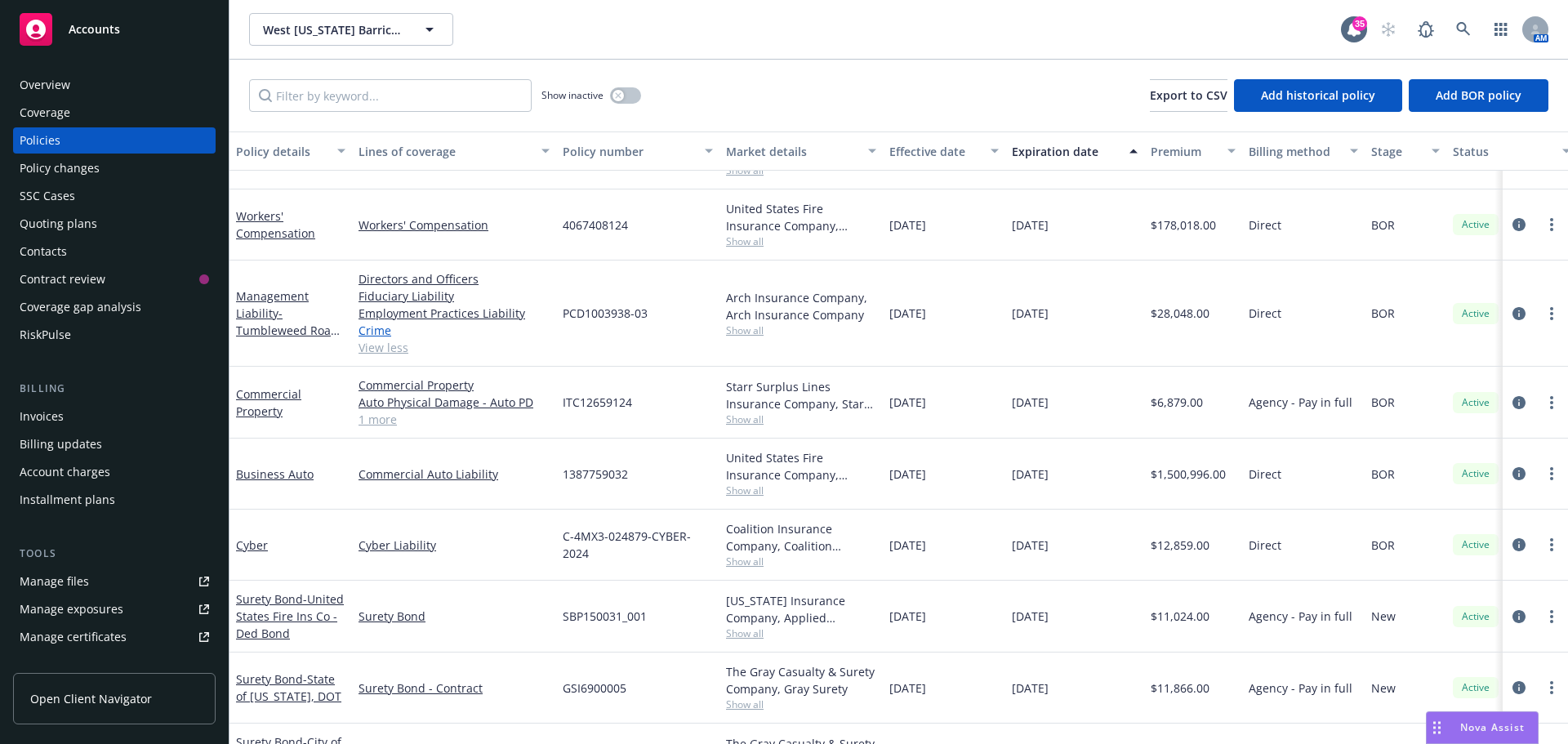
scroll to position [245, 0]
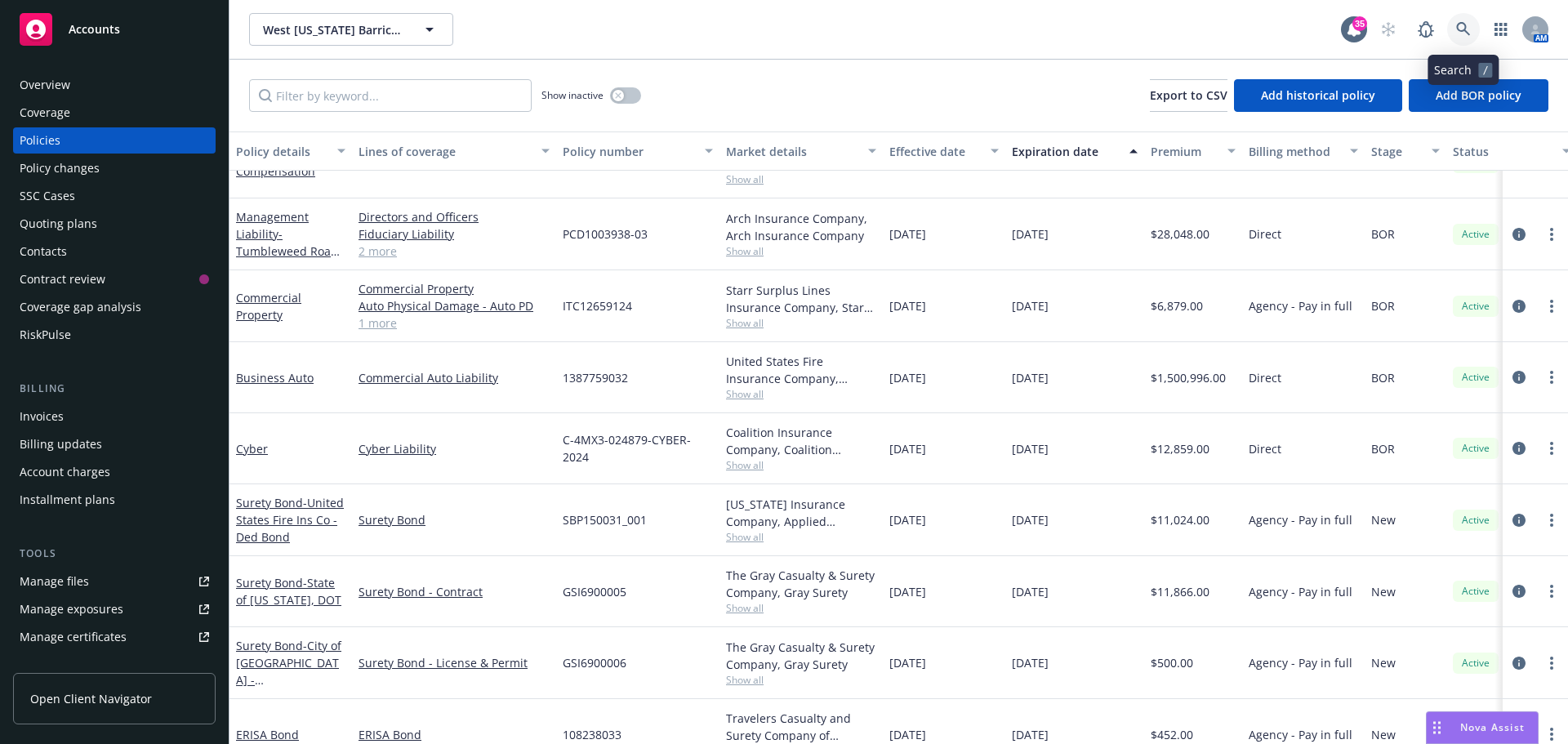
click at [1456, 30] on icon at bounding box center [1464, 30] width 15 height 15
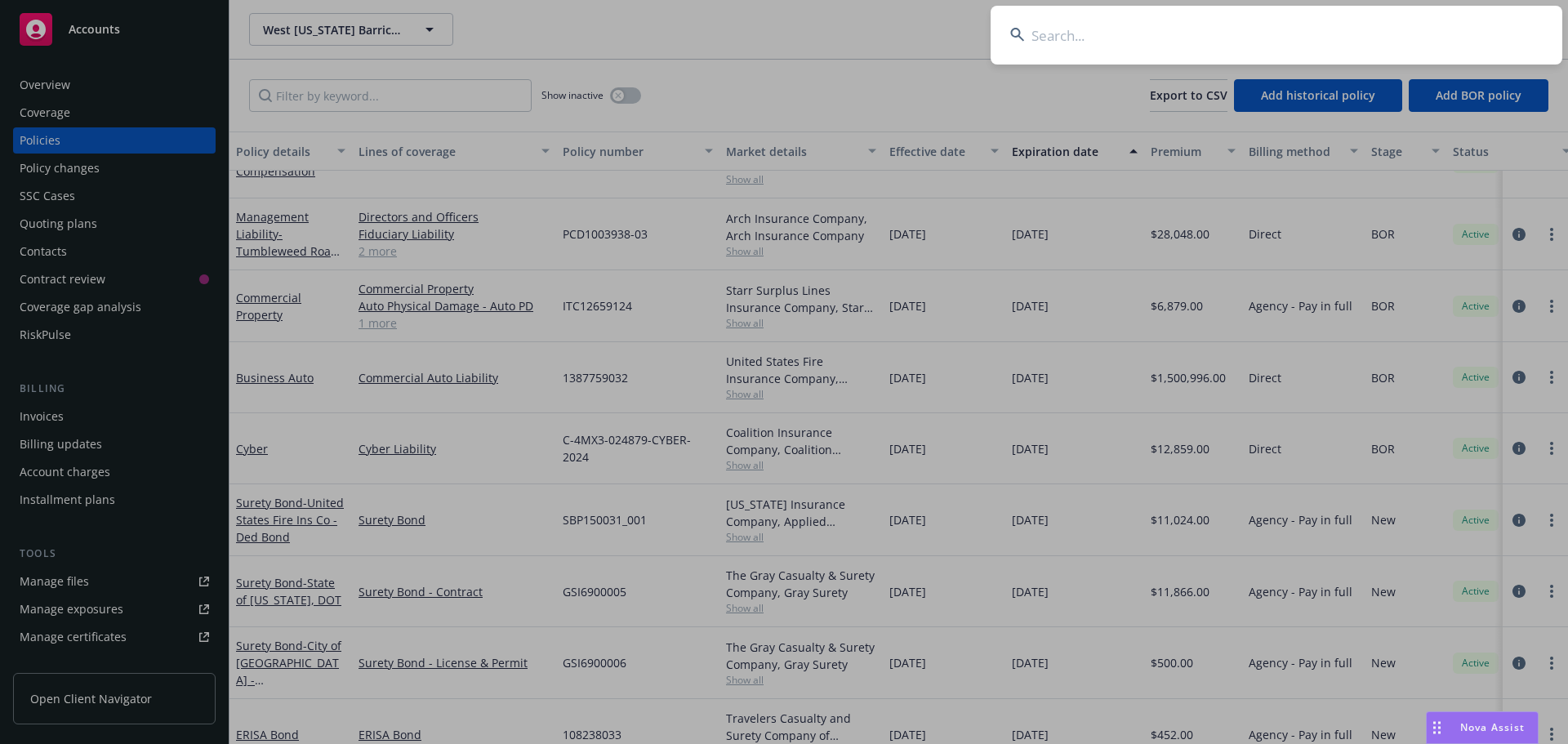
click at [1400, 31] on input at bounding box center [1276, 35] width 572 height 59
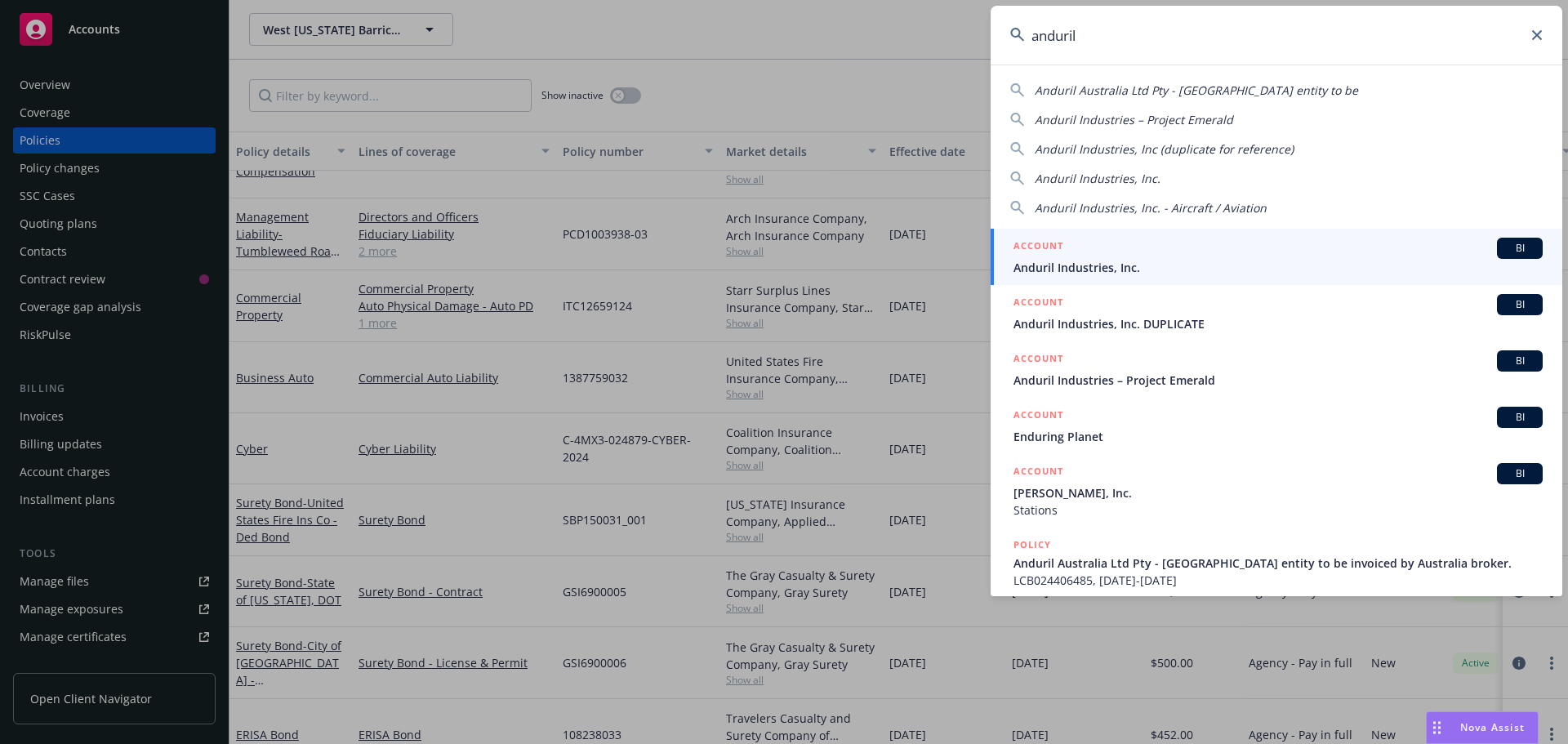
type input "anduril"
click at [1067, 252] on div "ACCOUNT BI" at bounding box center [1278, 248] width 529 height 21
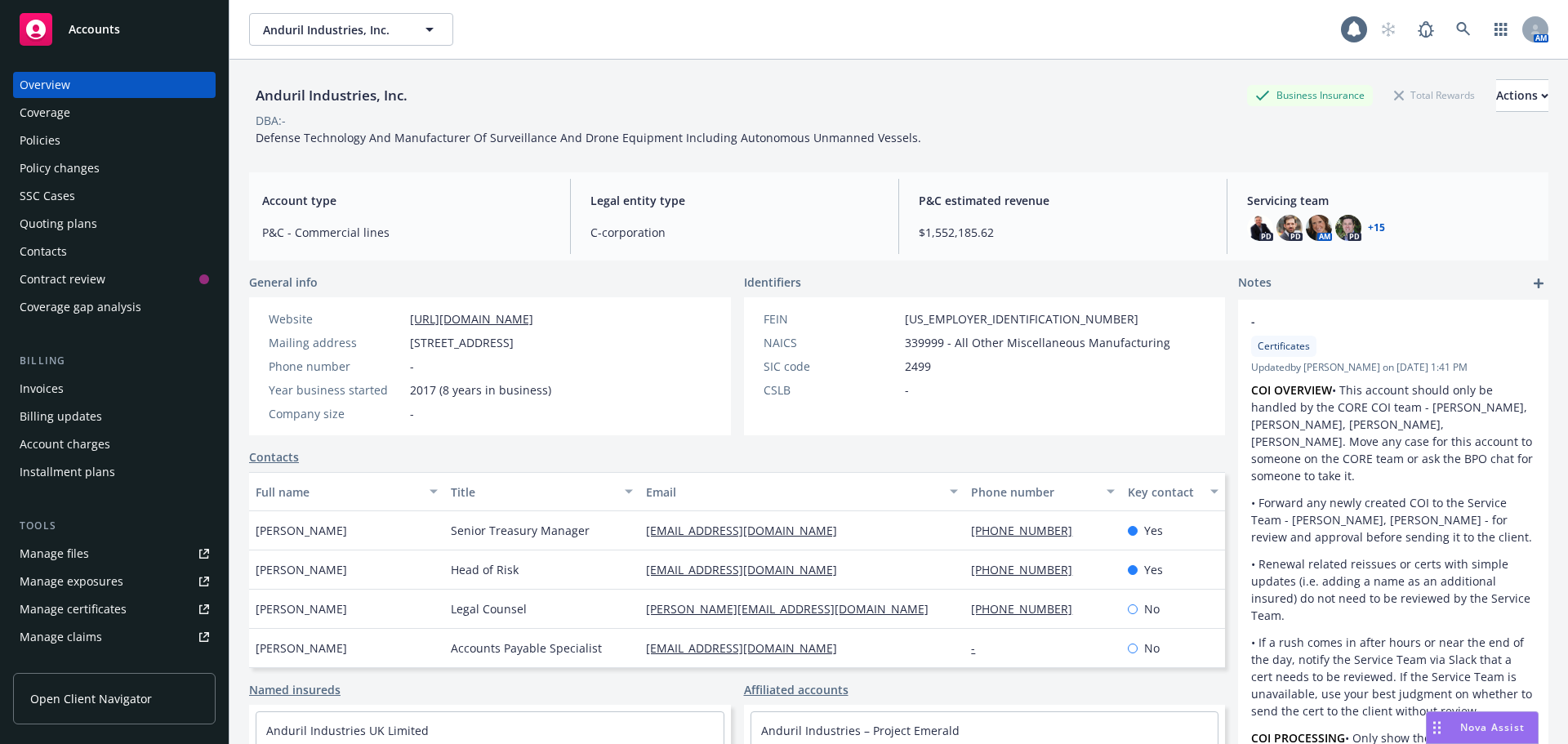
click at [67, 128] on div "Policies" at bounding box center [114, 140] width 189 height 26
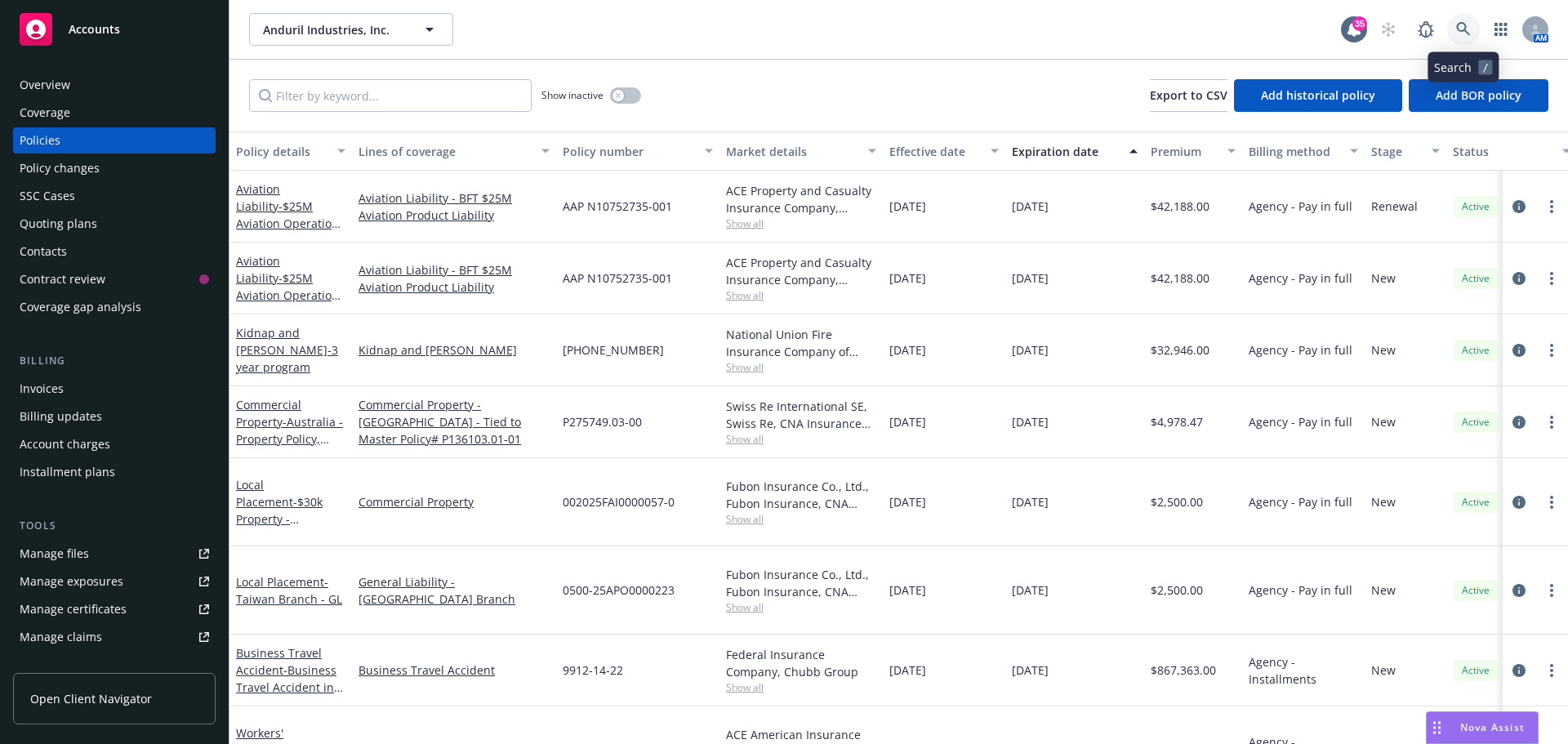
click at [1457, 35] on icon at bounding box center [1464, 30] width 15 height 15
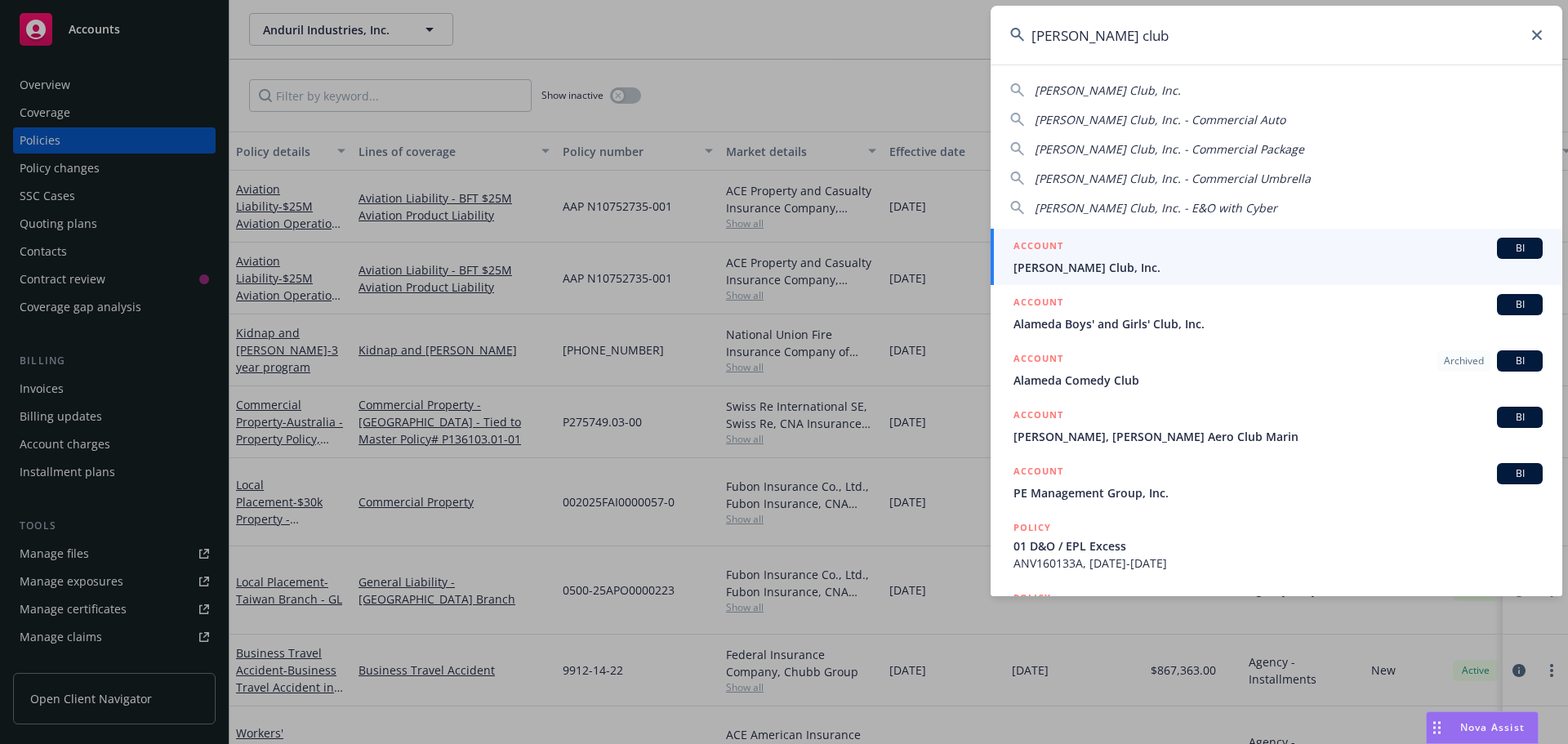
type input "alfred club"
click at [1080, 252] on div "ACCOUNT BI" at bounding box center [1278, 248] width 529 height 21
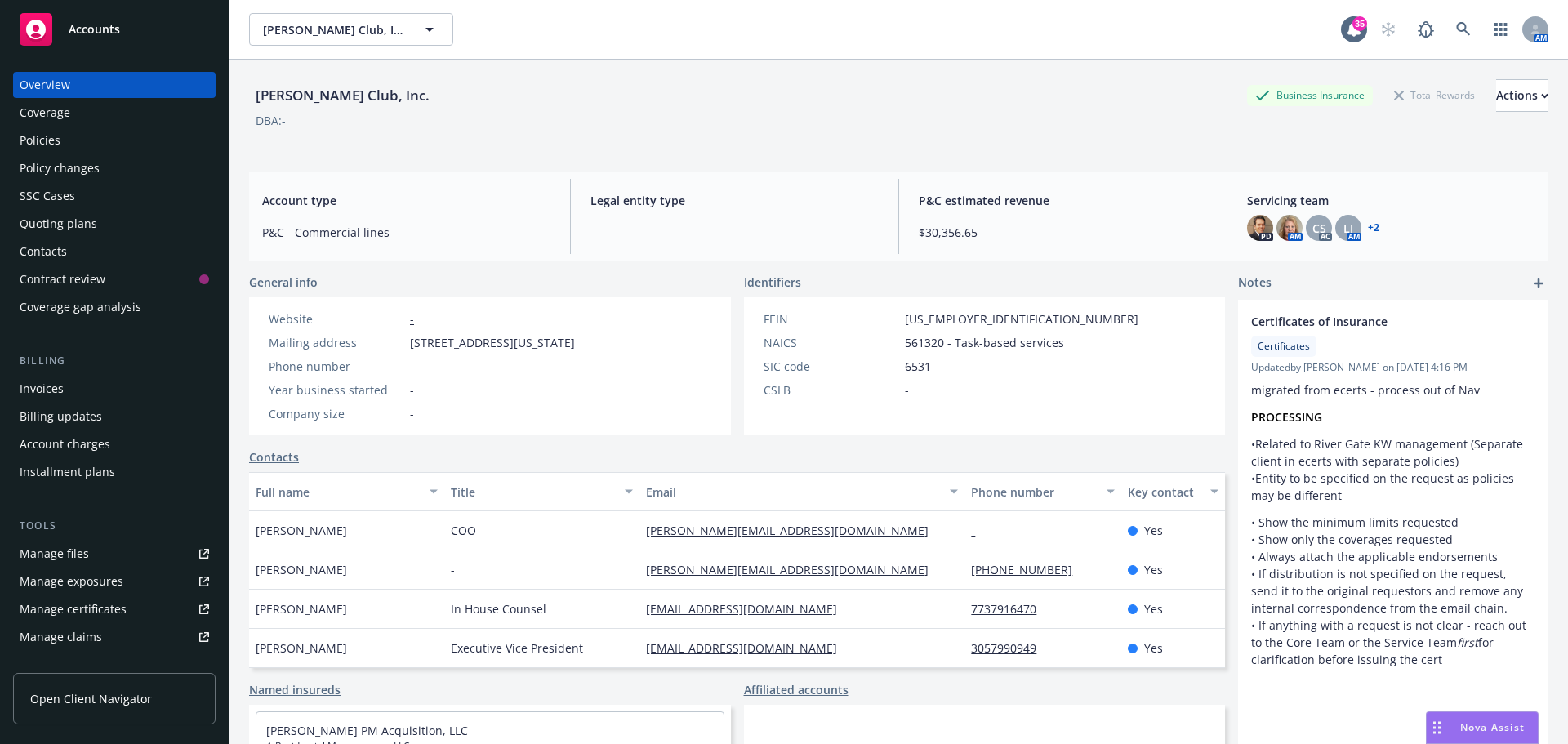
click at [70, 132] on div "Policies" at bounding box center [114, 140] width 189 height 26
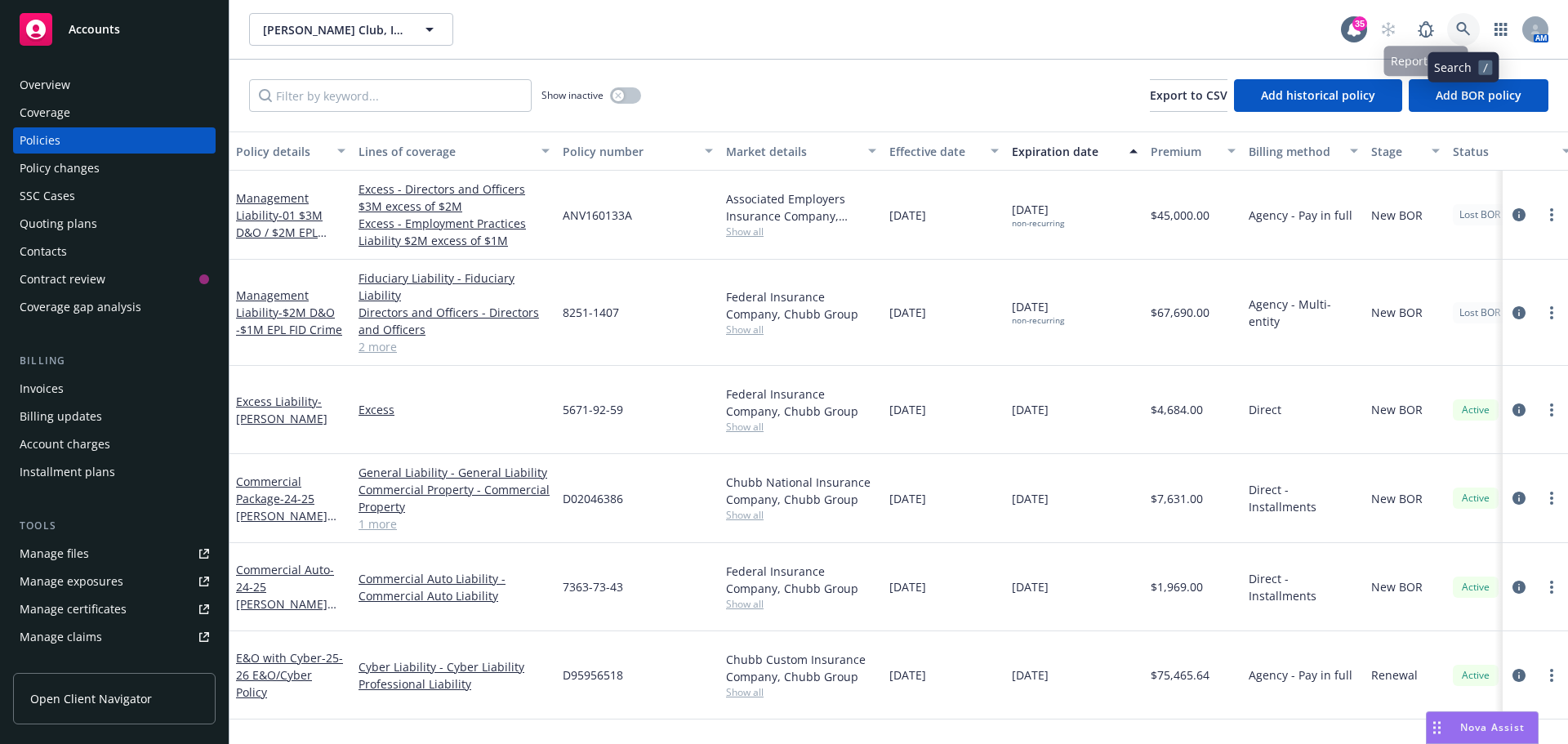
click at [1468, 13] on link at bounding box center [1463, 29] width 32 height 32
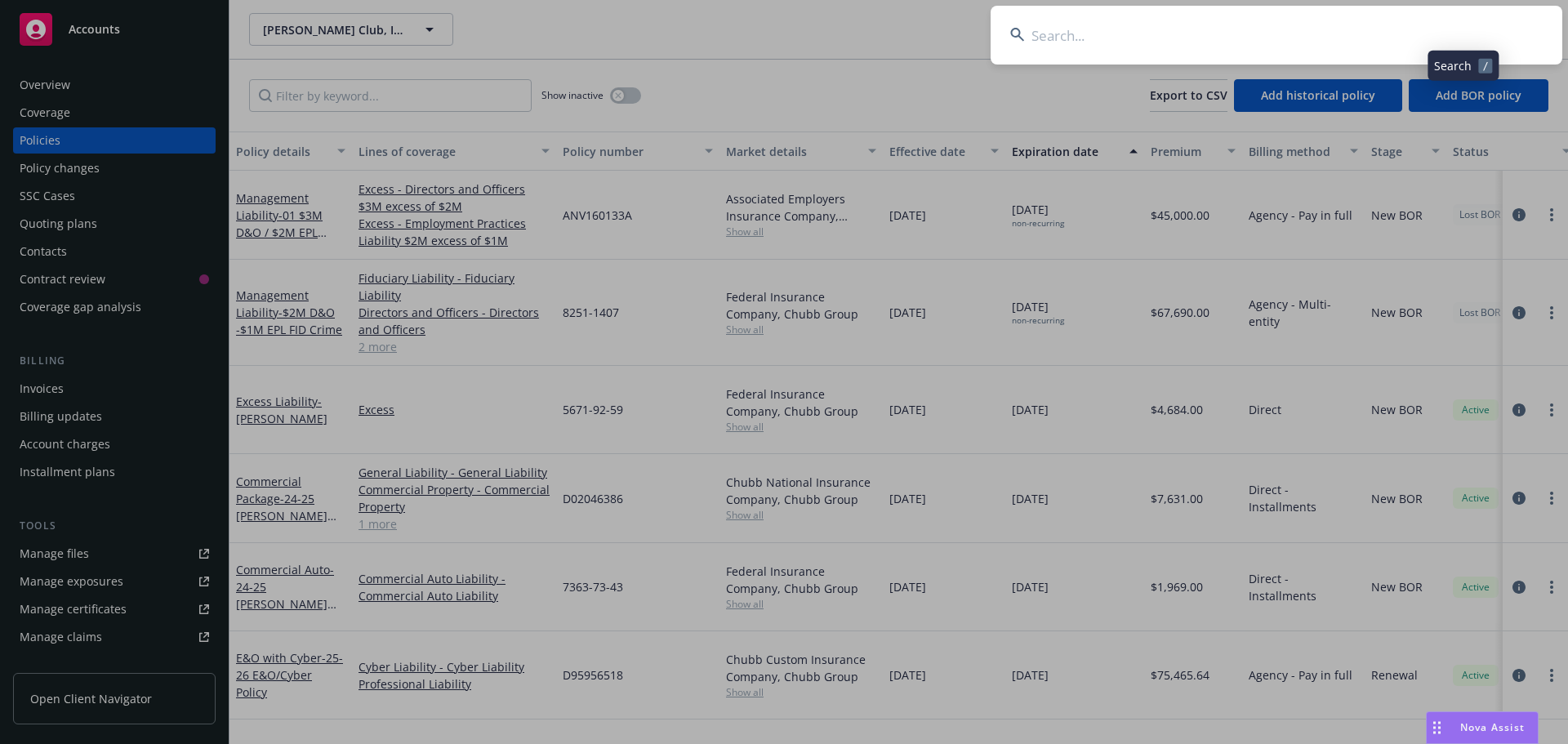
click at [1461, 31] on input at bounding box center [1276, 35] width 572 height 59
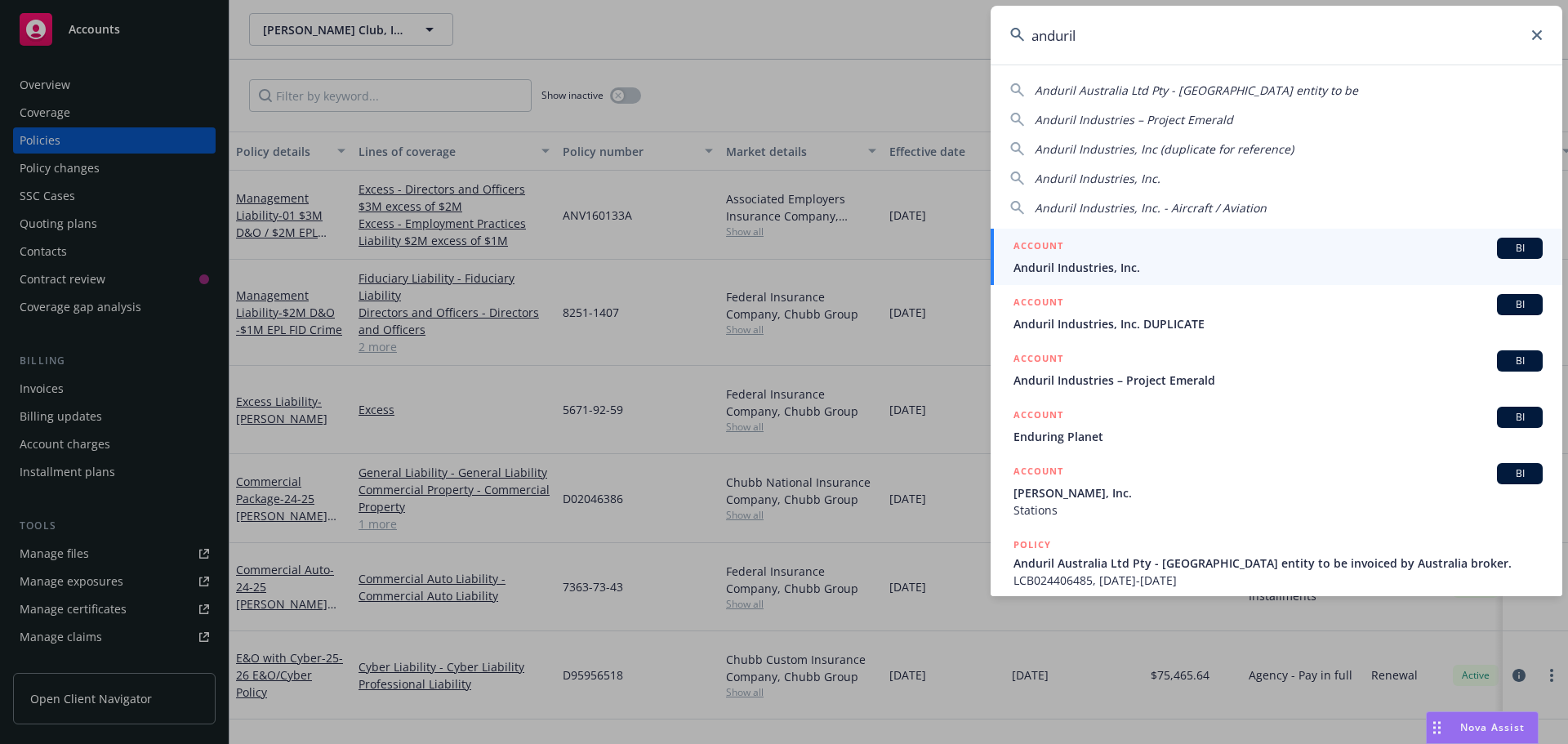
type input "anduril"
click at [1110, 247] on div "ACCOUNT BI" at bounding box center [1278, 248] width 529 height 21
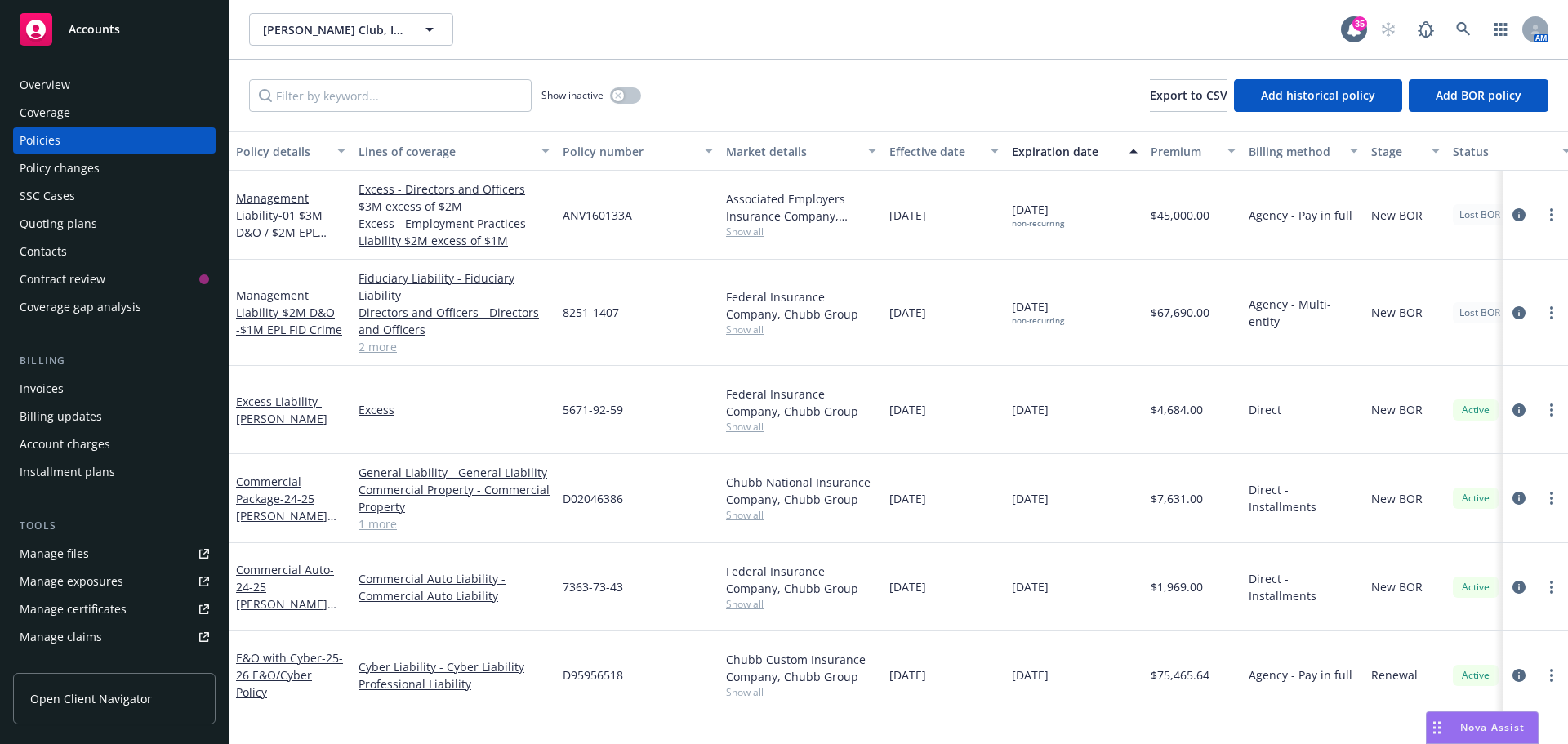
click at [857, 116] on div "Show inactive Export to CSV Add historical policy Add BOR policy" at bounding box center [898, 96] width 1338 height 72
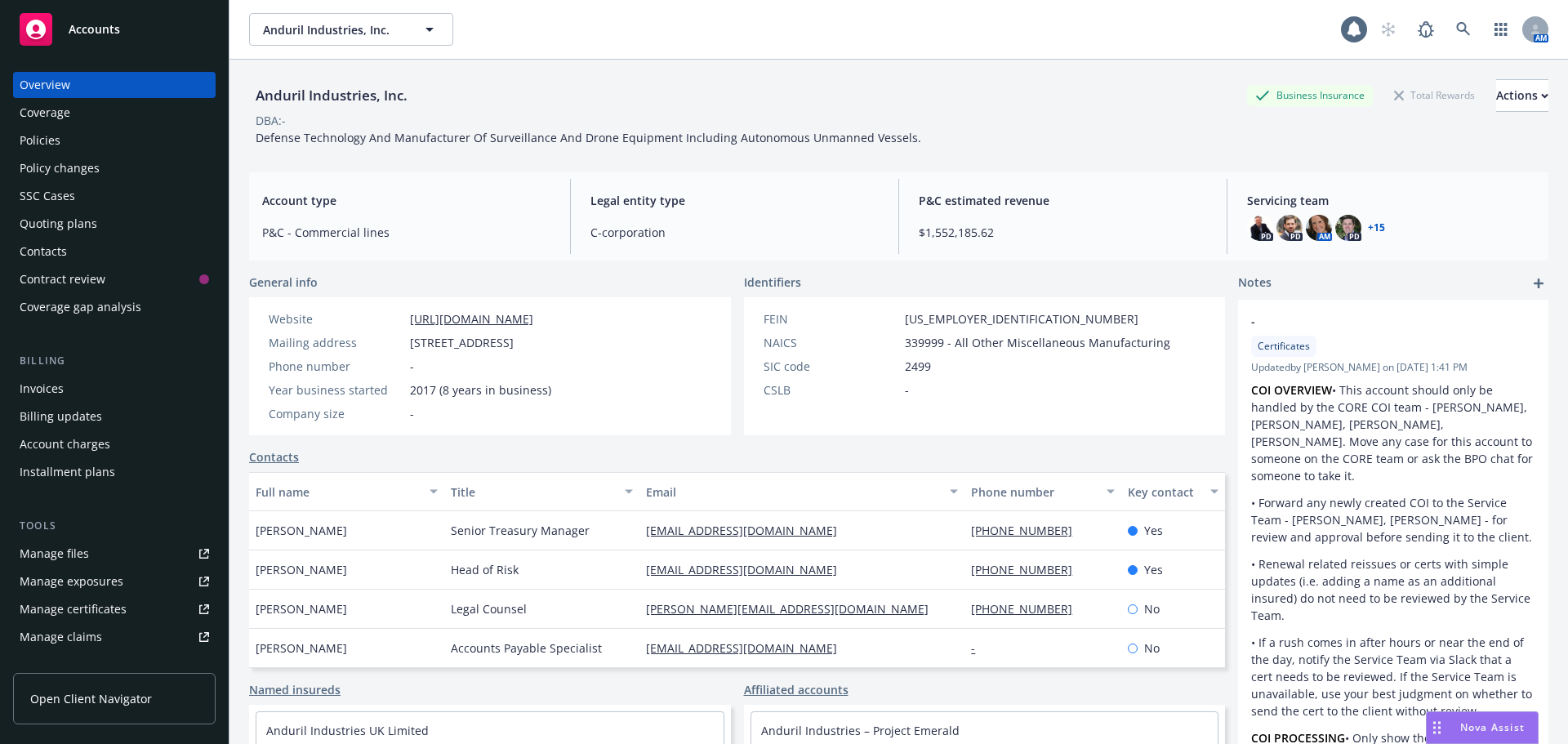
click at [91, 150] on div "Policies" at bounding box center [114, 140] width 189 height 26
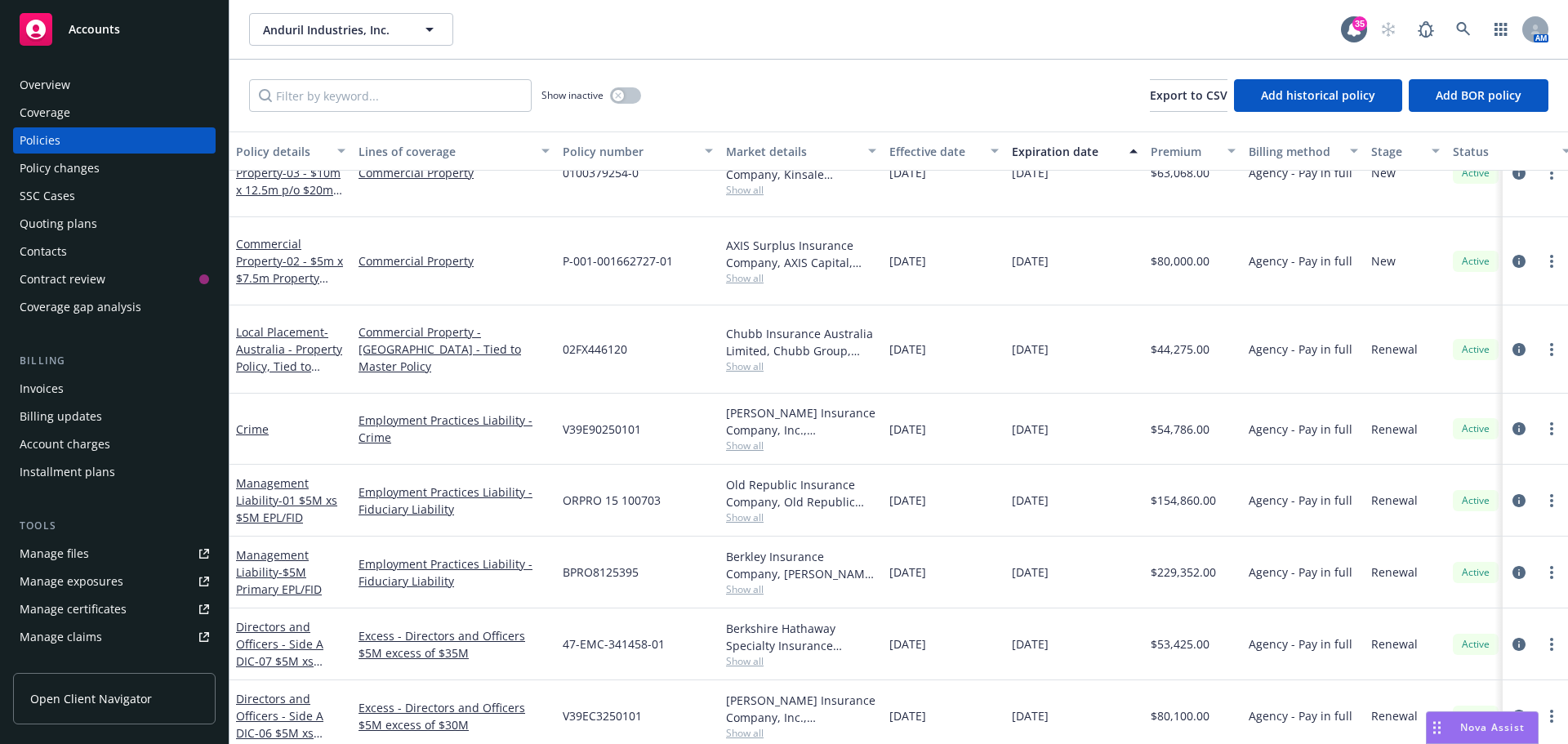
scroll to position [837, 0]
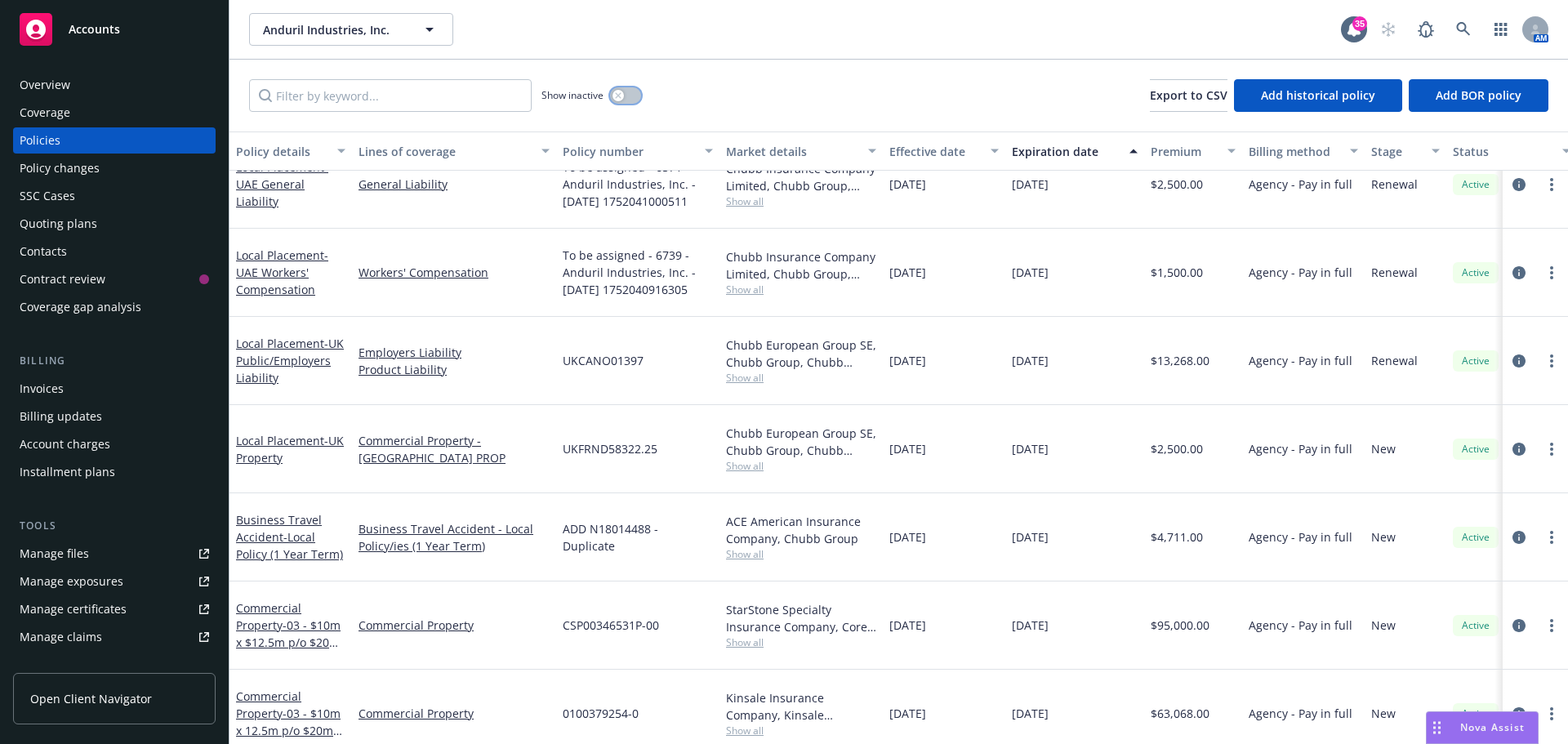
click at [626, 95] on button "button" at bounding box center [626, 96] width 31 height 17
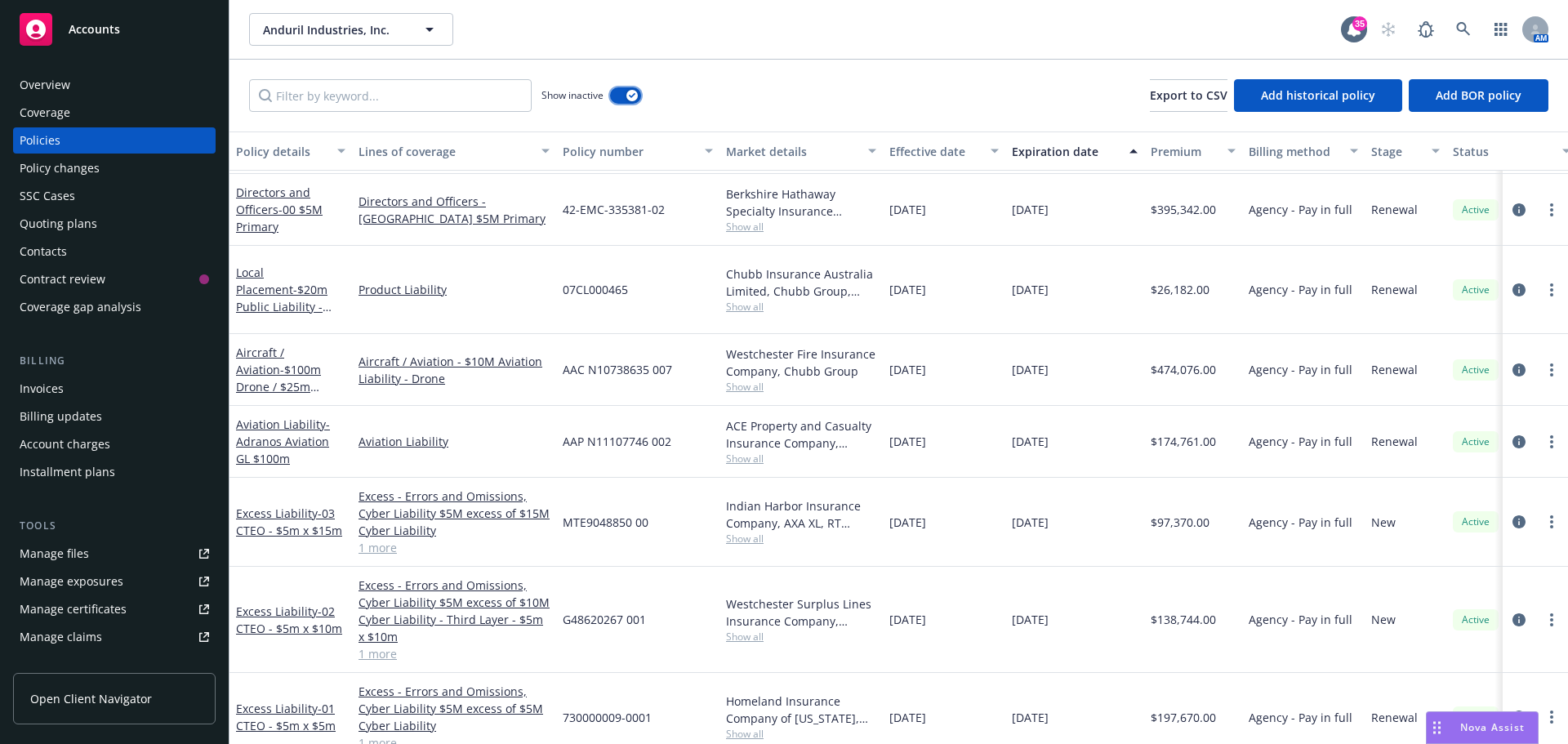
scroll to position [10639, 0]
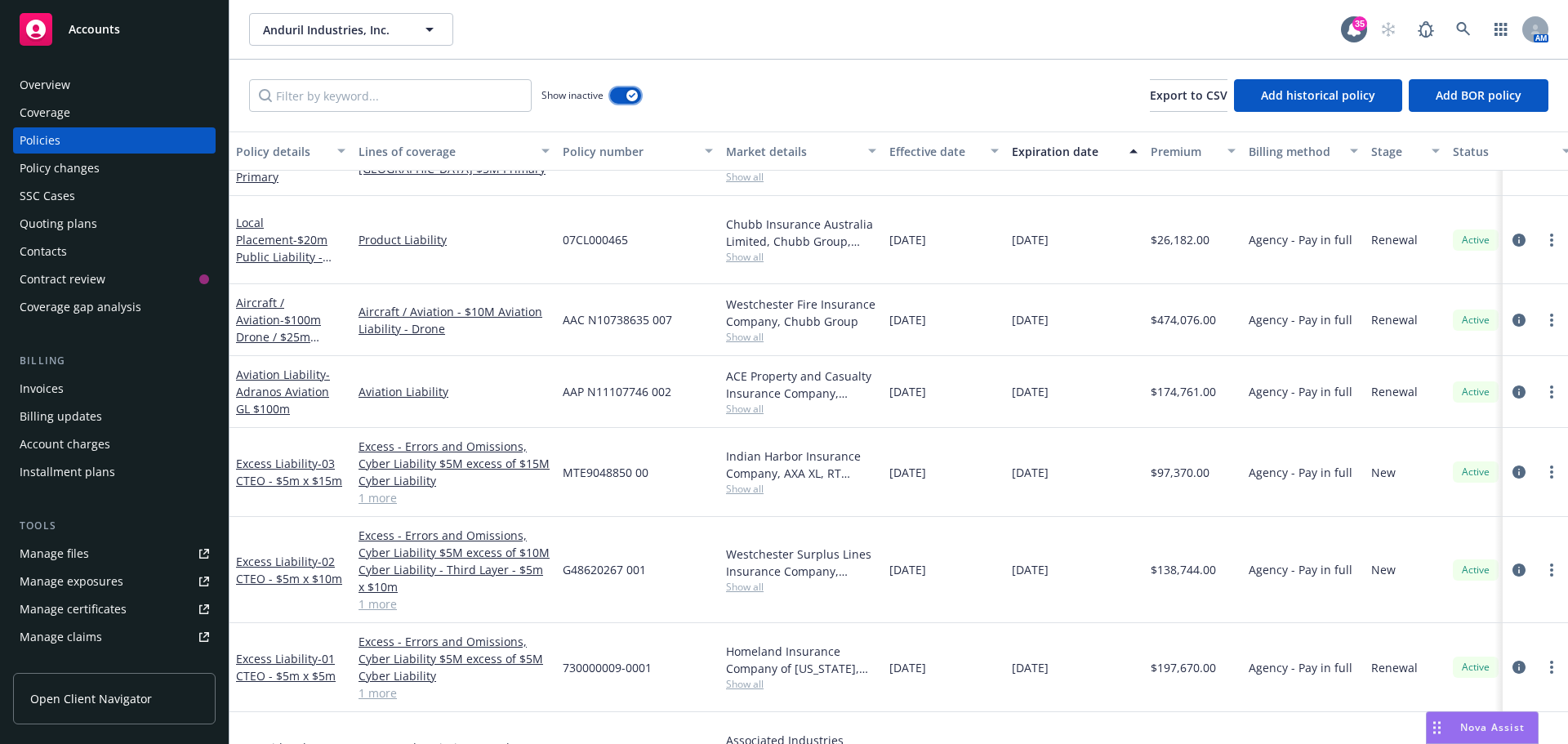
click at [615, 92] on button "button" at bounding box center [626, 96] width 31 height 17
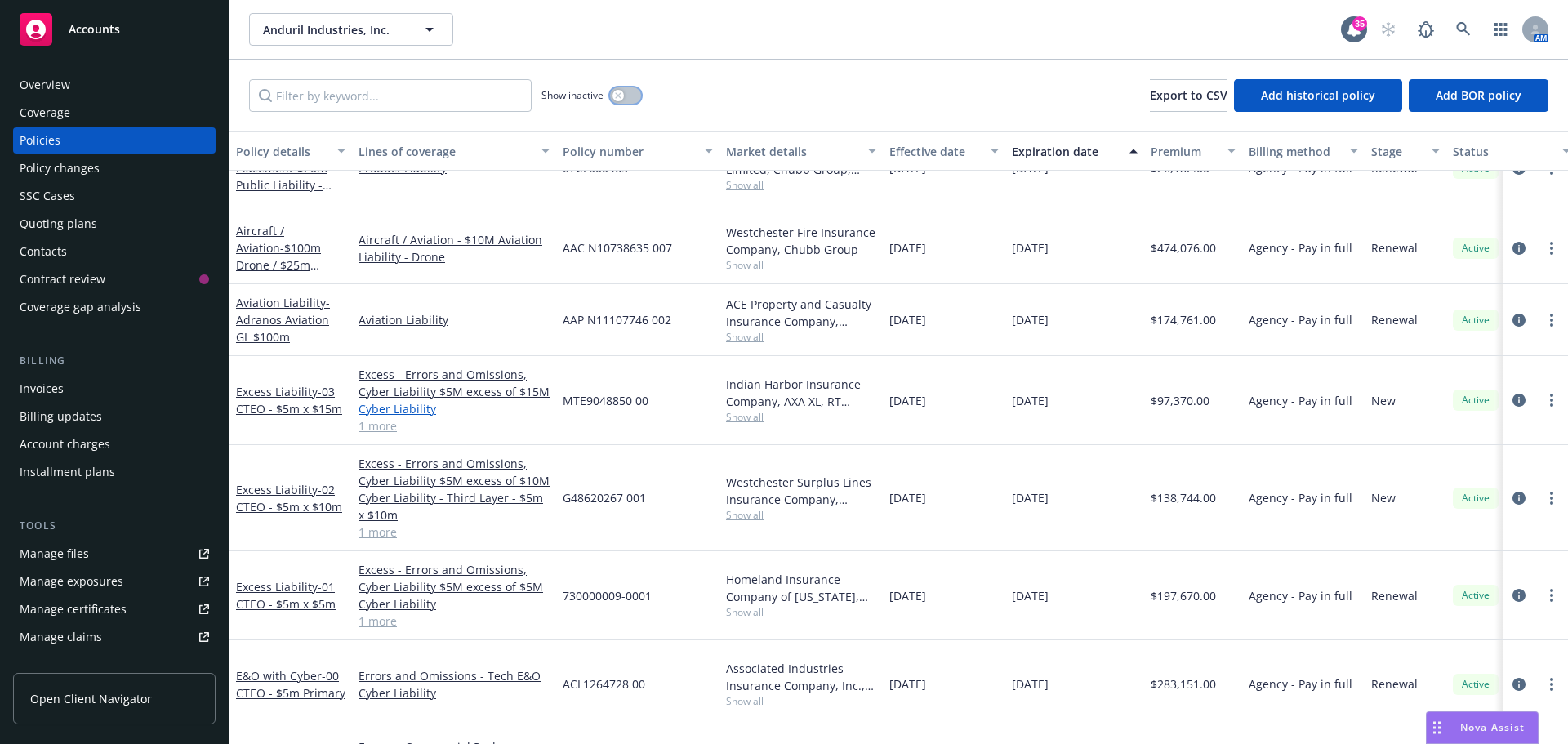
scroll to position [2062, 0]
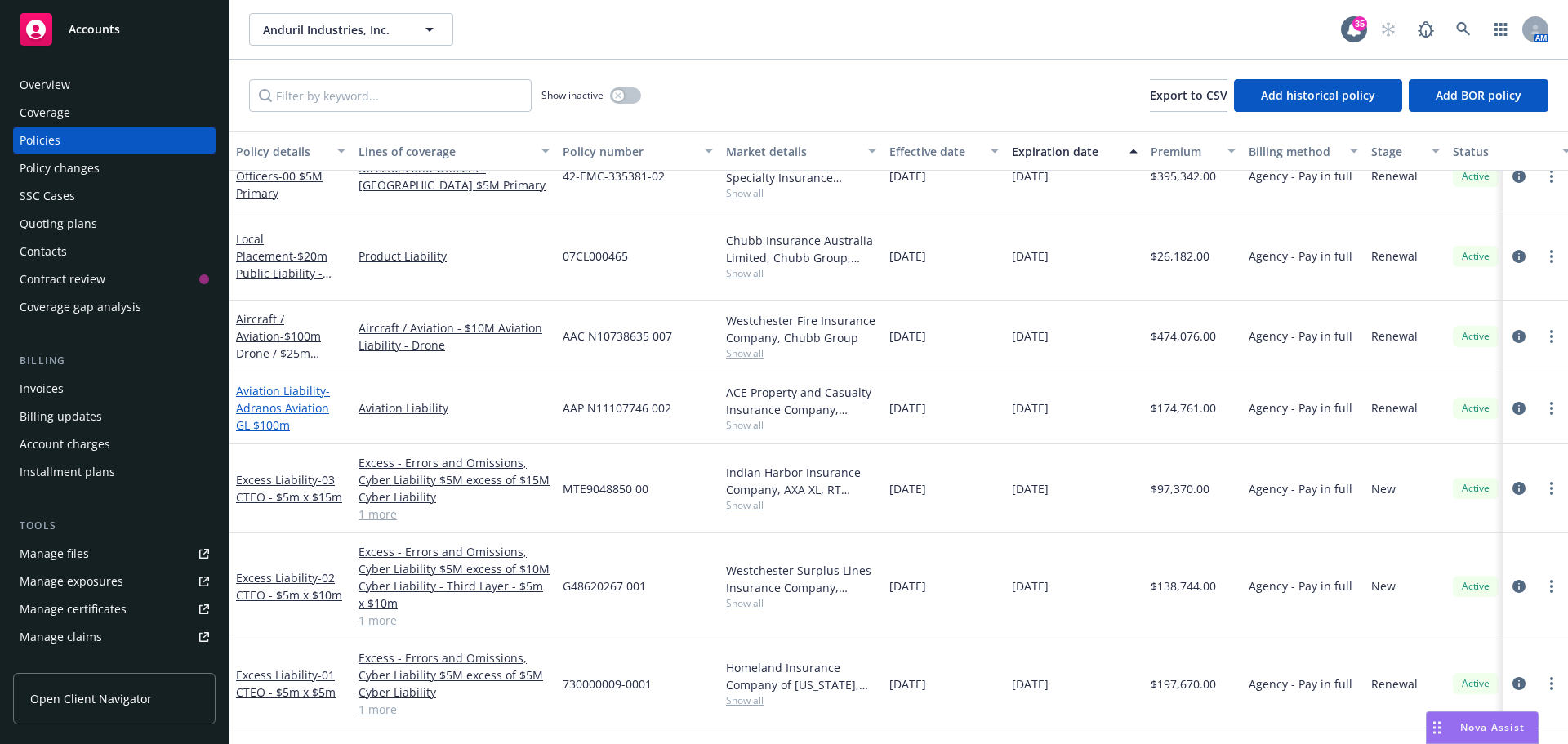
click at [272, 393] on span "- Adranos Aviation GL $100m" at bounding box center [283, 408] width 94 height 50
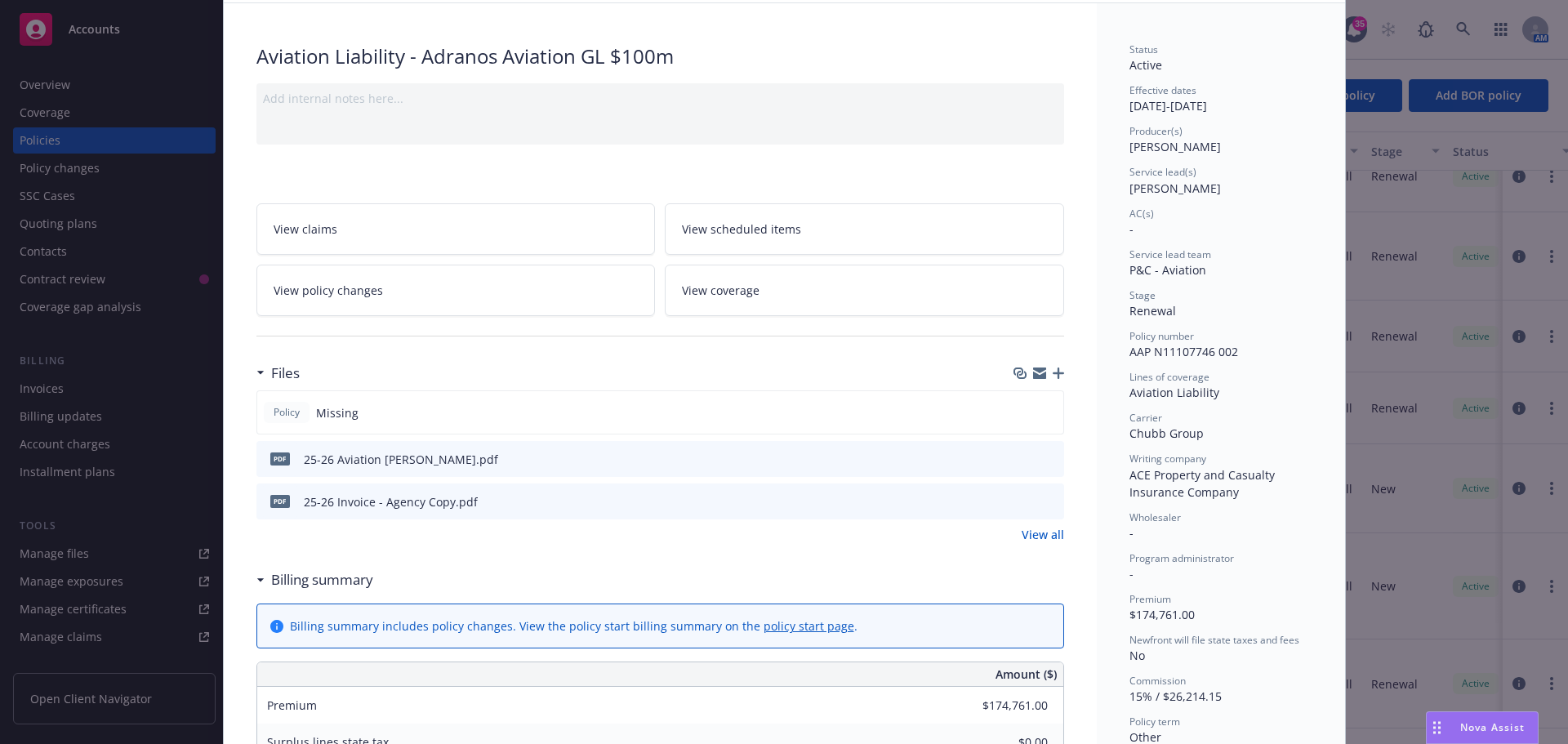
scroll to position [49, 0]
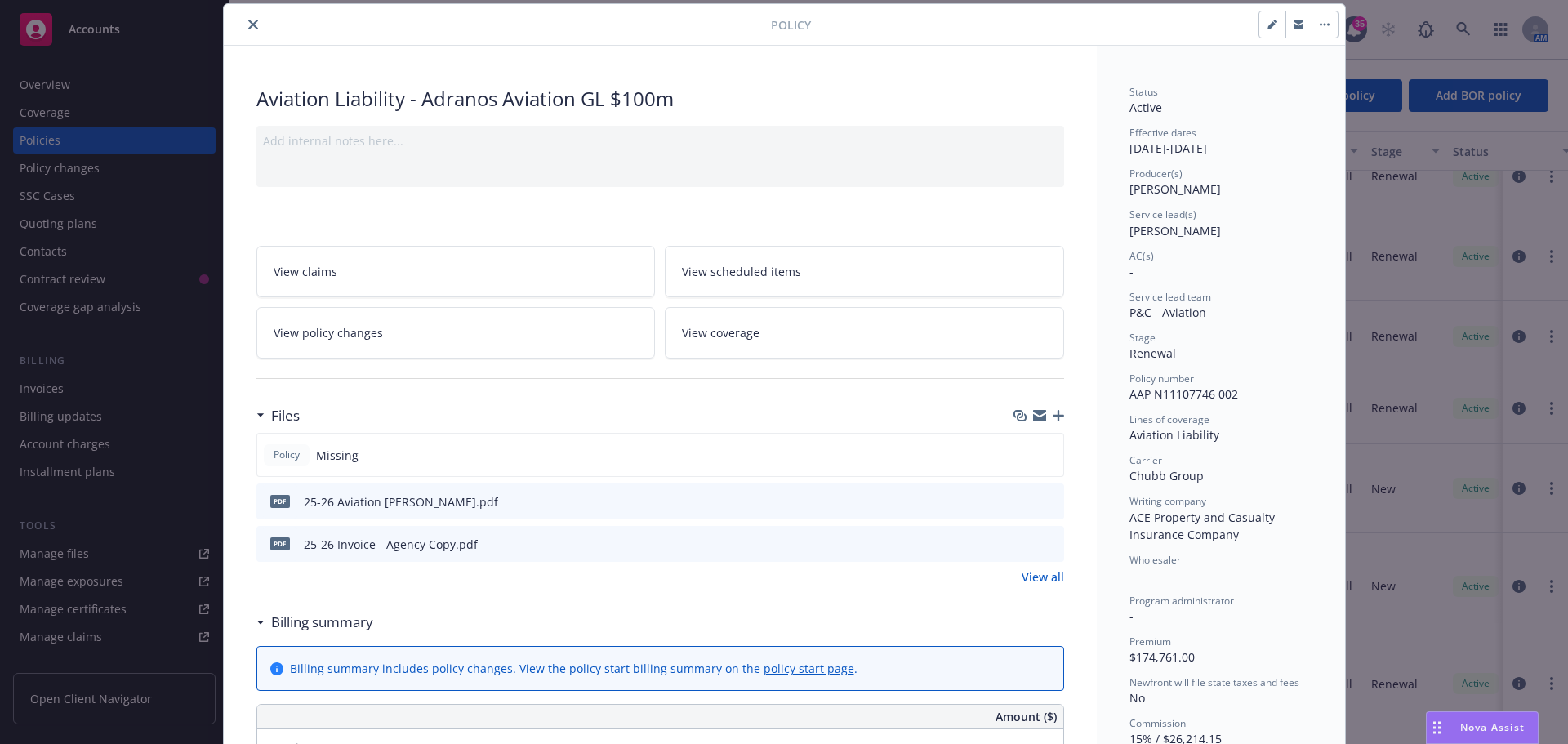
click at [452, 338] on link "View policy changes" at bounding box center [456, 333] width 399 height 52
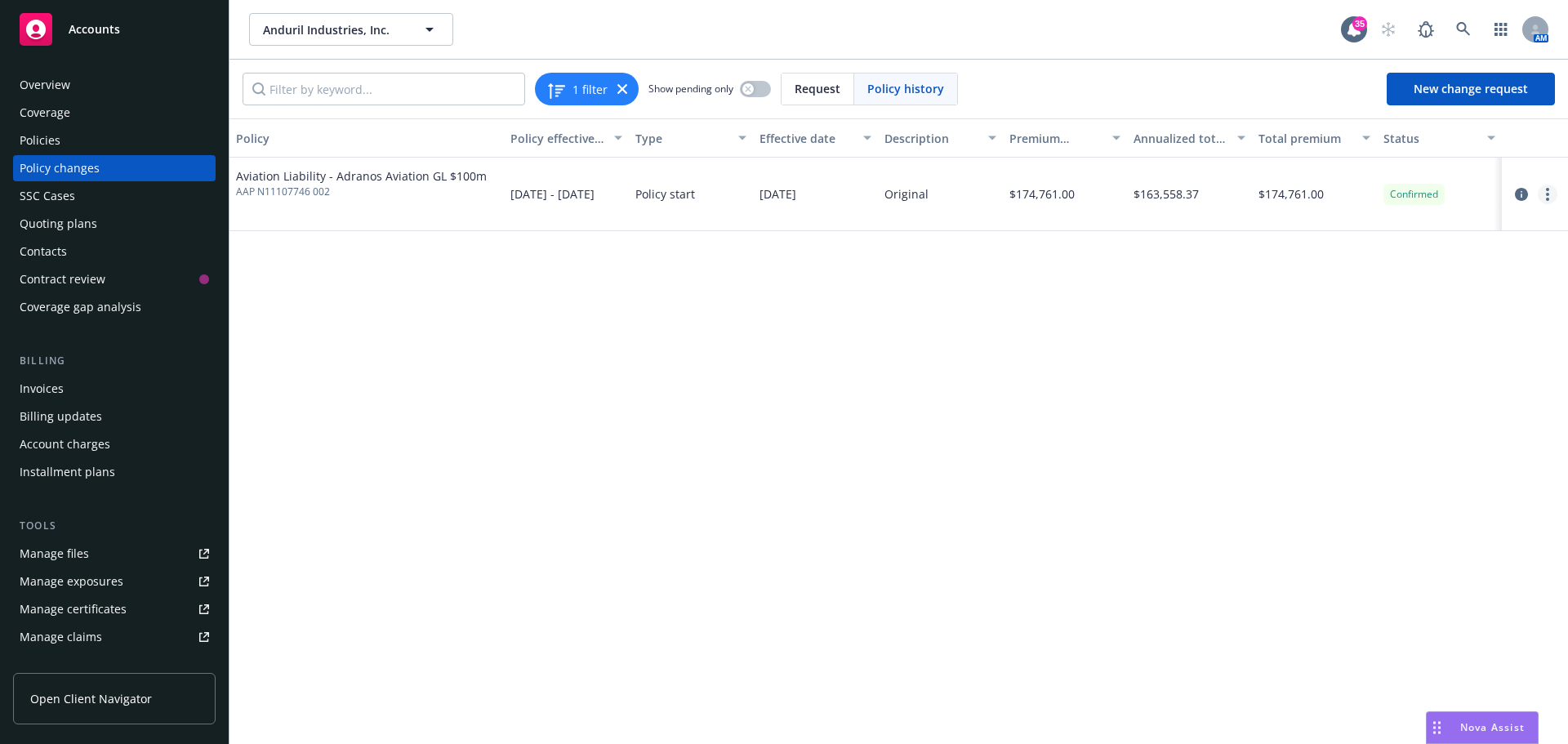
click at [1543, 198] on link "more" at bounding box center [1547, 194] width 19 height 19
click at [1329, 327] on link "Edit billing info" at bounding box center [1416, 325] width 280 height 32
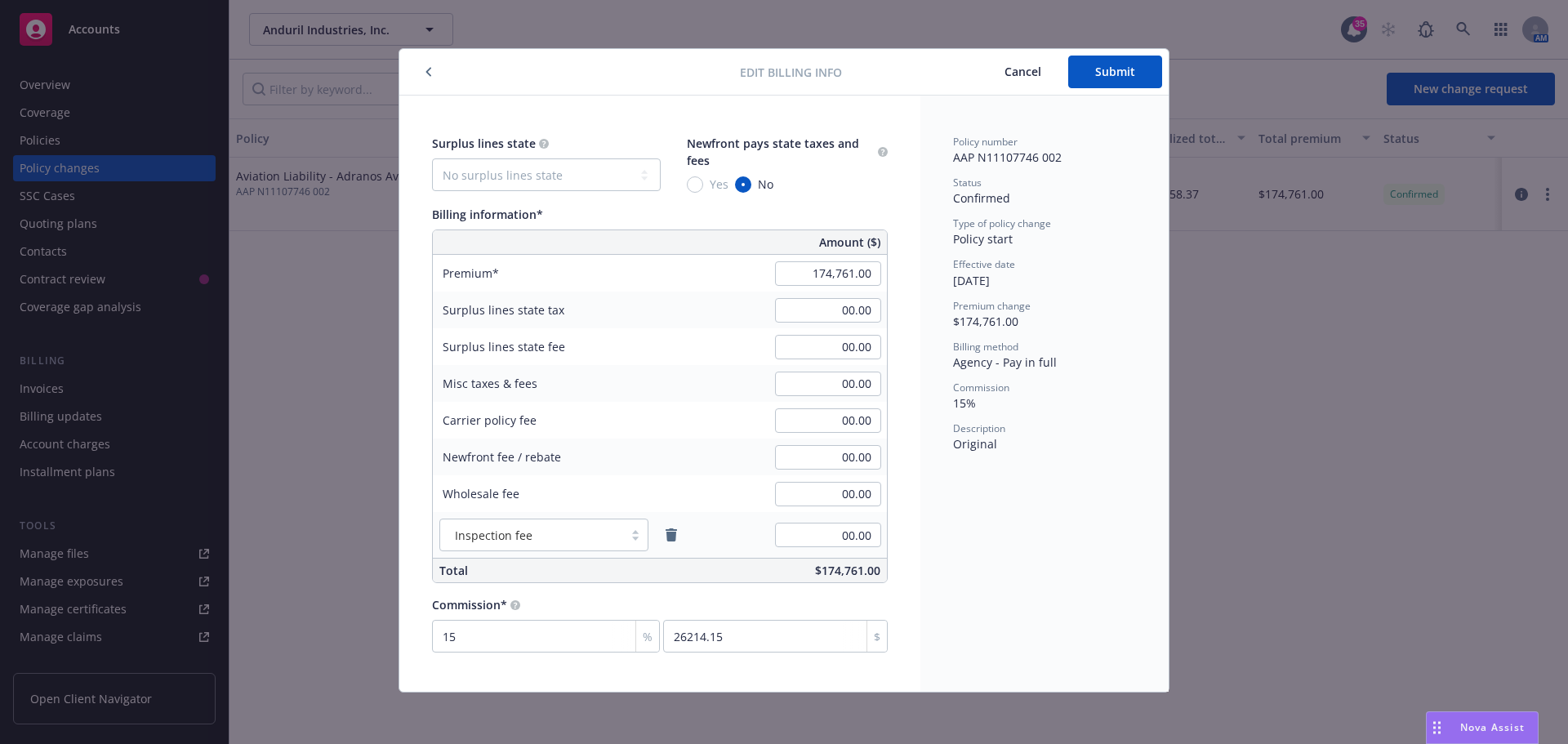
scroll to position [5, 0]
click at [1032, 75] on span "Cancel" at bounding box center [1023, 70] width 37 height 16
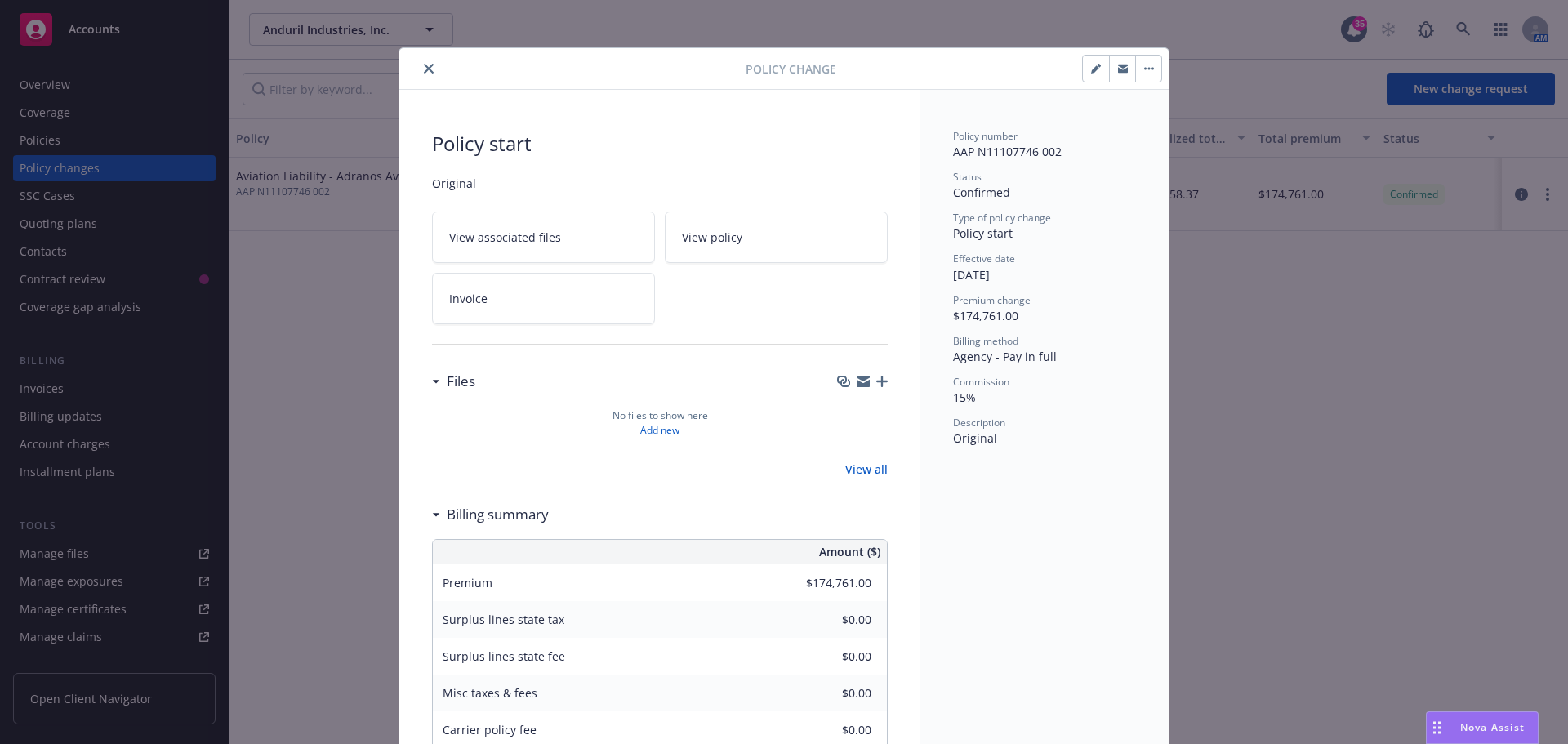
click at [425, 72] on icon "close" at bounding box center [429, 68] width 10 height 10
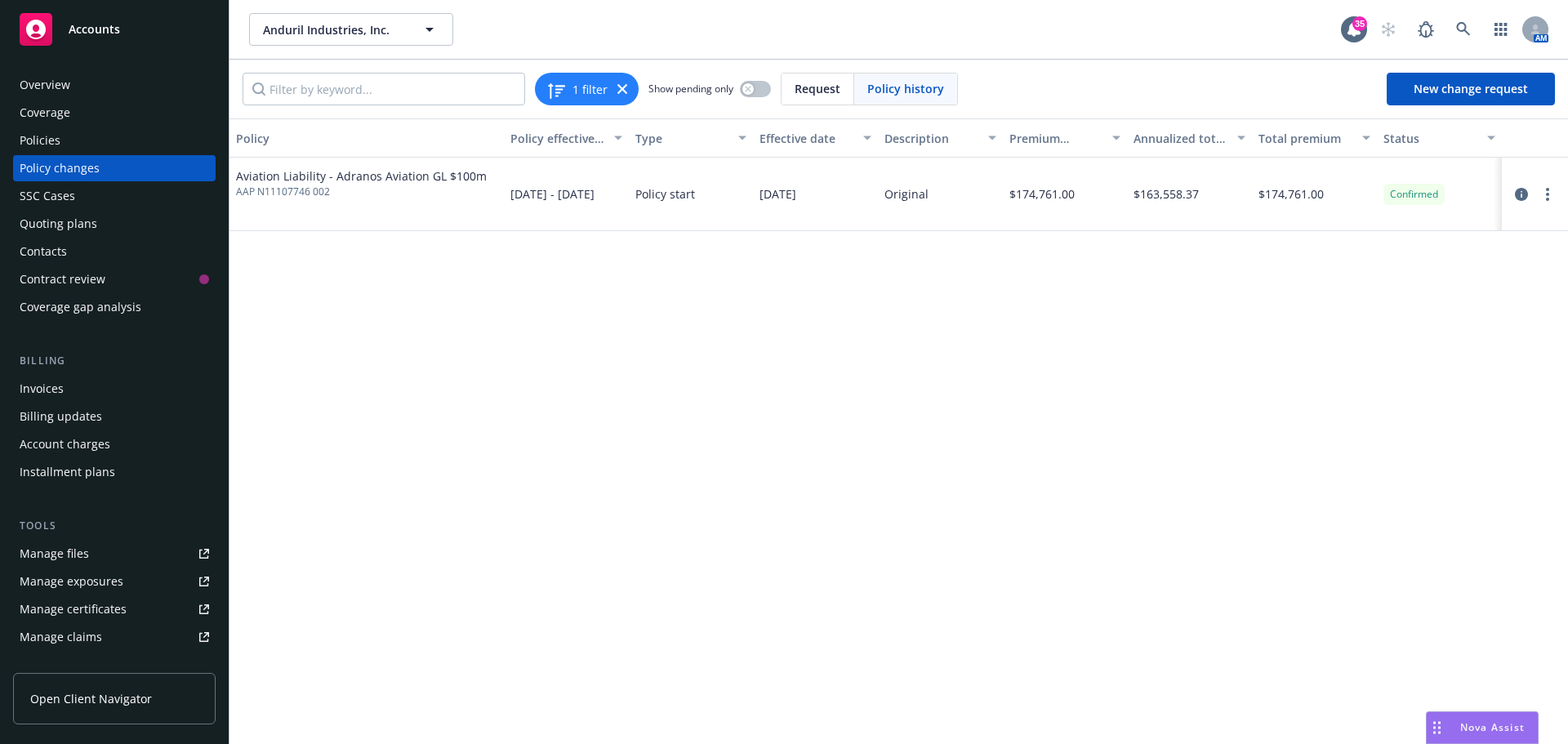
click at [60, 140] on div "Policies" at bounding box center [114, 140] width 189 height 26
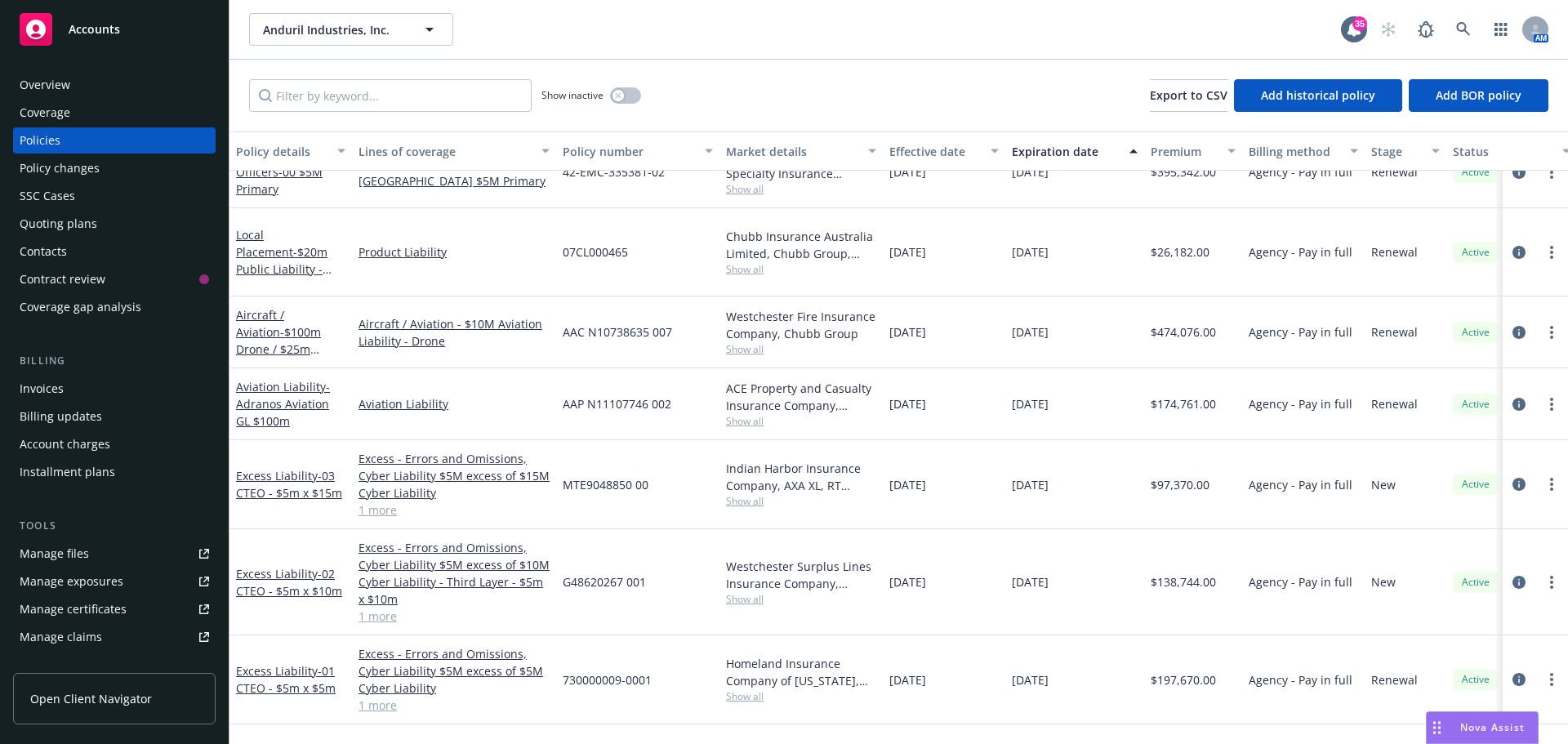
scroll to position [2062, 0]
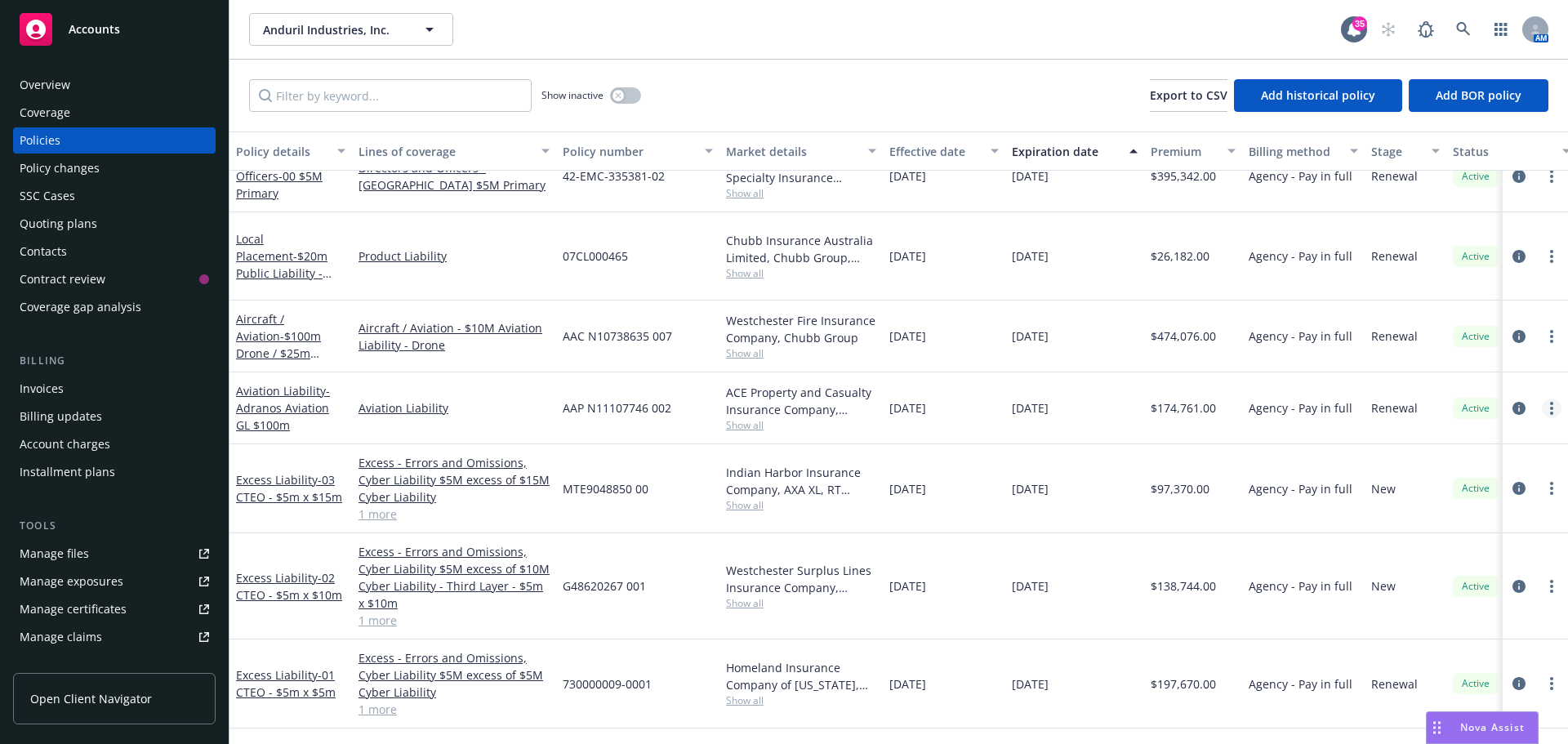
click at [1550, 411] on circle "more" at bounding box center [1551, 413] width 4 height 4
click at [1314, 372] on div "Agency - Pay in full" at bounding box center [1303, 409] width 123 height 72
click at [272, 387] on span "- Adranos Aviation GL $100m" at bounding box center [283, 408] width 94 height 50
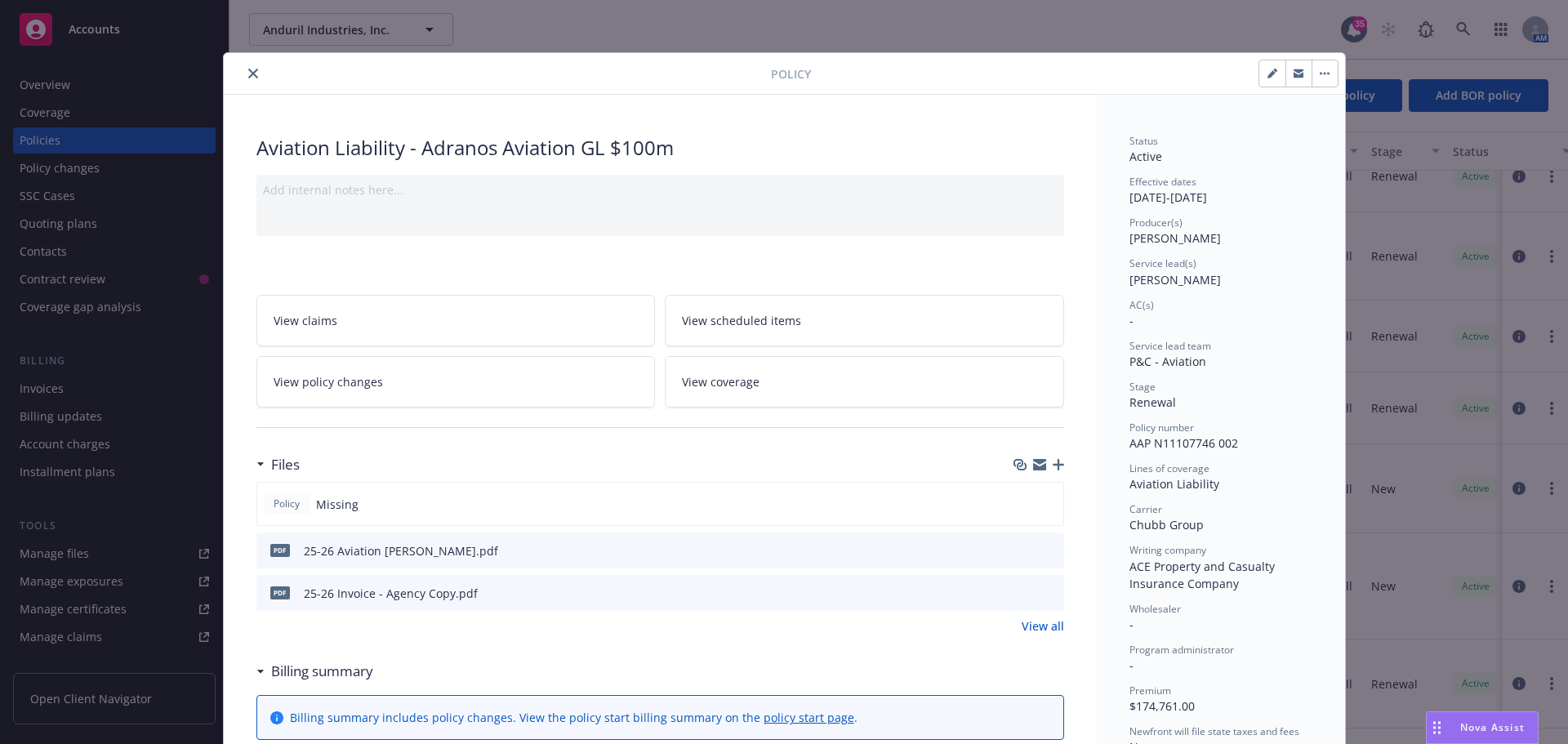
scroll to position [49, 0]
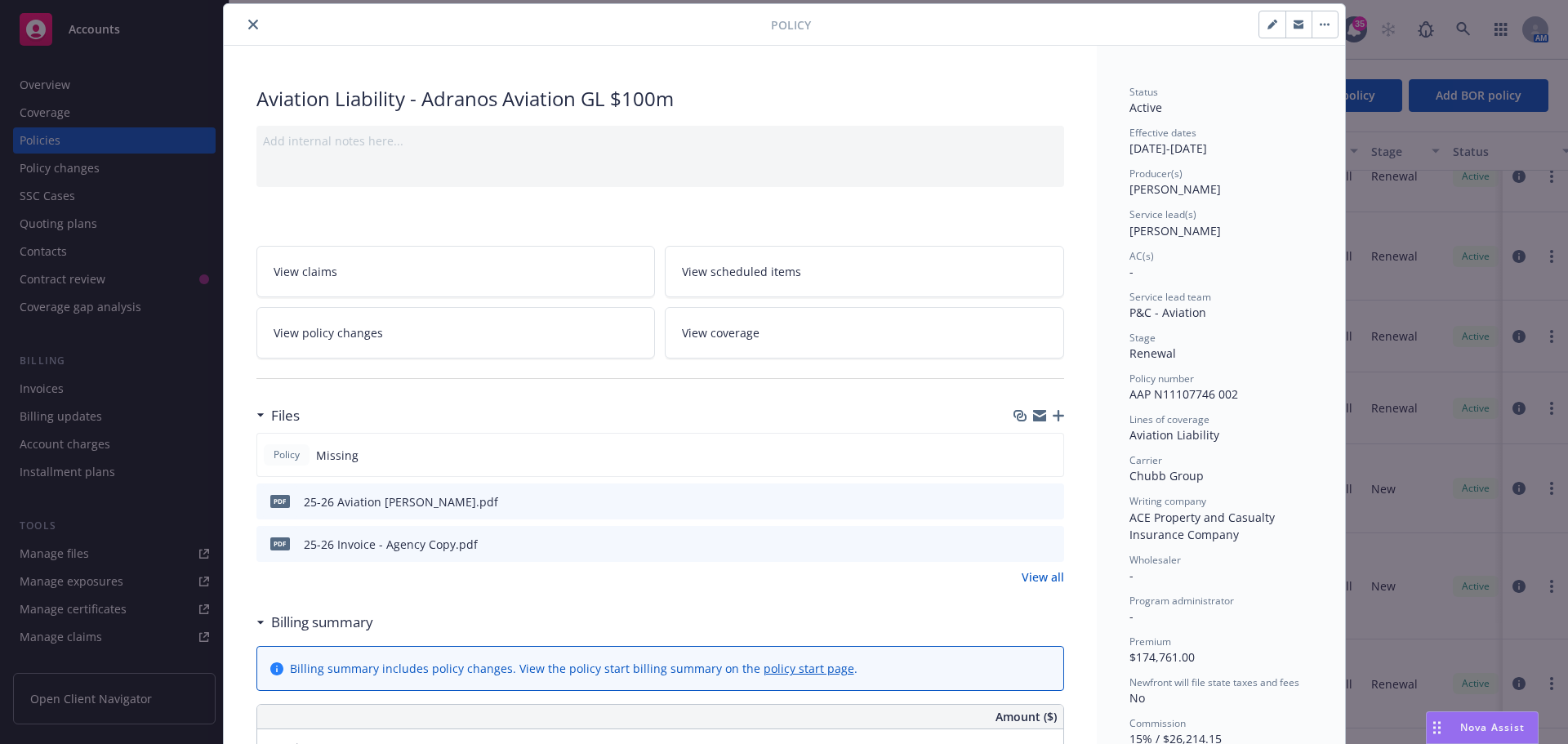
click at [1322, 26] on button "button" at bounding box center [1324, 24] width 26 height 26
click at [1130, 26] on div "Manage lines of coverage Renew with incumbent End policy Set prior policies Set…" at bounding box center [1075, 24] width 528 height 28
click at [1268, 26] on icon "button" at bounding box center [1272, 24] width 10 height 10
select select "RENEWAL"
select select "other"
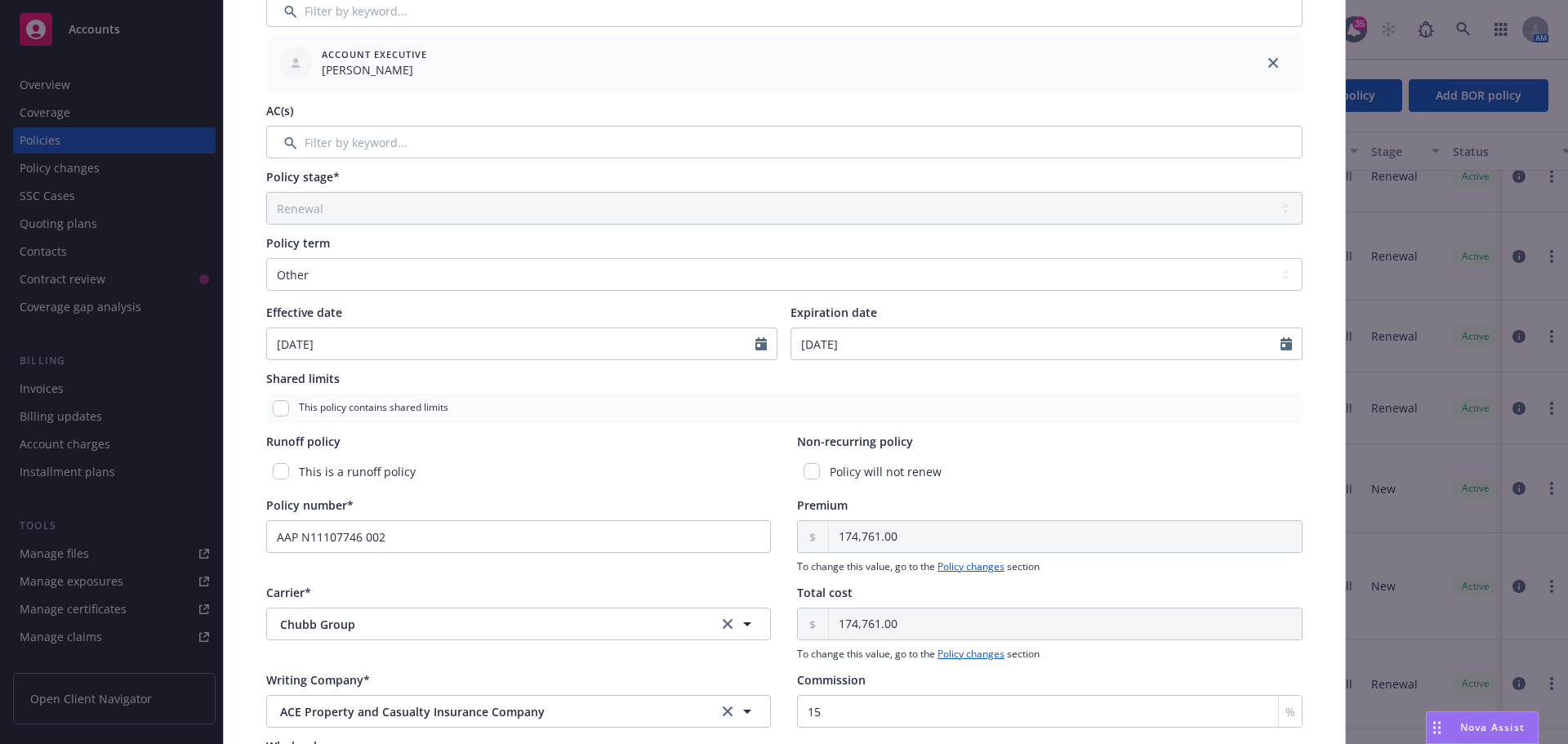
scroll to position [0, 0]
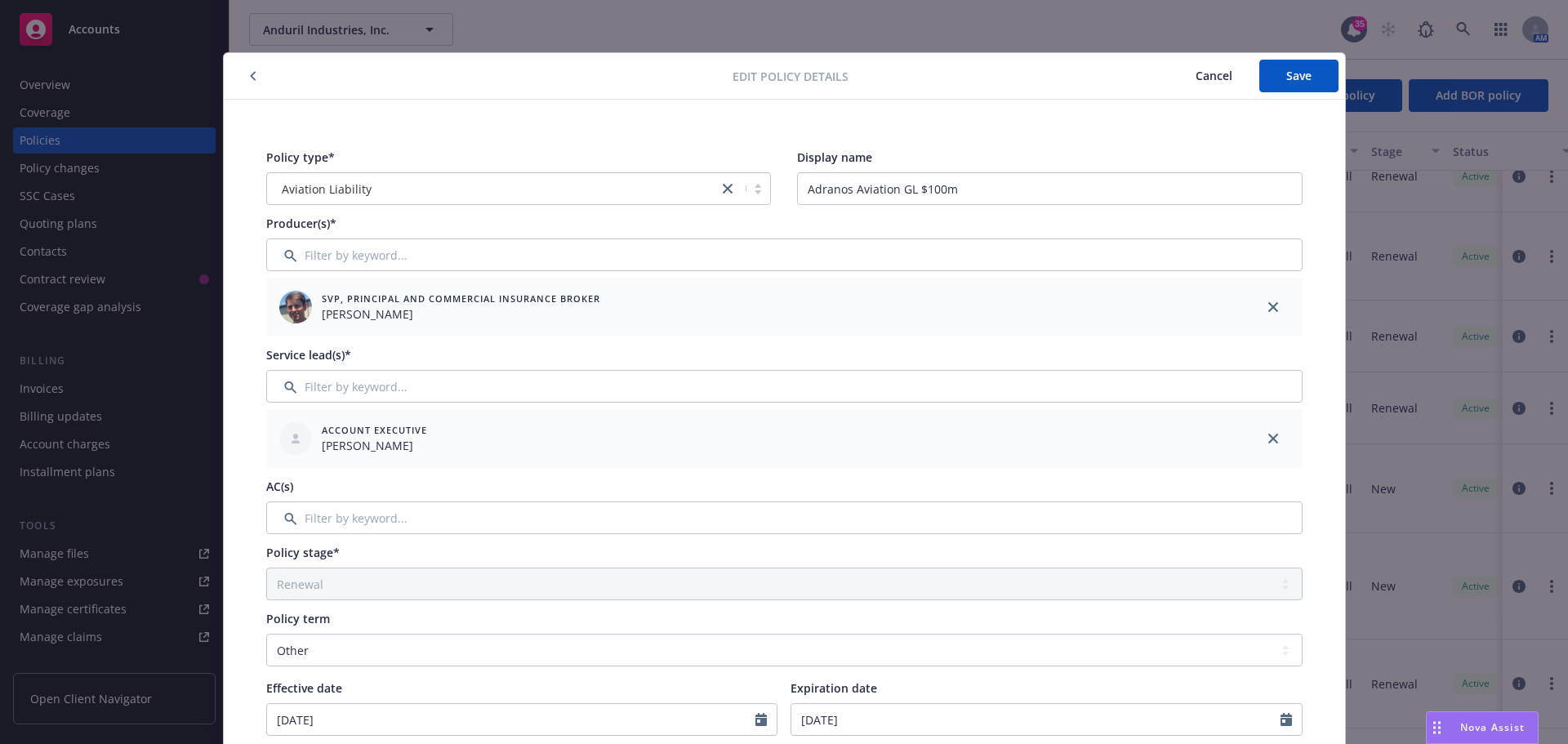
click at [1211, 72] on span "Cancel" at bounding box center [1214, 75] width 37 height 16
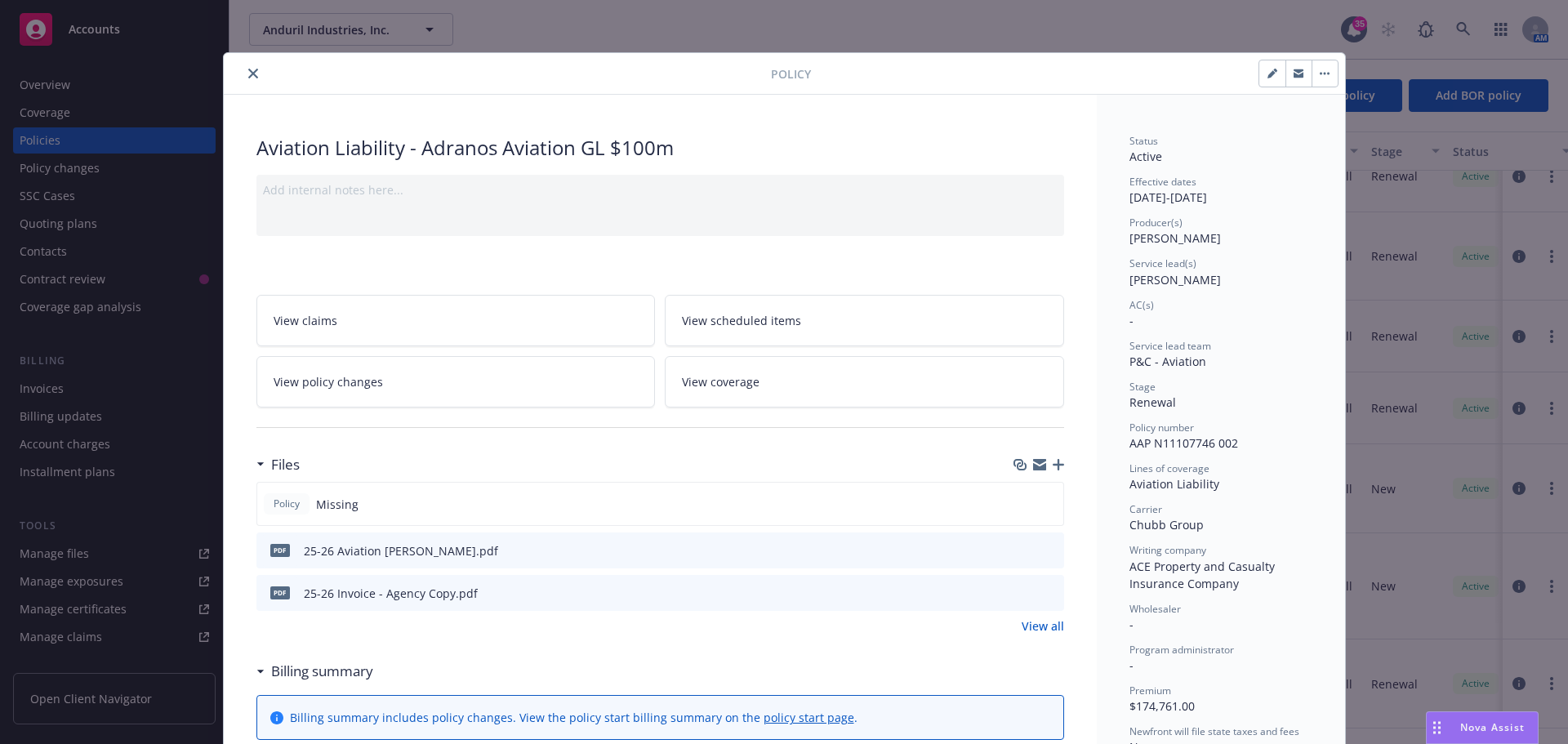
click at [243, 76] on button "close" at bounding box center [252, 73] width 19 height 19
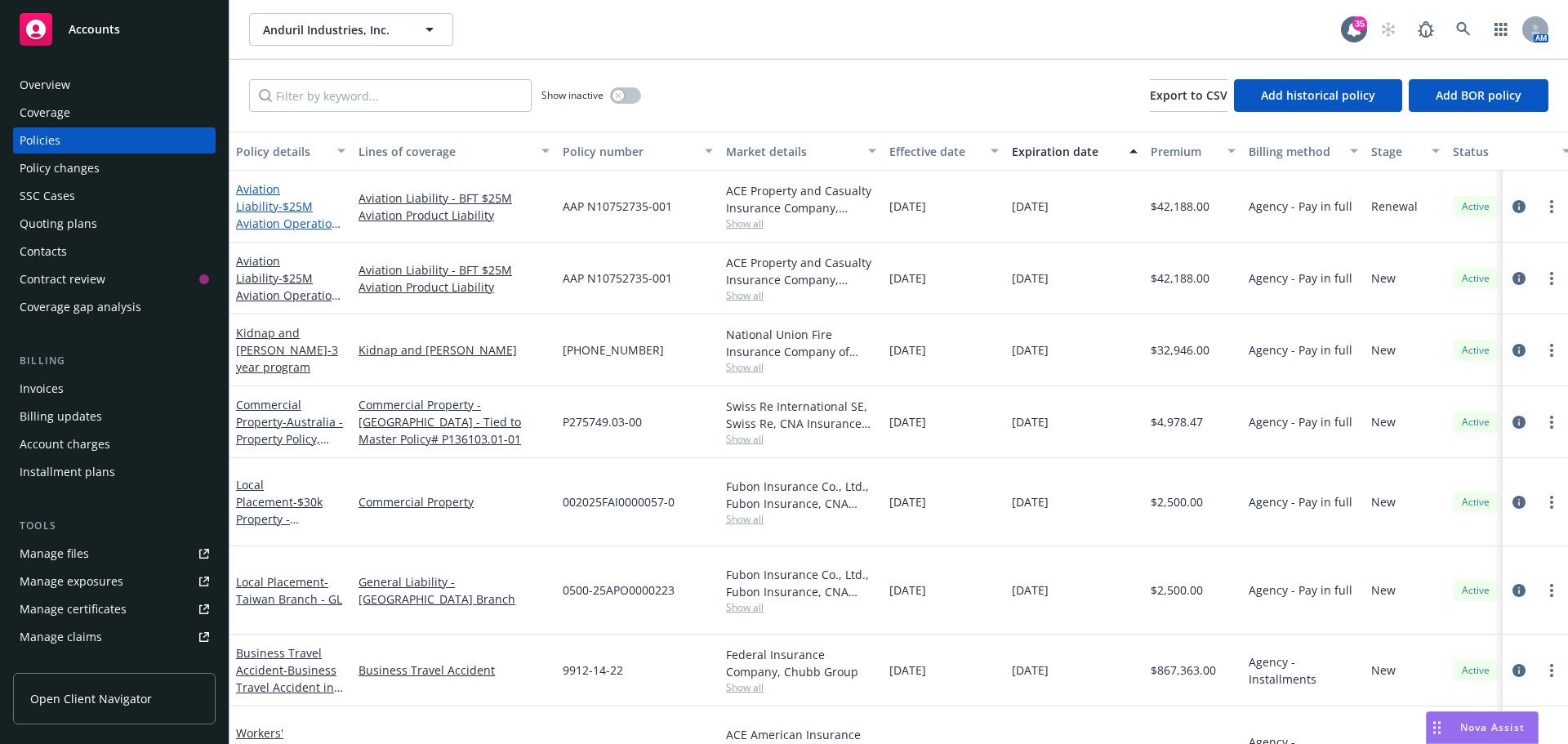
click at [258, 207] on span "- $25M Aviation Operation for BFT - DUPLICATE" at bounding box center [290, 224] width 109 height 50
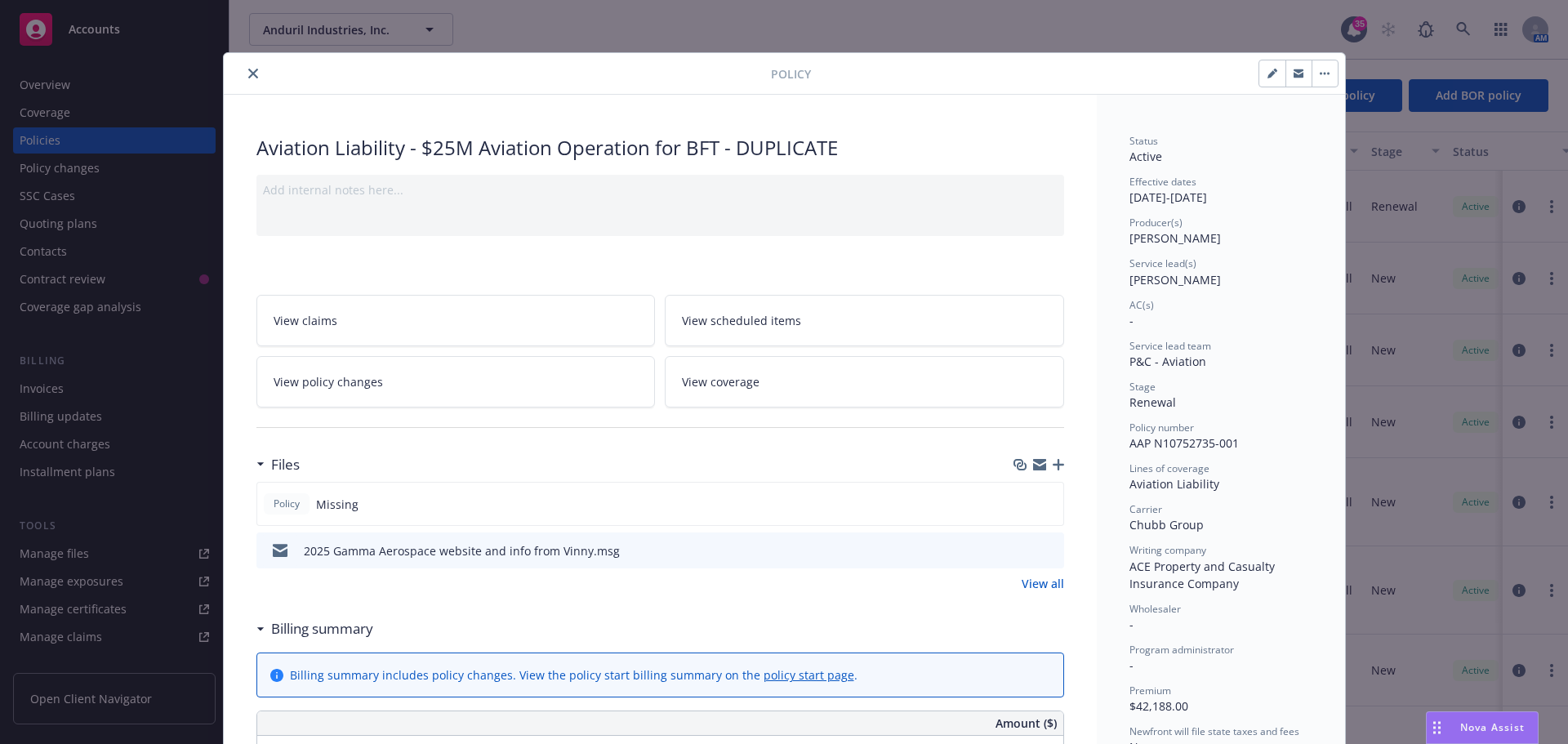
click at [1268, 75] on icon "button" at bounding box center [1271, 74] width 8 height 8
select select "RENEWAL"
select select "12"
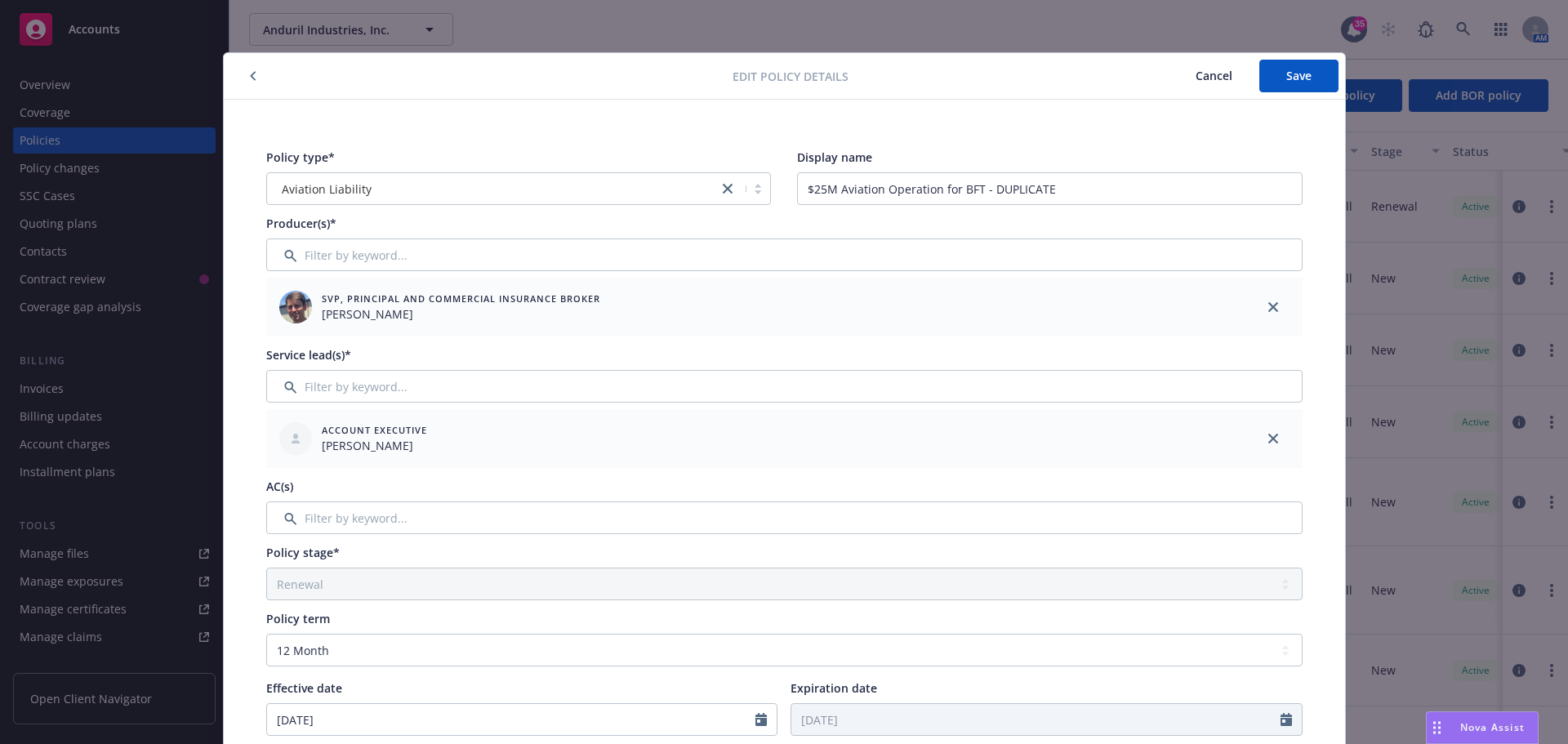
click at [1210, 80] on span "Cancel" at bounding box center [1214, 75] width 37 height 16
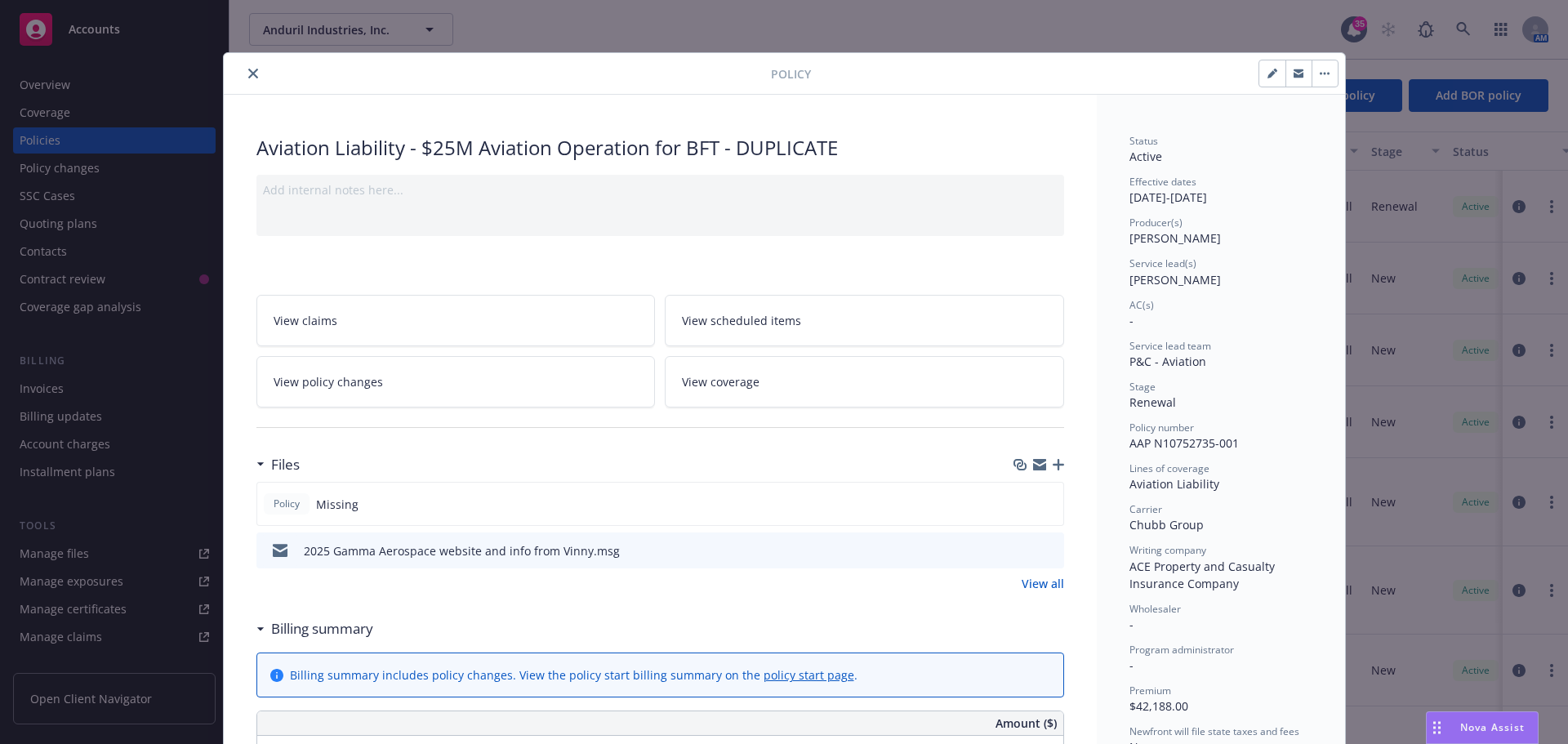
click at [249, 77] on icon "close" at bounding box center [253, 73] width 10 height 10
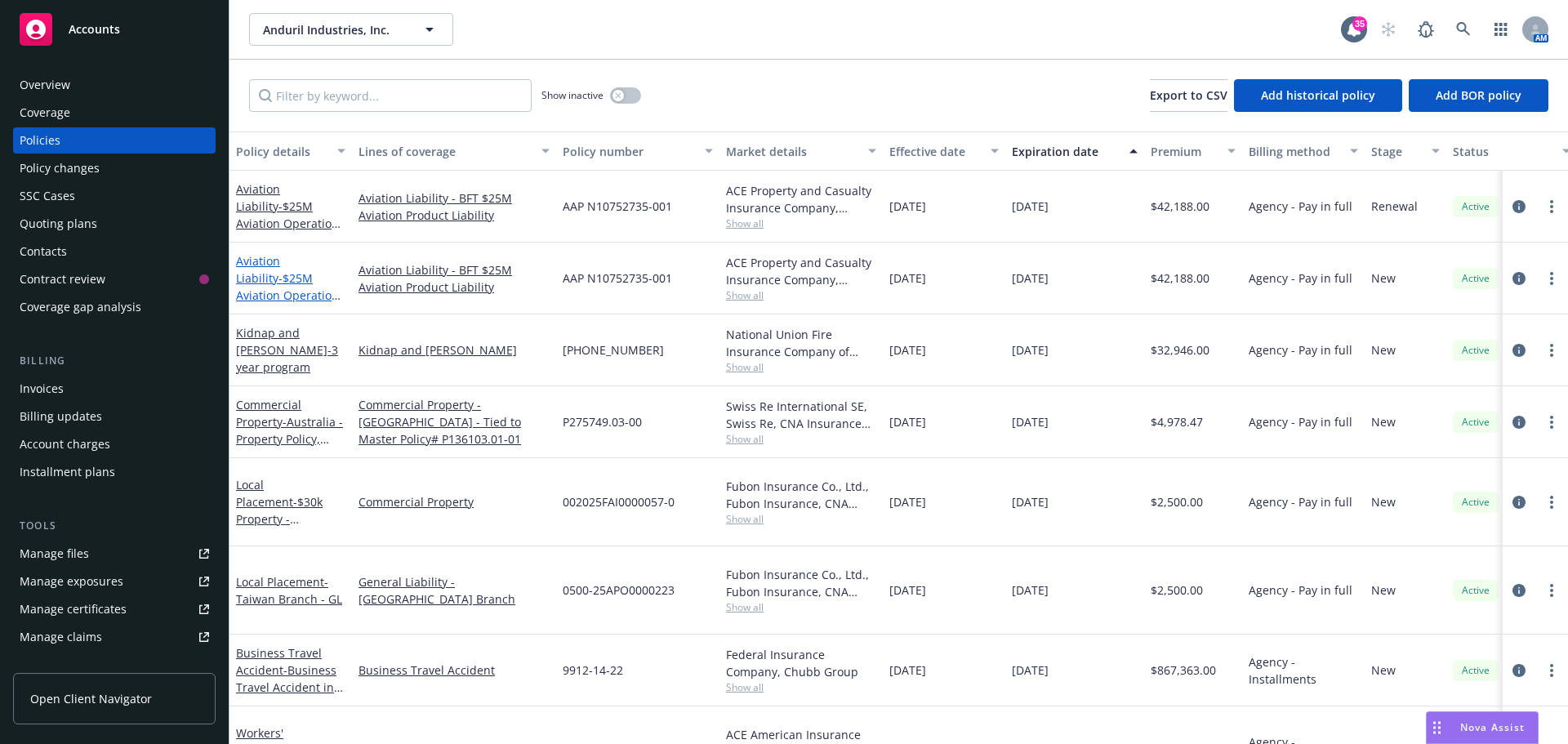
click at [288, 268] on link "Aviation Liability - $25M Aviation Operation for BFT - annual premium of $42,18…" at bounding box center [286, 312] width 103 height 118
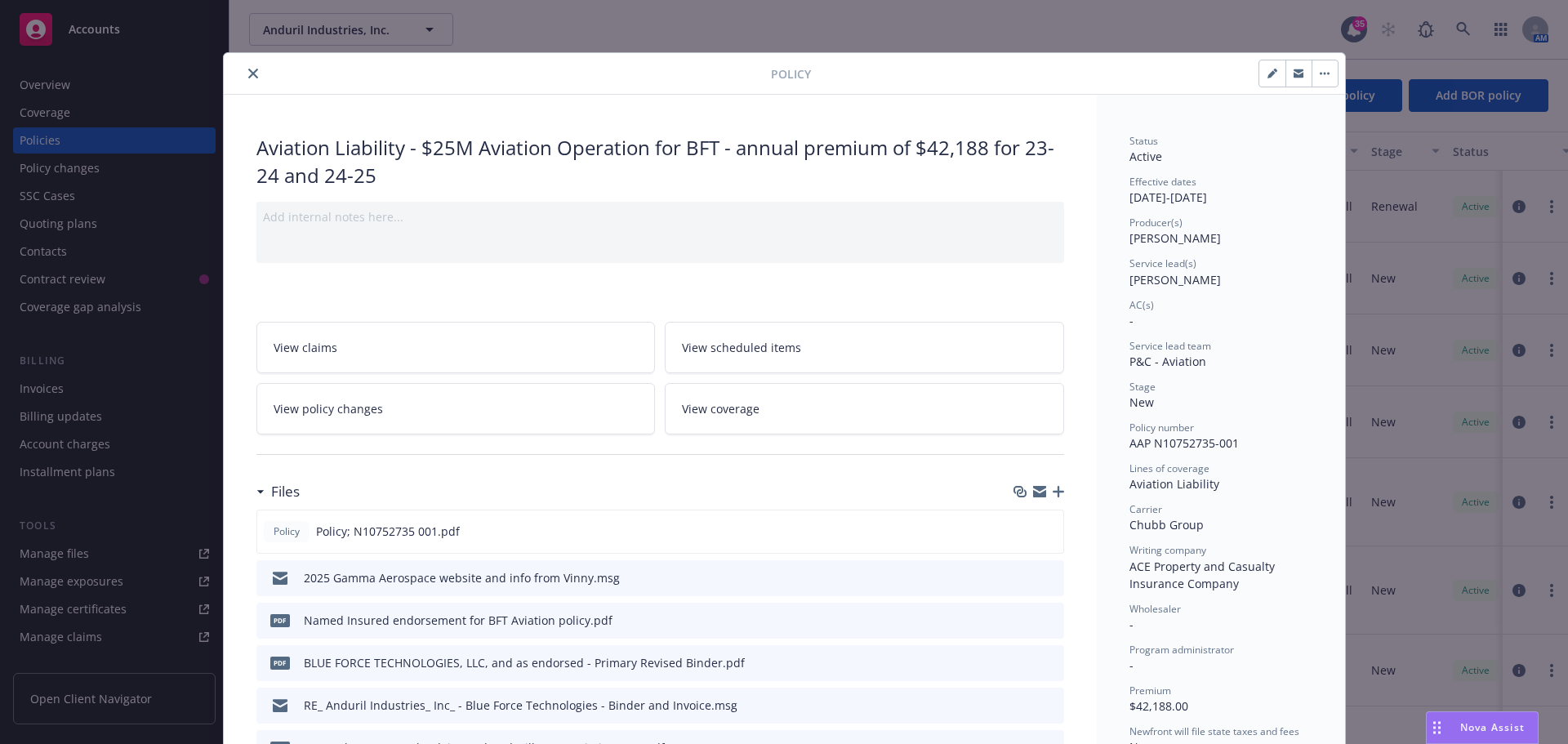
click at [1268, 73] on icon "button" at bounding box center [1272, 73] width 10 height 10
select select "NEW"
select select "other"
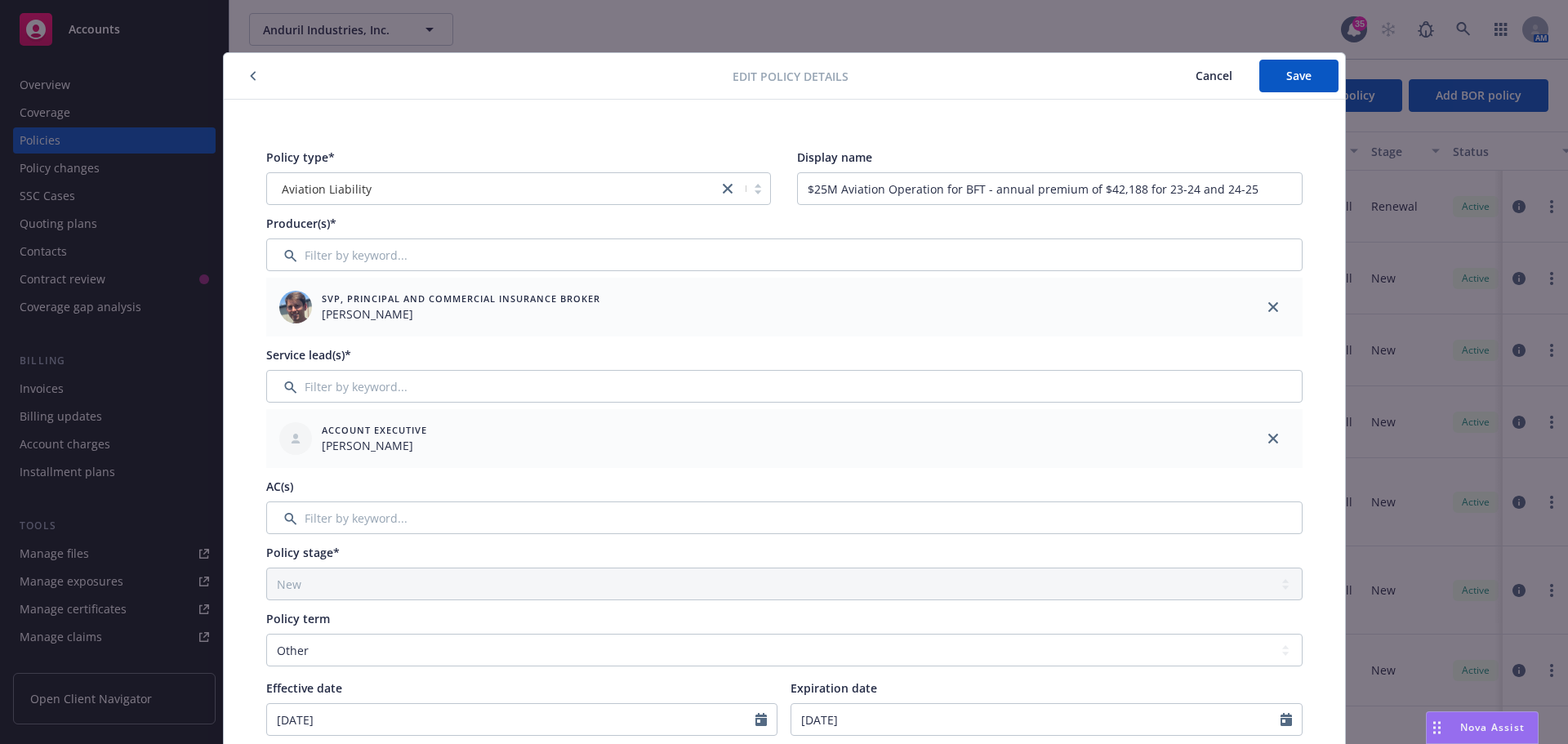
click at [1203, 75] on span "Cancel" at bounding box center [1214, 75] width 37 height 16
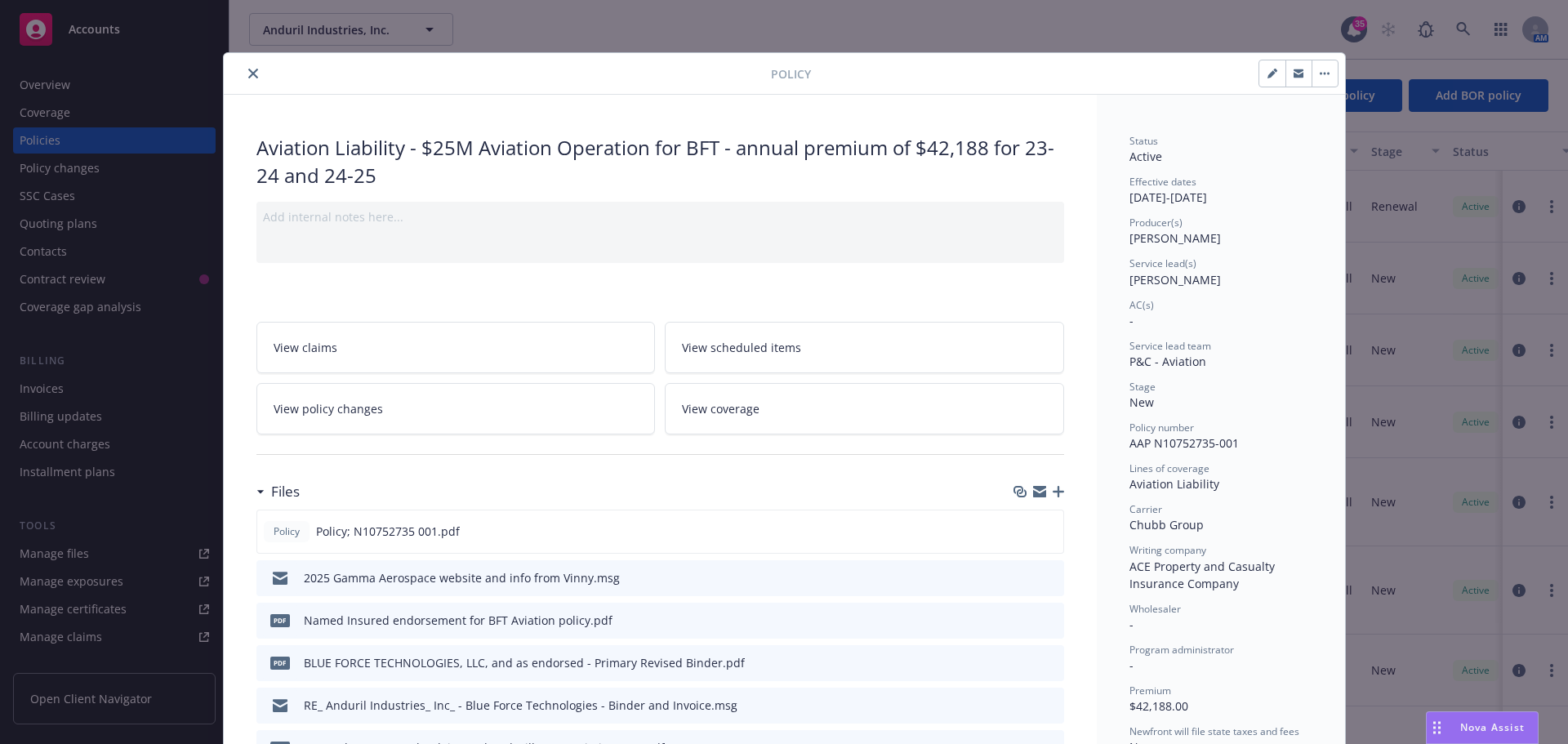
click at [249, 72] on icon "close" at bounding box center [253, 73] width 10 height 10
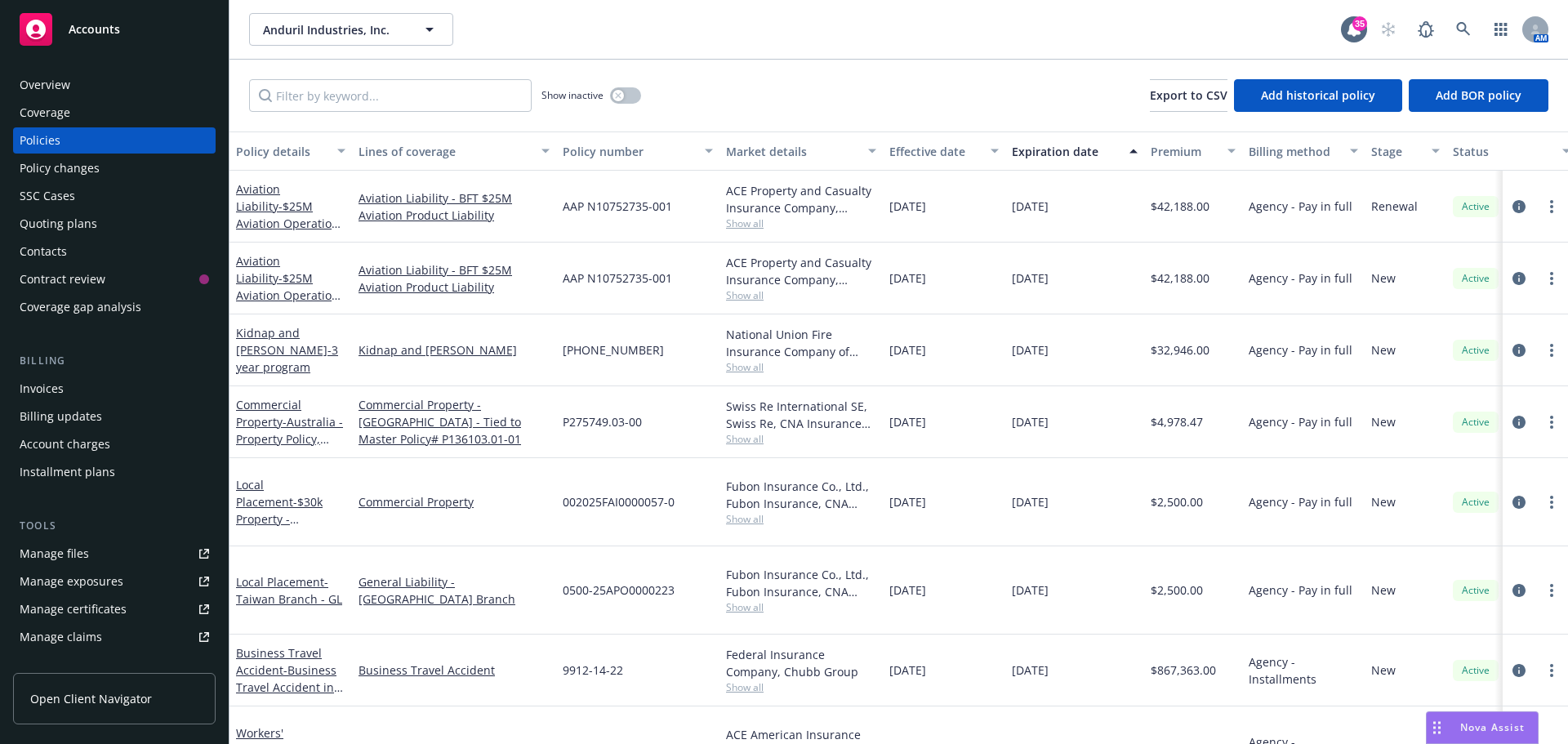
click at [760, 297] on span "Show all" at bounding box center [801, 295] width 151 height 14
click at [839, 224] on span "Show all" at bounding box center [801, 223] width 151 height 14
click at [501, 231] on div "Aviation Liability - BFT $25M Aviation Product Liability" at bounding box center [454, 207] width 204 height 72
click at [743, 294] on span "Show all" at bounding box center [801, 295] width 151 height 14
click at [650, 232] on div "AAP N10752735-001" at bounding box center [638, 207] width 164 height 72
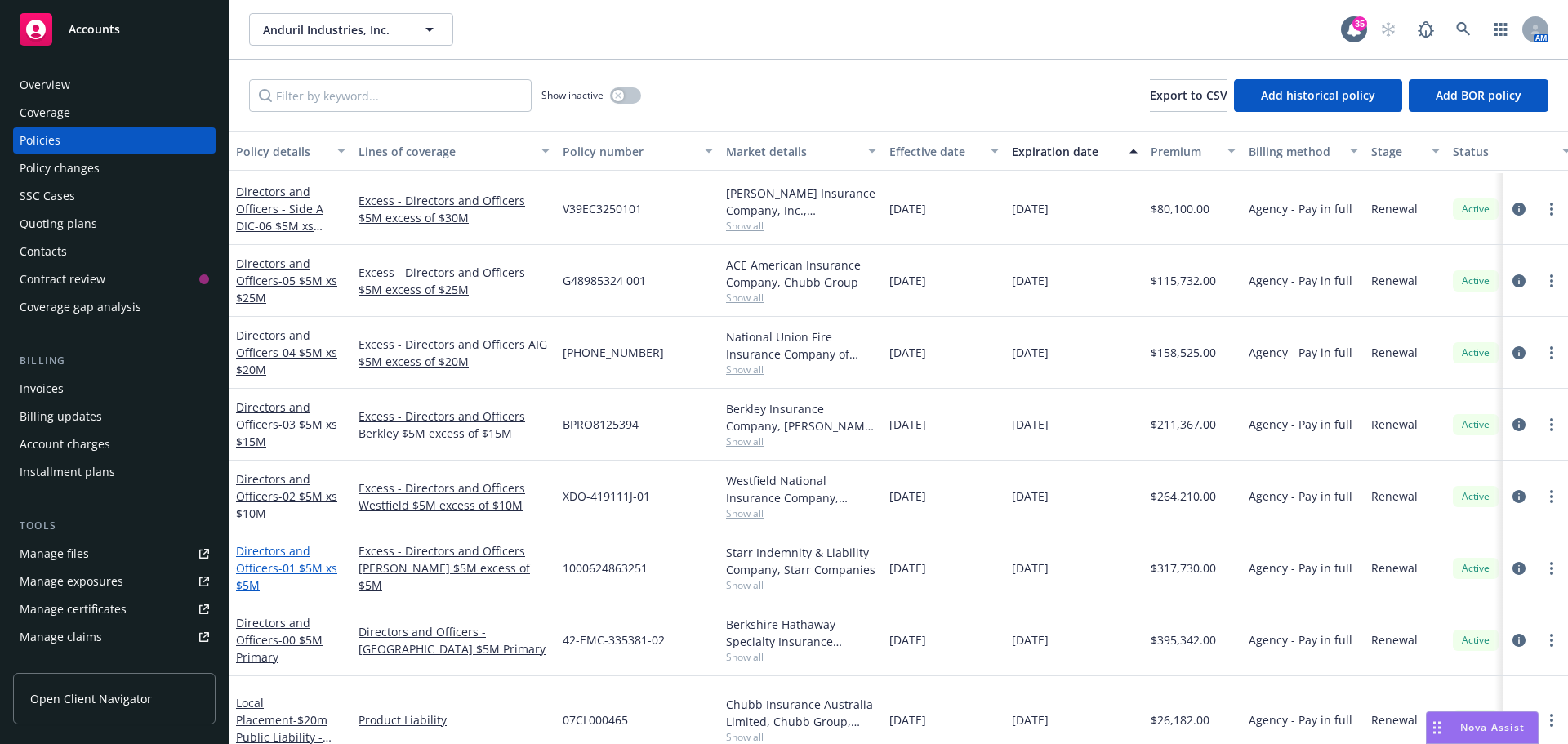
scroll to position [1715, 0]
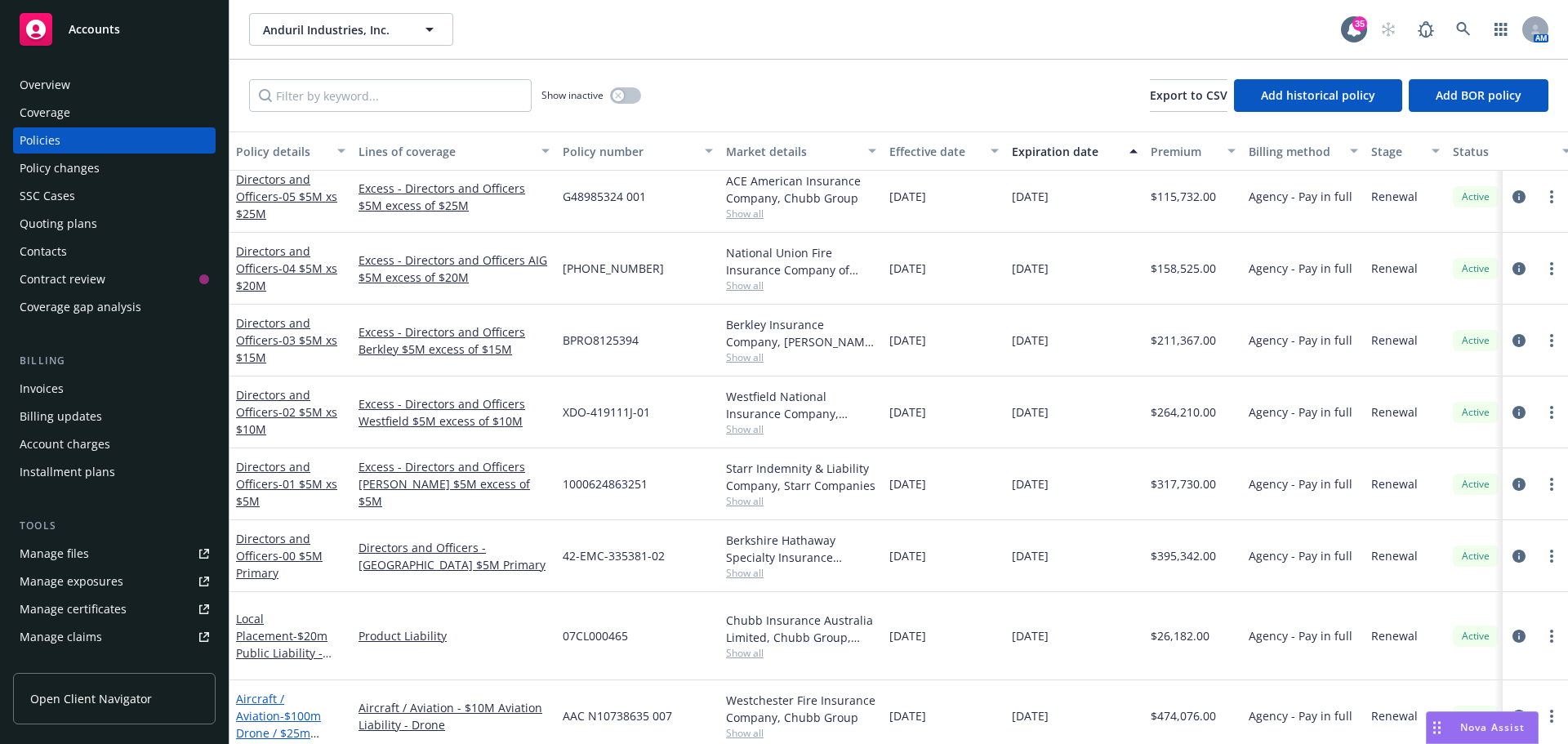
click at [285, 708] on span "- $100m Drone / $25m Owned Aircraft" at bounding box center [278, 733] width 85 height 50
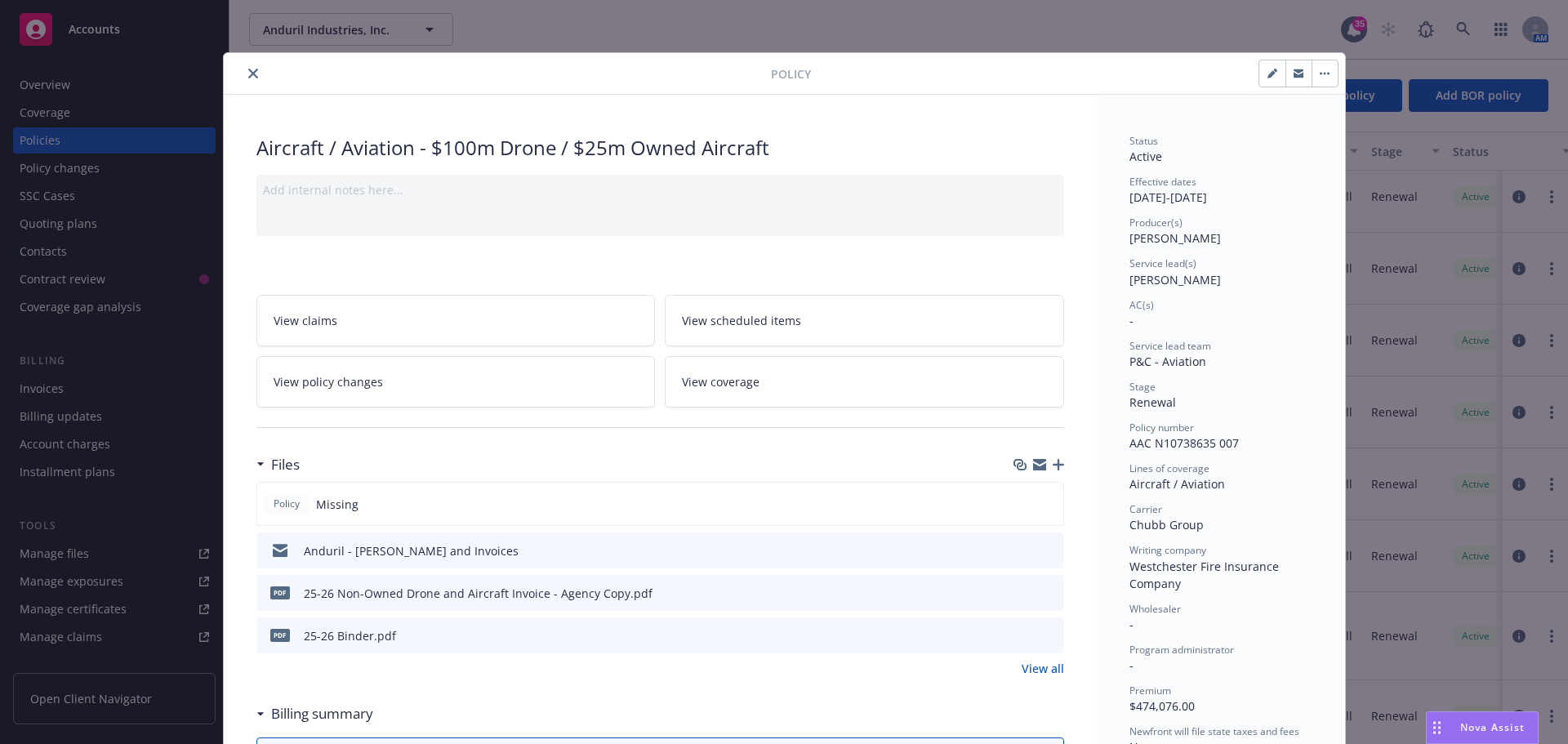
click at [1262, 67] on button "button" at bounding box center [1272, 73] width 26 height 26
select select "RENEWAL"
select select "12"
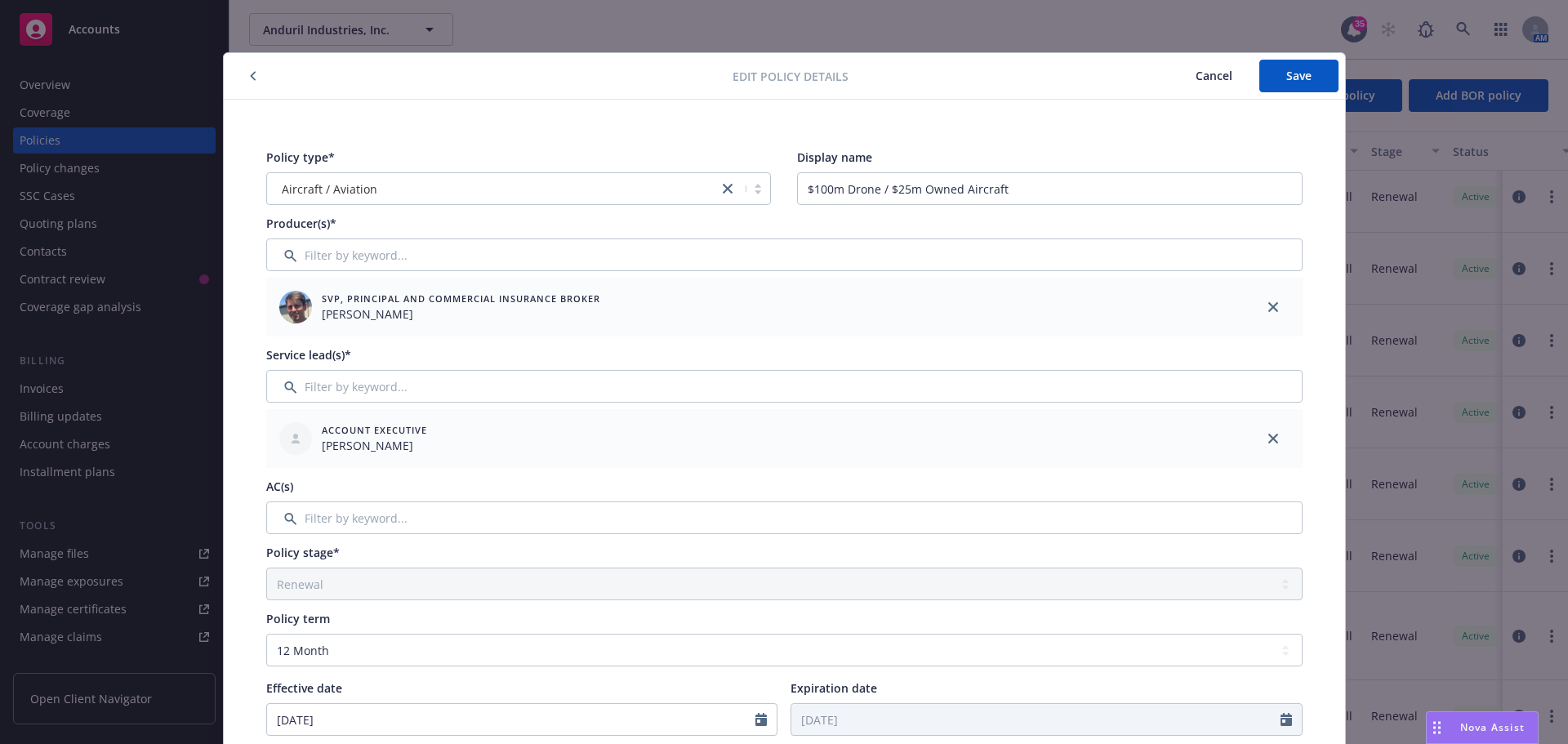
click at [1213, 68] on span "Cancel" at bounding box center [1214, 75] width 37 height 16
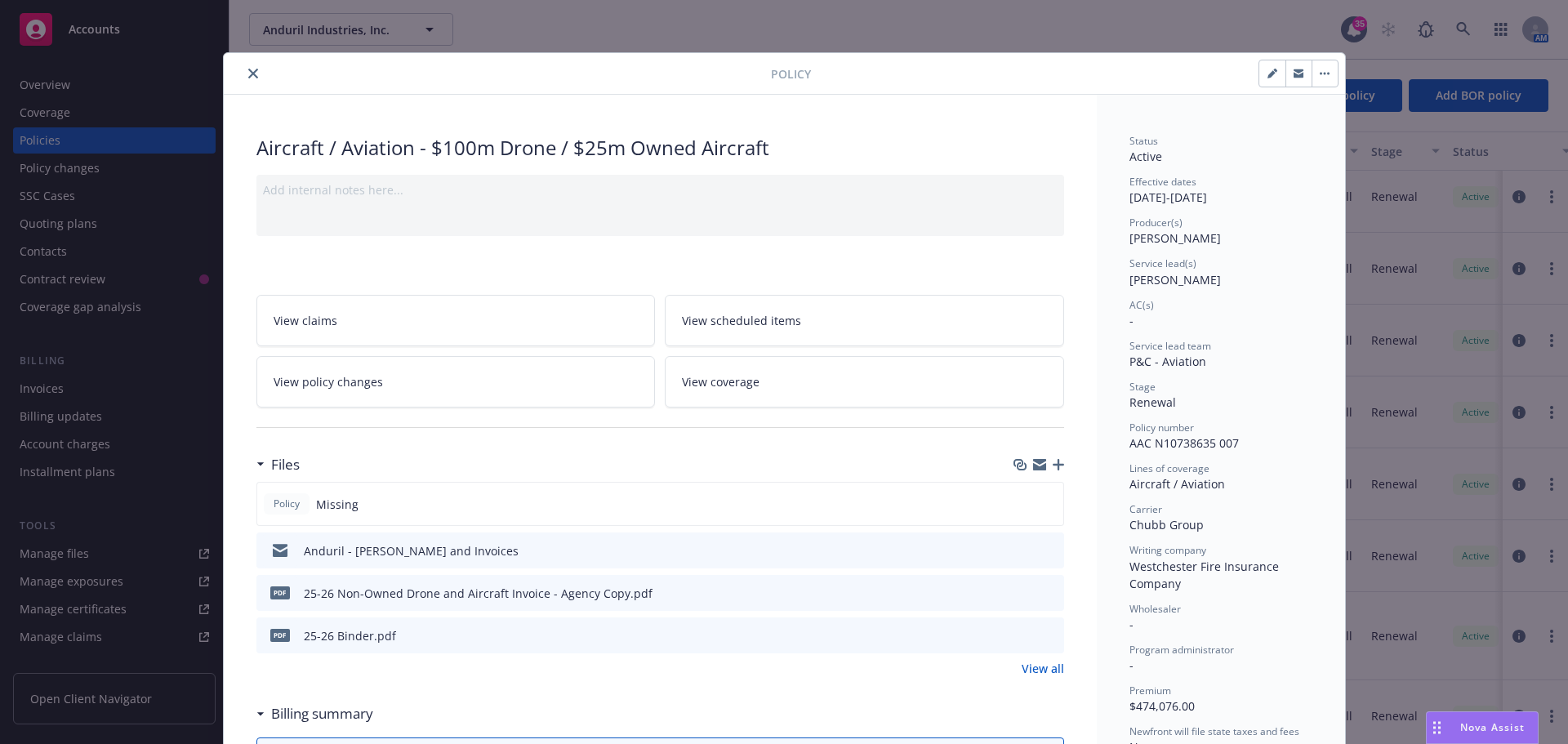
click at [249, 71] on icon "close" at bounding box center [253, 73] width 10 height 10
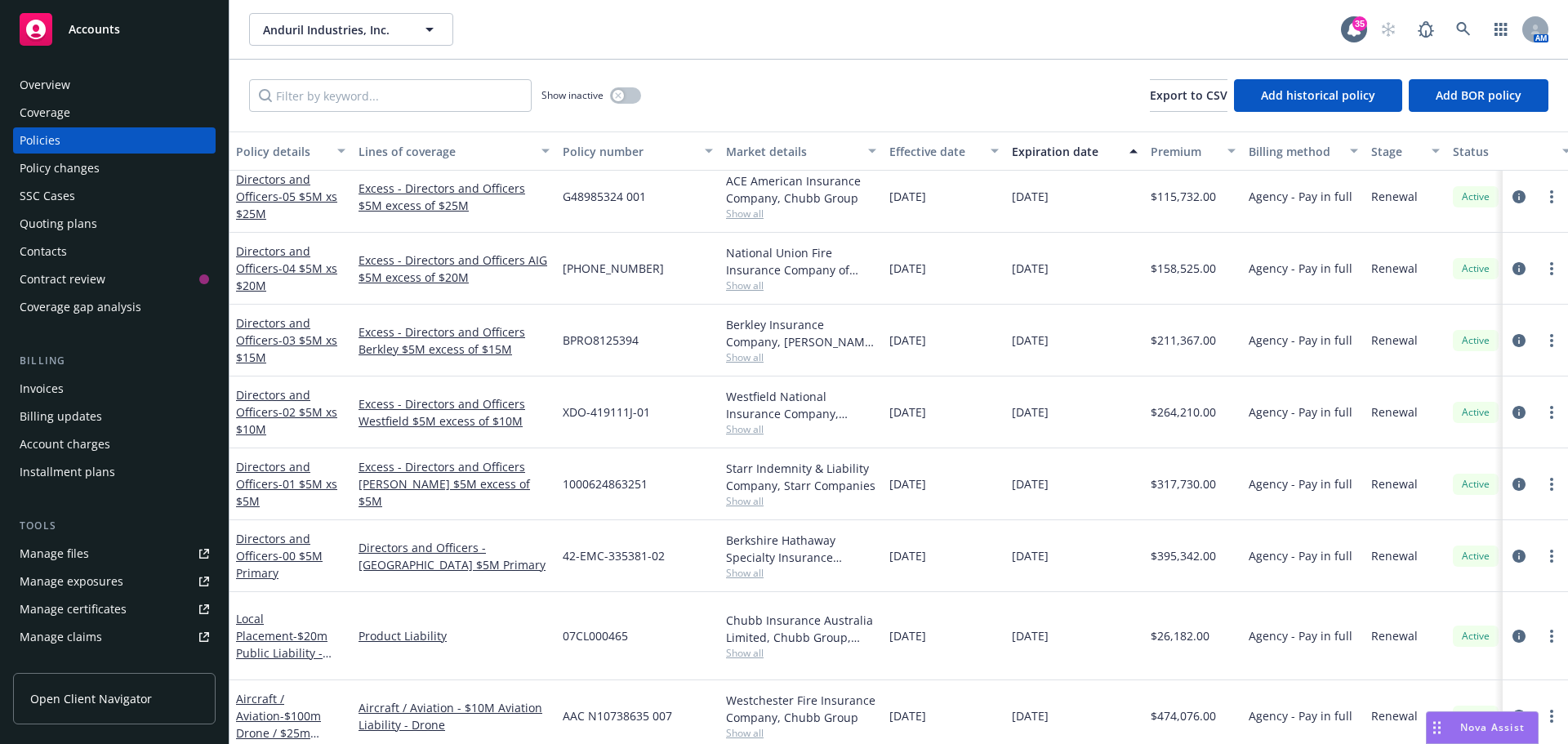
click at [298, 690] on div "Aircraft / Aviation - $100m Drone / $25m Owned Aircraft" at bounding box center [290, 716] width 109 height 52
click at [298, 691] on link "Aircraft / Aviation - $100m Drone / $25m Owned Aircraft" at bounding box center [278, 725] width 85 height 67
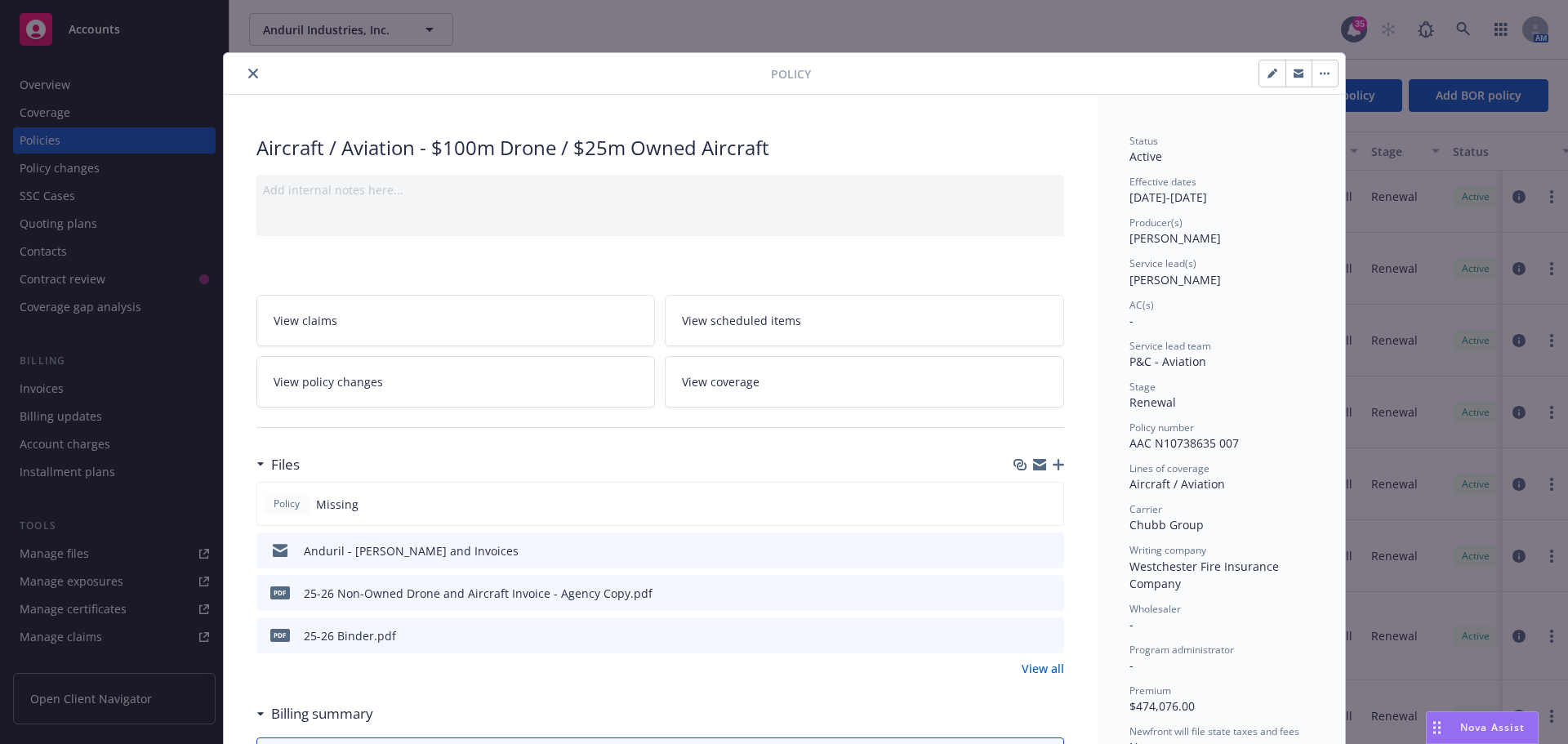
scroll to position [49, 0]
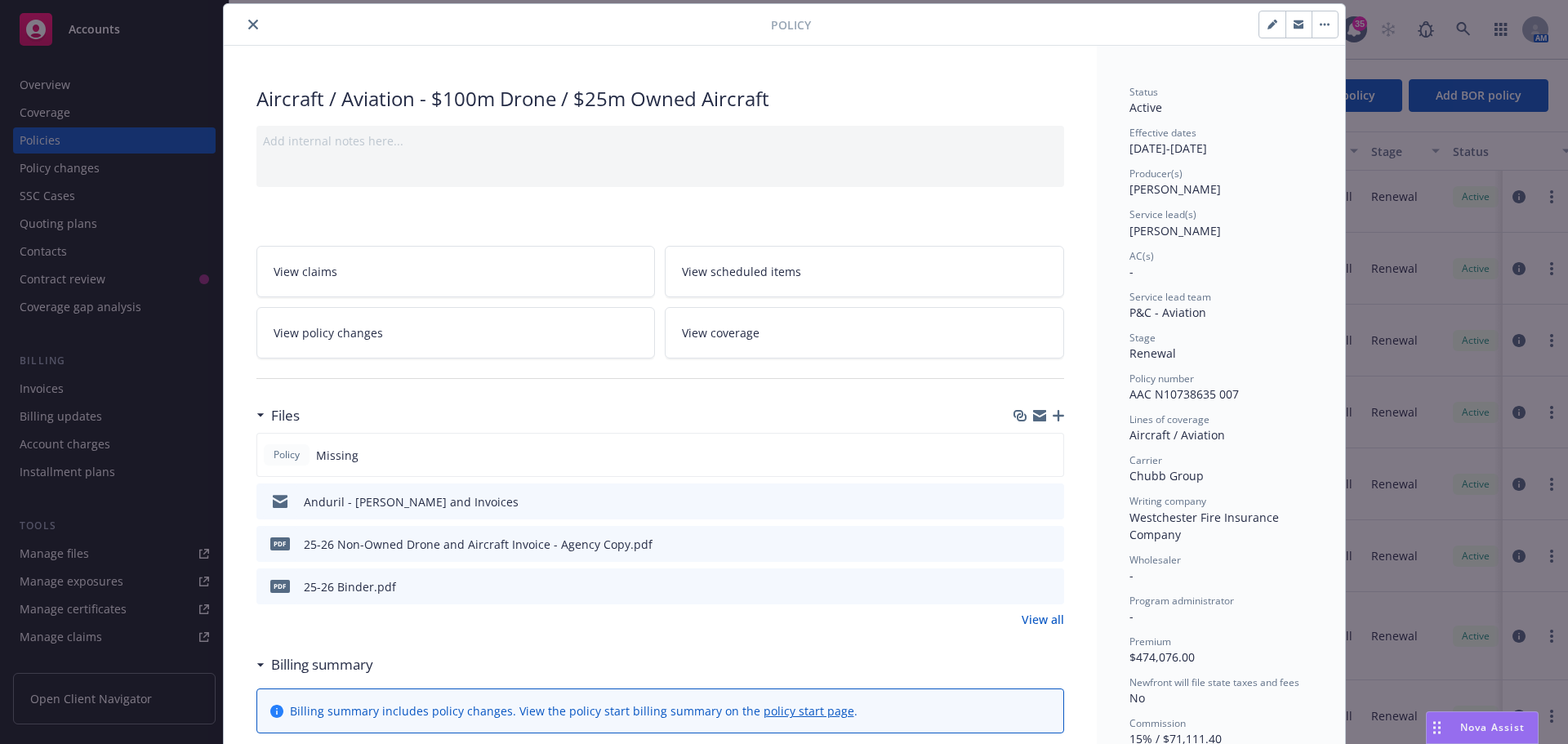
click at [1268, 25] on icon "button" at bounding box center [1271, 25] width 8 height 8
select select "RENEWAL"
select select "12"
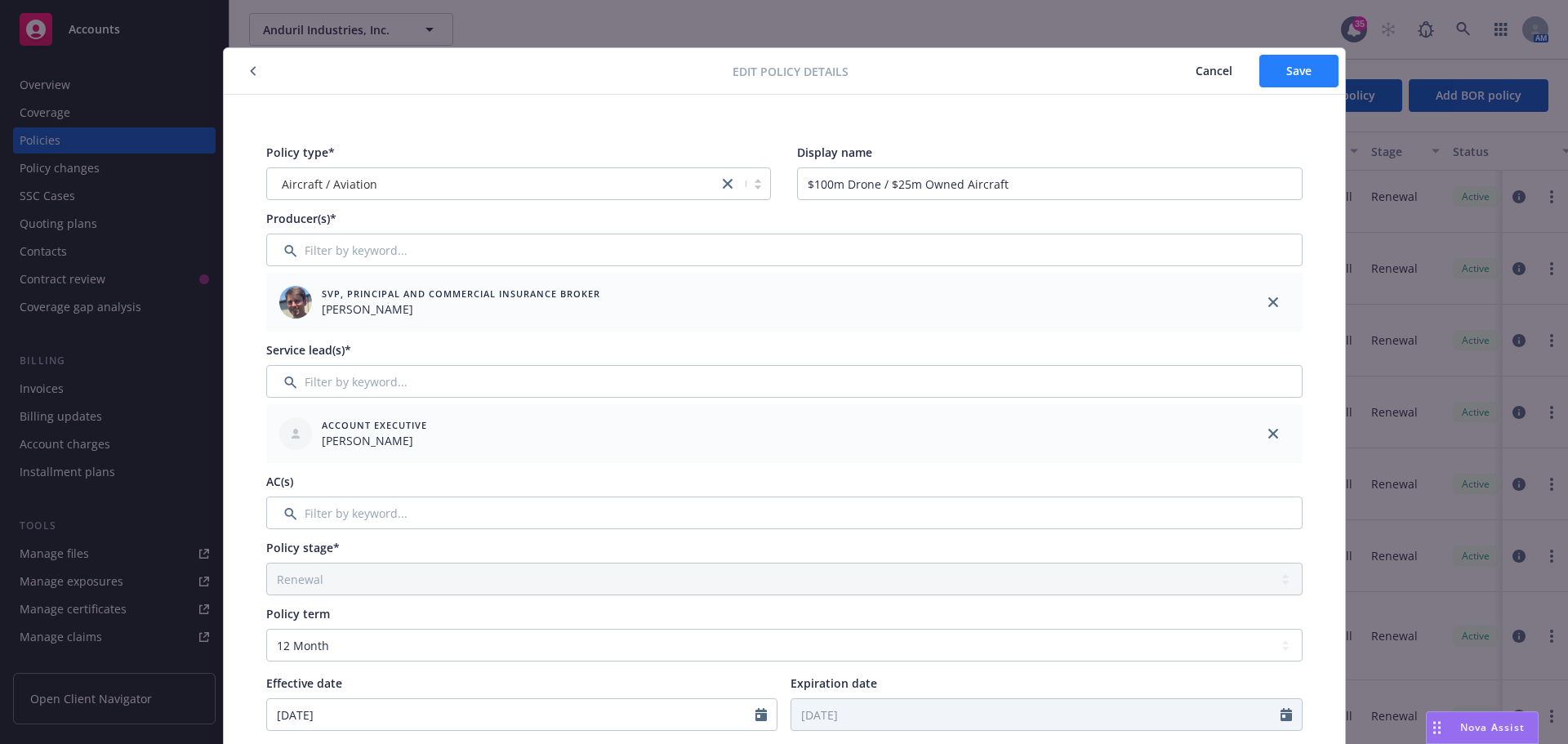
scroll to position [0, 0]
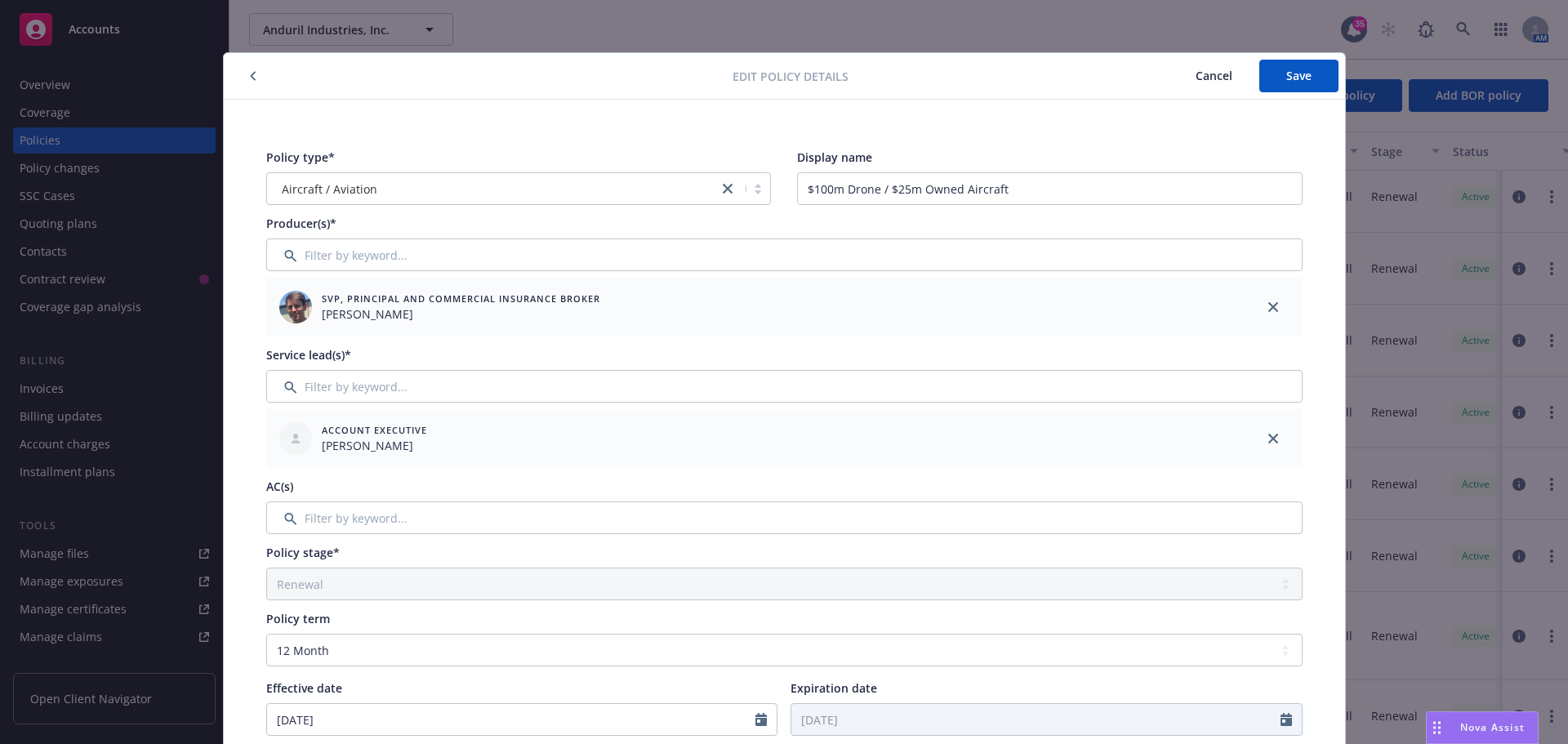
click at [1217, 77] on span "Cancel" at bounding box center [1214, 75] width 37 height 16
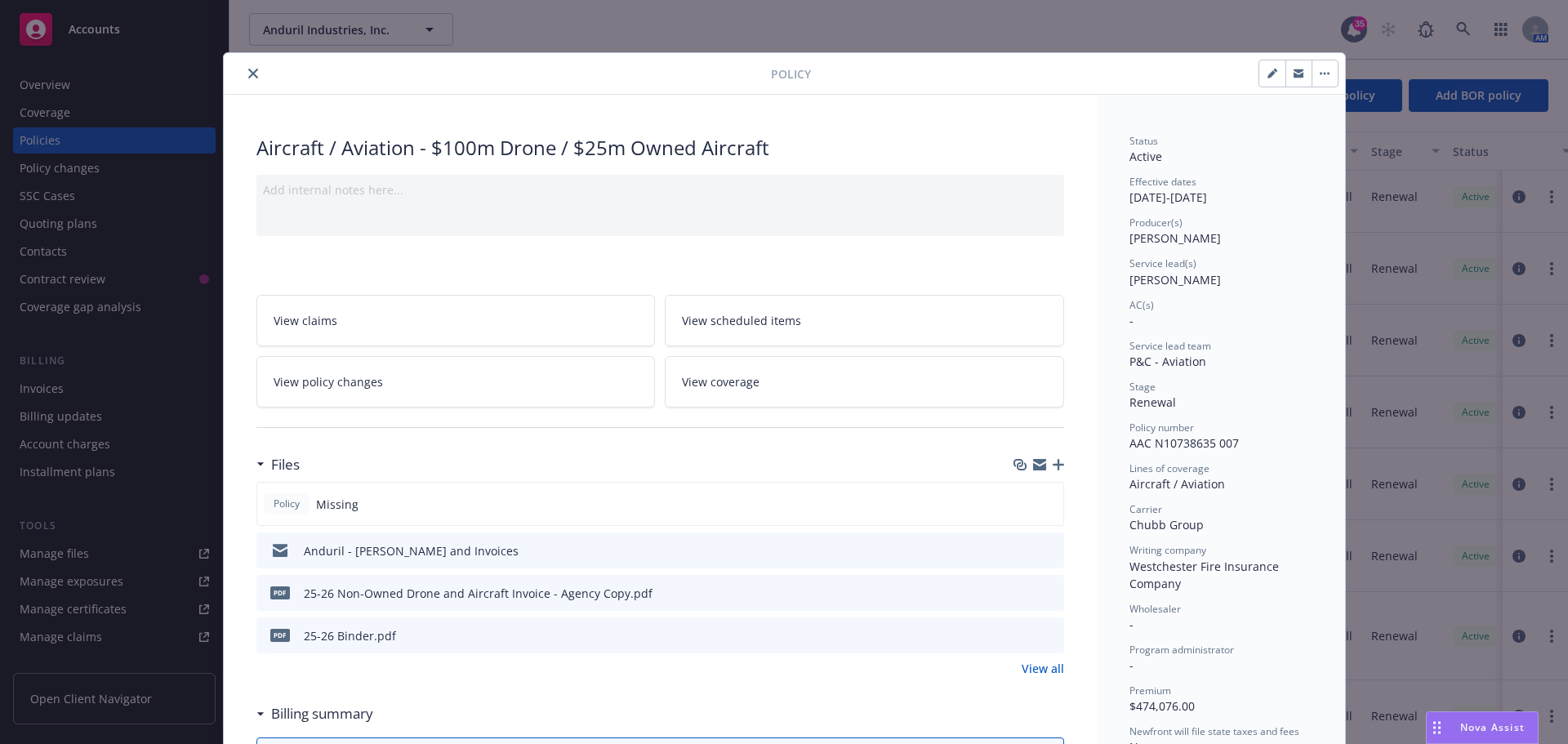
click at [249, 74] on icon "close" at bounding box center [253, 73] width 10 height 10
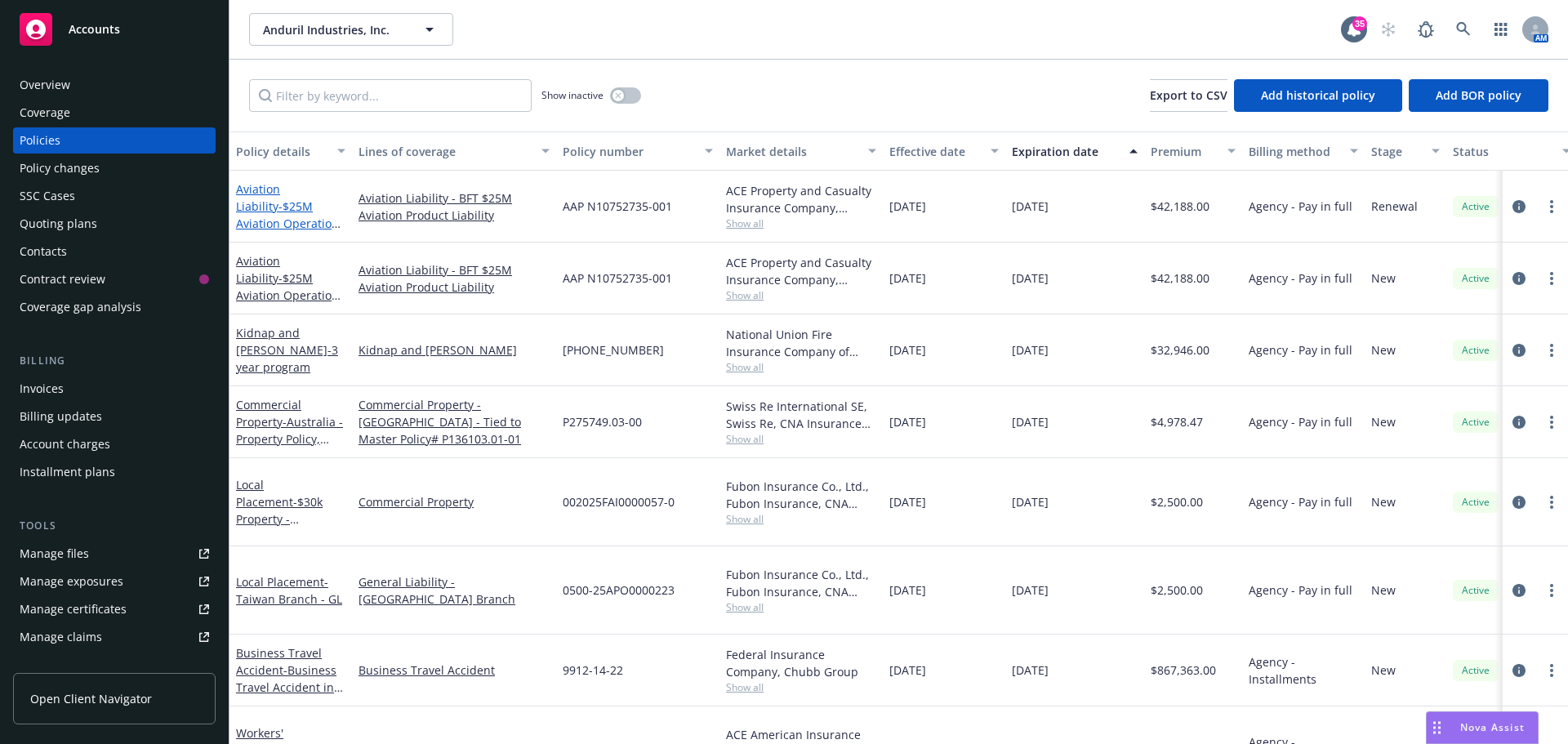
click at [298, 220] on span "- $25M Aviation Operation for BFT - DUPLICATE" at bounding box center [290, 224] width 109 height 50
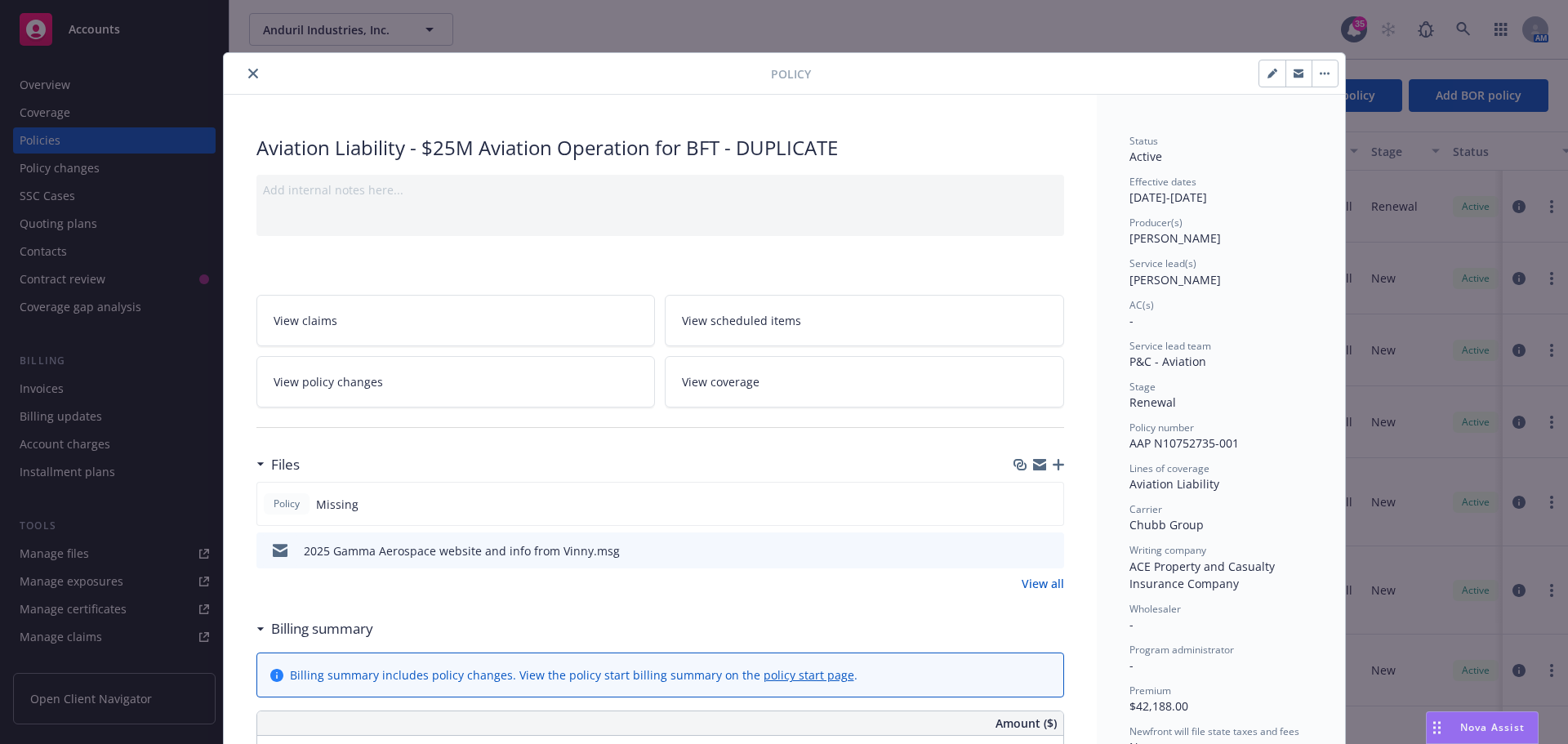
click at [249, 76] on icon "close" at bounding box center [253, 73] width 10 height 10
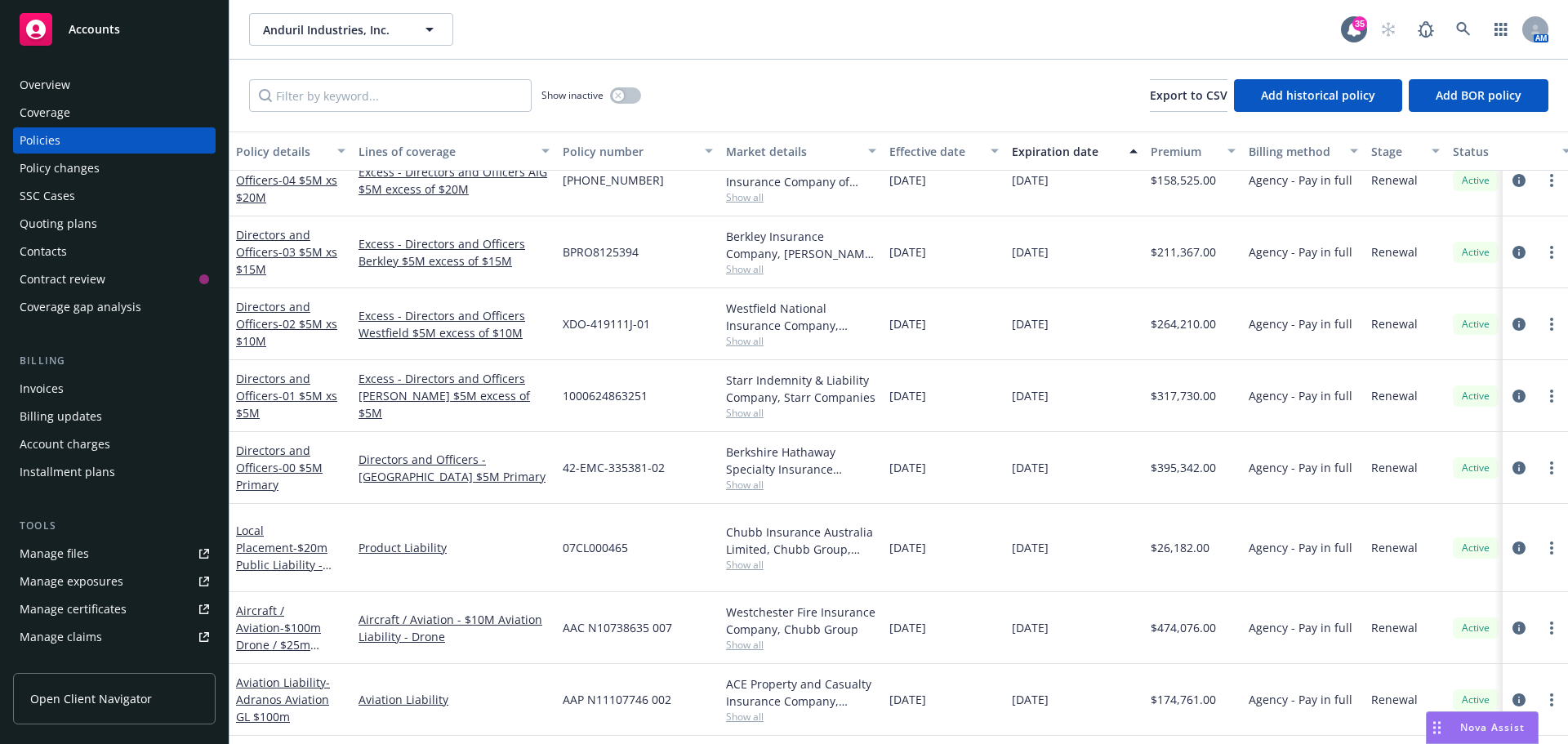
scroll to position [1879, 0]
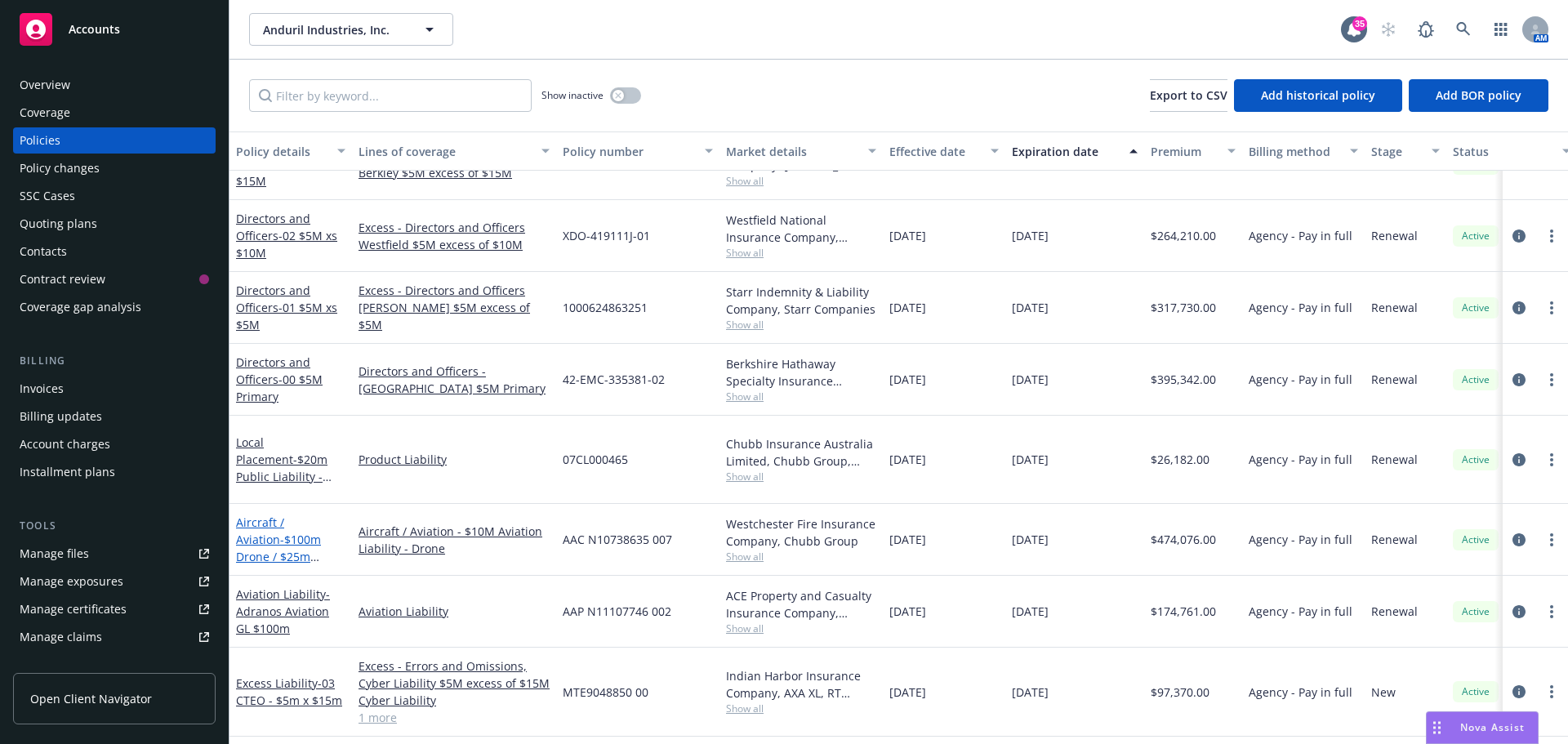
click at [277, 515] on link "Aircraft / Aviation - $100m Drone / $25m Owned Aircraft" at bounding box center [278, 548] width 85 height 67
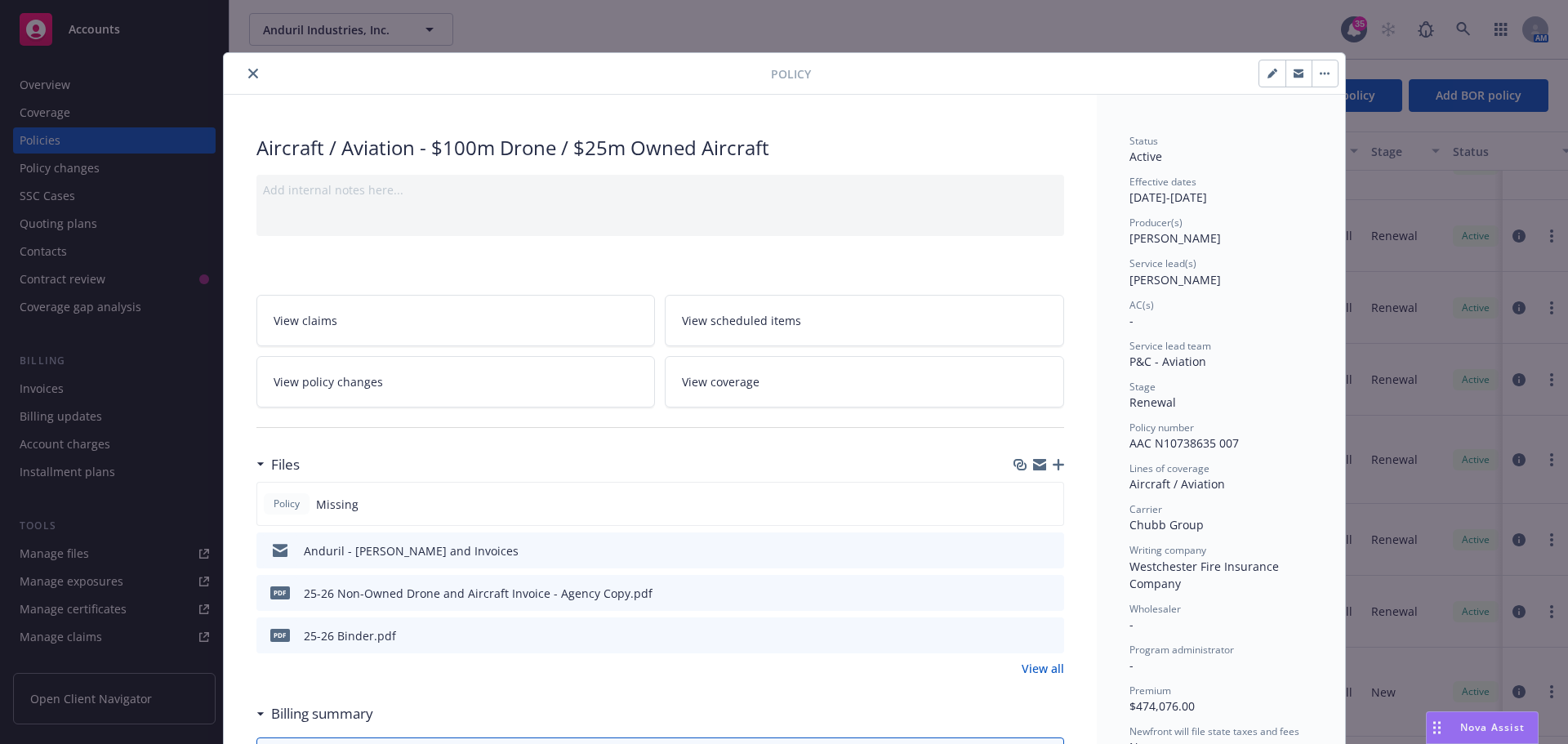
drag, startPoint x: 250, startPoint y: 76, endPoint x: 241, endPoint y: 87, distance: 14.2
click at [250, 76] on icon "close" at bounding box center [253, 73] width 10 height 10
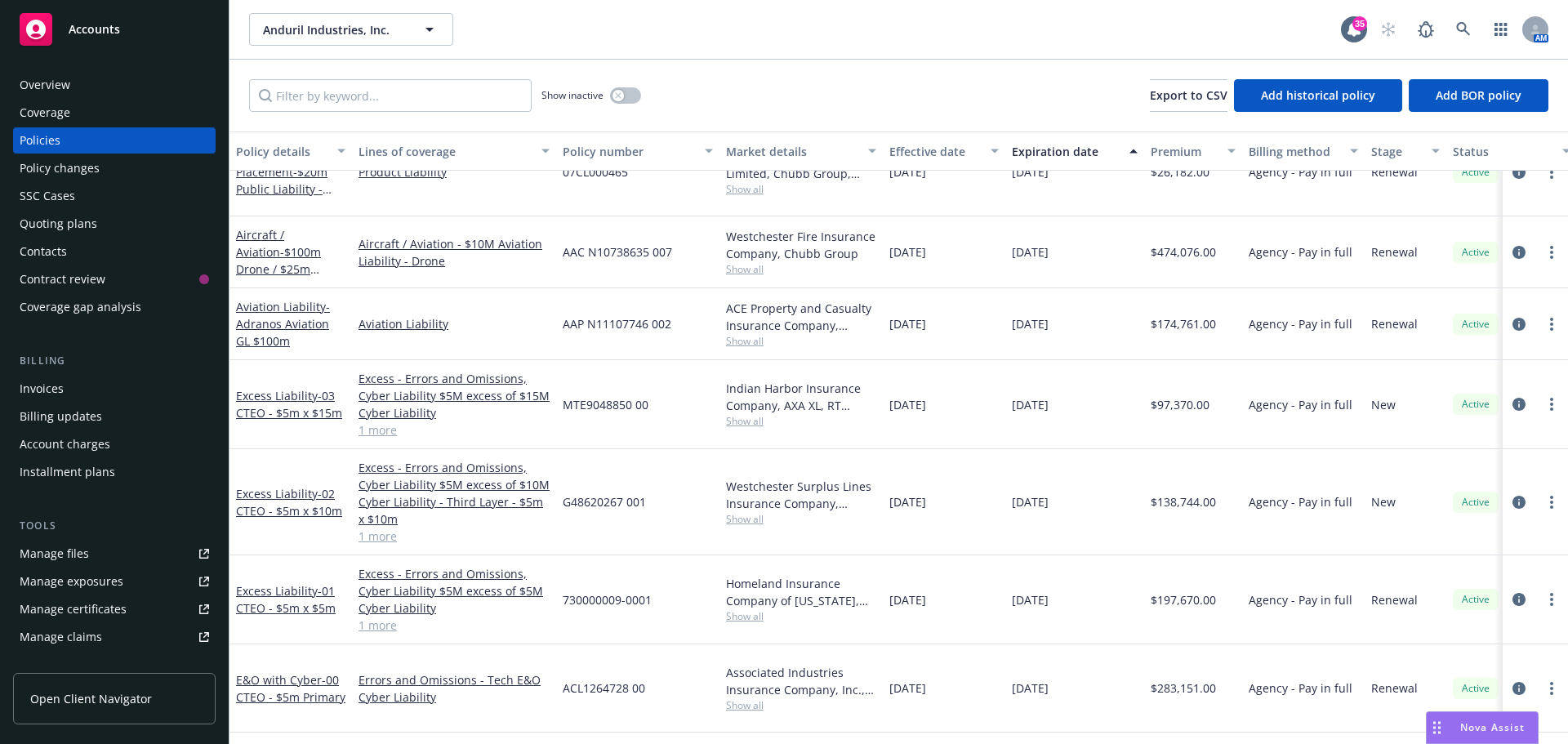
scroll to position [2205, 0]
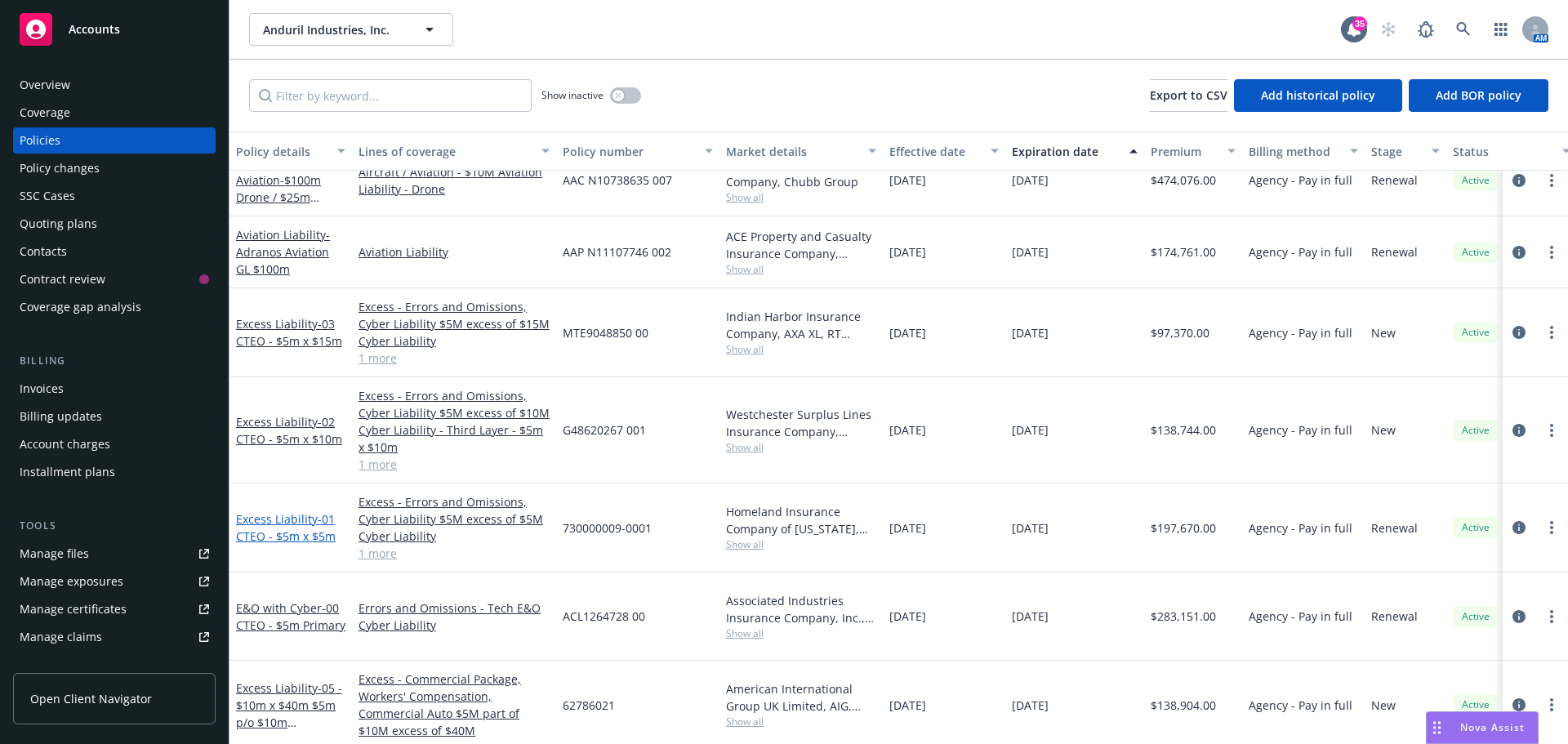
click at [302, 511] on link "Excess Liability - 01 CTEO - $5m x $5m" at bounding box center [286, 527] width 100 height 32
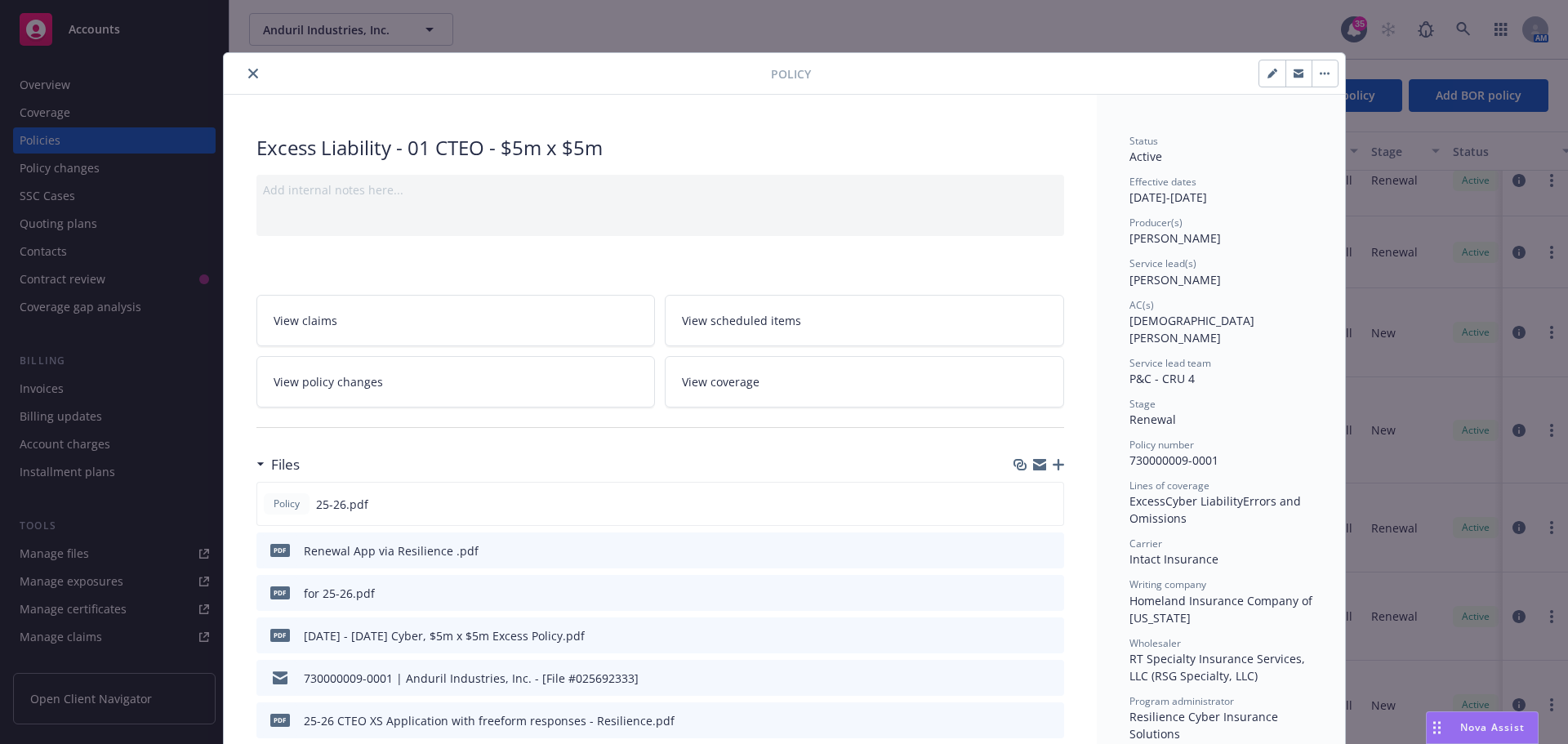
click at [249, 74] on icon "close" at bounding box center [253, 73] width 10 height 10
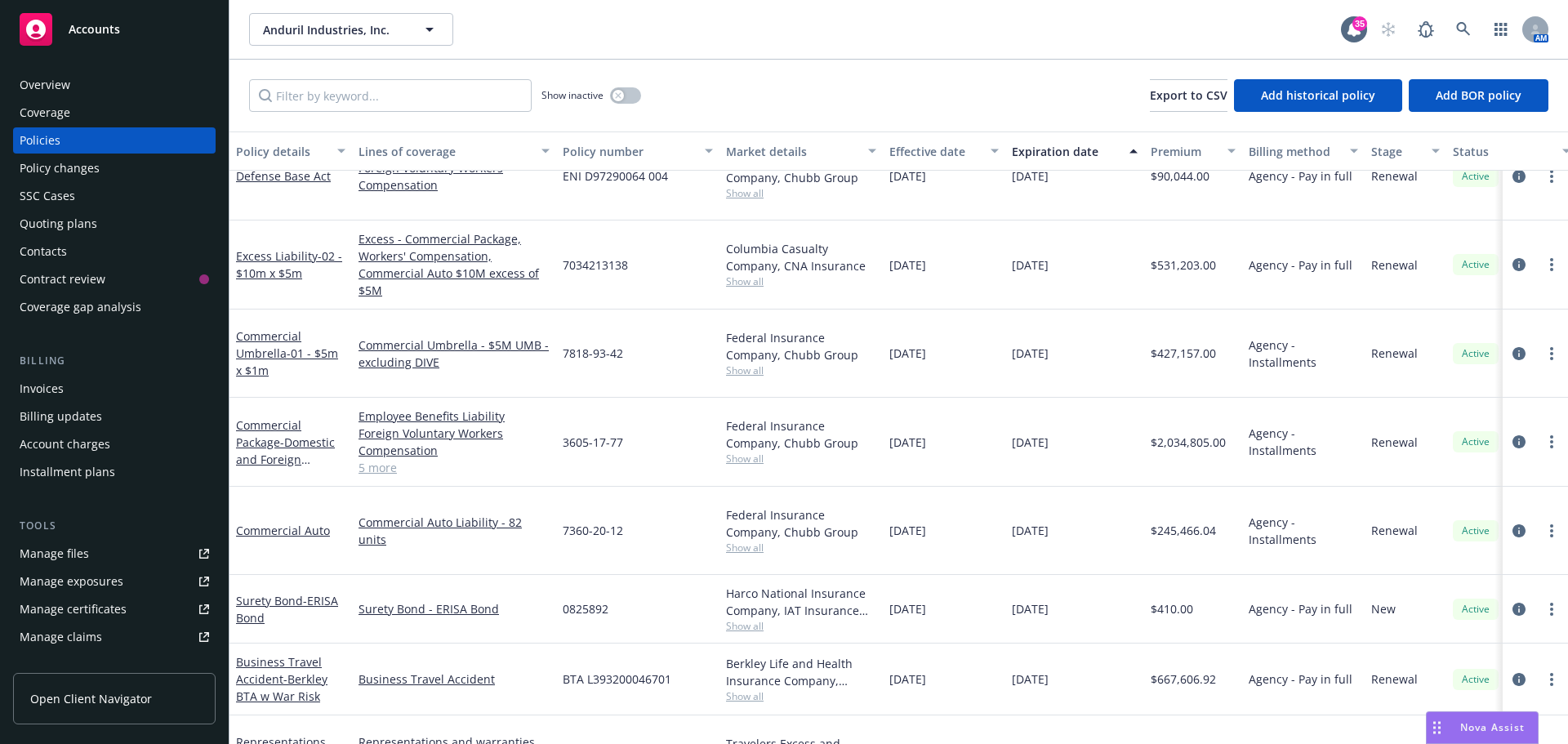
scroll to position [3104, 0]
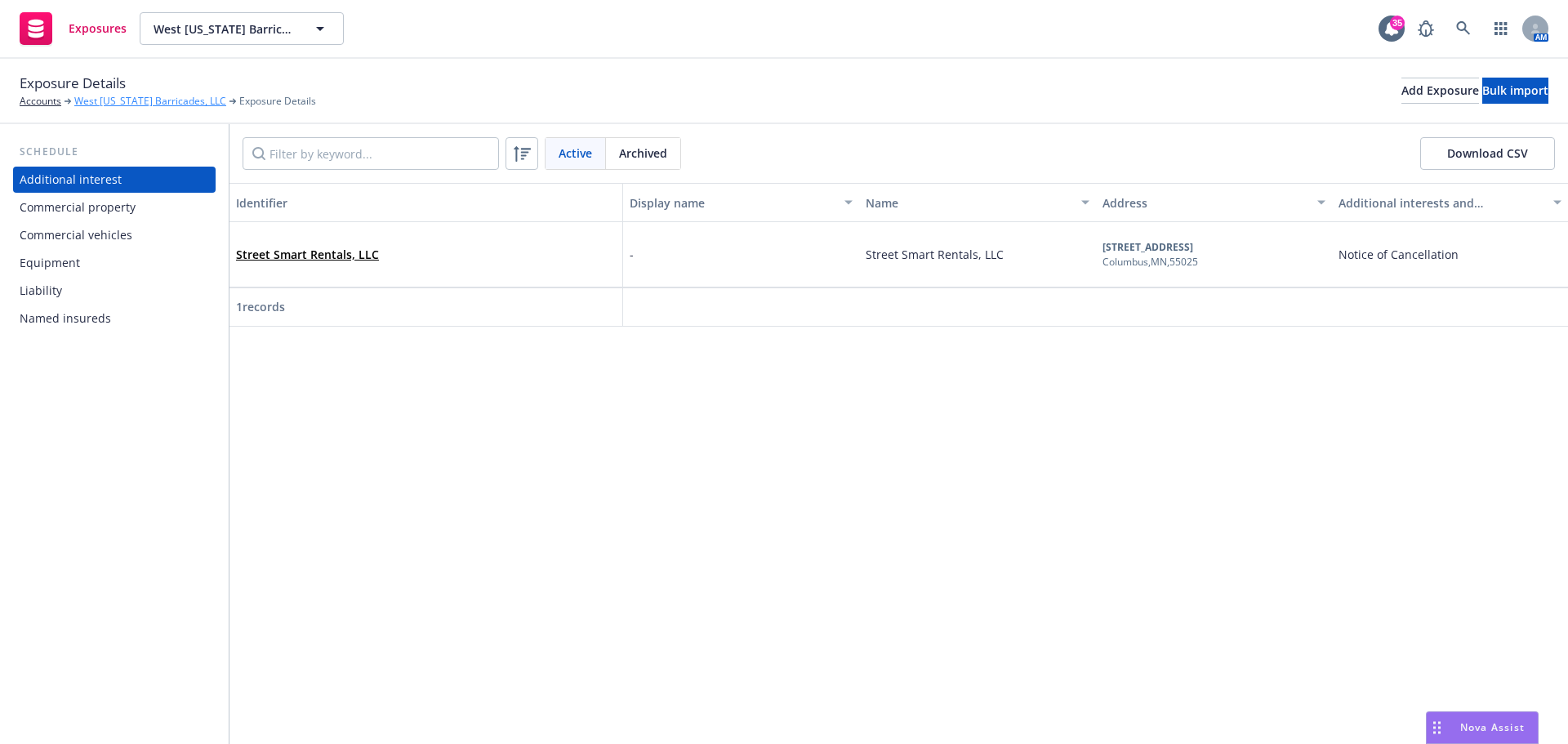
click at [137, 102] on link "West [US_STATE] Barricades, LLC" at bounding box center [150, 102] width 152 height 15
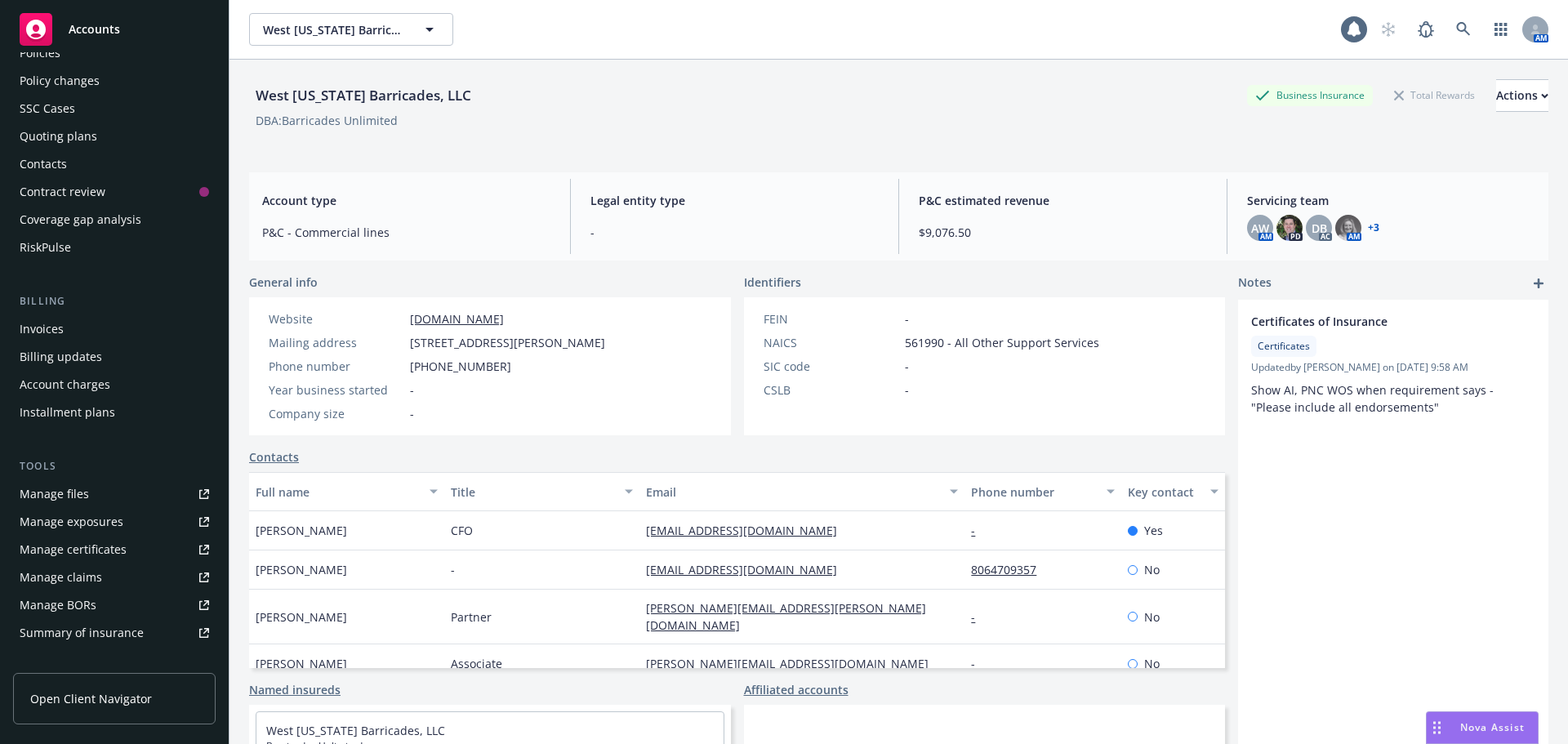
scroll to position [164, 0]
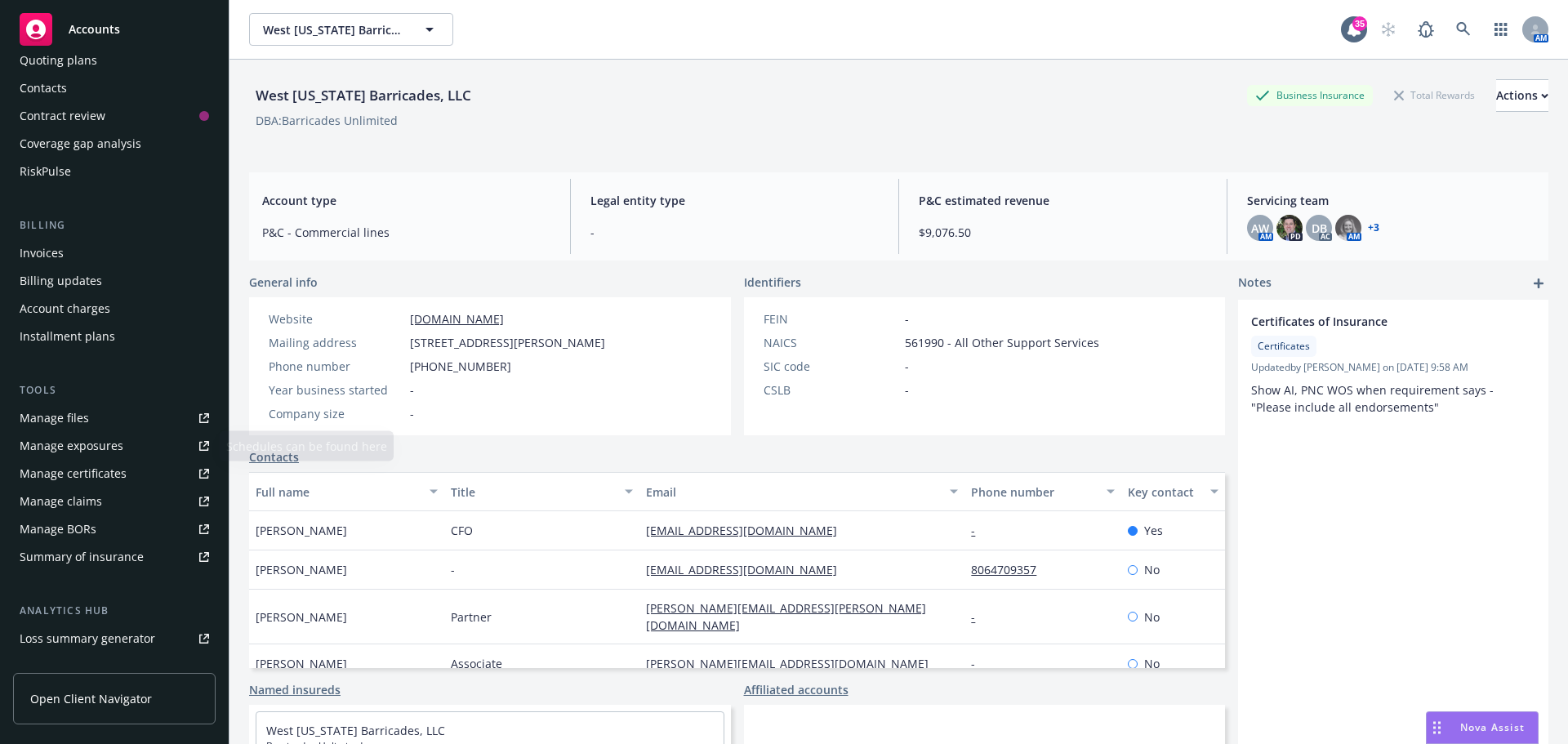
click at [103, 469] on div "Manage certificates" at bounding box center [73, 473] width 107 height 26
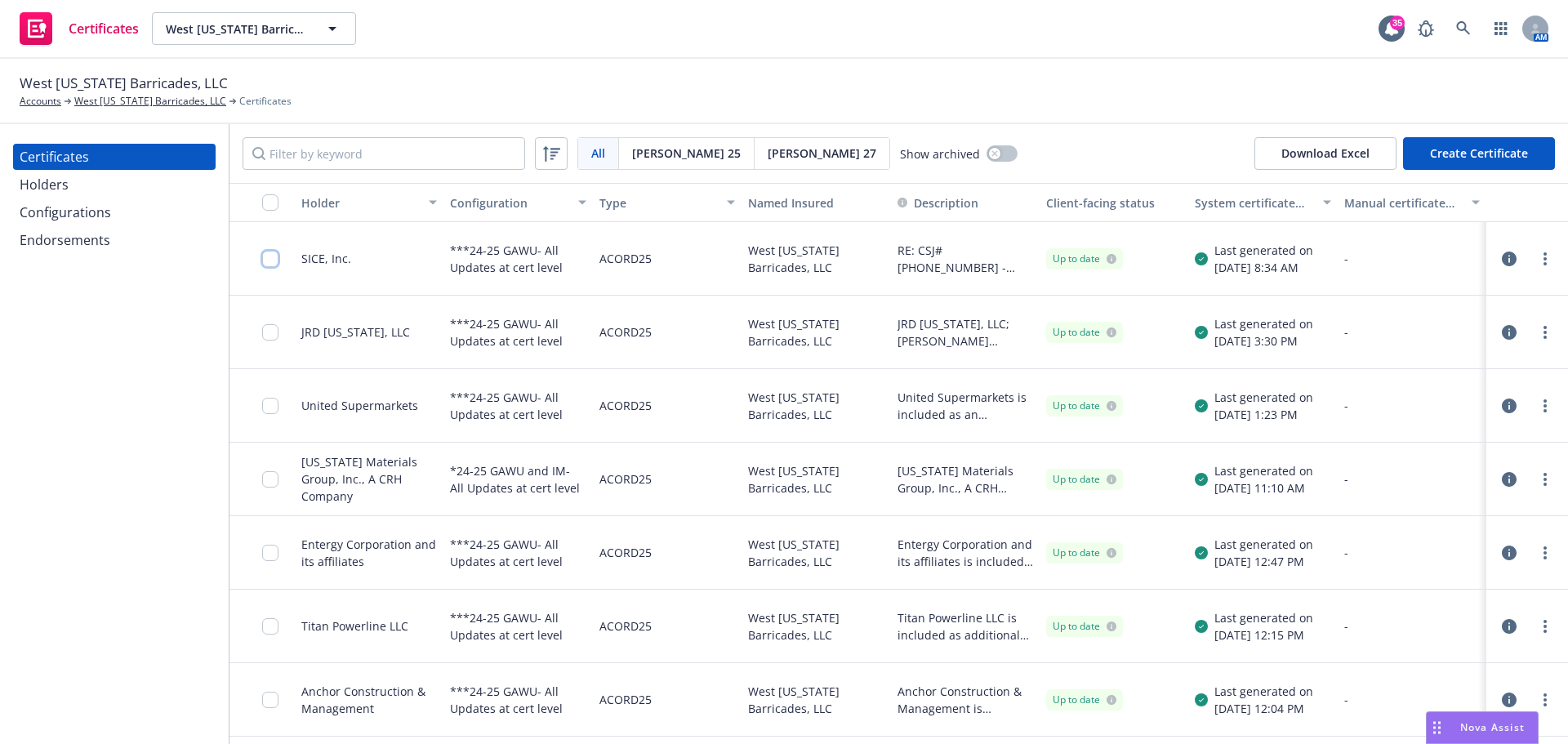
click at [272, 258] on input "checkbox" at bounding box center [271, 259] width 17 height 17
drag, startPoint x: 662, startPoint y: 710, endPoint x: 653, endPoint y: 689, distance: 22.8
click at [661, 709] on div "Download certificate" at bounding box center [689, 708] width 123 height 31
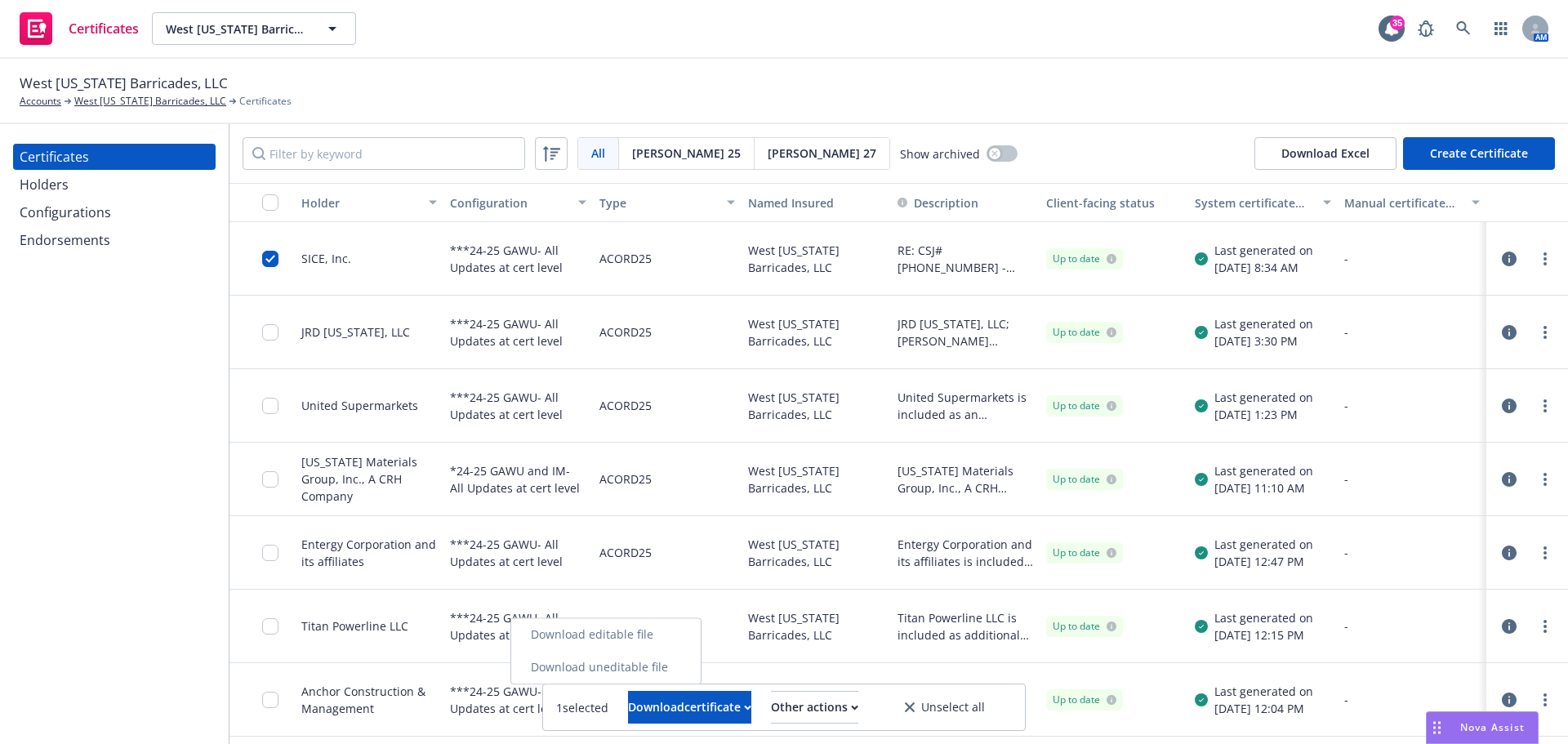
click at [650, 664] on link "Download uneditable file" at bounding box center [605, 666] width 189 height 32
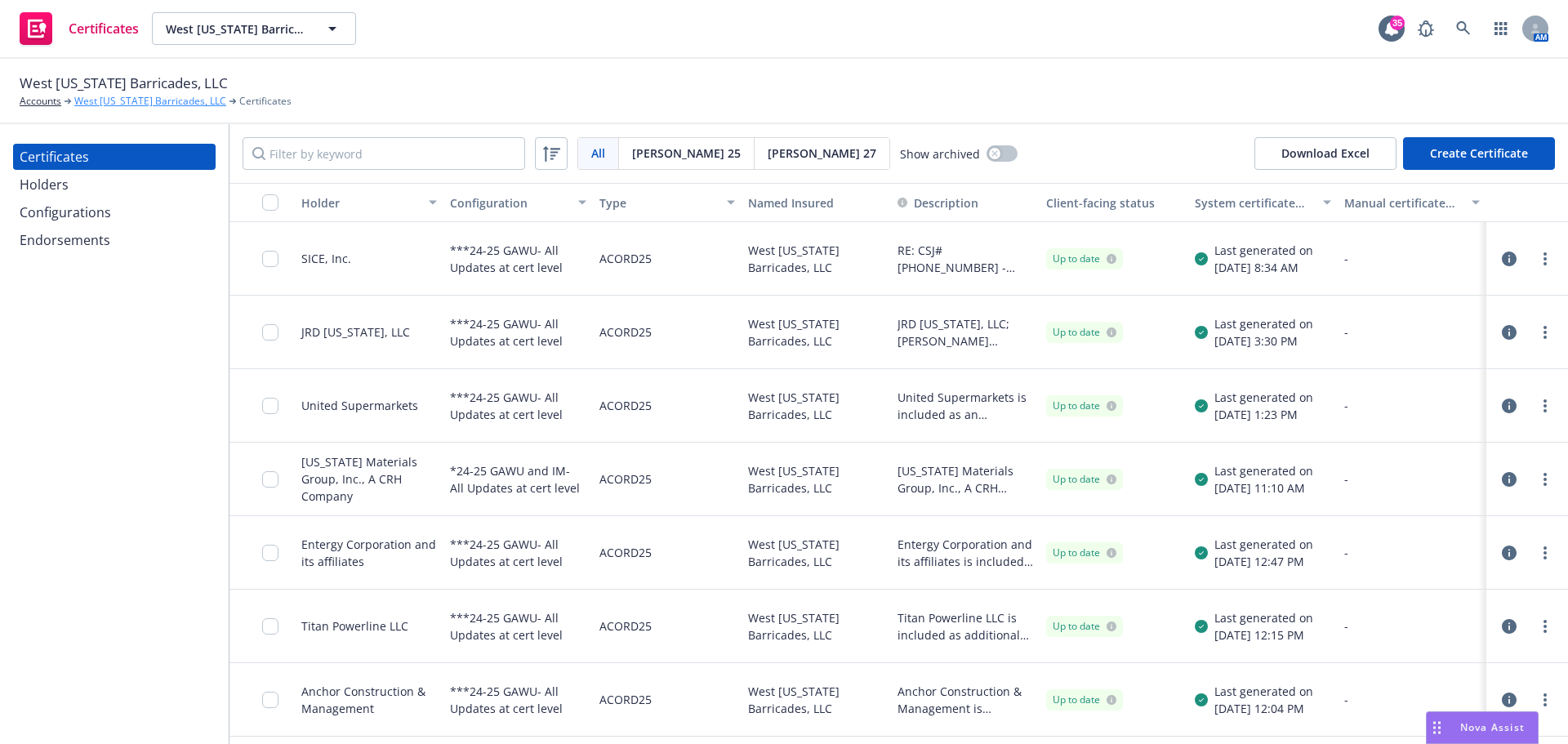
click at [115, 99] on link "West [US_STATE] Barricades, LLC" at bounding box center [150, 102] width 152 height 15
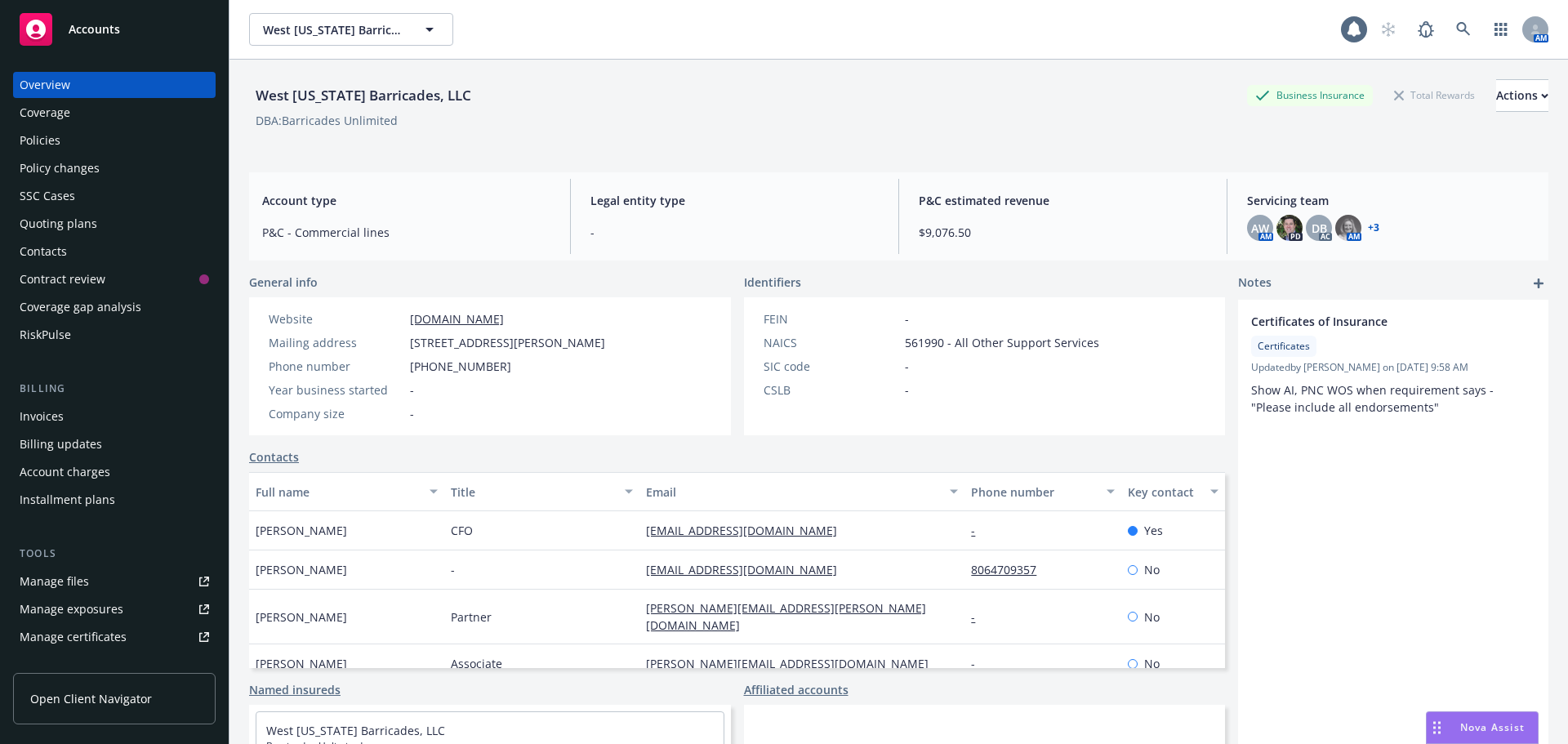
click at [66, 130] on div "Policies" at bounding box center [114, 140] width 189 height 26
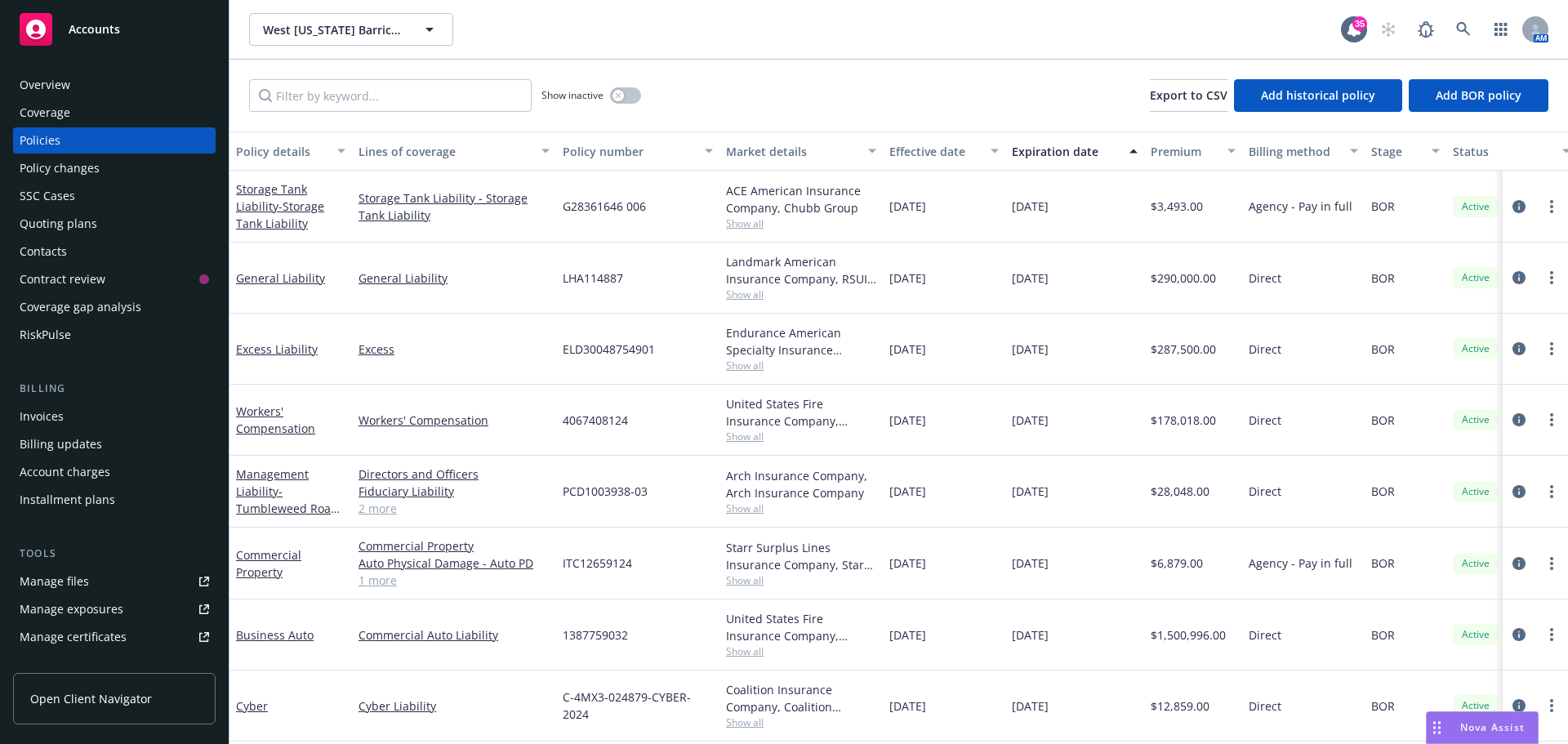
click at [70, 580] on div "Manage files" at bounding box center [54, 581] width 69 height 26
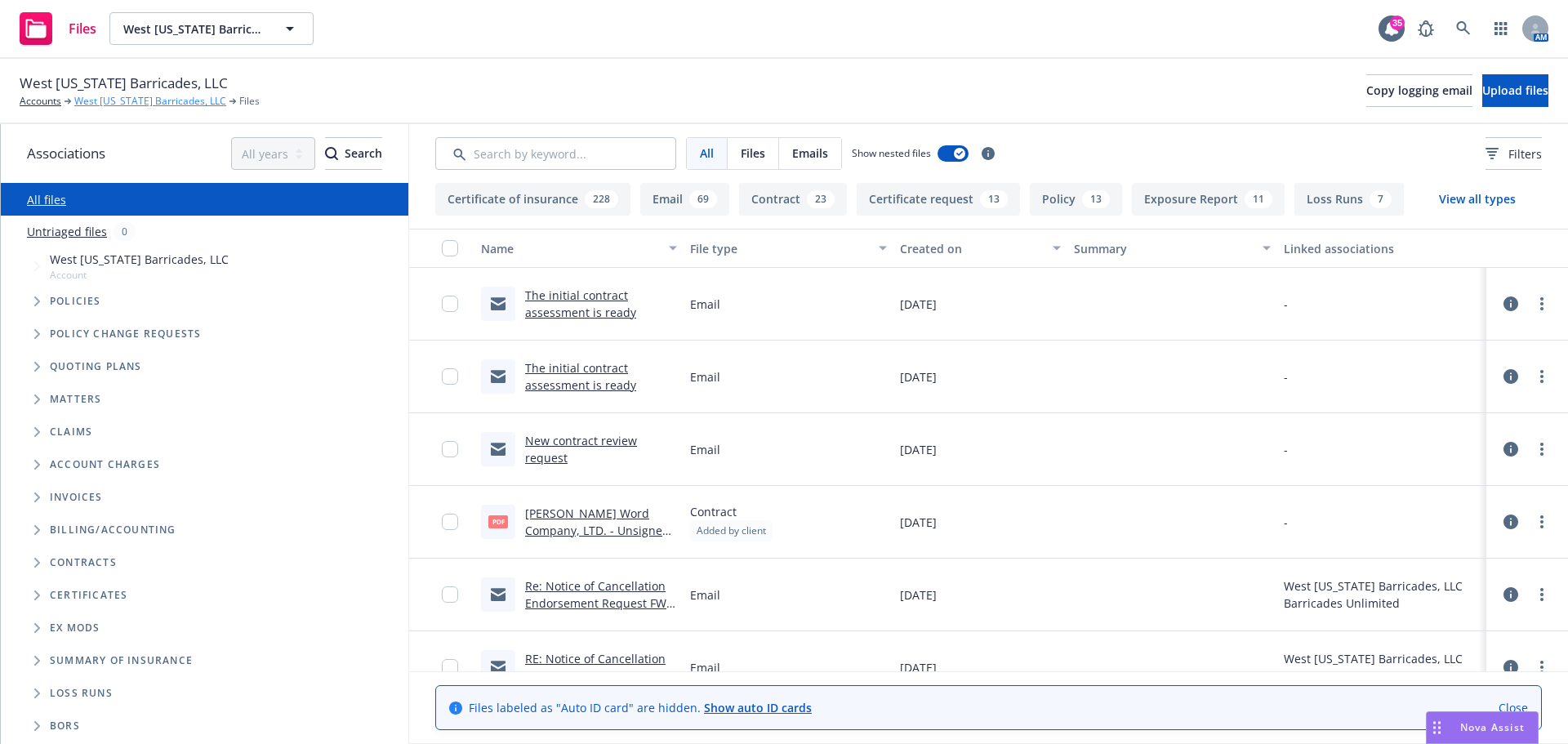
click at [149, 99] on link "West [US_STATE] Barricades, LLC" at bounding box center [150, 102] width 152 height 15
